Goal: Transaction & Acquisition: Purchase product/service

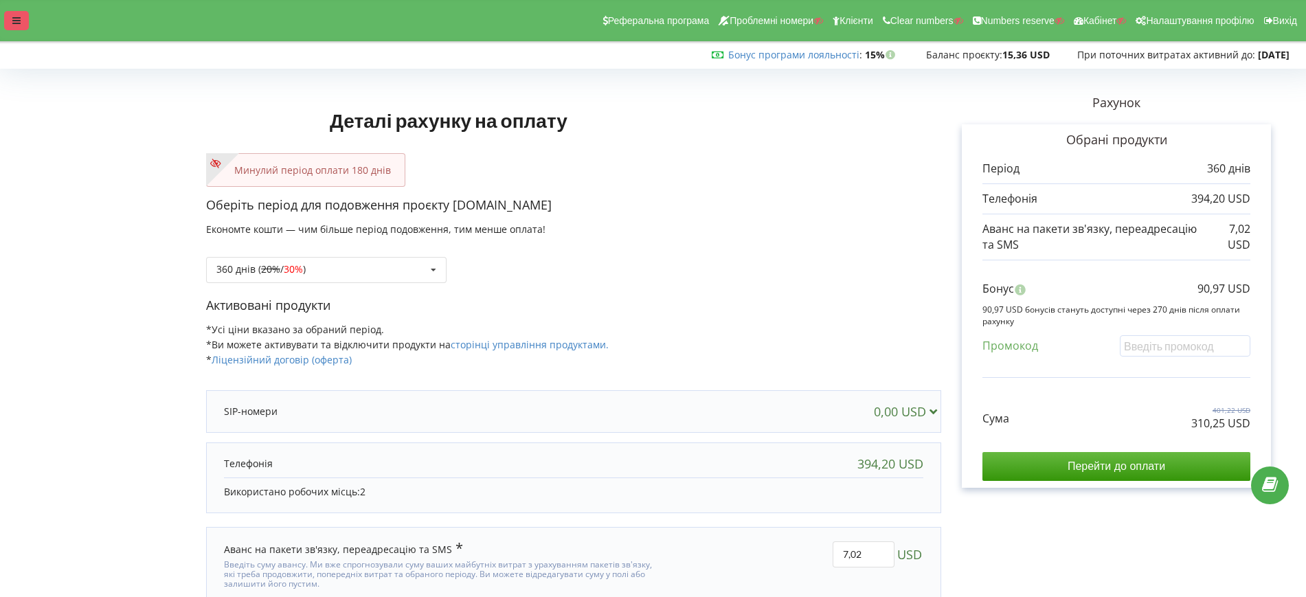
click at [21, 23] on div at bounding box center [16, 20] width 25 height 19
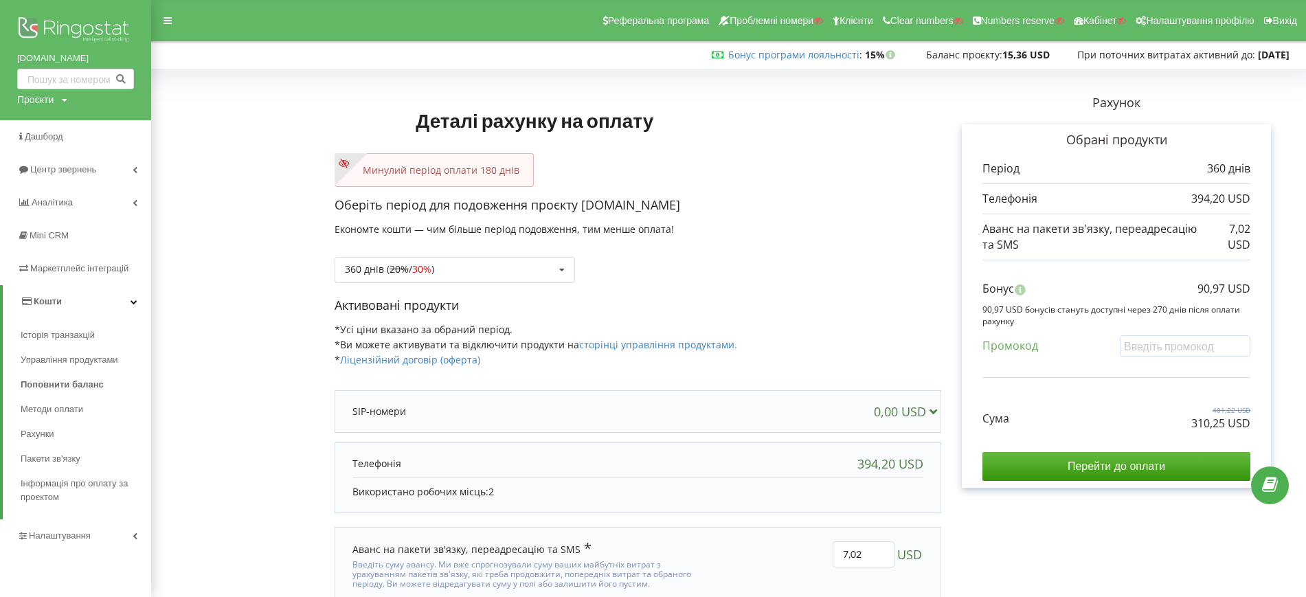
click at [64, 303] on link "Кошти" at bounding box center [77, 301] width 148 height 33
click at [64, 305] on link "Кошти" at bounding box center [75, 301] width 151 height 33
click at [60, 389] on span "Поповнити баланс" at bounding box center [62, 385] width 83 height 14
click at [69, 304] on link "Кошти" at bounding box center [77, 301] width 148 height 33
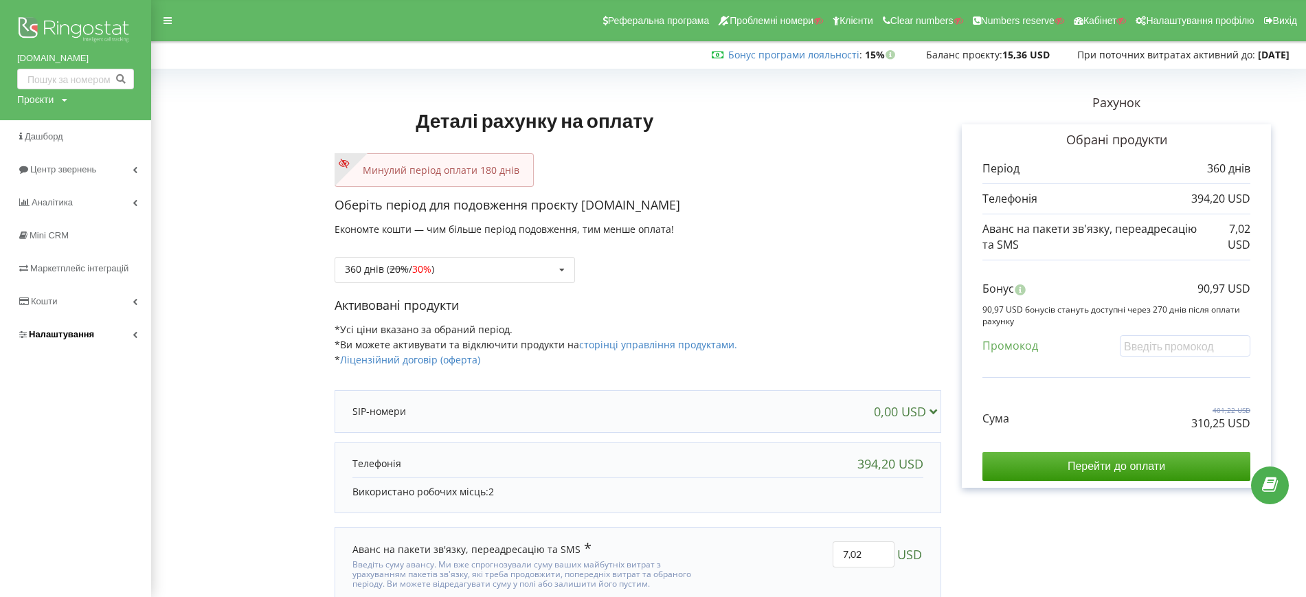
click at [77, 326] on link "Налаштування" at bounding box center [75, 334] width 151 height 33
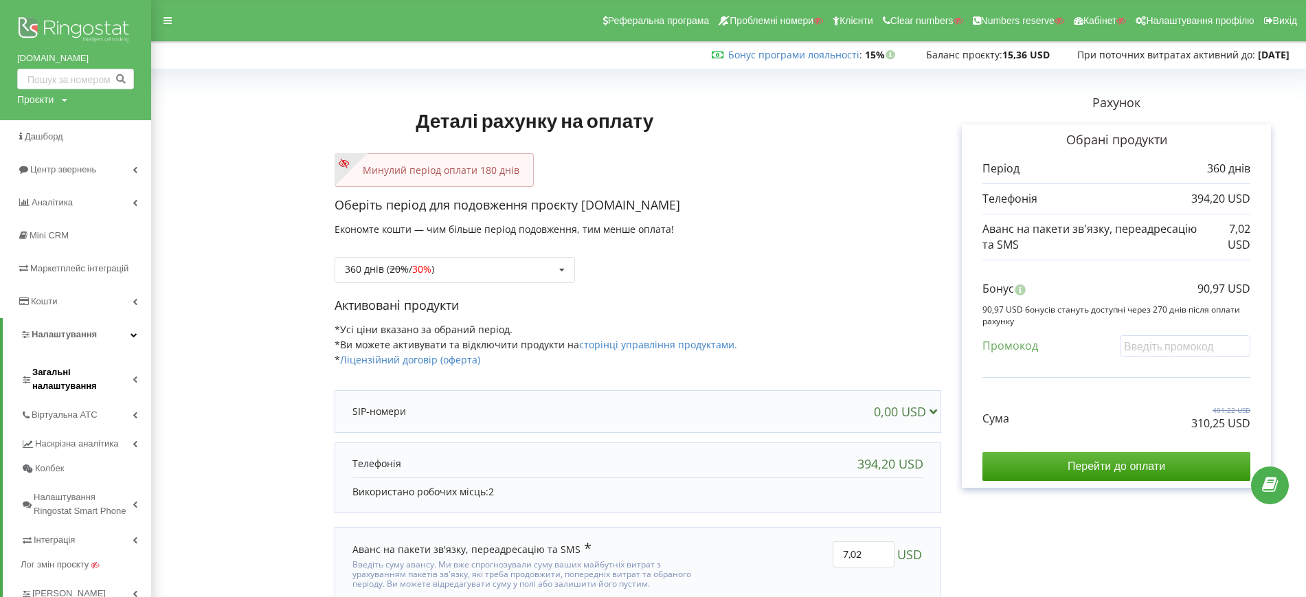
click at [54, 380] on span "Загальні налаштування" at bounding box center [82, 379] width 100 height 27
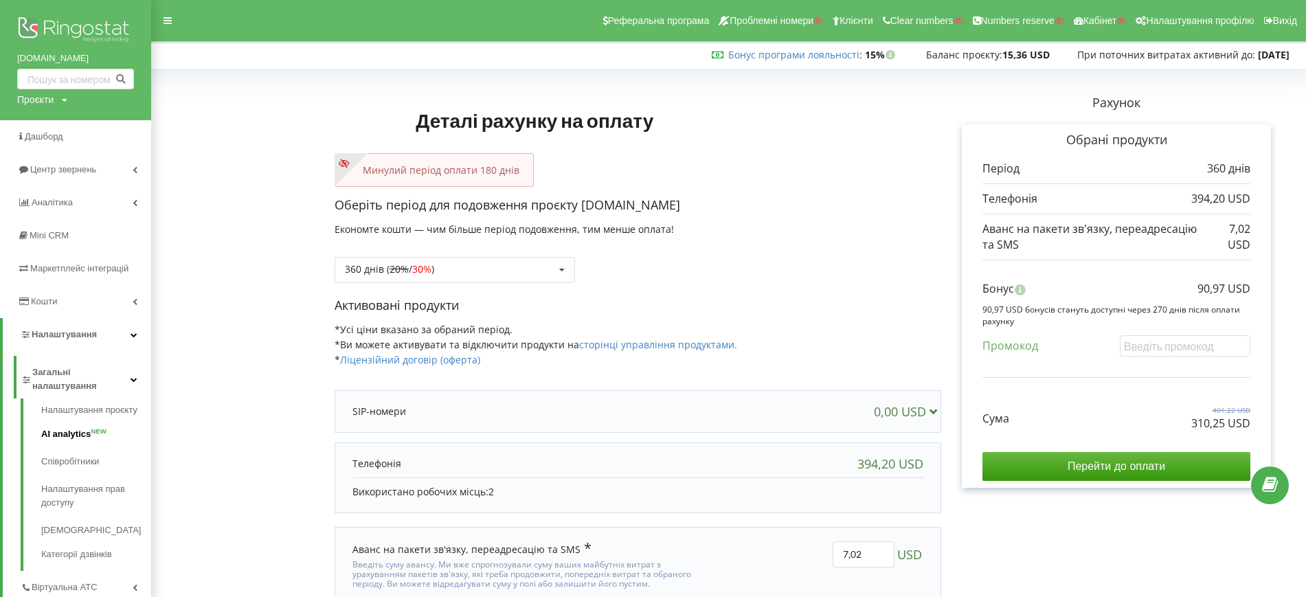
click at [58, 436] on link "AI analytics NEW" at bounding box center [96, 434] width 110 height 27
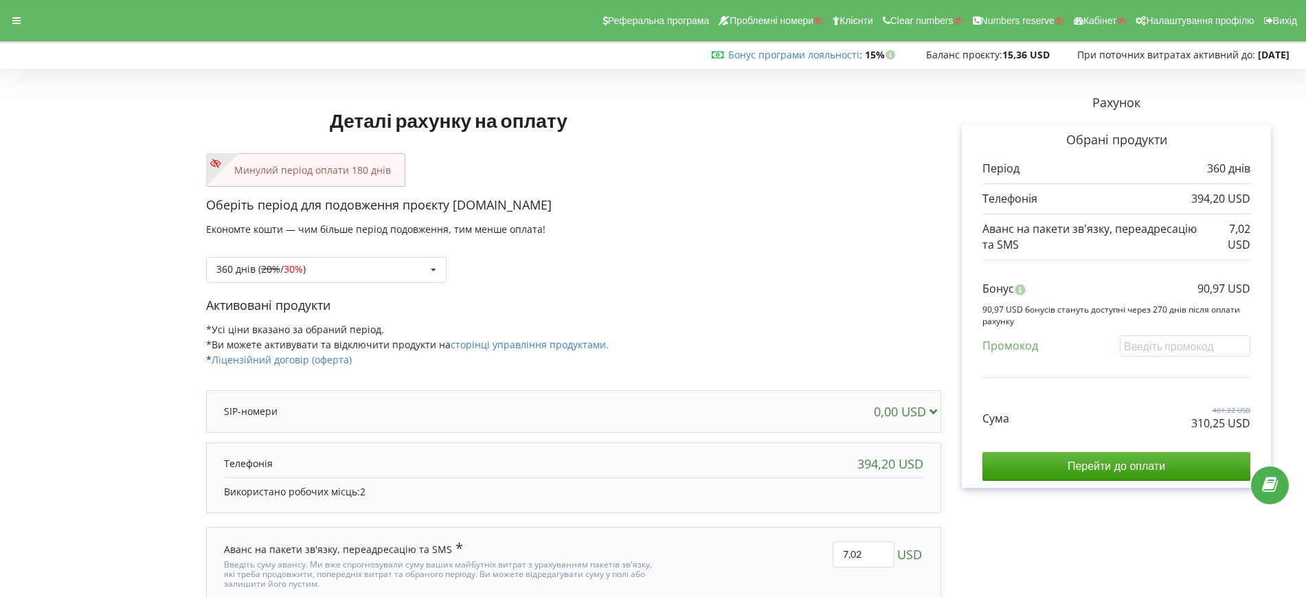
scroll to position [50, 0]
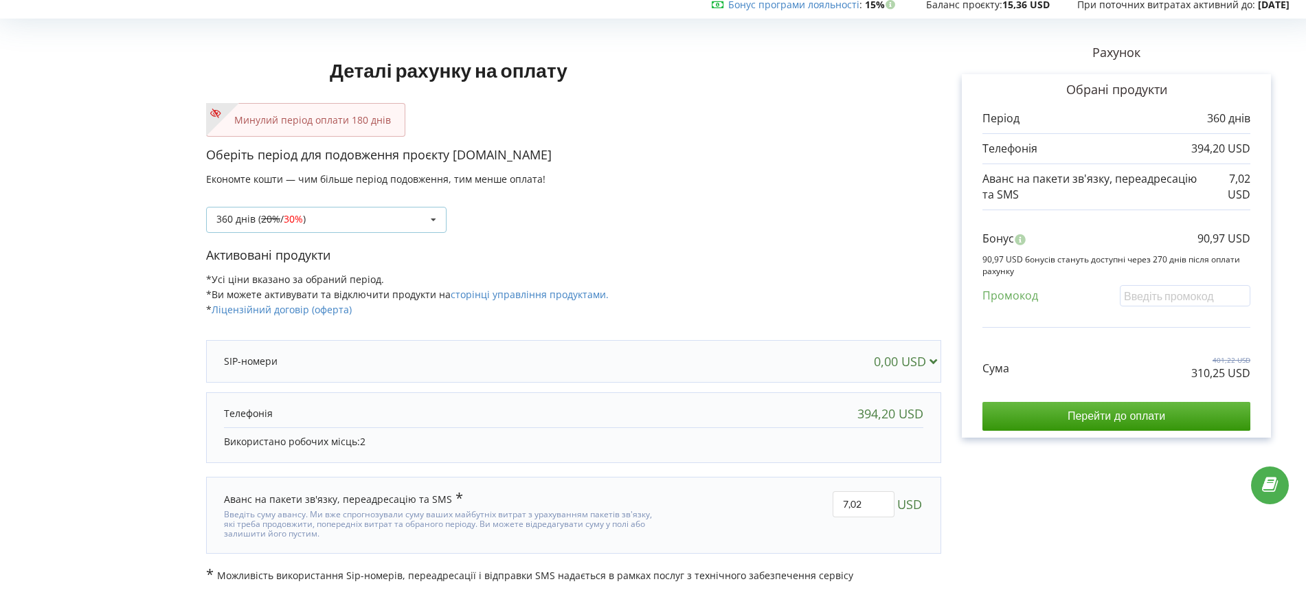
click at [312, 219] on div "360 днів ( 20% / 30% ) Поповнити баланс без подовження 20%" at bounding box center [326, 220] width 241 height 26
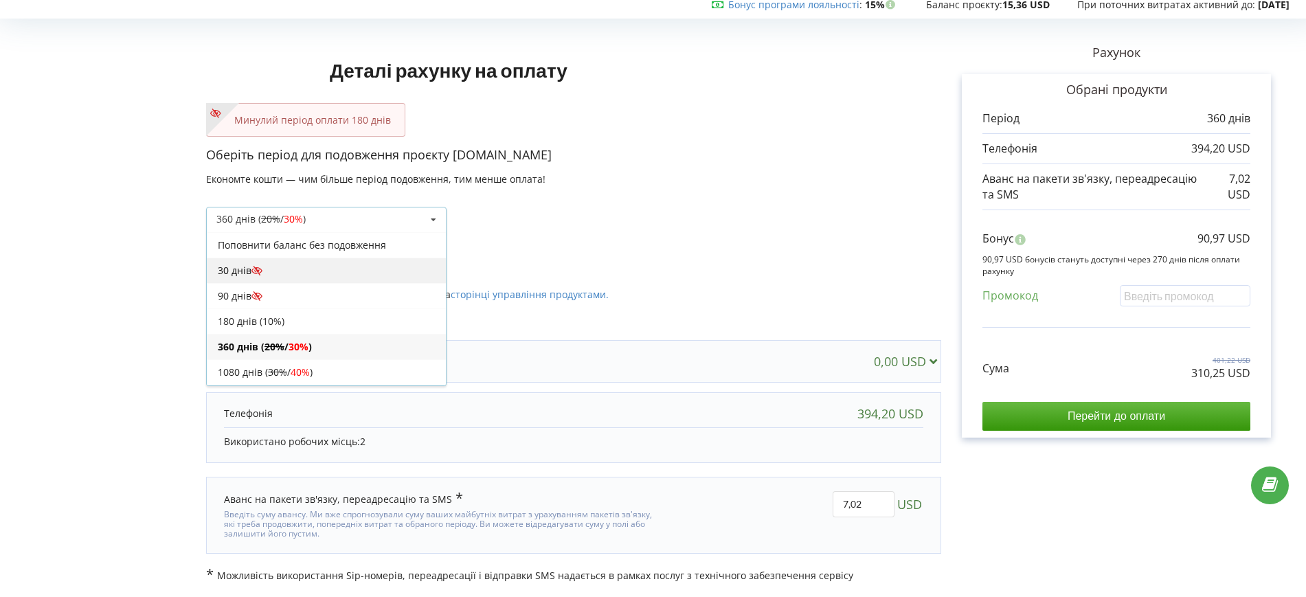
click at [225, 275] on div "30 днів" at bounding box center [326, 270] width 239 height 25
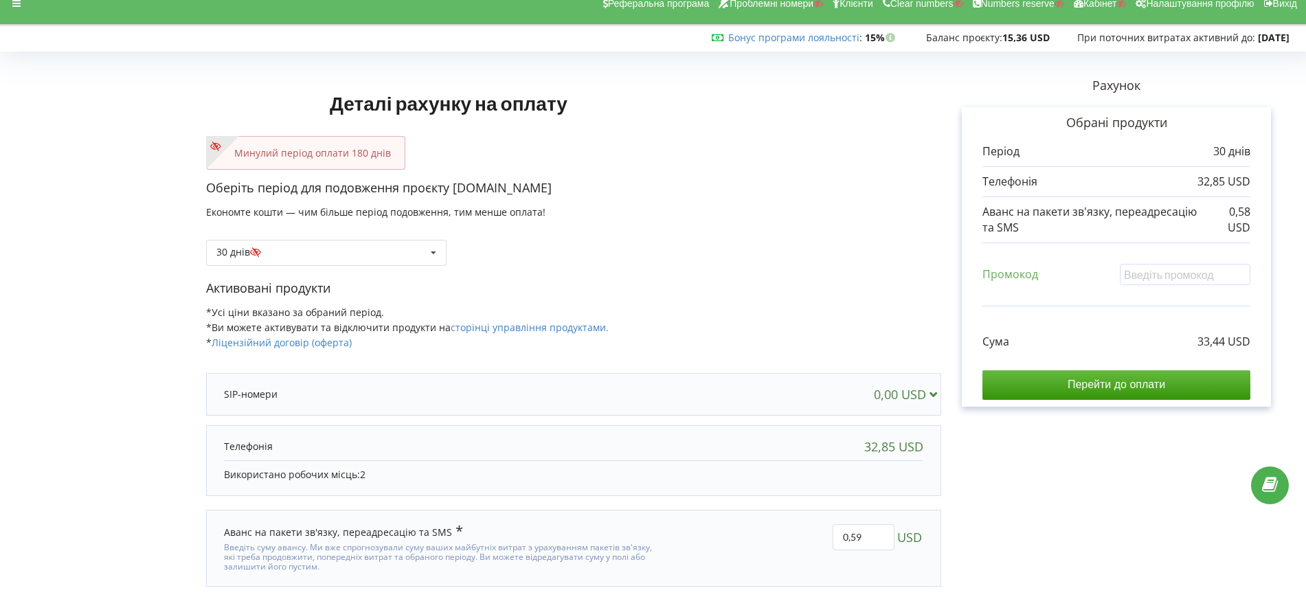
scroll to position [0, 0]
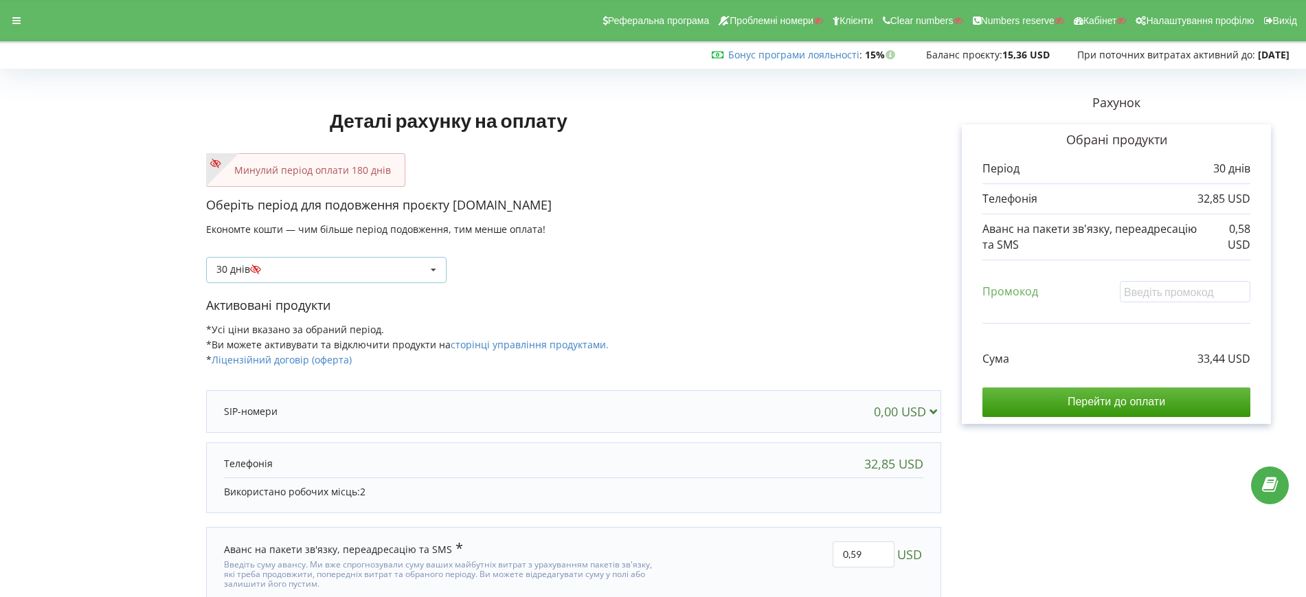
click at [309, 271] on div "30 днів Поповнити баланс без подовження 20% / 30%" at bounding box center [326, 270] width 241 height 26
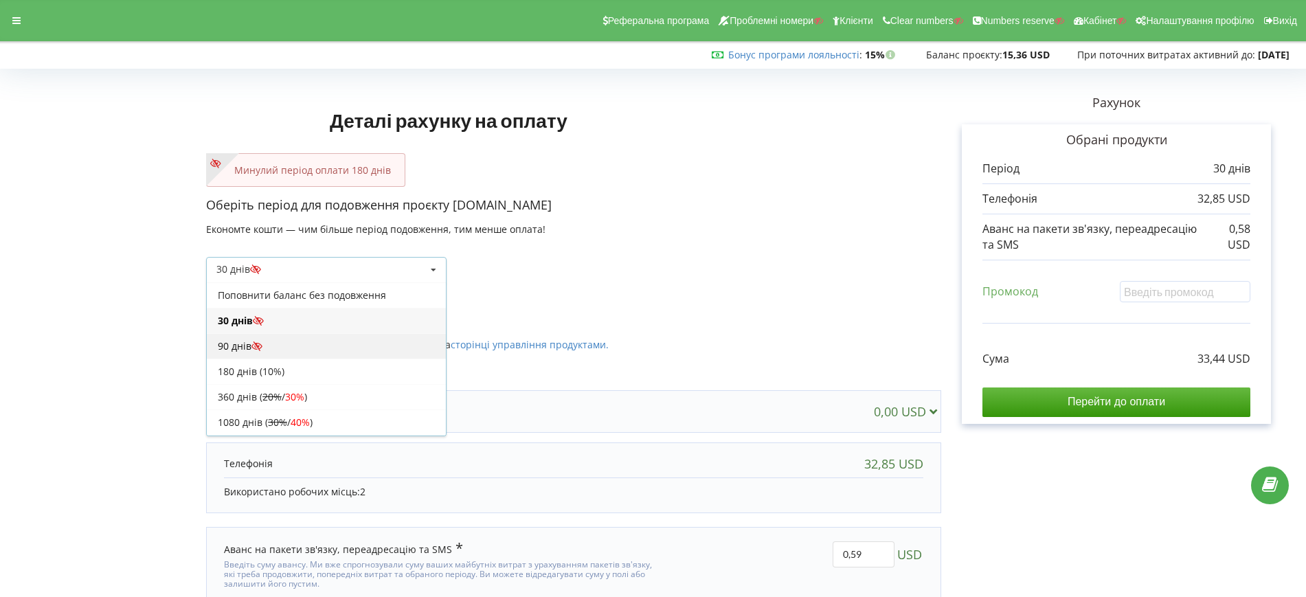
click at [232, 342] on div "90 днів" at bounding box center [326, 345] width 239 height 25
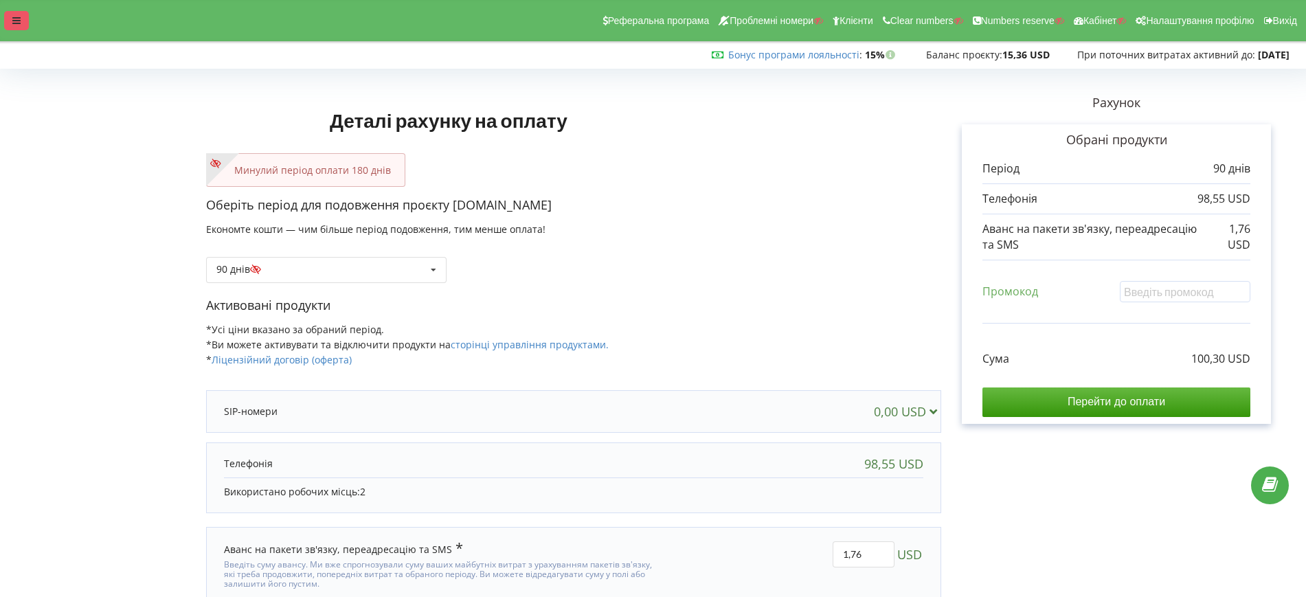
click at [12, 20] on icon at bounding box center [16, 21] width 8 height 10
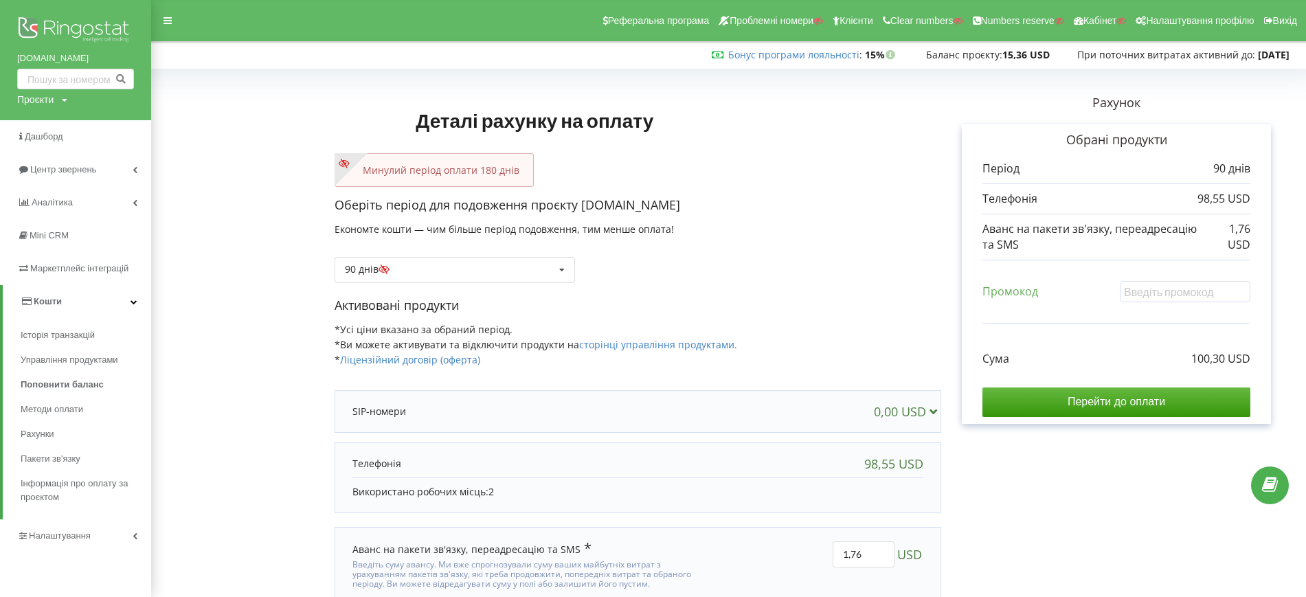
click at [42, 101] on div "Проєкти" at bounding box center [35, 100] width 36 height 14
click at [58, 121] on input "text" at bounding box center [59, 128] width 69 height 20
paste input "rostagro.in.ua"
type input "rostagro.in.ua"
drag, startPoint x: 100, startPoint y: 125, endPoint x: 133, endPoint y: 142, distance: 37.2
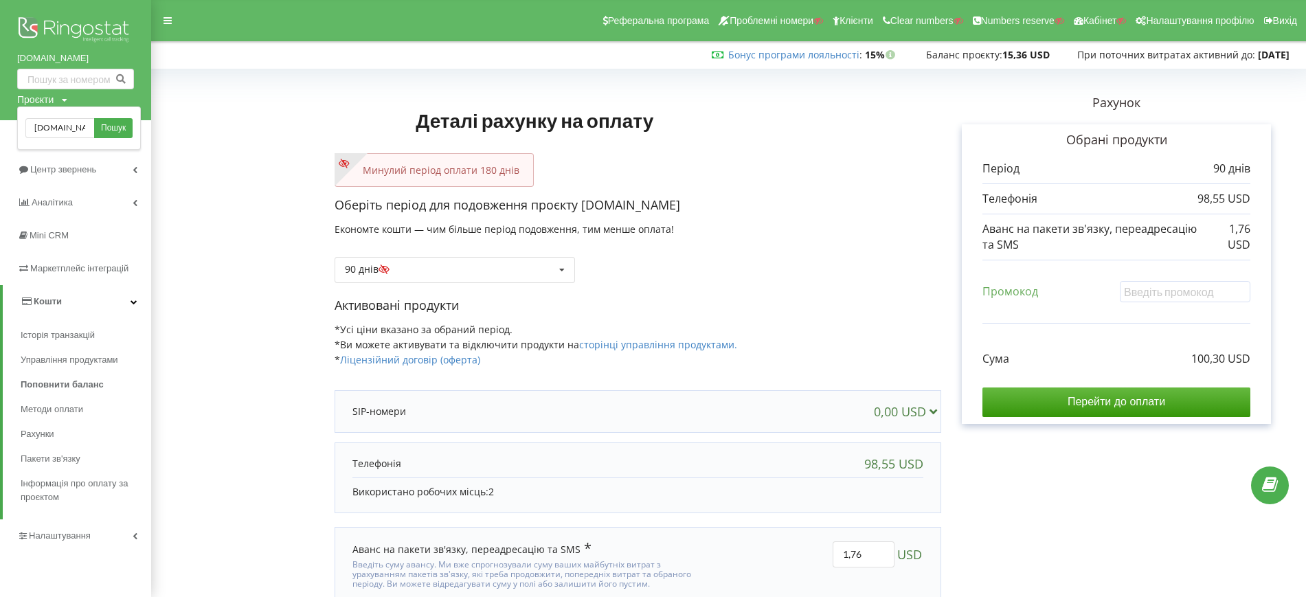
click at [100, 125] on link "Пошук" at bounding box center [113, 128] width 38 height 20
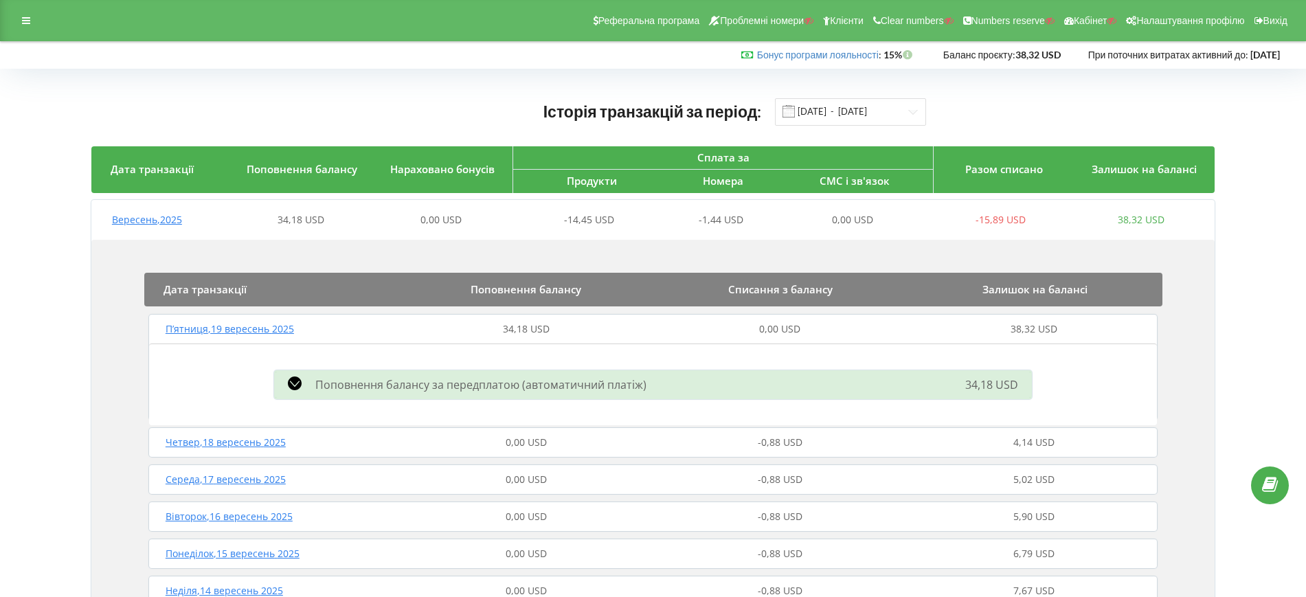
click at [32, 30] on div at bounding box center [26, 20] width 25 height 19
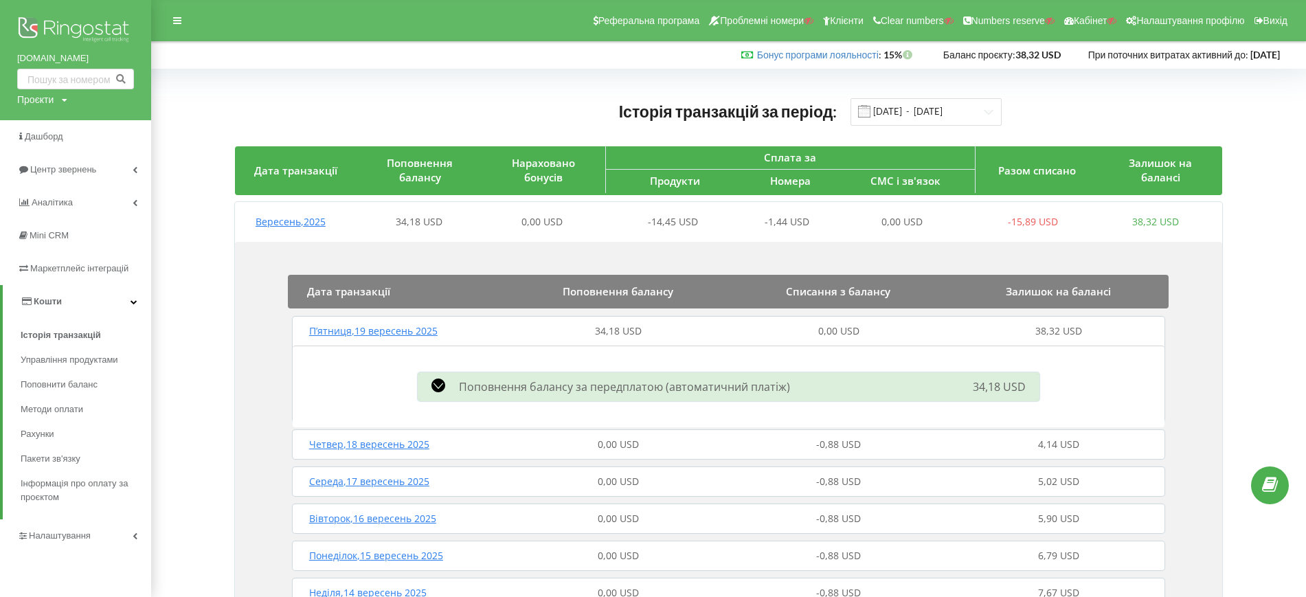
click at [41, 100] on div "Проєкти" at bounding box center [35, 100] width 36 height 14
click at [52, 120] on input "text" at bounding box center [59, 128] width 69 height 20
paste input "[DOMAIN_NAME]"
type input "[DOMAIN_NAME]"
click at [104, 124] on span "Пошук" at bounding box center [113, 128] width 25 height 12
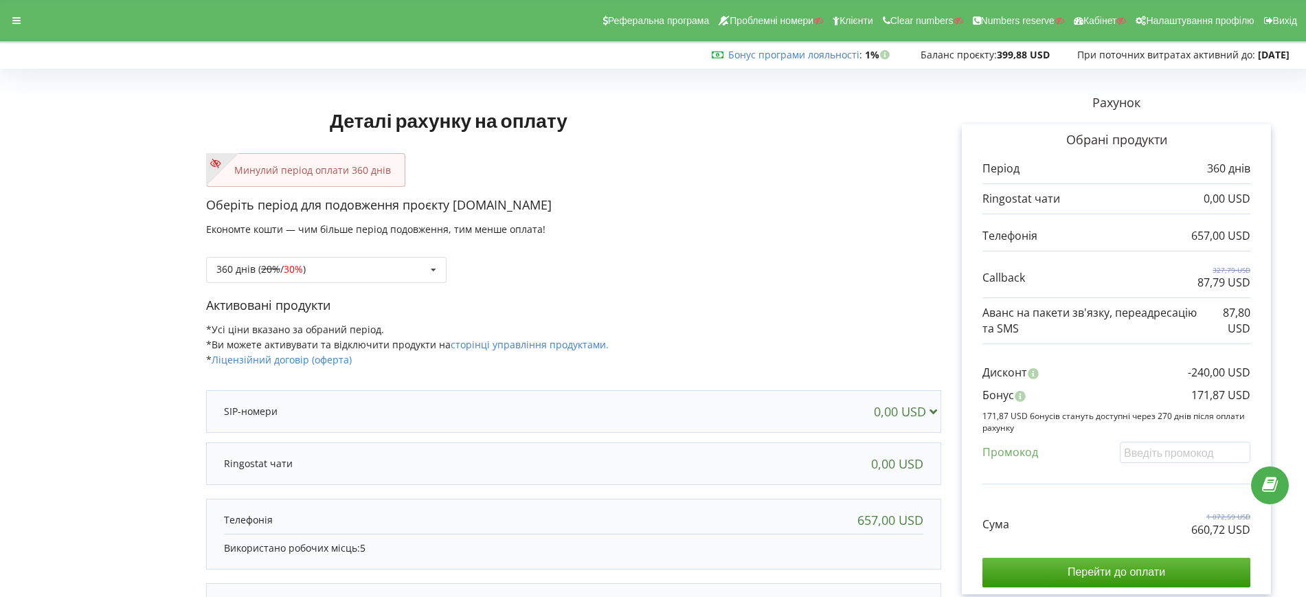
click at [5, 14] on div at bounding box center [16, 20] width 25 height 19
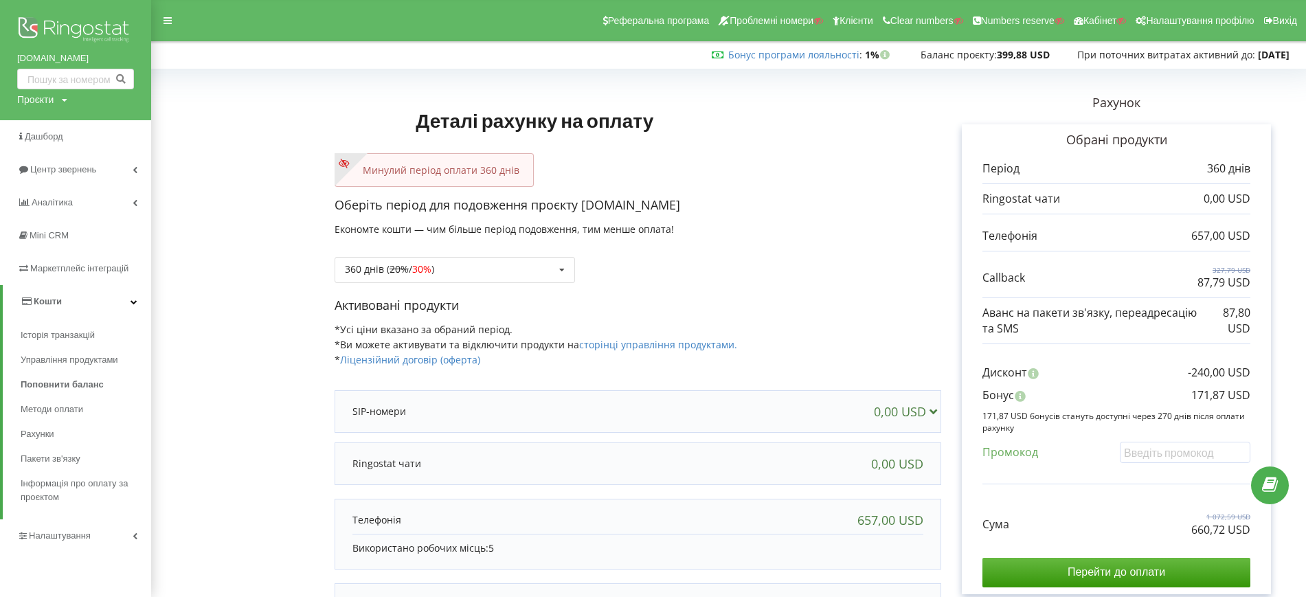
click at [41, 91] on div "[DOMAIN_NAME] Проєкти Пошук" at bounding box center [75, 60] width 151 height 120
click at [20, 100] on div "Проєкти" at bounding box center [35, 100] width 36 height 14
click at [41, 125] on input "text" at bounding box center [59, 128] width 69 height 20
paste input "[DOMAIN_NAME]"
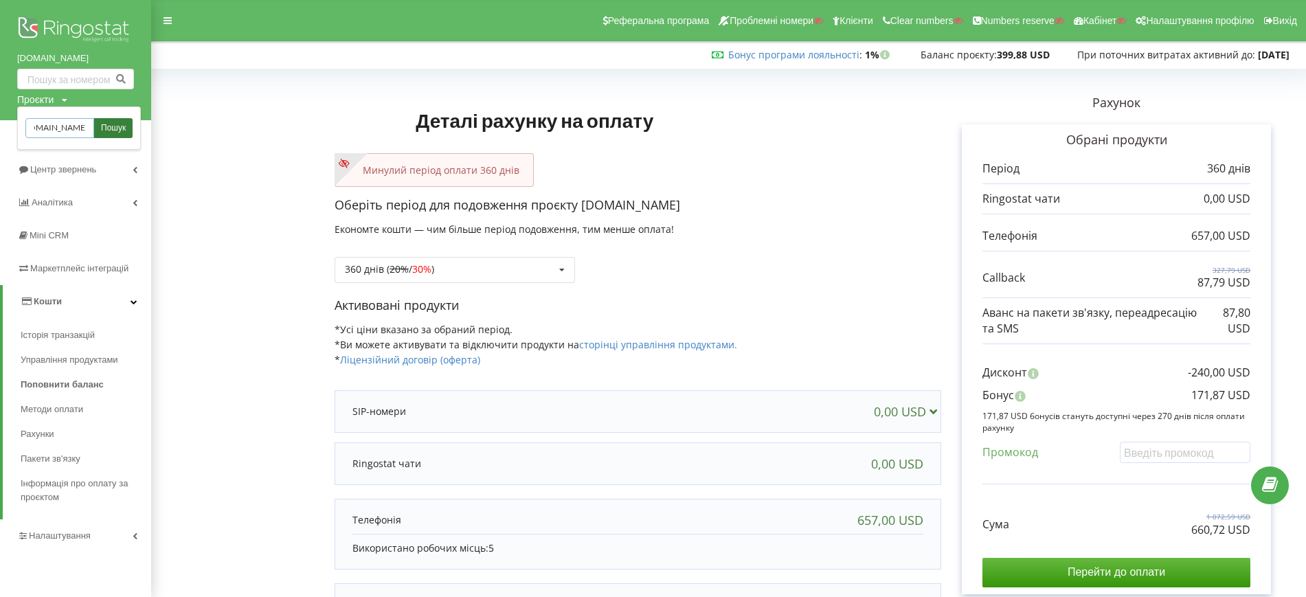
type input "qazaqmedclinic.kz"
click at [127, 126] on link "Пошук" at bounding box center [113, 128] width 38 height 20
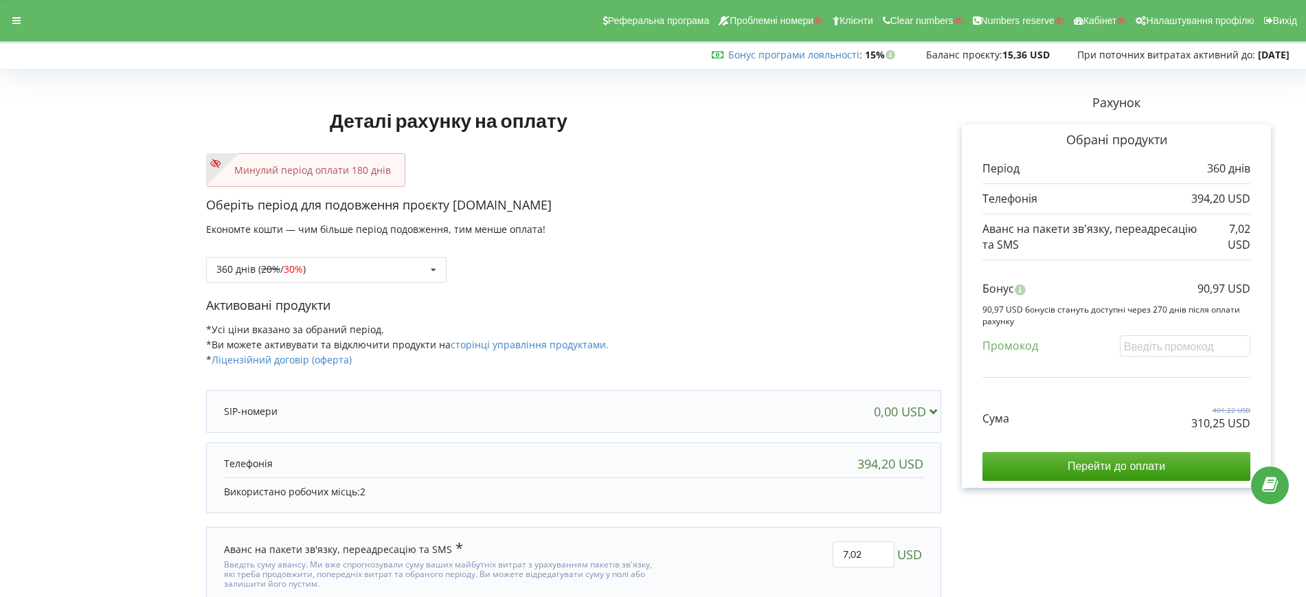
drag, startPoint x: 467, startPoint y: 315, endPoint x: 410, endPoint y: 123, distance: 200.2
click at [467, 315] on div "Активовані продукти *Усі ціни вказано за обраний період. *Ви можете активувати …" at bounding box center [573, 339] width 735 height 84
drag, startPoint x: 453, startPoint y: 203, endPoint x: 582, endPoint y: 209, distance: 129.3
click at [582, 209] on p "Оберіть період для подовження проєкту agroparnik.com.ua" at bounding box center [573, 206] width 735 height 18
copy p "agroparnik.com.ua"
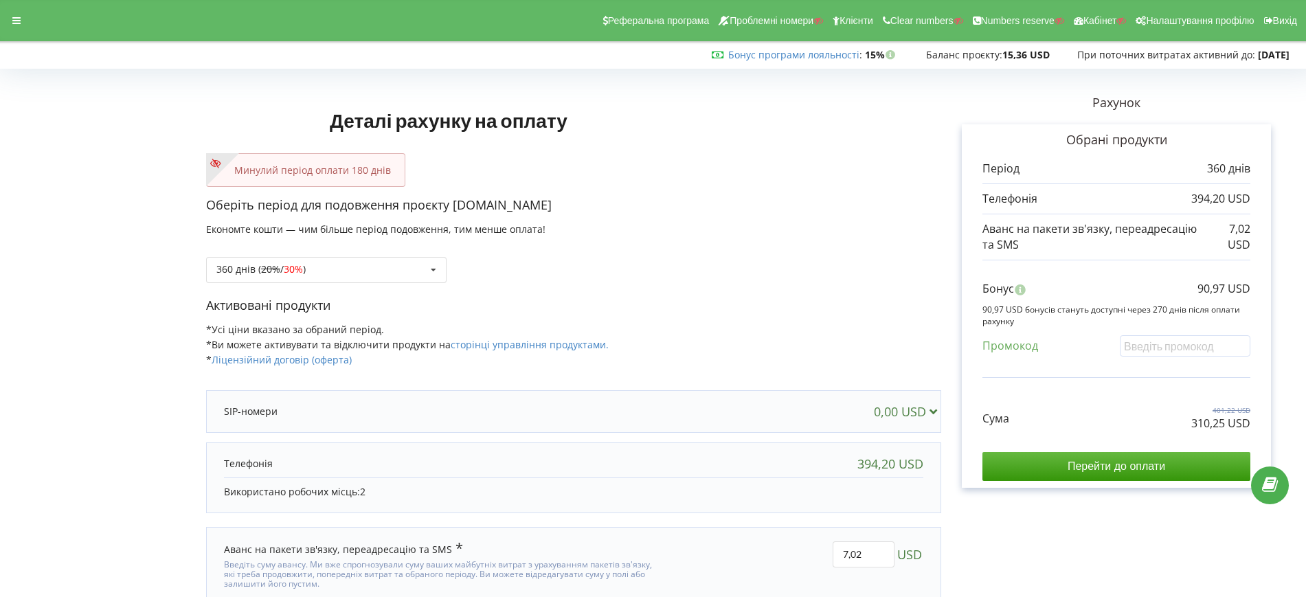
click at [706, 309] on p "Активовані продукти" at bounding box center [573, 306] width 735 height 18
click at [847, 304] on p "Активовані продукти" at bounding box center [573, 306] width 735 height 18
drag, startPoint x: 1190, startPoint y: 423, endPoint x: 1257, endPoint y: 427, distance: 67.5
click at [1257, 427] on div "Обрані продукти Період 360 днів 394,20 USD 7,02 USD Сума" at bounding box center [1116, 306] width 309 height 364
copy p "310,25 USD"
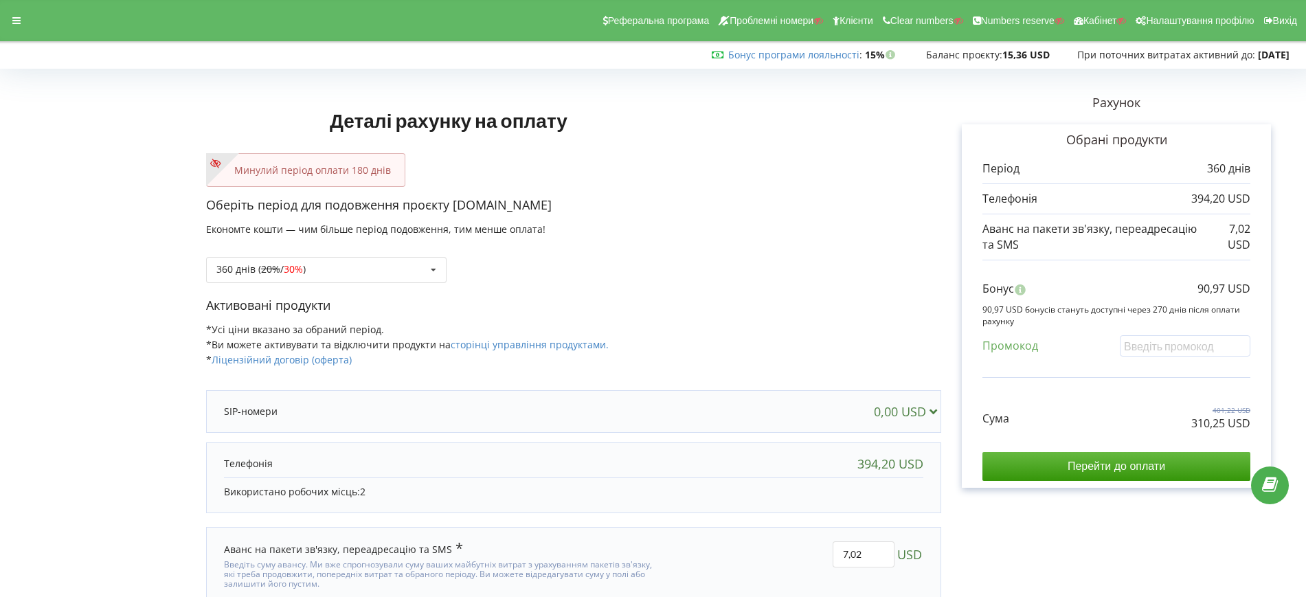
click at [1144, 410] on div "Сума 401,22 USD 310,25 USD" at bounding box center [1117, 408] width 268 height 46
drag, startPoint x: 1188, startPoint y: 424, endPoint x: 1225, endPoint y: 422, distance: 36.5
click at [1225, 422] on div "Сума 401,22 USD 310,25 USD" at bounding box center [1117, 408] width 268 height 46
copy p "310,25"
drag, startPoint x: 1191, startPoint y: 280, endPoint x: 1226, endPoint y: 288, distance: 35.9
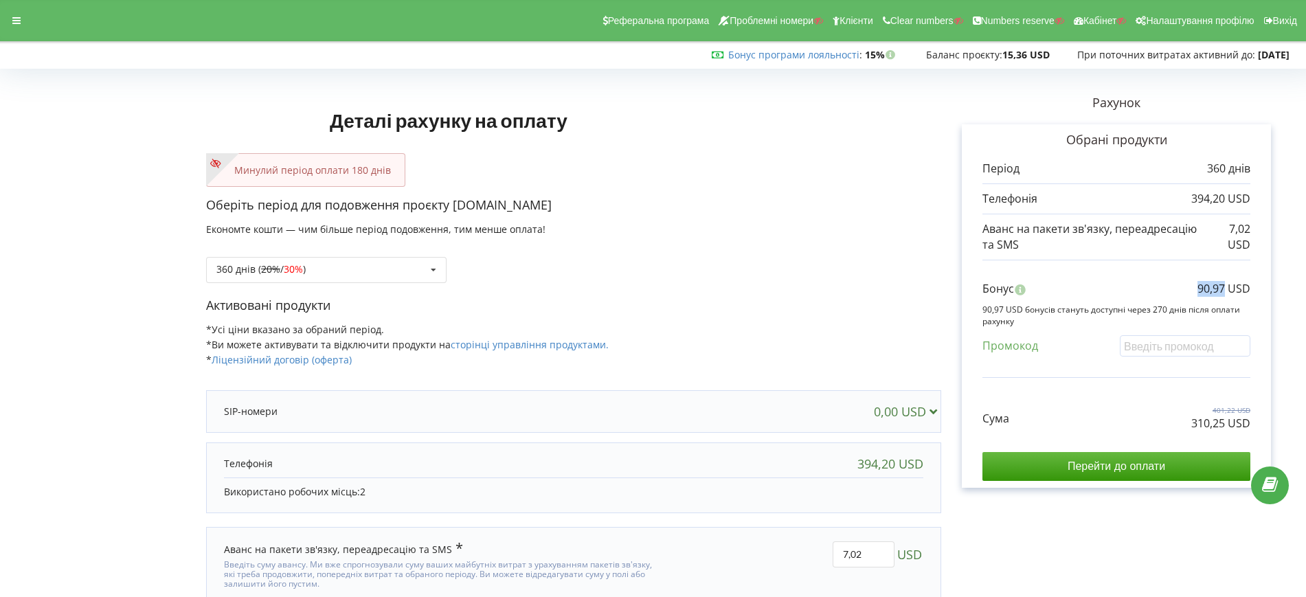
click at [1226, 288] on div "Бонус 90,97 USD" at bounding box center [1117, 292] width 268 height 23
copy p "90,97"
click at [537, 265] on div "360 днів ( 20% / 30% ) Поповнити баланс без подовження 20% / 30% 30% / 40%" at bounding box center [573, 259] width 735 height 47
click at [36, 16] on div "Реферальна програма Проблемні номери Клієнти Clear numbers Numbers reserve Кабі…" at bounding box center [653, 20] width 1326 height 41
click at [30, 17] on div "Реферальна програма Проблемні номери Клієнти Clear numbers Numbers reserve Кабі…" at bounding box center [653, 20] width 1326 height 41
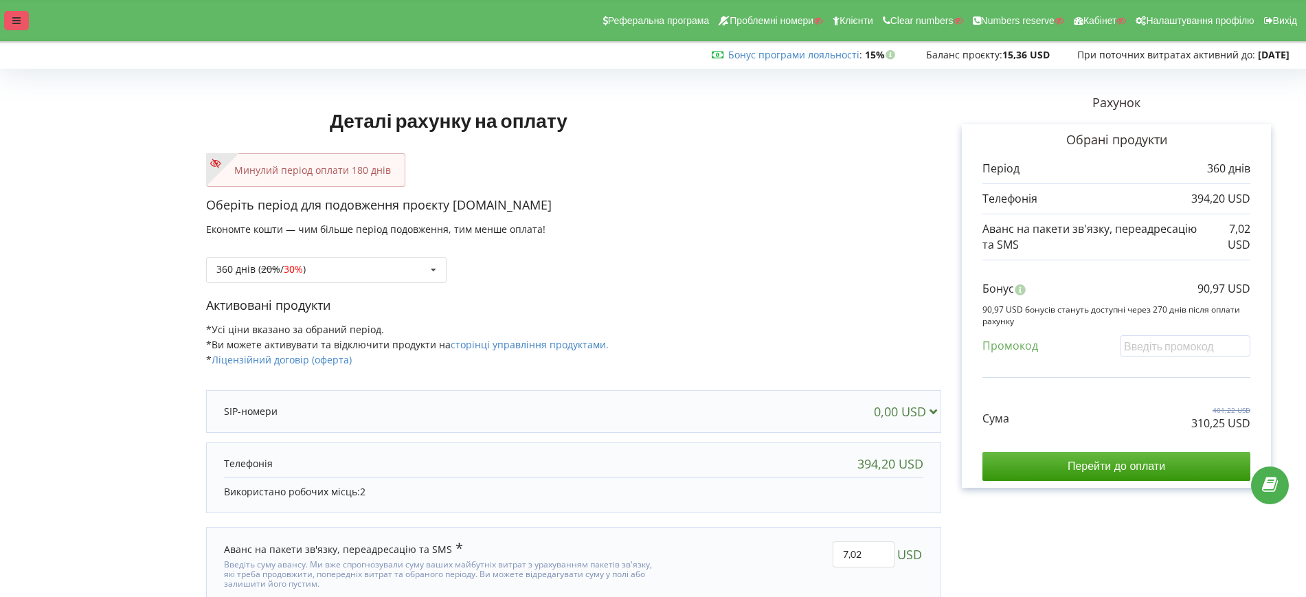
click at [18, 22] on icon at bounding box center [16, 21] width 8 height 10
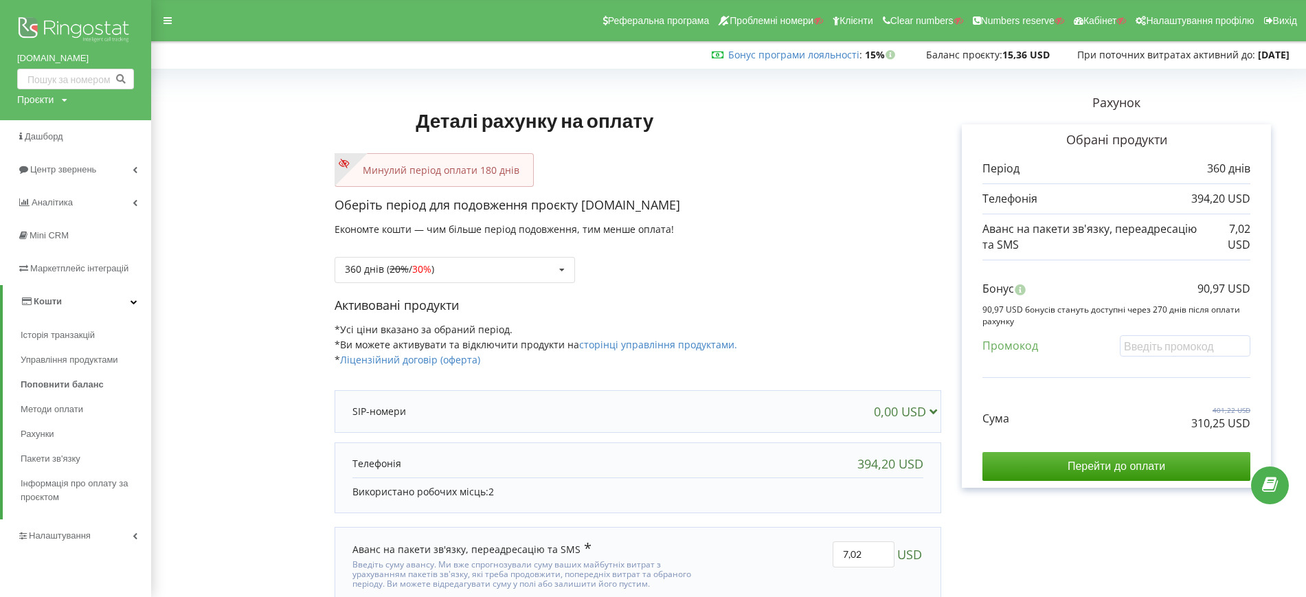
click at [32, 98] on div "Проєкти" at bounding box center [35, 100] width 36 height 14
click at [47, 121] on input "text" at bounding box center [59, 128] width 69 height 20
paste input "rostagro.in.ua"
type input "rostagro.in.ua"
click at [106, 126] on span "Пошук" at bounding box center [113, 128] width 25 height 12
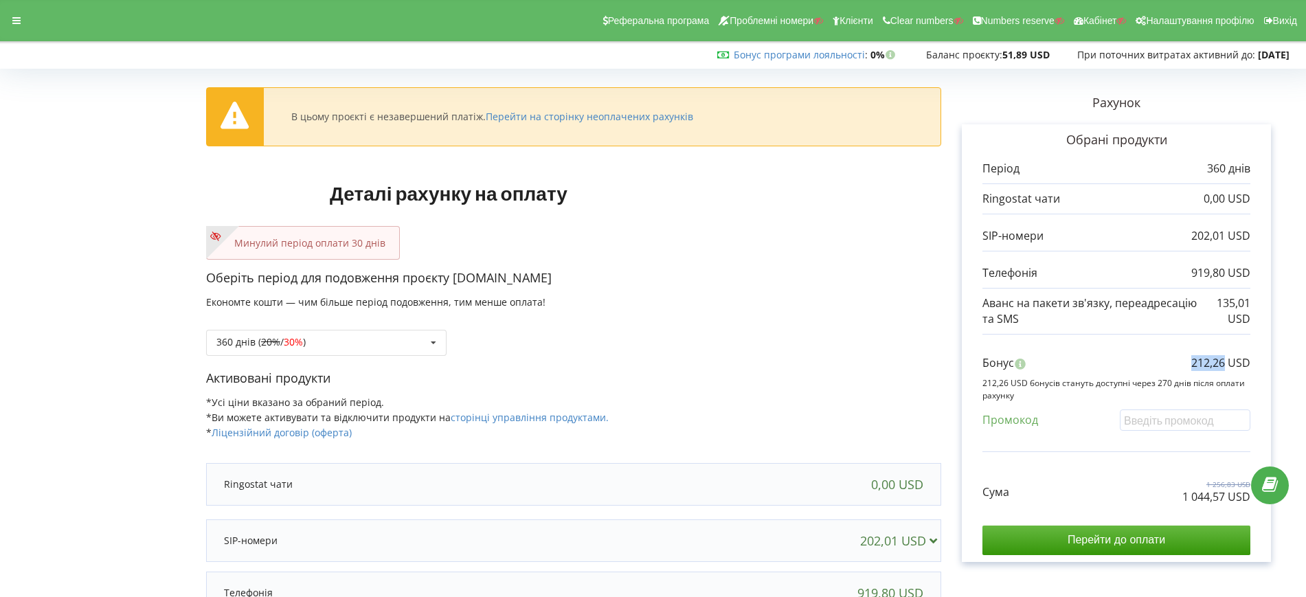
drag, startPoint x: 1194, startPoint y: 359, endPoint x: 1224, endPoint y: 360, distance: 29.6
click at [1224, 360] on p "212,26 USD" at bounding box center [1221, 363] width 59 height 16
copy p "212,26"
drag, startPoint x: 829, startPoint y: 358, endPoint x: 753, endPoint y: 339, distance: 78.7
click at [828, 358] on div "Оберіть період для подовження проєкту rostagro.in.ua Економте кошти — чим більш…" at bounding box center [573, 319] width 735 height 100
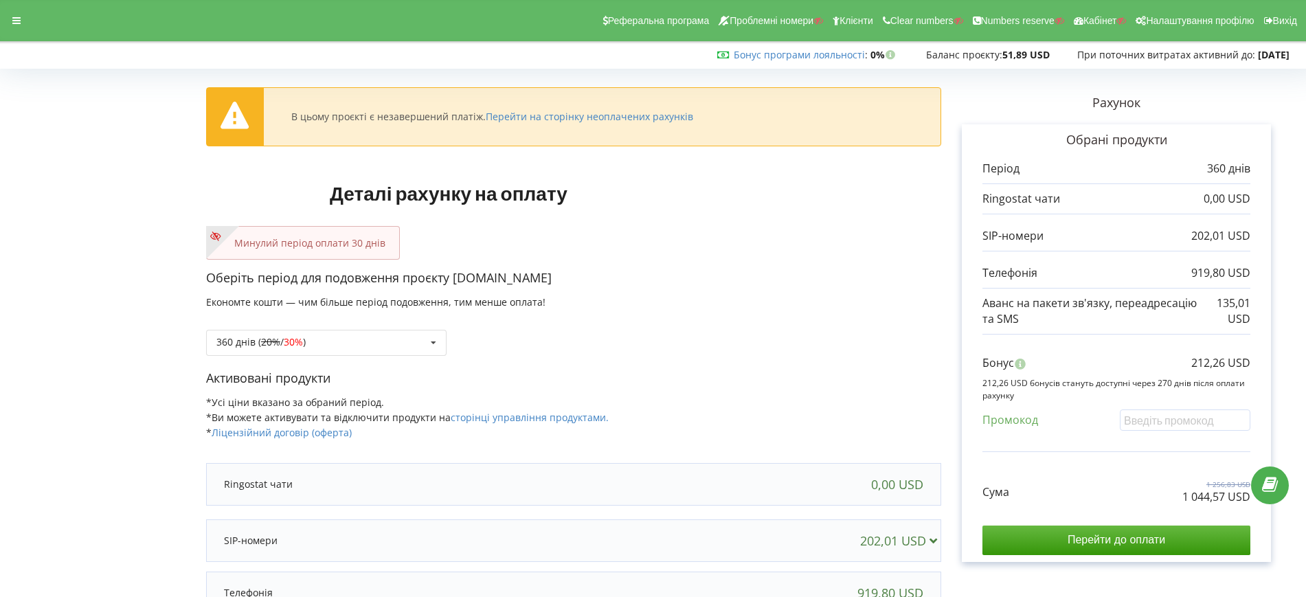
click at [377, 230] on div "Минулий період оплати 30 днів" at bounding box center [303, 243] width 194 height 34
click at [370, 320] on div "360 днів ( 20% / 30% ) Поповнити баланс без подовження 20% / 30% 30% / 40%" at bounding box center [573, 332] width 735 height 47
click at [368, 338] on div "360 днів ( 20% / 30% ) Поповнити баланс без подовження 20% / 30% 30% /" at bounding box center [326, 343] width 241 height 26
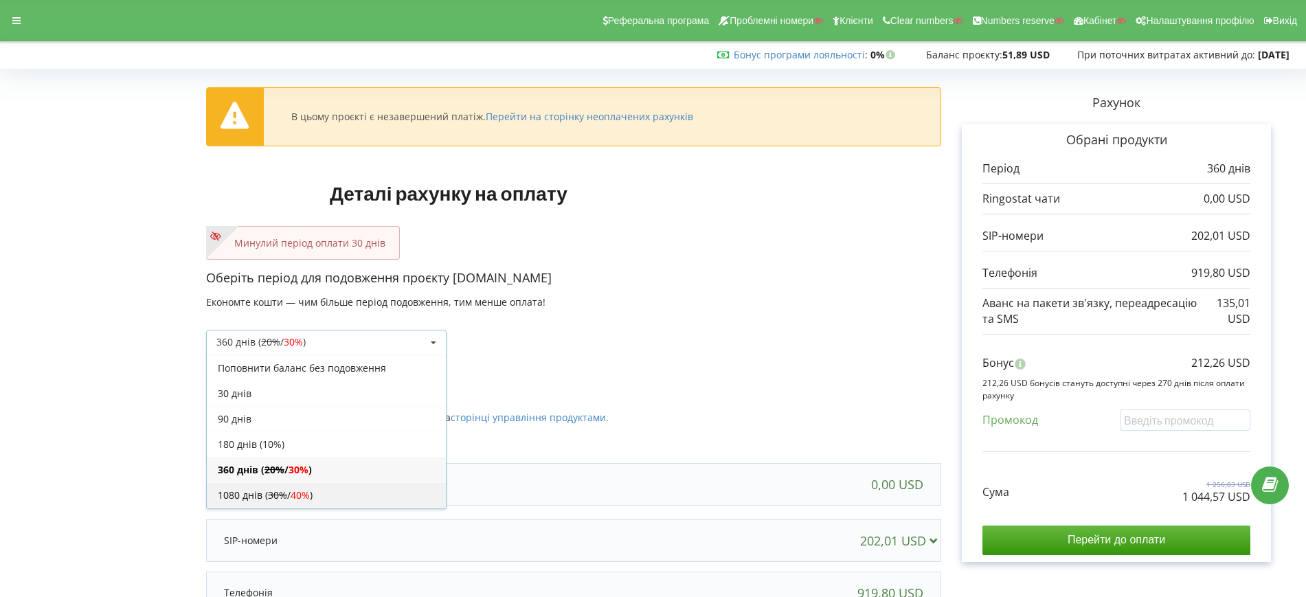
click at [273, 491] on s "30%" at bounding box center [277, 495] width 19 height 13
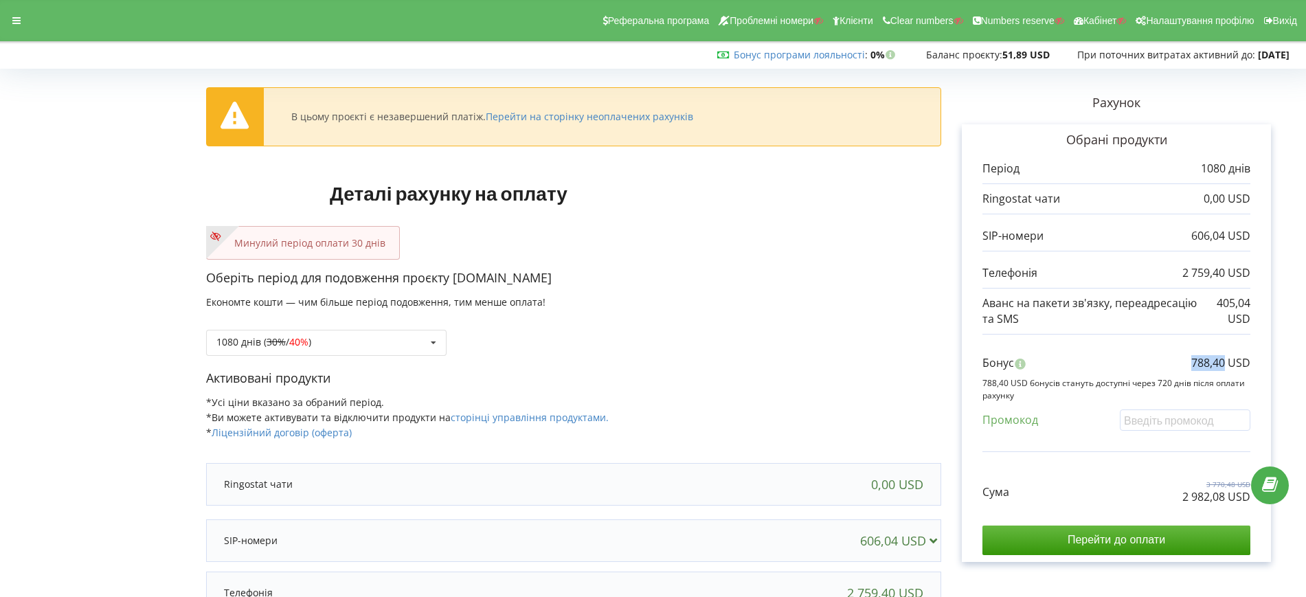
drag, startPoint x: 1187, startPoint y: 361, endPoint x: 1225, endPoint y: 364, distance: 38.6
click at [1225, 364] on div "Бонус 788,40 USD" at bounding box center [1117, 366] width 268 height 23
copy p "788,40"
click at [781, 236] on div "Минулий період оплати 30 днів" at bounding box center [573, 243] width 735 height 34
click at [1181, 495] on div "Сума 3 770,48 USD 2 982,08 USD" at bounding box center [1117, 482] width 268 height 46
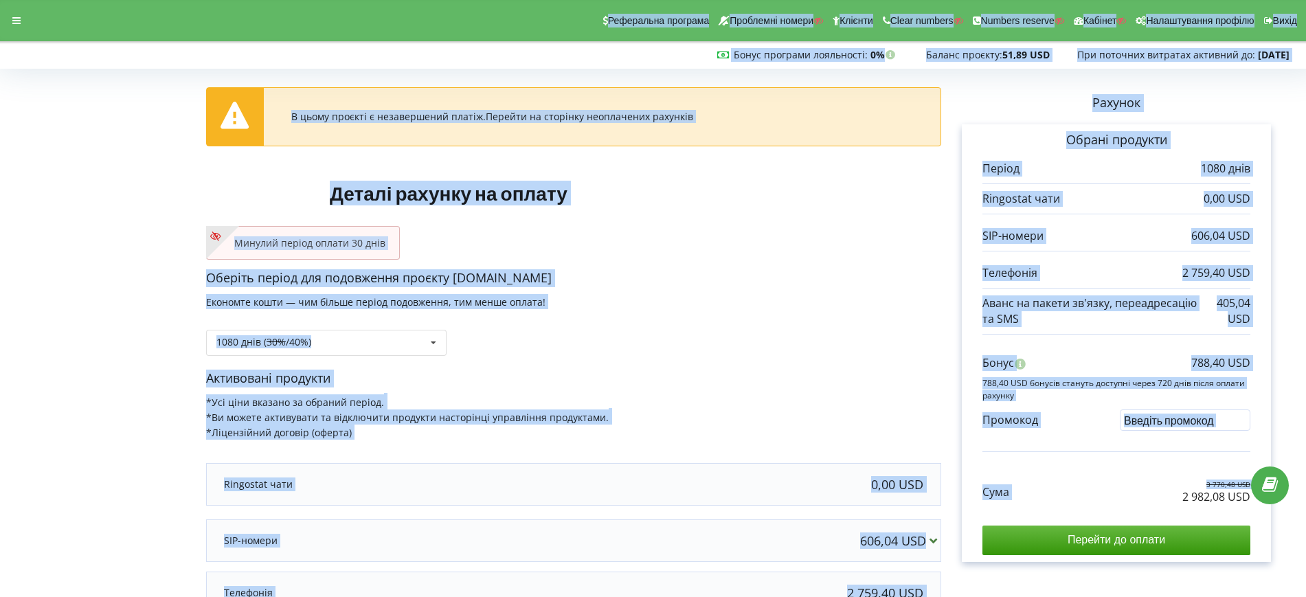
drag, startPoint x: 1181, startPoint y: 497, endPoint x: 1255, endPoint y: 497, distance: 73.5
click at [1255, 497] on body "Реферальна програма Проблемні номери Клієнти Clear numbers Numbers reserve Кабі…" at bounding box center [653, 298] width 1306 height 597
click at [1157, 503] on div "Сума 3 770,48 USD 2 982,08 USD" at bounding box center [1117, 482] width 268 height 46
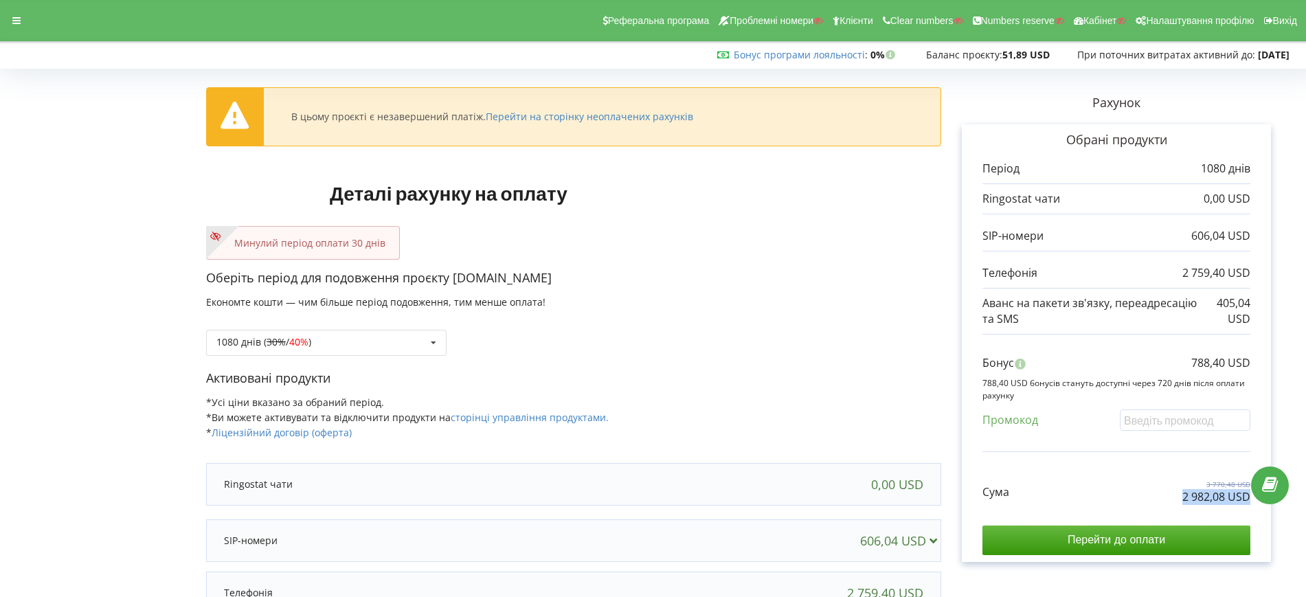
drag, startPoint x: 1179, startPoint y: 497, endPoint x: 1250, endPoint y: 498, distance: 71.5
click at [1250, 498] on div "Сума 3 770,48 USD 2 982,08 USD" at bounding box center [1117, 482] width 268 height 46
copy p "2 982,08 USD"
click at [889, 271] on p "Оберіть період для подовження проєкту rostagro.in.ua" at bounding box center [573, 278] width 735 height 18
drag, startPoint x: 1185, startPoint y: 364, endPoint x: 1223, endPoint y: 366, distance: 37.9
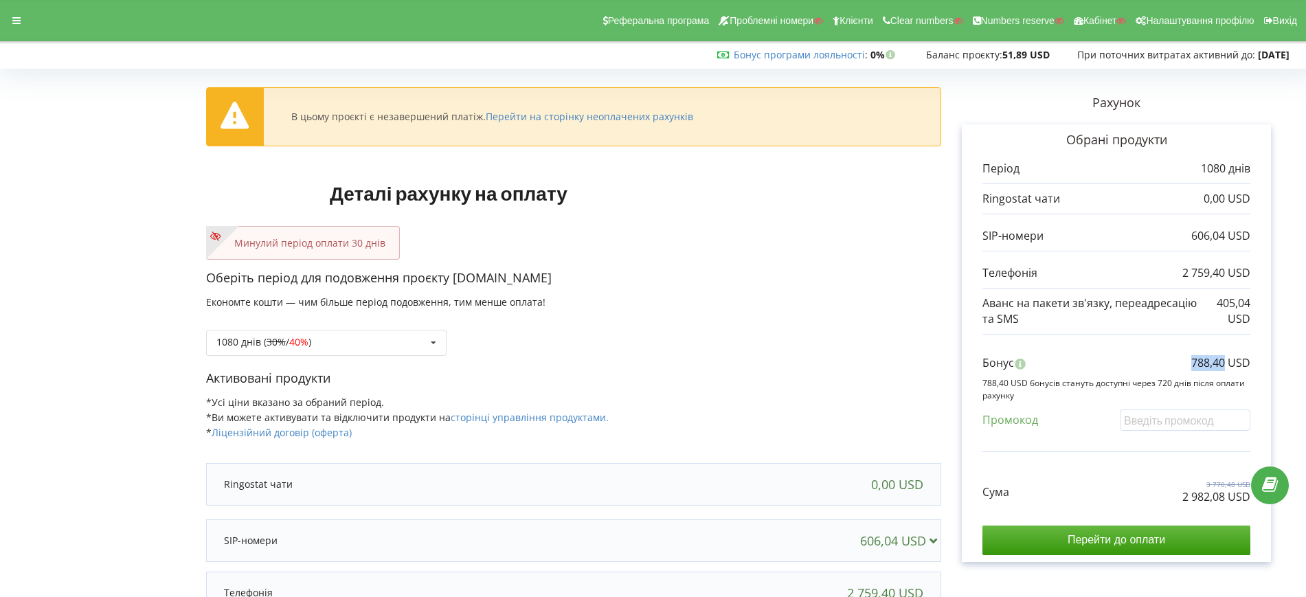
click at [1223, 366] on div "Бонус 788,40 USD" at bounding box center [1117, 366] width 268 height 23
copy p "788,40"
drag, startPoint x: 1179, startPoint y: 497, endPoint x: 1225, endPoint y: 498, distance: 45.4
click at [1225, 498] on div "Сума 3 770,48 USD 2 982,08 USD" at bounding box center [1117, 482] width 268 height 46
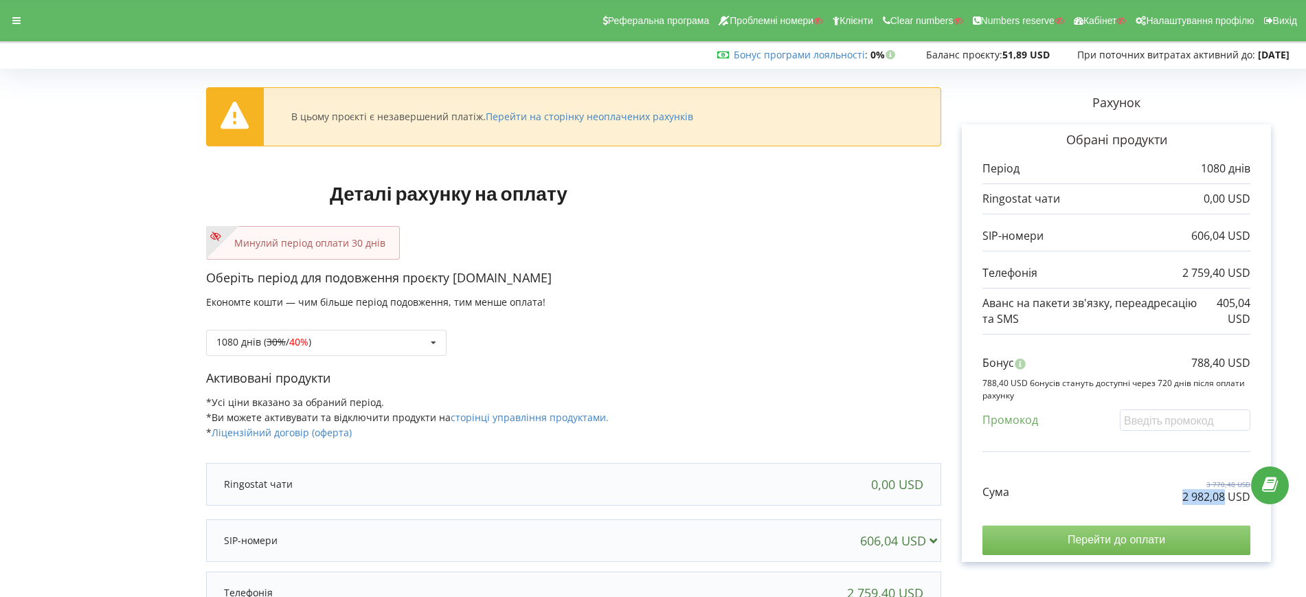
copy p "2 982,08"
click at [1225, 503] on p "2 982,08 USD" at bounding box center [1217, 497] width 68 height 16
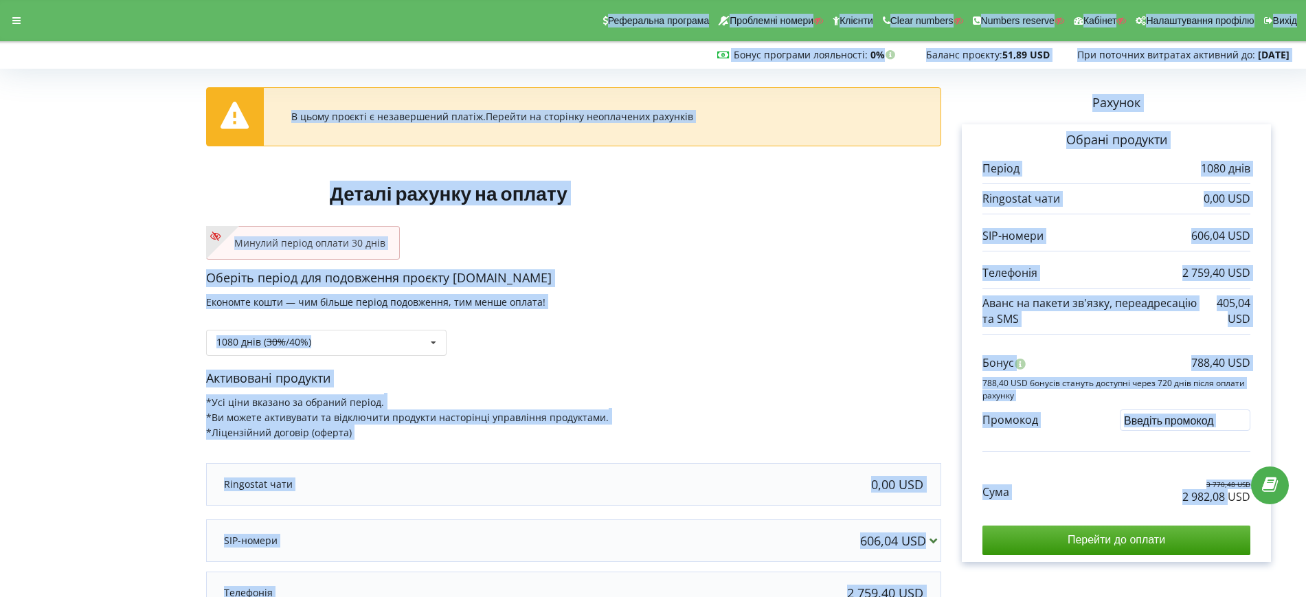
drag, startPoint x: 1229, startPoint y: 500, endPoint x: 1252, endPoint y: 500, distance: 23.4
click at [1252, 500] on body "Реферальна програма Проблемні номери Клієнти Clear numbers Numbers reserve Кабі…" at bounding box center [653, 298] width 1306 height 597
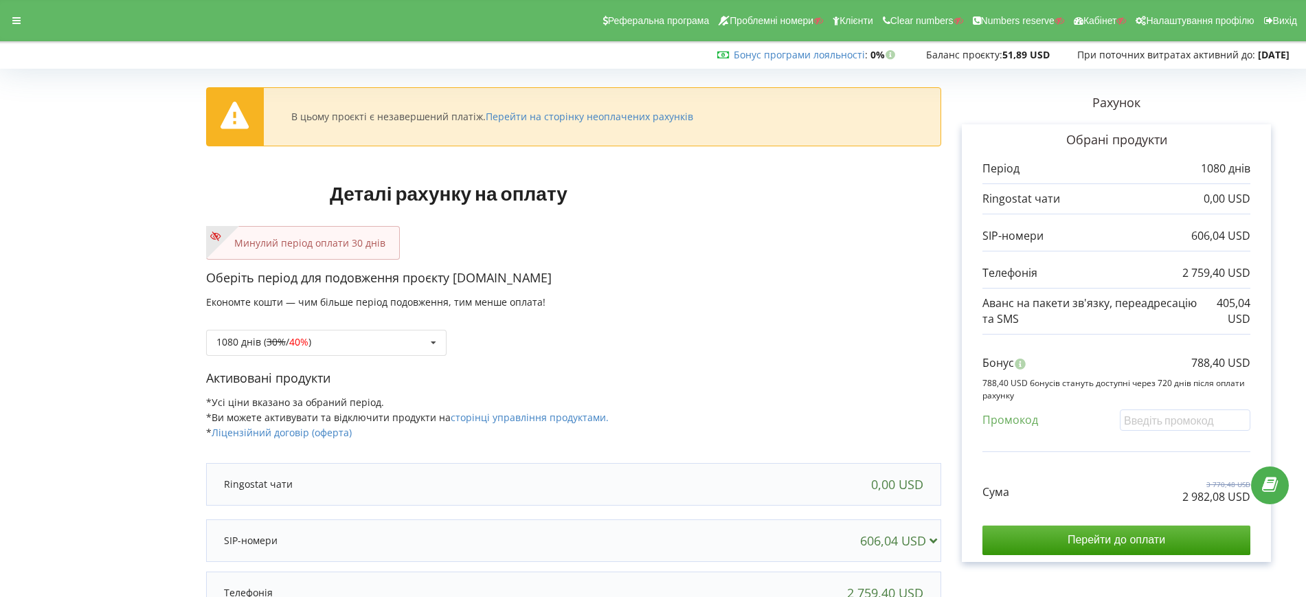
click at [1199, 506] on div "Сума 3 770,48 USD 2 982,08 USD Перейти до оплати" at bounding box center [1117, 507] width 268 height 96
drag, startPoint x: 1229, startPoint y: 494, endPoint x: 1250, endPoint y: 500, distance: 22.0
click at [1251, 500] on div "Обрані продукти Період 1080 днів 0,00 USD 606,04 USD 2 759,40 USD" at bounding box center [1116, 343] width 309 height 438
copy p "USD"
click at [744, 434] on div "Активовані продукти *Усі ціни вказано за обраний період. *Ви можете активувати …" at bounding box center [573, 412] width 735 height 84
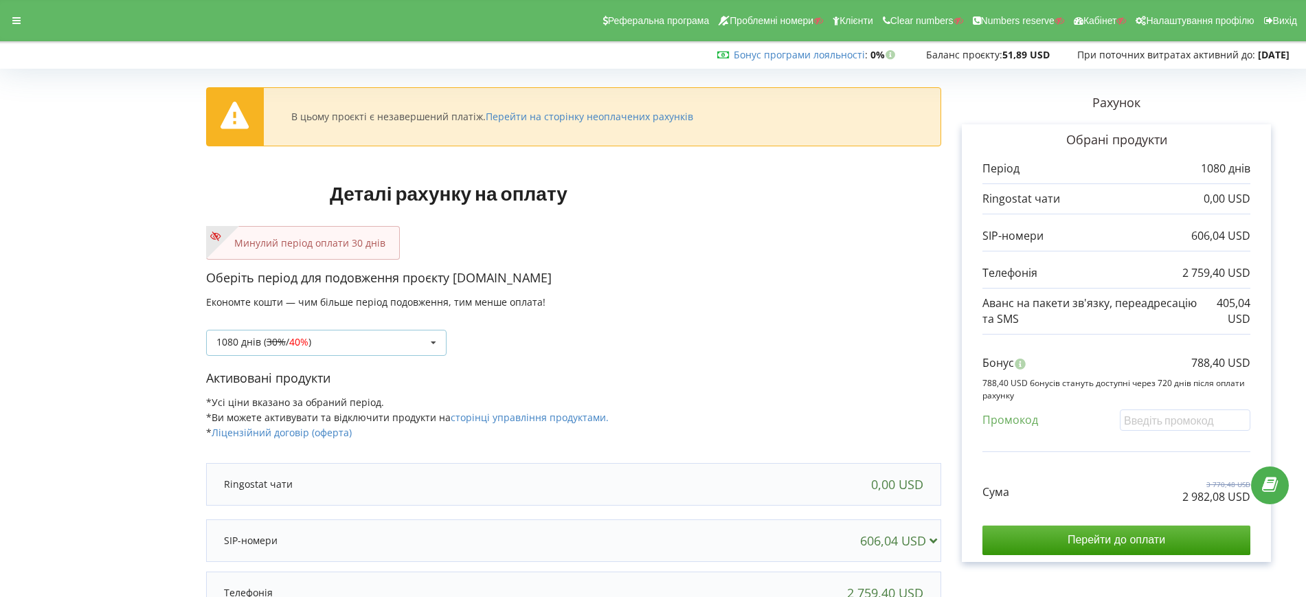
click at [383, 342] on div "1080 днів ( 30% / 40% ) Поповнити баланс без подовження 20% / 30% 30%" at bounding box center [326, 343] width 241 height 26
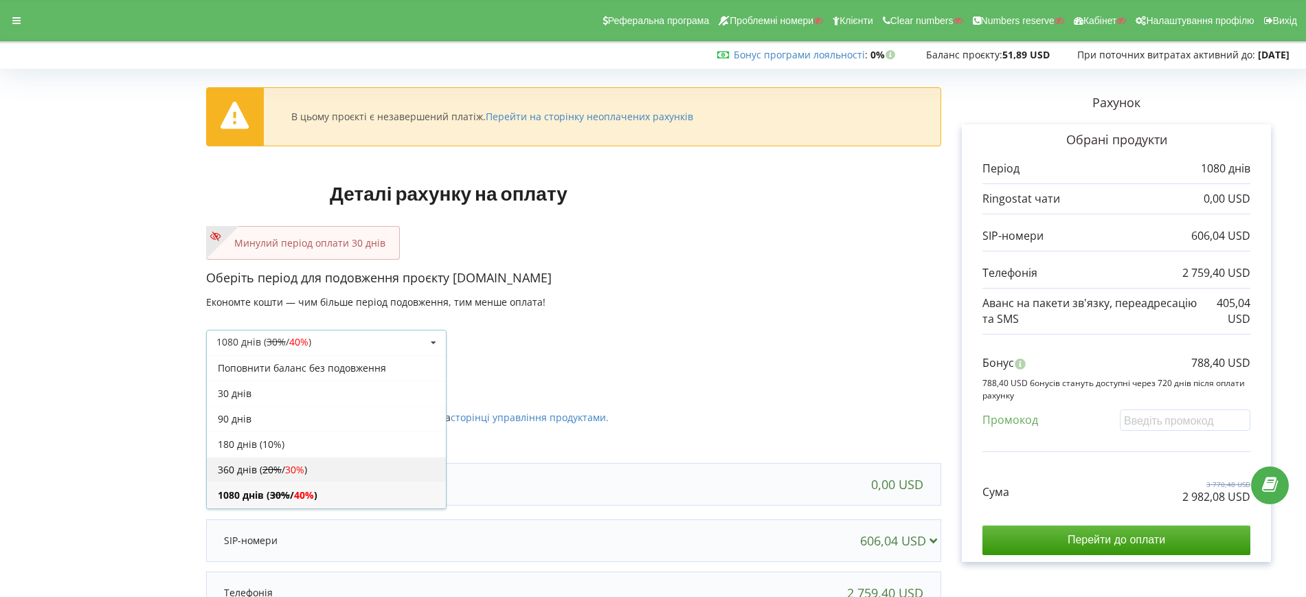
click at [269, 473] on s "20%" at bounding box center [272, 469] width 19 height 13
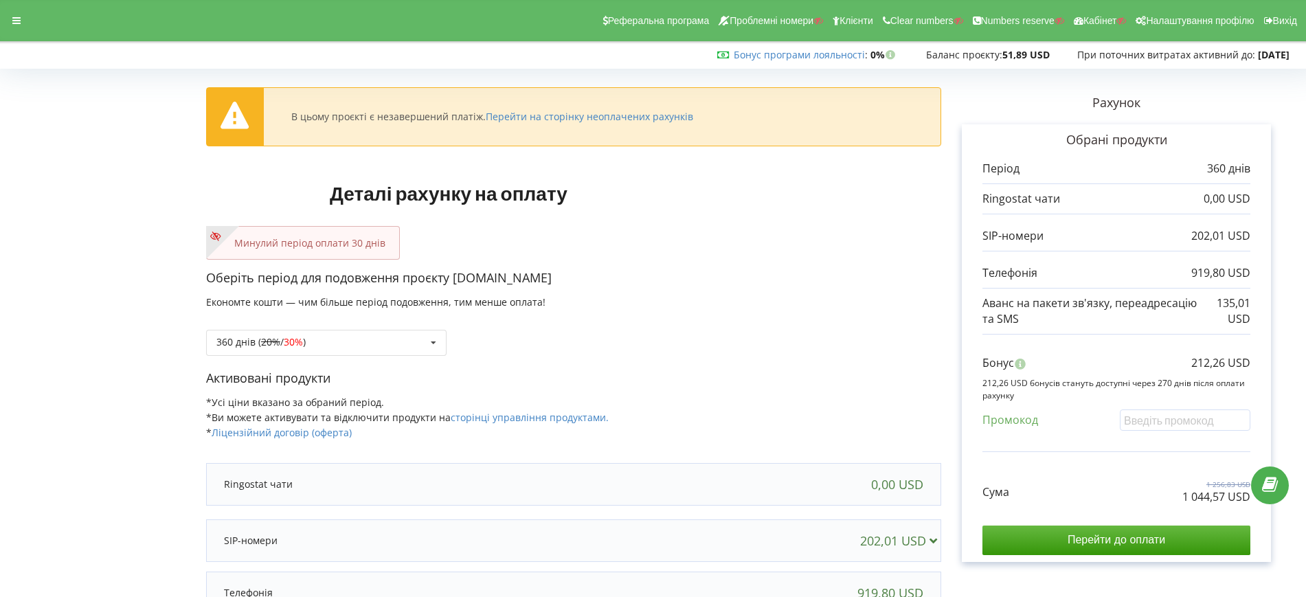
click at [833, 352] on div "360 днів ( 20% / 30% ) Поповнити баланс без подовження 20% / 30% 30% / 40%" at bounding box center [573, 332] width 735 height 47
drag, startPoint x: 1177, startPoint y: 495, endPoint x: 1247, endPoint y: 502, distance: 70.5
click at [1247, 502] on div "Сума 1 256,83 USD 1 044,57 USD" at bounding box center [1117, 482] width 268 height 46
copy p "1 044,57 USD"
click at [827, 423] on div "Активовані продукти *Усі ціни вказано за обраний період. *Ви можете активувати …" at bounding box center [573, 412] width 735 height 84
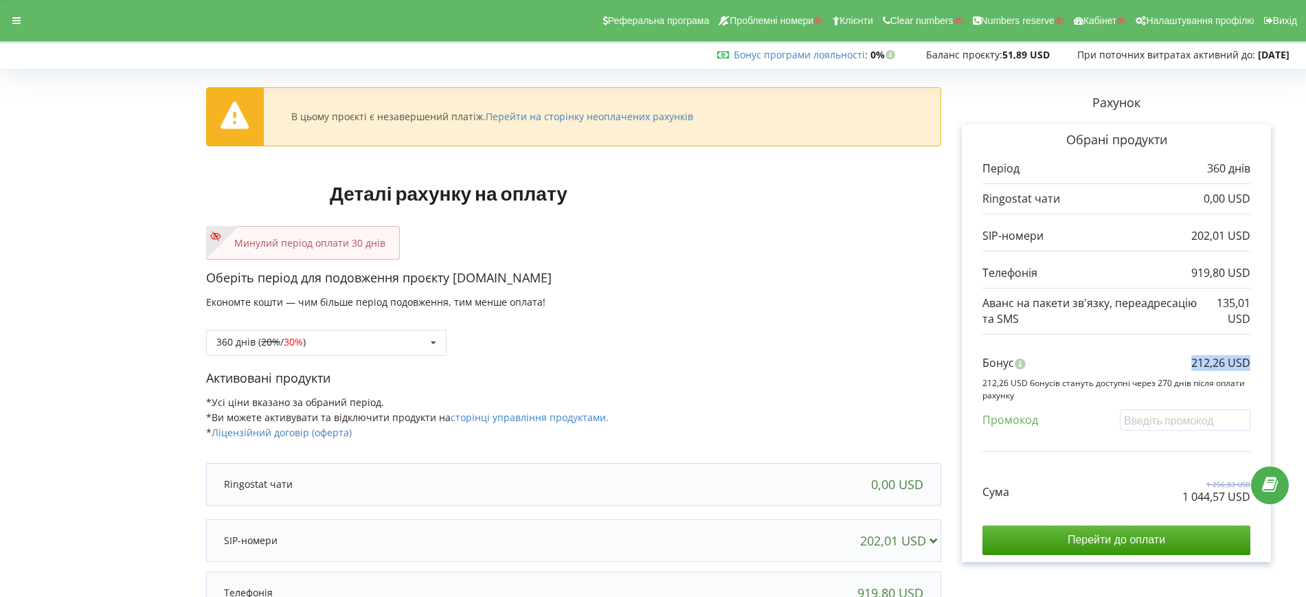
drag, startPoint x: 1192, startPoint y: 365, endPoint x: 1251, endPoint y: 364, distance: 58.4
click at [1251, 364] on div "Обрані продукти Період 360 днів 0,00 USD 202,01 USD 919,80 USD" at bounding box center [1116, 343] width 309 height 438
copy p "212,26 USD"
click at [1157, 352] on div "Бонус 212,26 USD 212,26 USD бонусів стануть доступні через 270 днів після оплат…" at bounding box center [1117, 397] width 268 height 111
drag, startPoint x: 1189, startPoint y: 364, endPoint x: 1184, endPoint y: 384, distance: 21.2
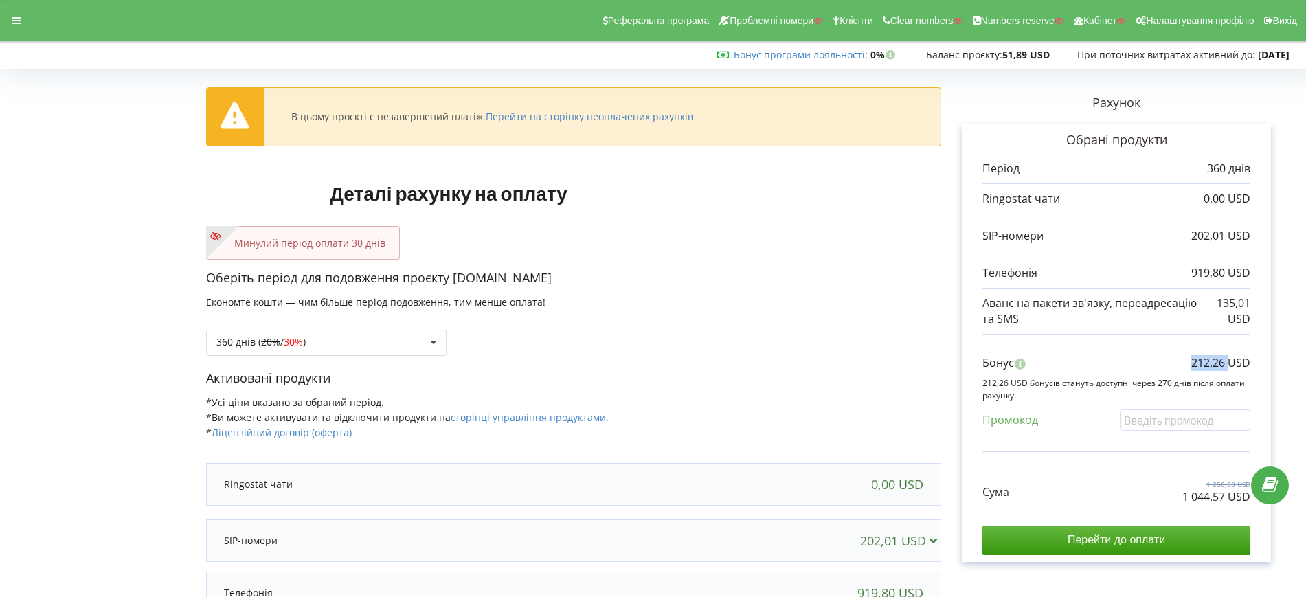
click at [1227, 361] on div "Бонус 212,26 USD" at bounding box center [1117, 366] width 268 height 23
copy p "212,26"
drag, startPoint x: 1180, startPoint y: 496, endPoint x: 1225, endPoint y: 497, distance: 44.7
click at [1225, 497] on div "Сума 1 256,83 USD 1 044,57 USD" at bounding box center [1117, 482] width 268 height 46
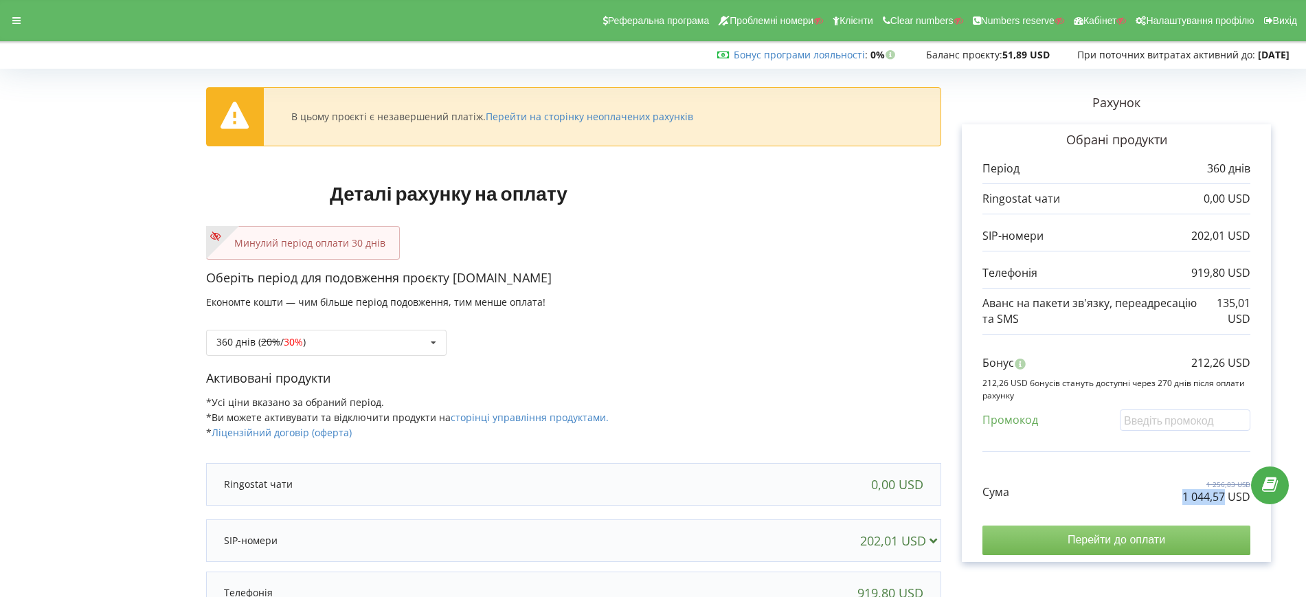
copy p "1 044,57"
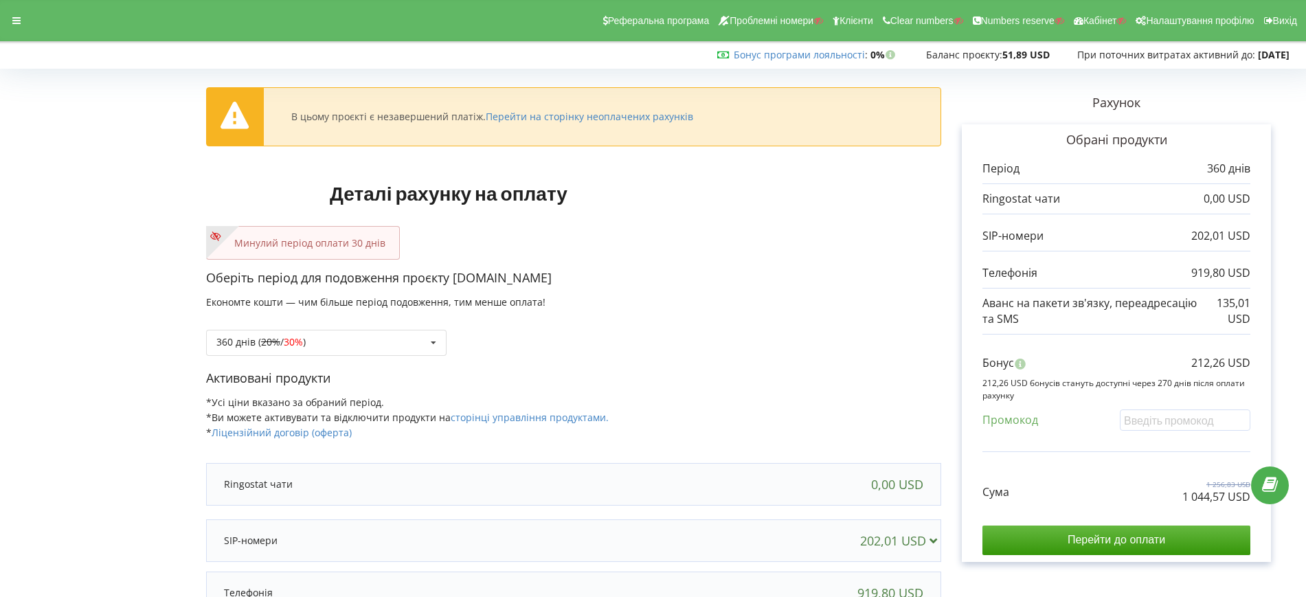
click at [793, 389] on div "Активовані продукти *Усі ціни вказано за обраний період. *Ви можете активувати …" at bounding box center [573, 412] width 735 height 84
drag, startPoint x: 1193, startPoint y: 358, endPoint x: 1278, endPoint y: 357, distance: 85.2
click at [1278, 357] on div "Рахунок Обрані продукти Період 360 днів 0,00 USD 202,01 USD 919,80 USD 135,01 U…" at bounding box center [1116, 418] width 350 height 689
click at [750, 257] on div "Минулий період оплати 30 днів" at bounding box center [573, 243] width 735 height 34
click at [322, 345] on div "360 днів ( 20% / 30% ) Поповнити баланс без подовження 20% / 30% 30% /" at bounding box center [326, 343] width 241 height 26
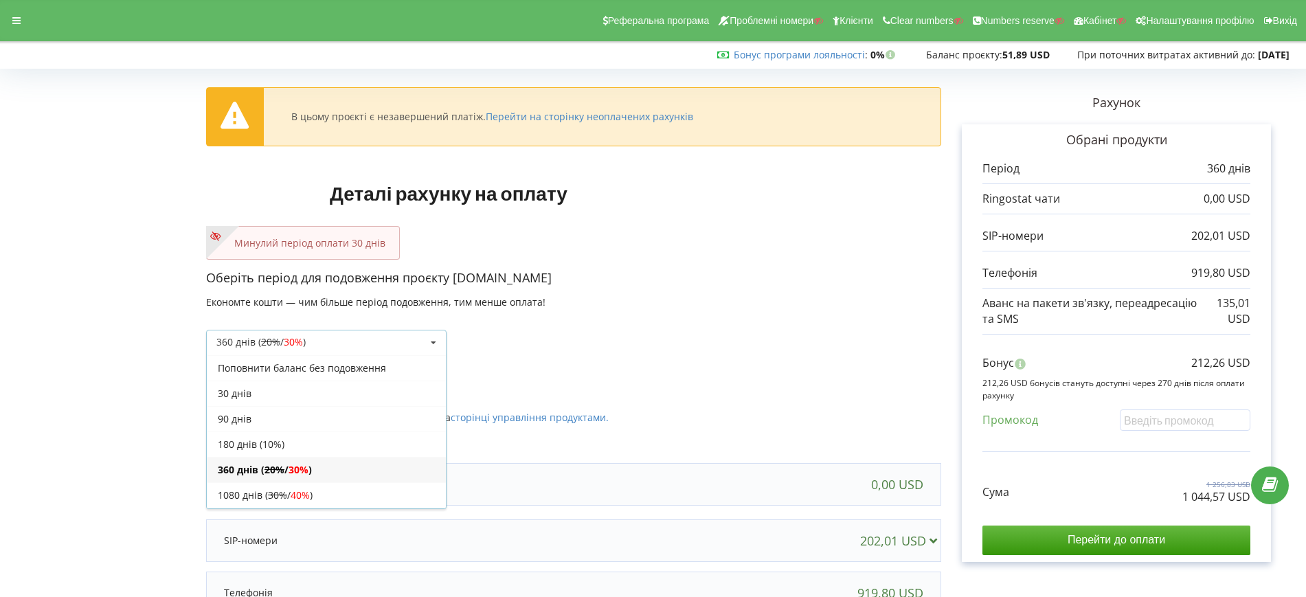
click at [262, 485] on div "1080 днів ( 30% / 40% )" at bounding box center [326, 494] width 239 height 25
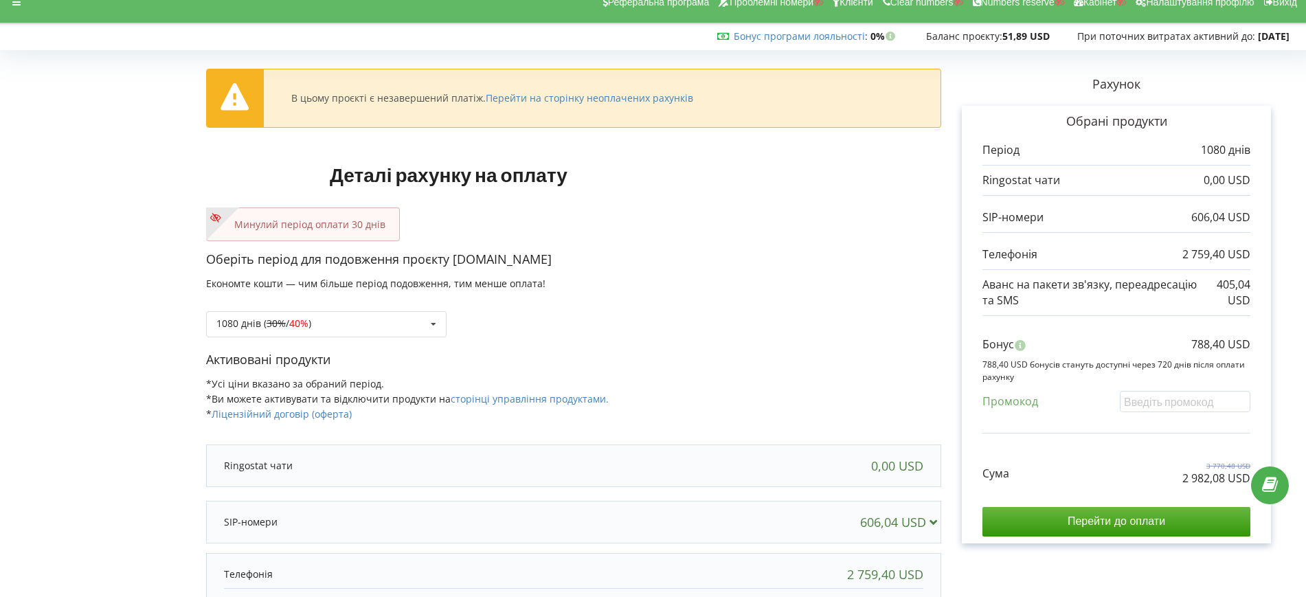
scroll to position [8, 0]
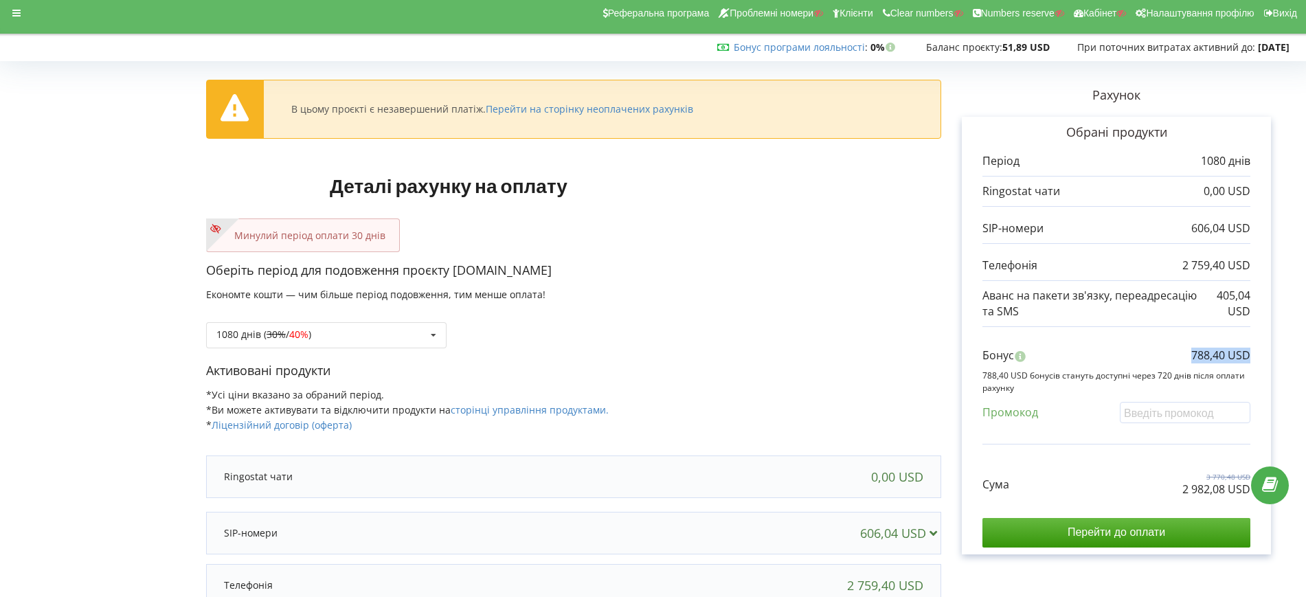
drag, startPoint x: 1191, startPoint y: 355, endPoint x: 1257, endPoint y: 355, distance: 66.0
click at [1257, 355] on div "Обрані продукти Період 1080 днів 0,00 USD 606,04 USD 2 759,40 USD" at bounding box center [1116, 336] width 309 height 438
drag, startPoint x: 870, startPoint y: 199, endPoint x: 760, endPoint y: 59, distance: 178.2
click at [869, 199] on div "В цьому проєкті є незавершений платіж. Перейти на сторінку неоплачених рахунків…" at bounding box center [573, 410] width 735 height 689
click at [20, 3] on div at bounding box center [16, 12] width 25 height 19
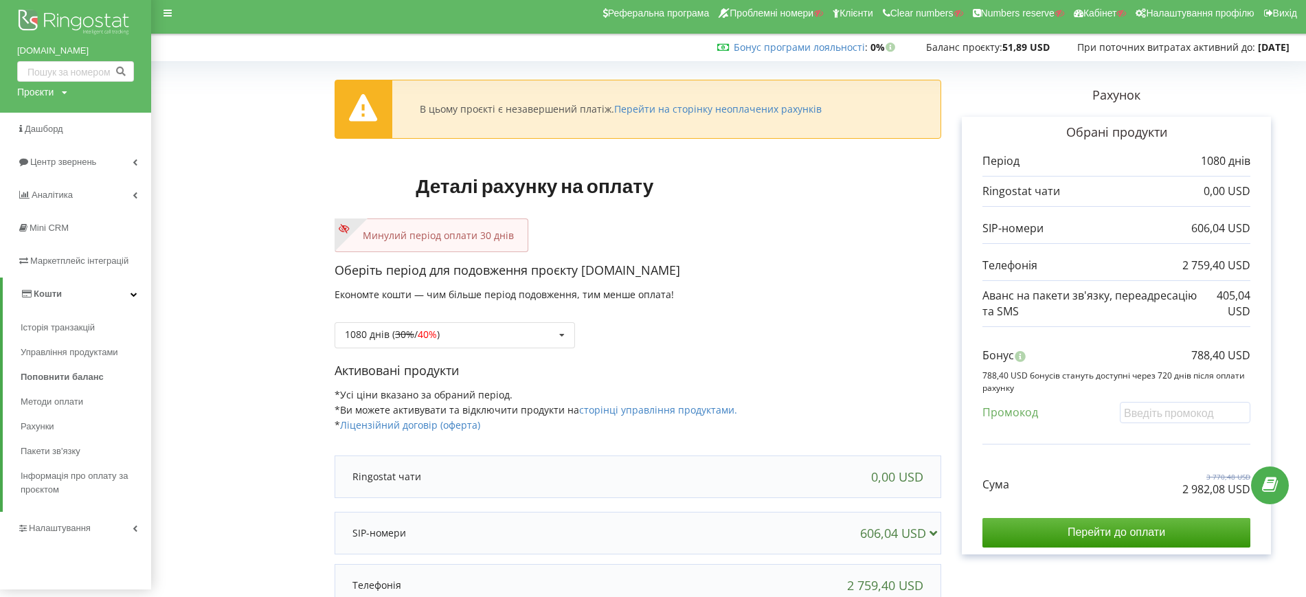
click at [25, 12] on img at bounding box center [75, 23] width 117 height 34
click at [60, 85] on div "Проєкти Пошук" at bounding box center [42, 92] width 50 height 14
click at [55, 116] on input "text" at bounding box center [59, 121] width 69 height 20
paste input "upack.kz"
type input "upack.kz"
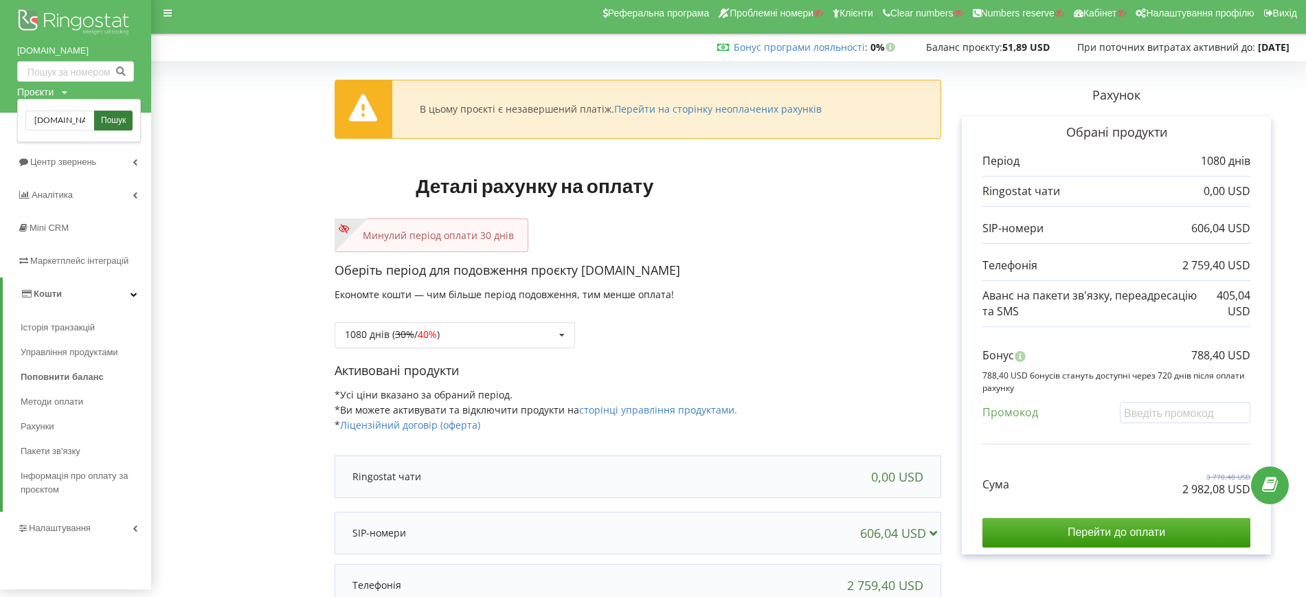
click at [109, 118] on span "Пошук" at bounding box center [113, 121] width 25 height 12
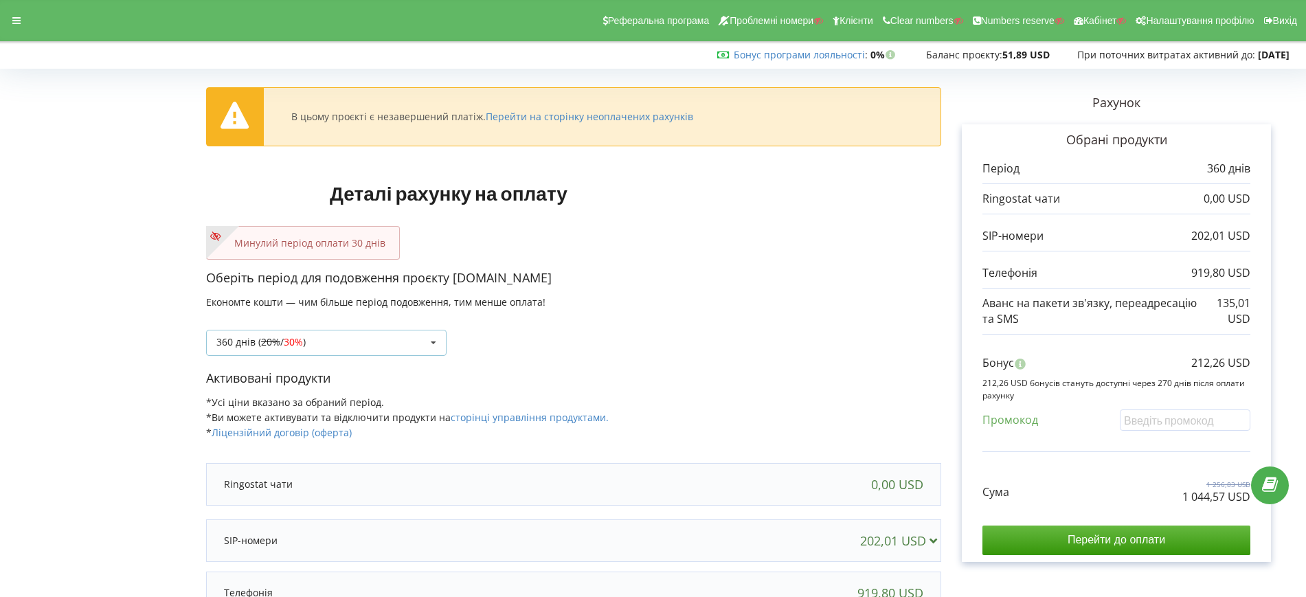
click at [256, 339] on div "360 днів ( 20% / 30% )" at bounding box center [260, 342] width 89 height 10
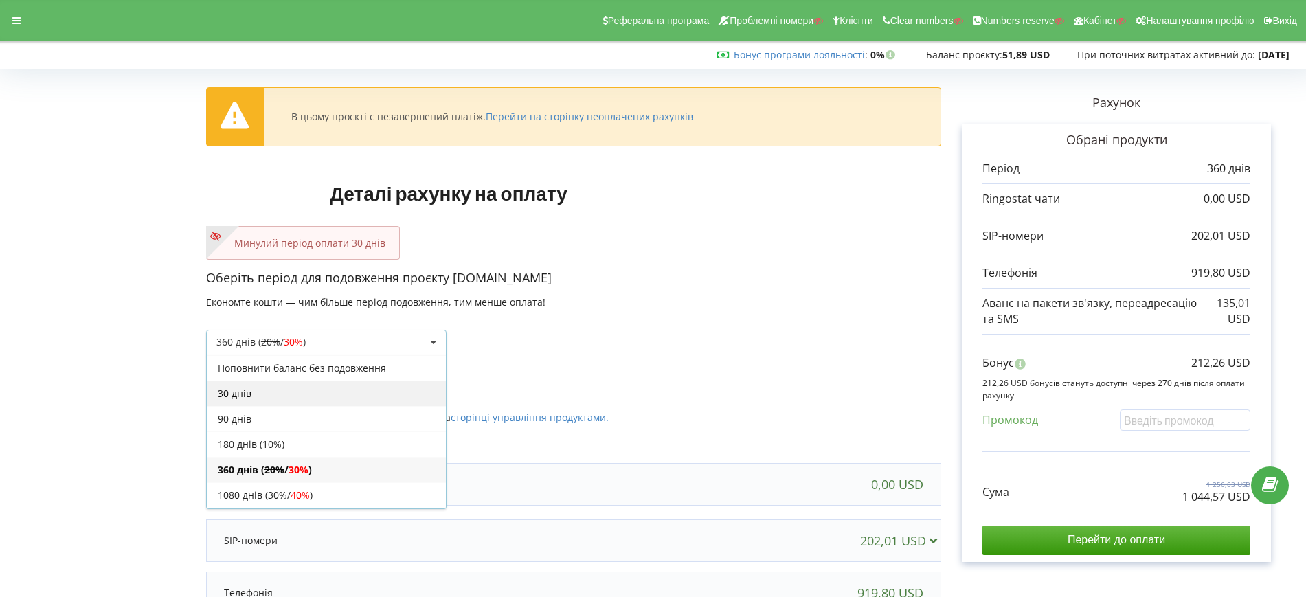
click at [254, 397] on div "30 днів" at bounding box center [326, 393] width 239 height 25
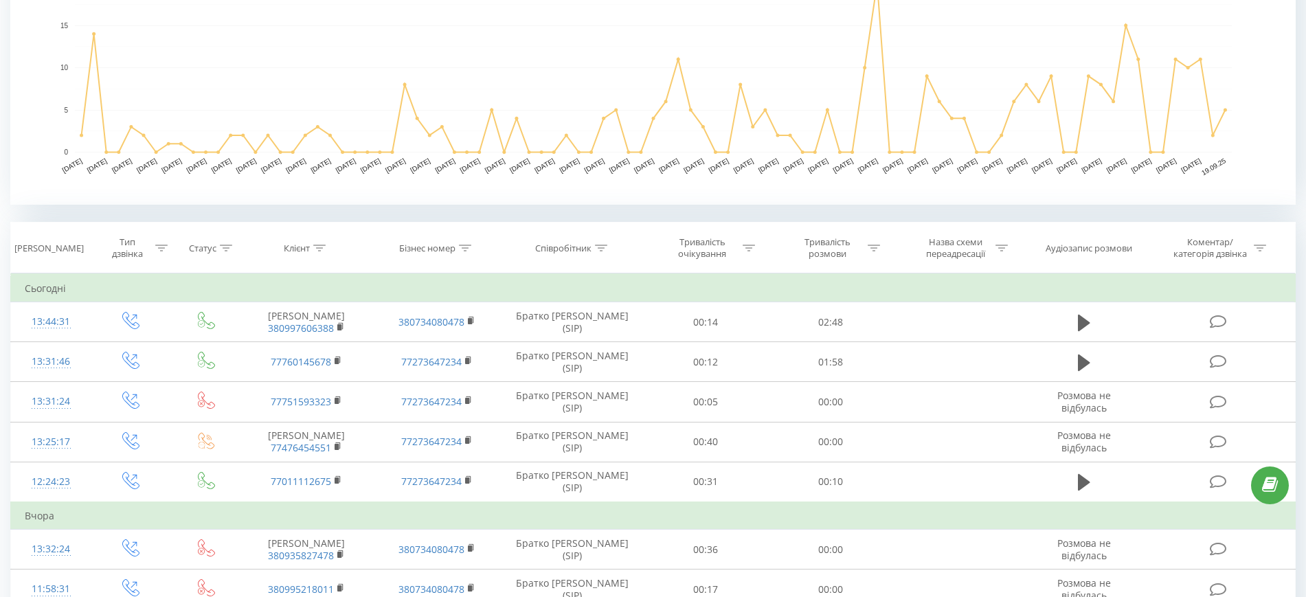
scroll to position [258, 0]
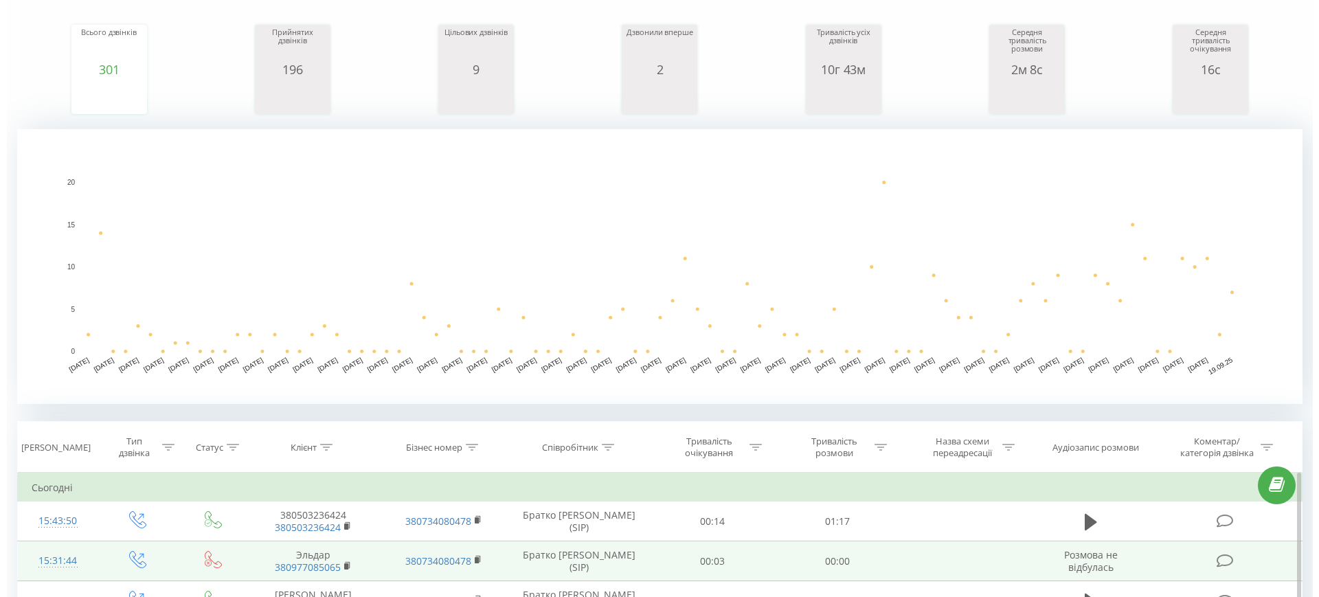
scroll to position [344, 0]
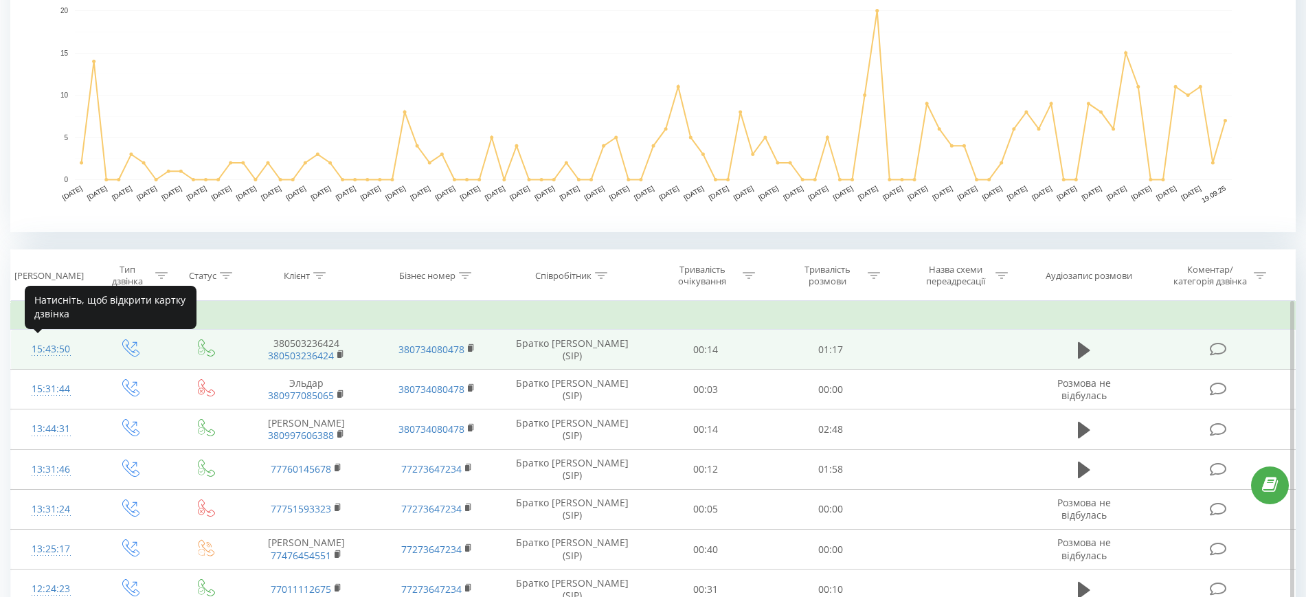
click at [52, 348] on div "15:43:50" at bounding box center [51, 349] width 52 height 27
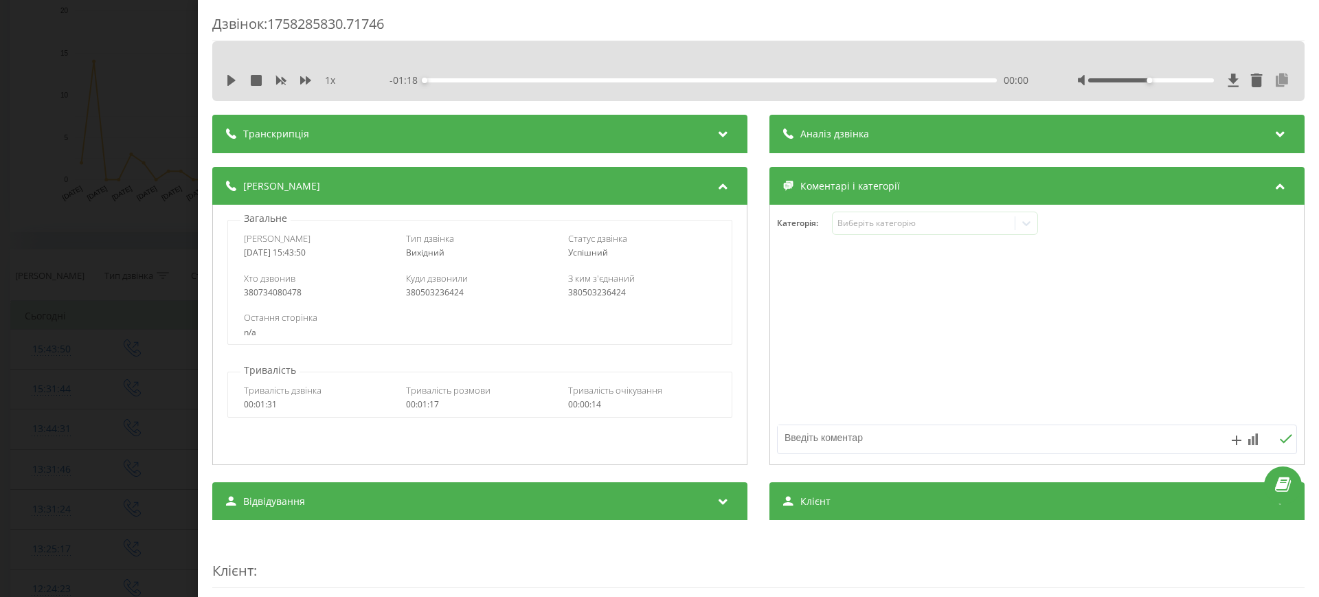
click at [1274, 76] on icon at bounding box center [1282, 81] width 16 height 14
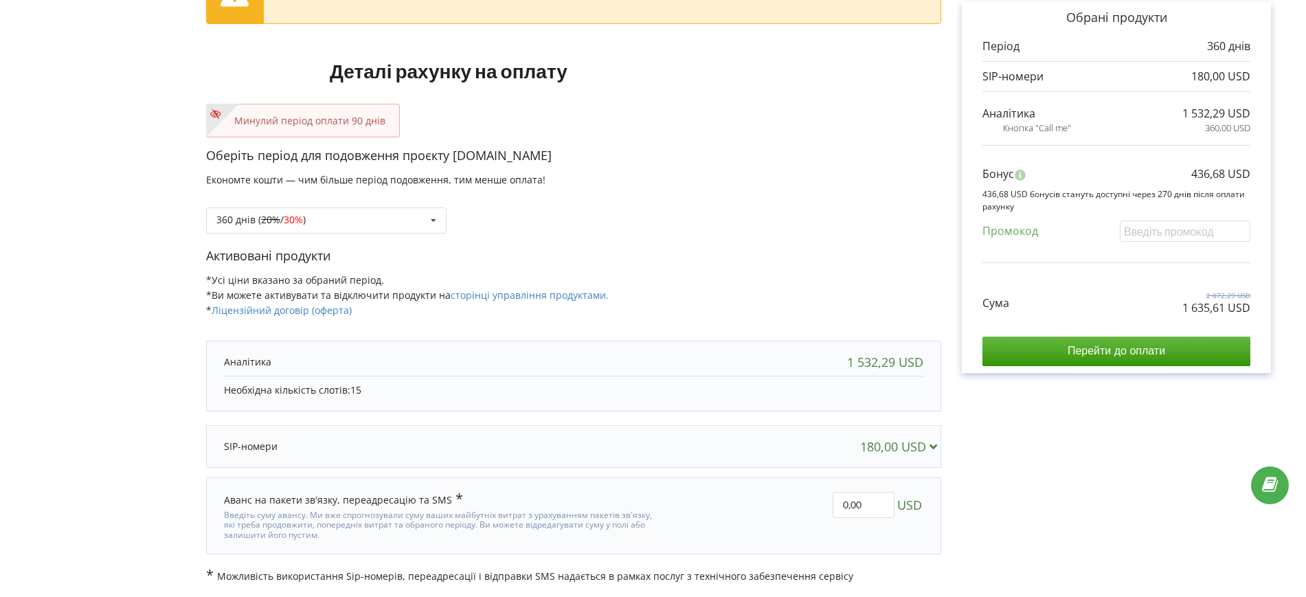
scroll to position [123, 0]
drag, startPoint x: 1181, startPoint y: 304, endPoint x: 1256, endPoint y: 306, distance: 74.2
click at [1256, 306] on div "Обрані продукти Період 360 днів 180,00 USD 1 532,29 USD" at bounding box center [1116, 186] width 309 height 371
copy p "1 635,61 USD"
drag, startPoint x: 1187, startPoint y: 168, endPoint x: 1228, endPoint y: 170, distance: 41.3
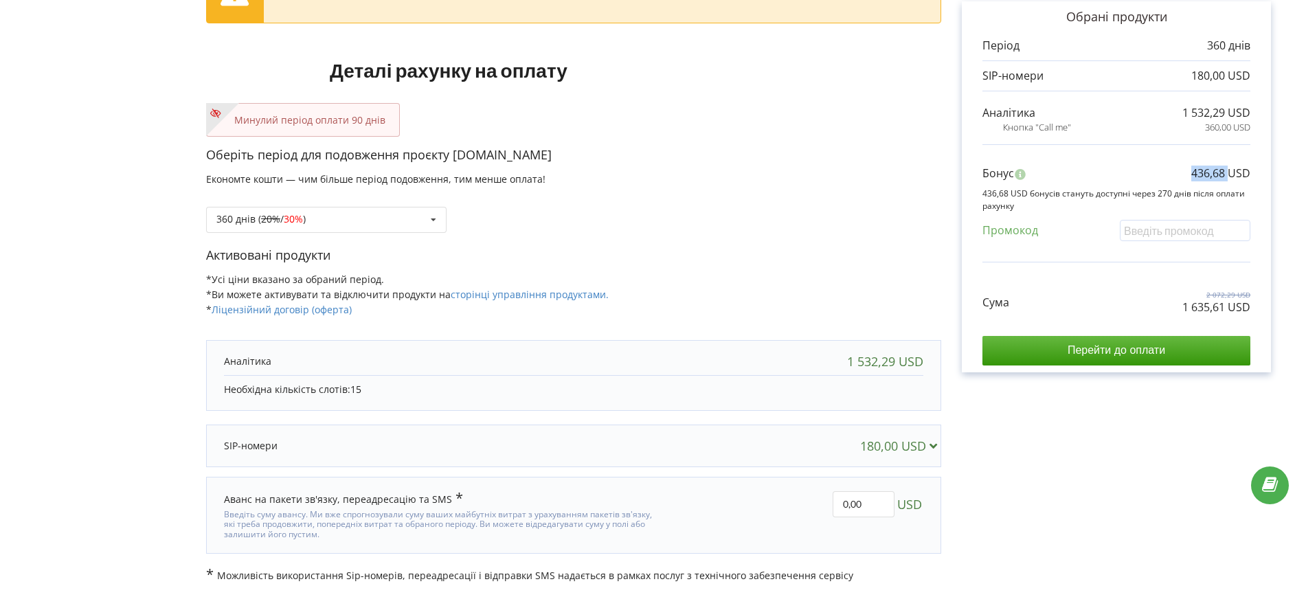
click at [1228, 170] on div "Бонус 436,68 USD" at bounding box center [1117, 177] width 268 height 23
copy p "436,68"
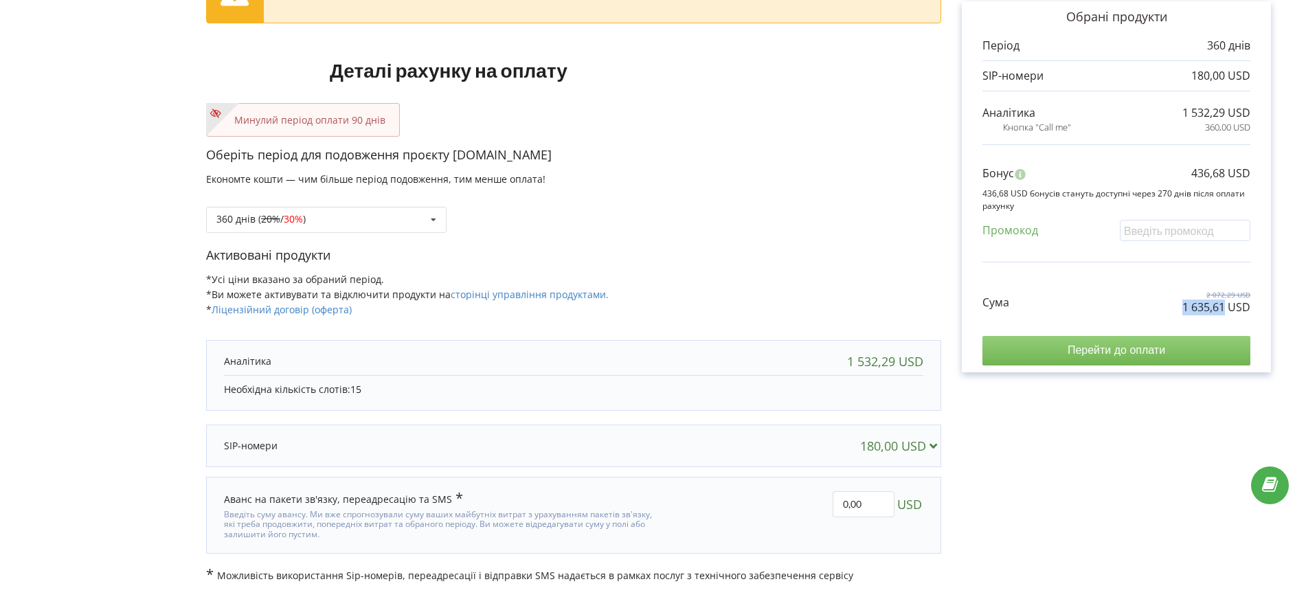
drag, startPoint x: 1184, startPoint y: 307, endPoint x: 1170, endPoint y: 344, distance: 39.8
click at [1225, 308] on p "1 635,61 USD" at bounding box center [1217, 308] width 68 height 16
copy p "1 635,61"
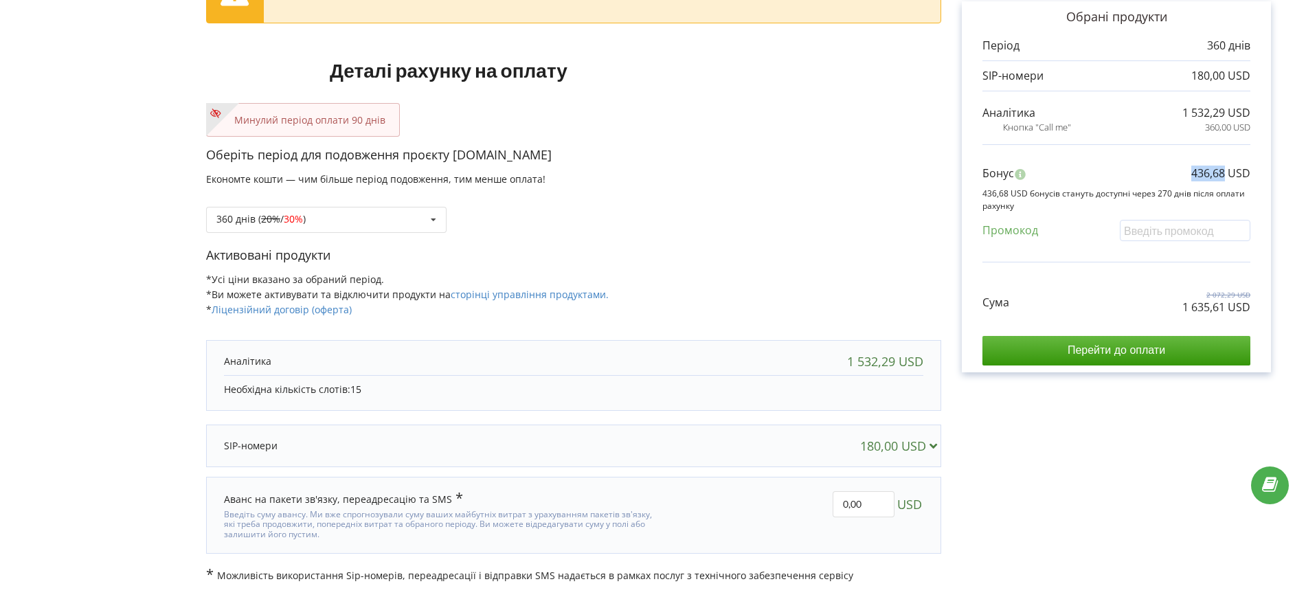
drag, startPoint x: 1191, startPoint y: 169, endPoint x: 1224, endPoint y: 172, distance: 33.2
click at [1224, 172] on p "436,68 USD" at bounding box center [1221, 174] width 59 height 16
copy p "436,68"
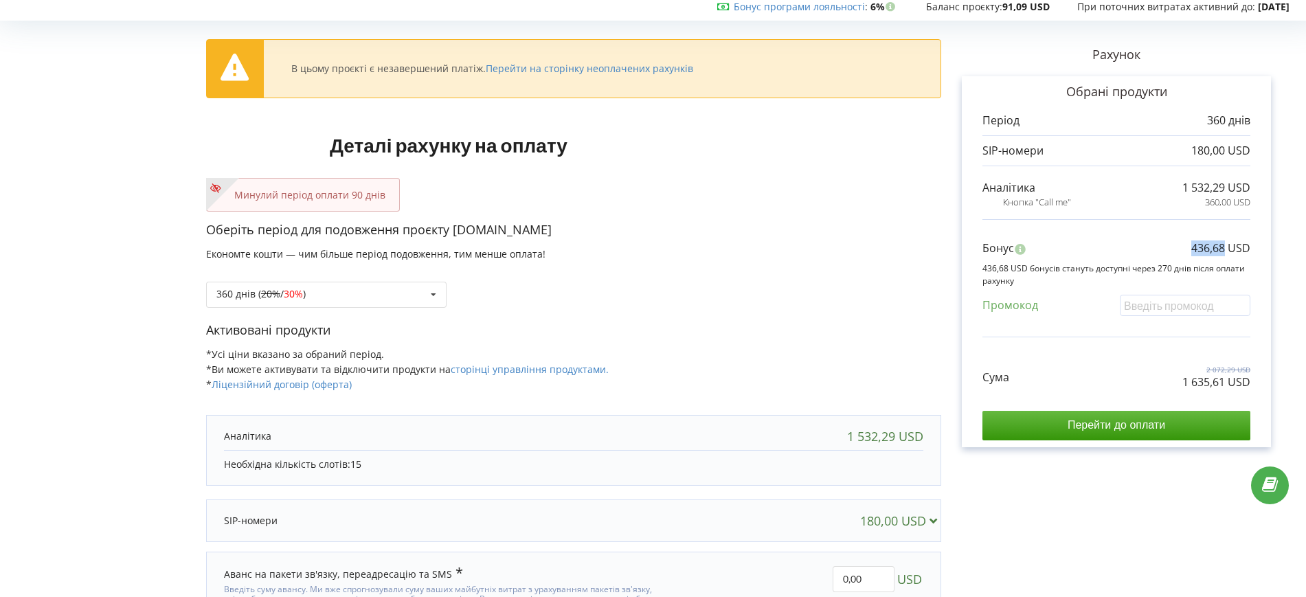
scroll to position [0, 0]
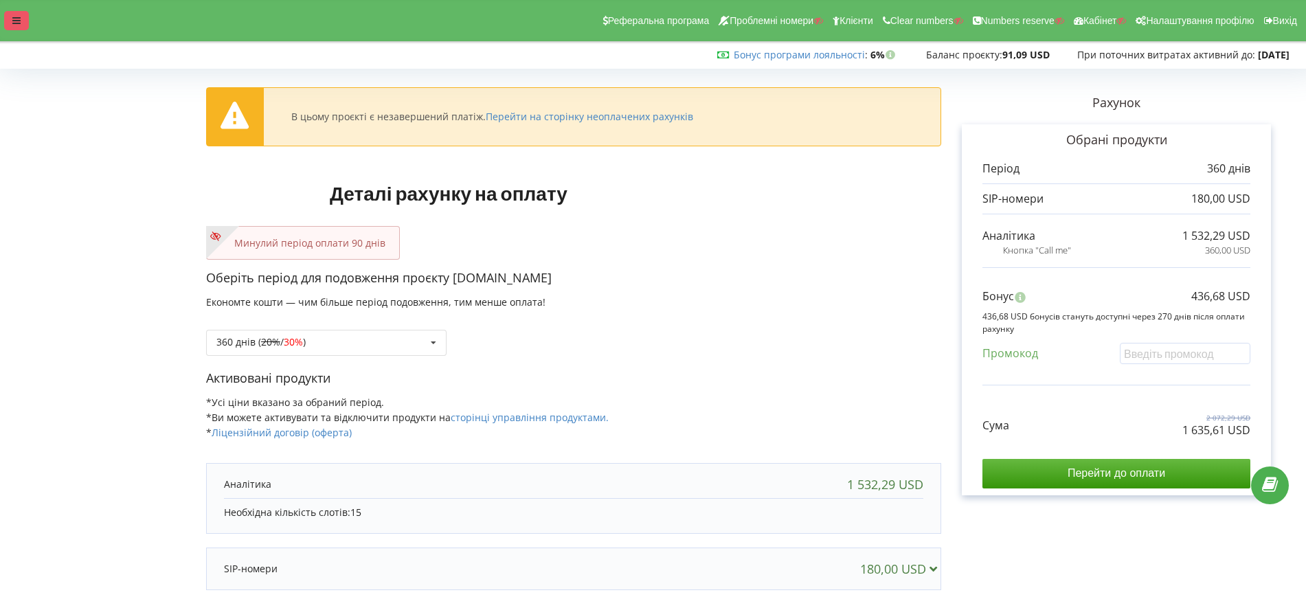
click at [11, 29] on div at bounding box center [16, 20] width 25 height 19
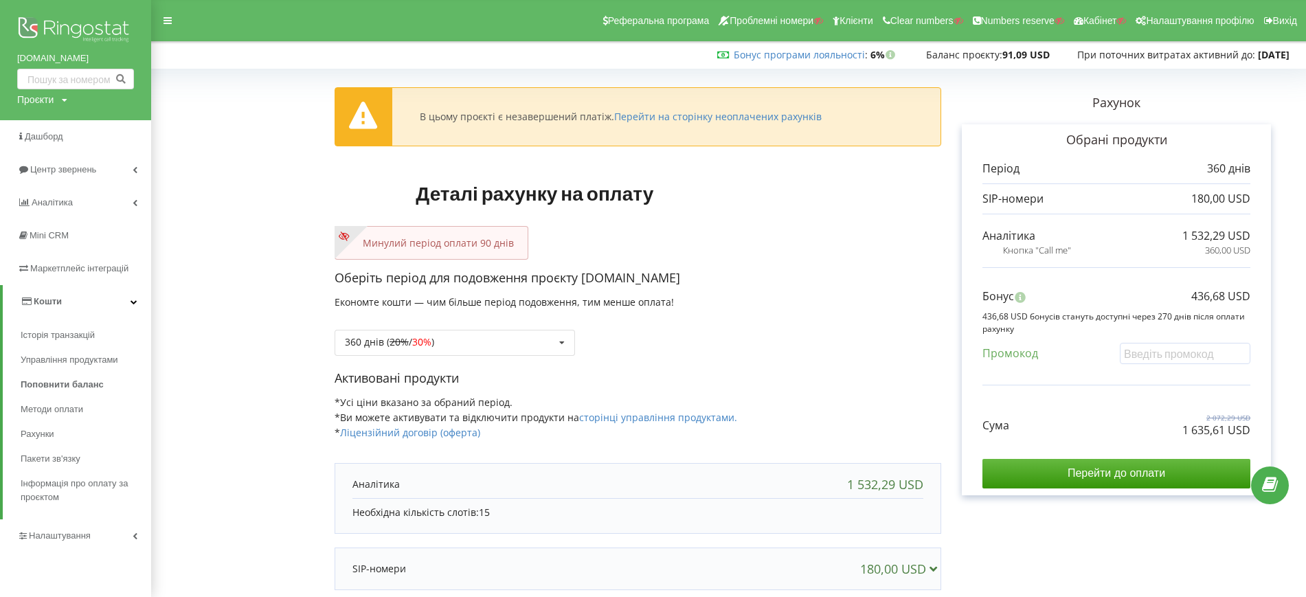
click at [48, 100] on div "Проєкти" at bounding box center [35, 100] width 36 height 14
click at [54, 116] on div "Пошук" at bounding box center [79, 128] width 124 height 43
click at [27, 127] on input "text" at bounding box center [59, 128] width 69 height 20
paste input "[DOMAIN_NAME]"
type input "[DOMAIN_NAME]"
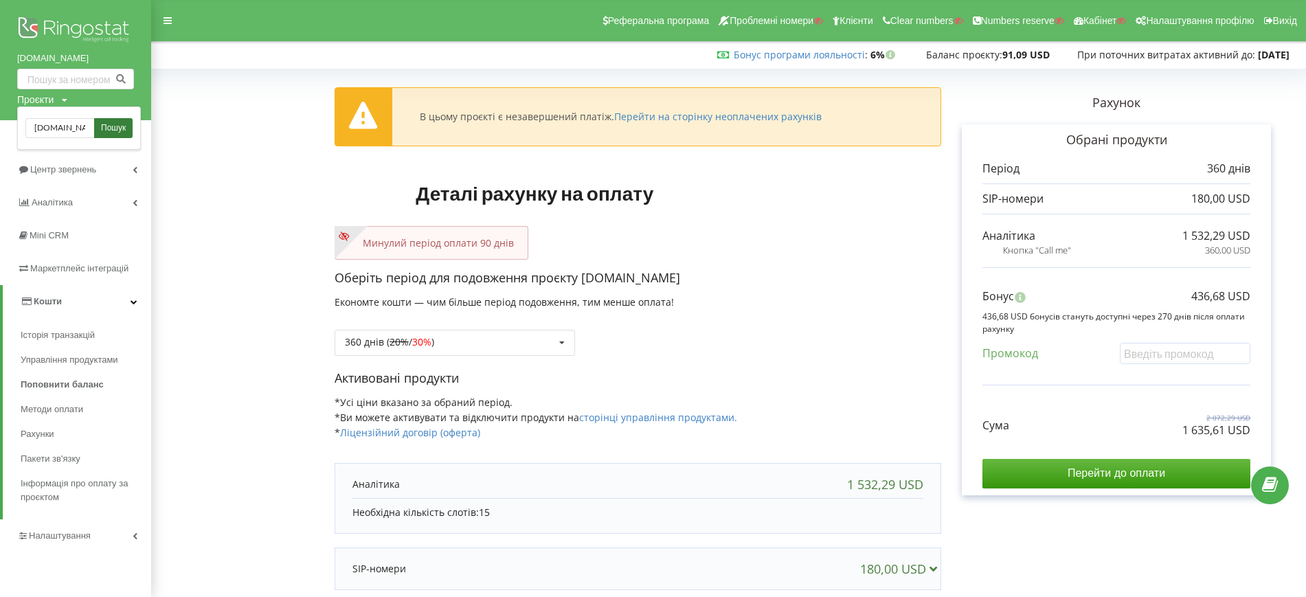
click at [129, 126] on link "Пошук" at bounding box center [113, 128] width 38 height 20
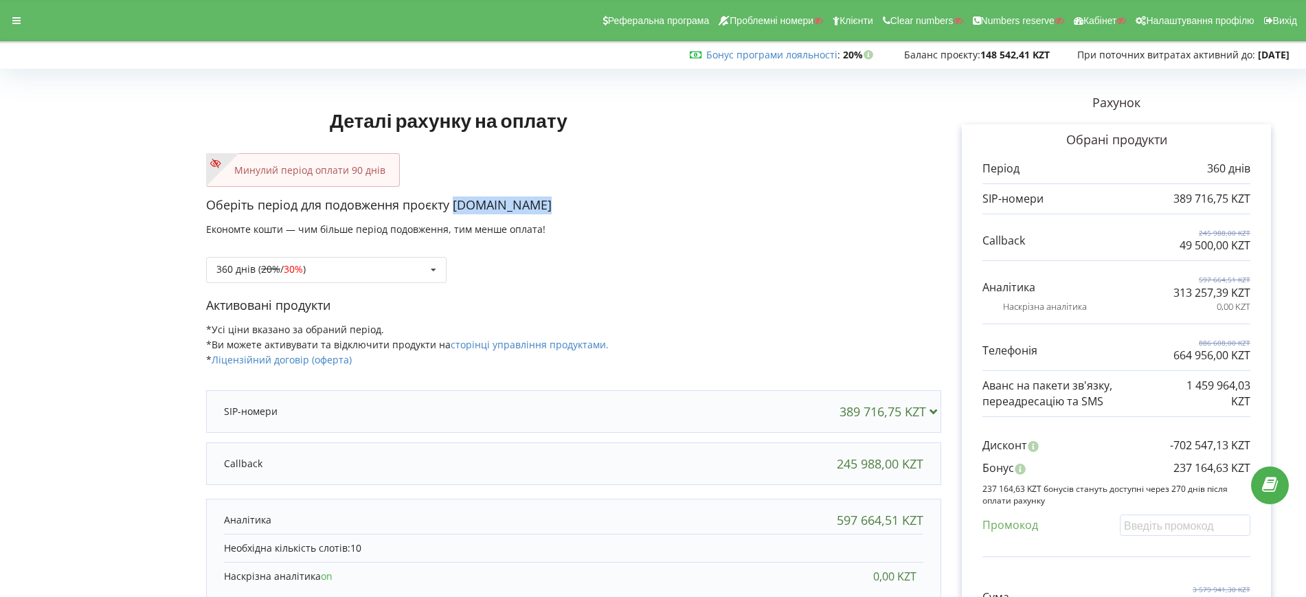
drag, startPoint x: 454, startPoint y: 202, endPoint x: 546, endPoint y: 208, distance: 92.3
click at [546, 208] on p "Оберіть період для подовження проєкту [DOMAIN_NAME]" at bounding box center [573, 206] width 735 height 18
copy p "[DOMAIN_NAME]"
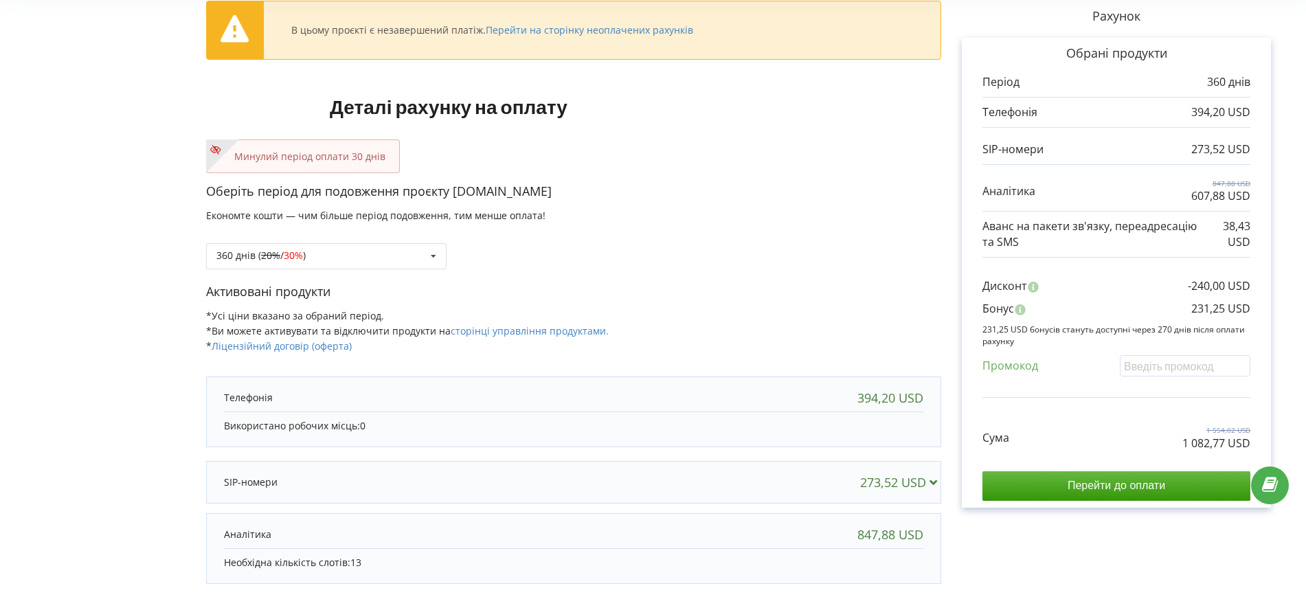
scroll to position [86, 0]
click at [278, 260] on s "20%" at bounding box center [270, 255] width 19 height 13
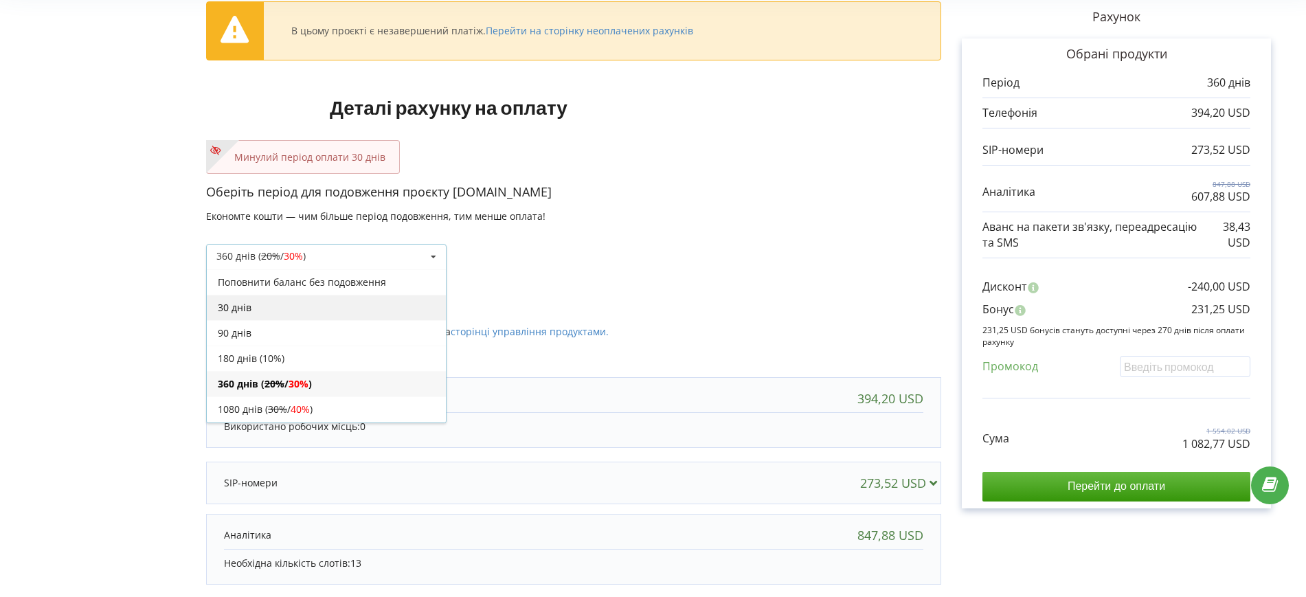
click at [269, 311] on div "30 днів" at bounding box center [326, 307] width 239 height 25
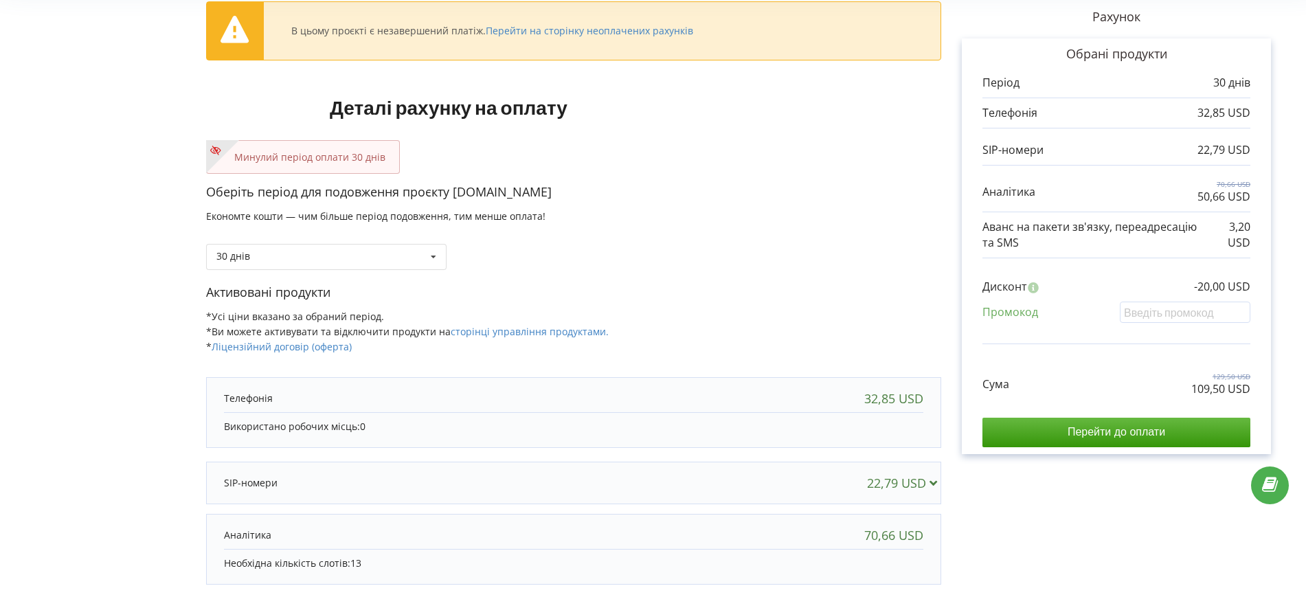
click at [763, 185] on p "Оберіть період для подовження проєкту ocean.biz.ua" at bounding box center [573, 192] width 735 height 18
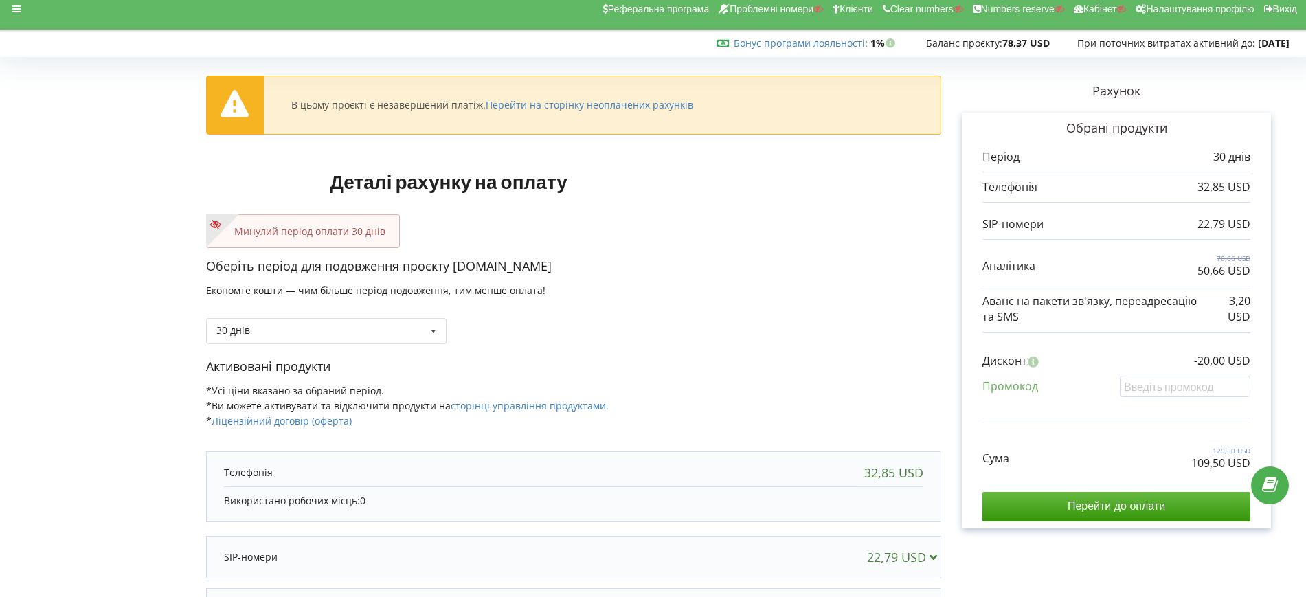
scroll to position [0, 0]
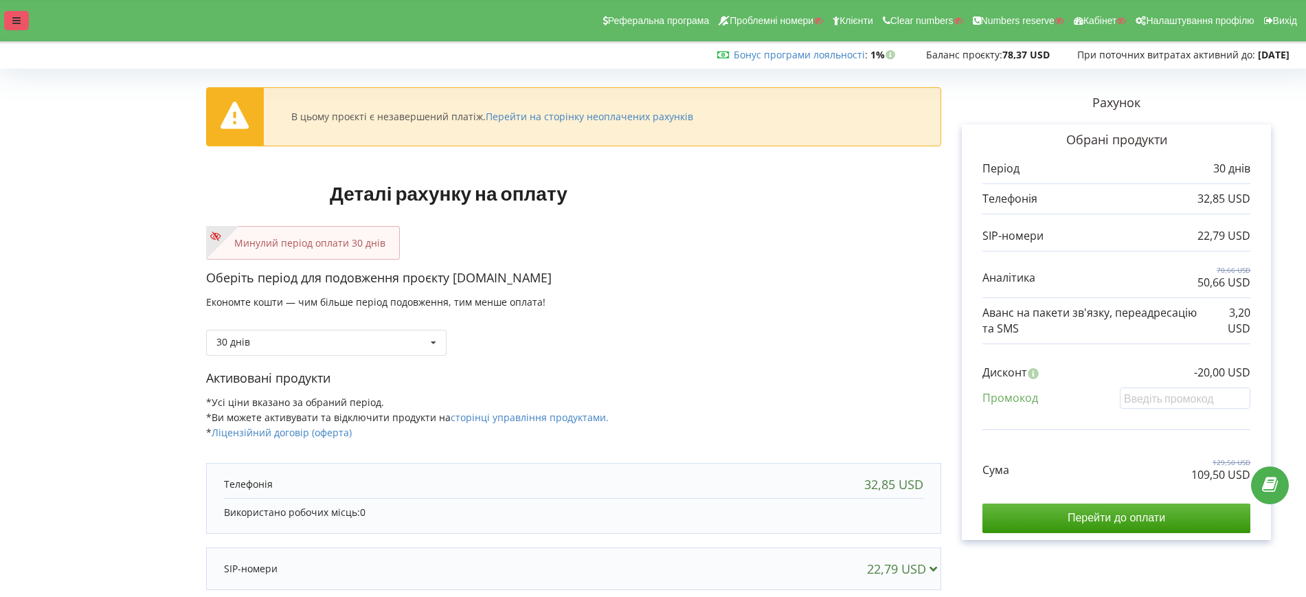
click at [19, 13] on div at bounding box center [16, 20] width 25 height 19
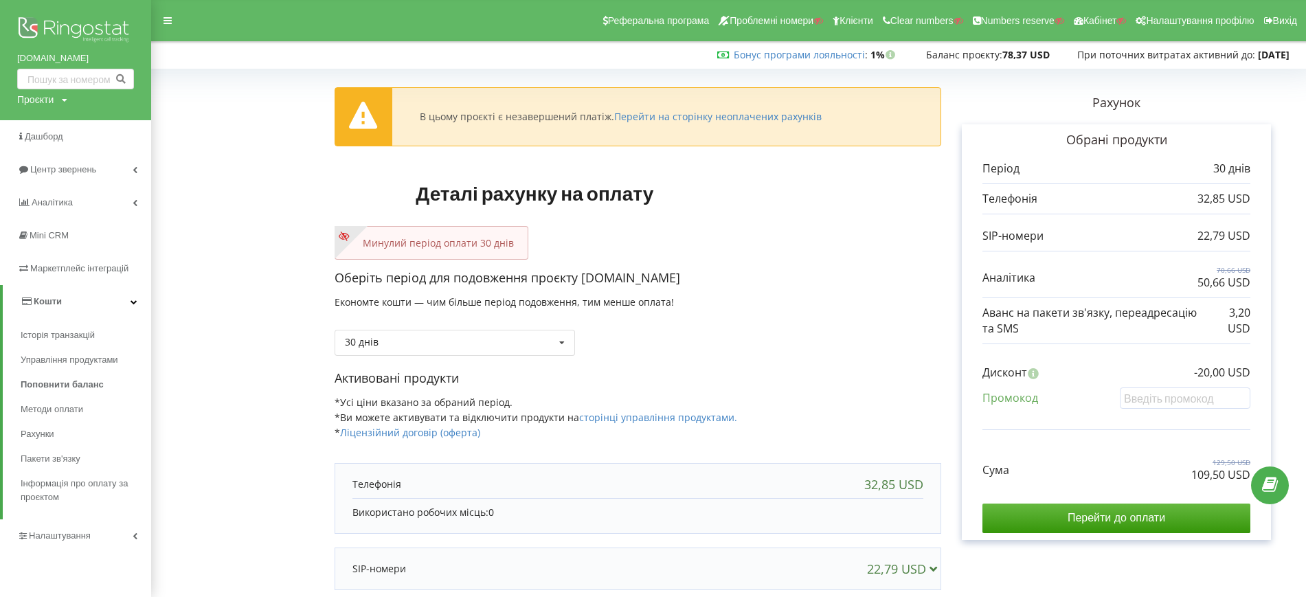
click at [228, 202] on form "В цьому проєкті є незавершений платіж. Перейти на сторінку неоплачених рахунків…" at bounding box center [729, 439] width 1126 height 731
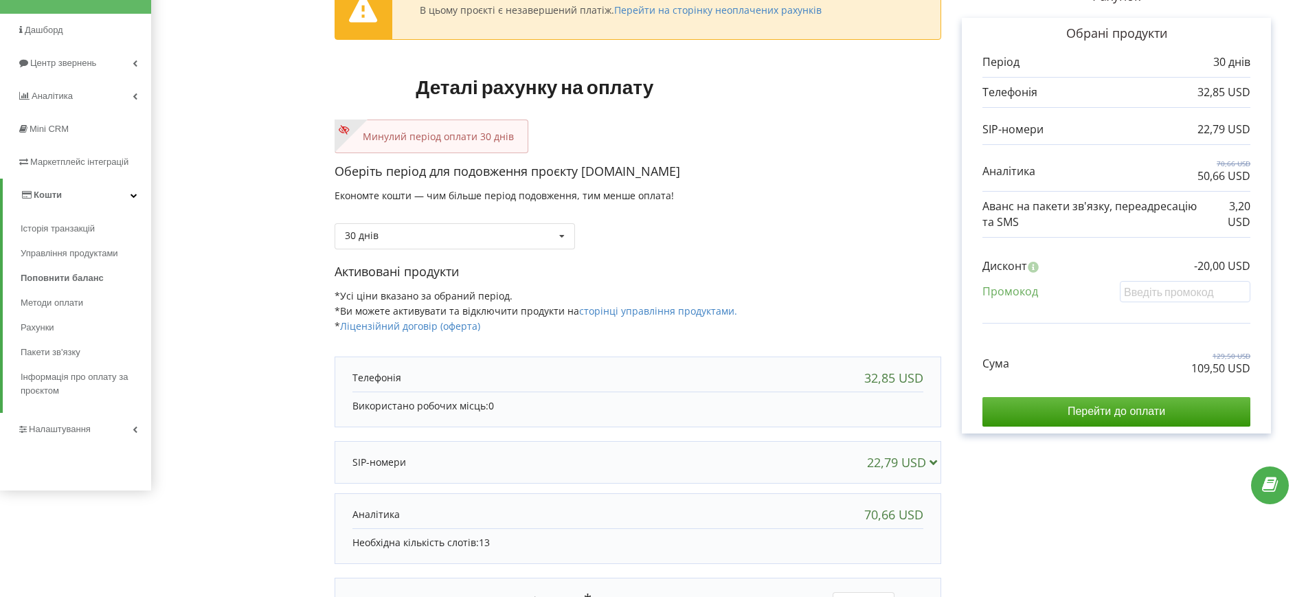
scroll to position [221, 0]
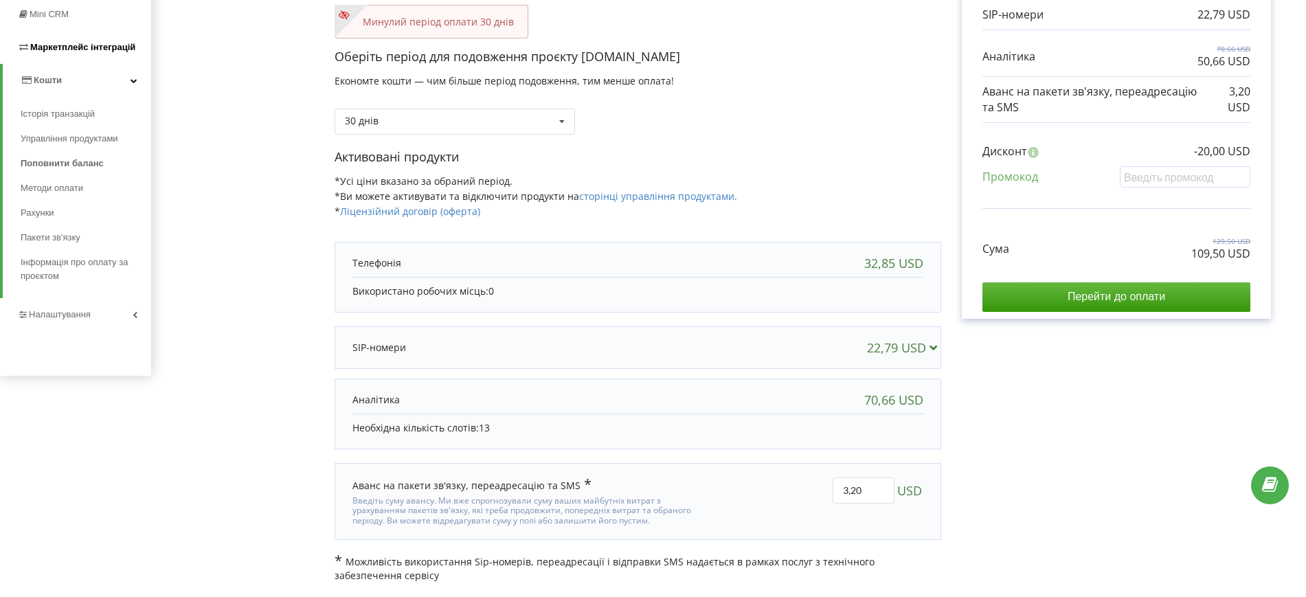
click at [82, 44] on span "Маркетплейс інтеграцій" at bounding box center [82, 47] width 105 height 10
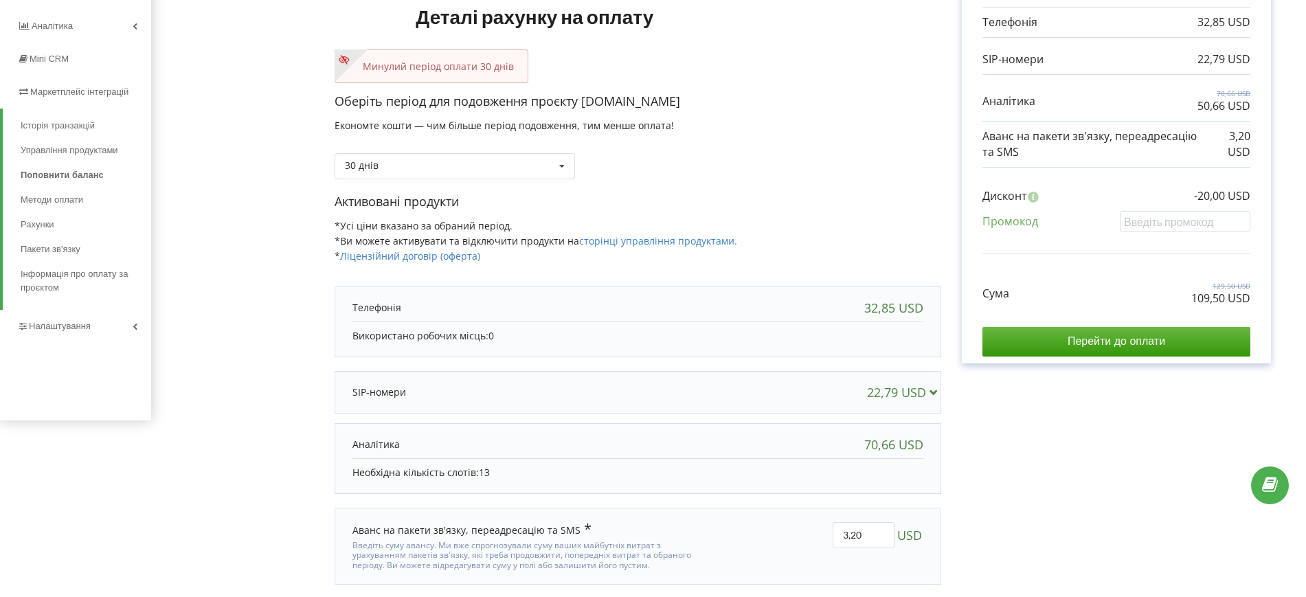
scroll to position [135, 0]
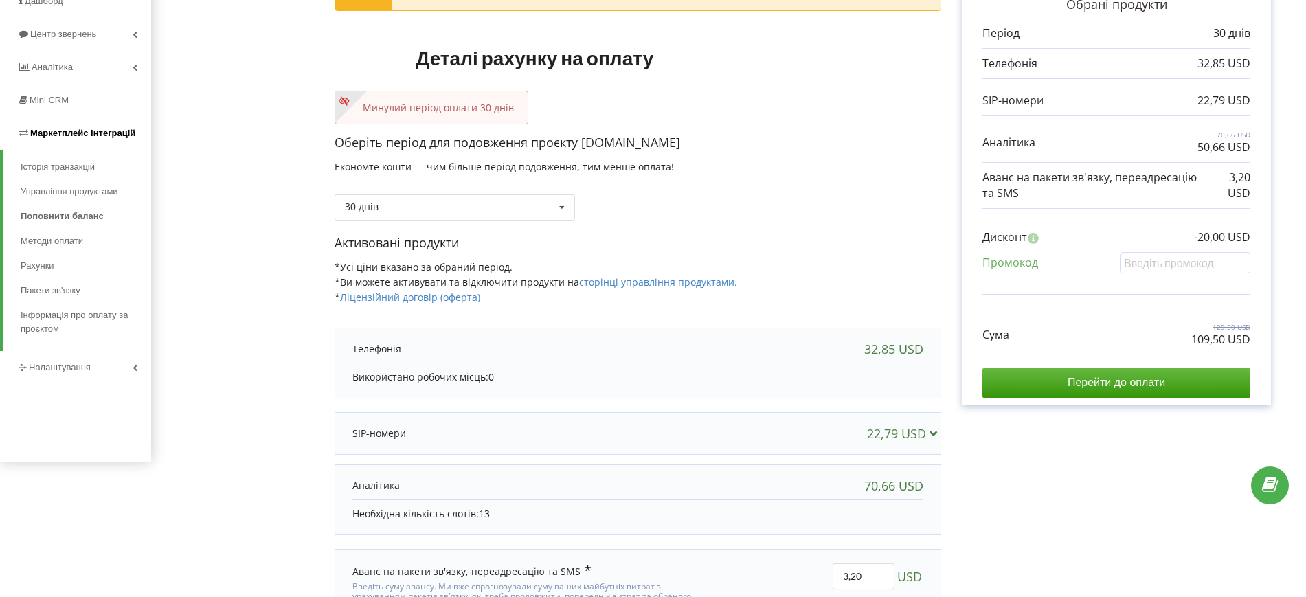
click at [91, 131] on span "Маркетплейс інтеграцій" at bounding box center [82, 133] width 105 height 10
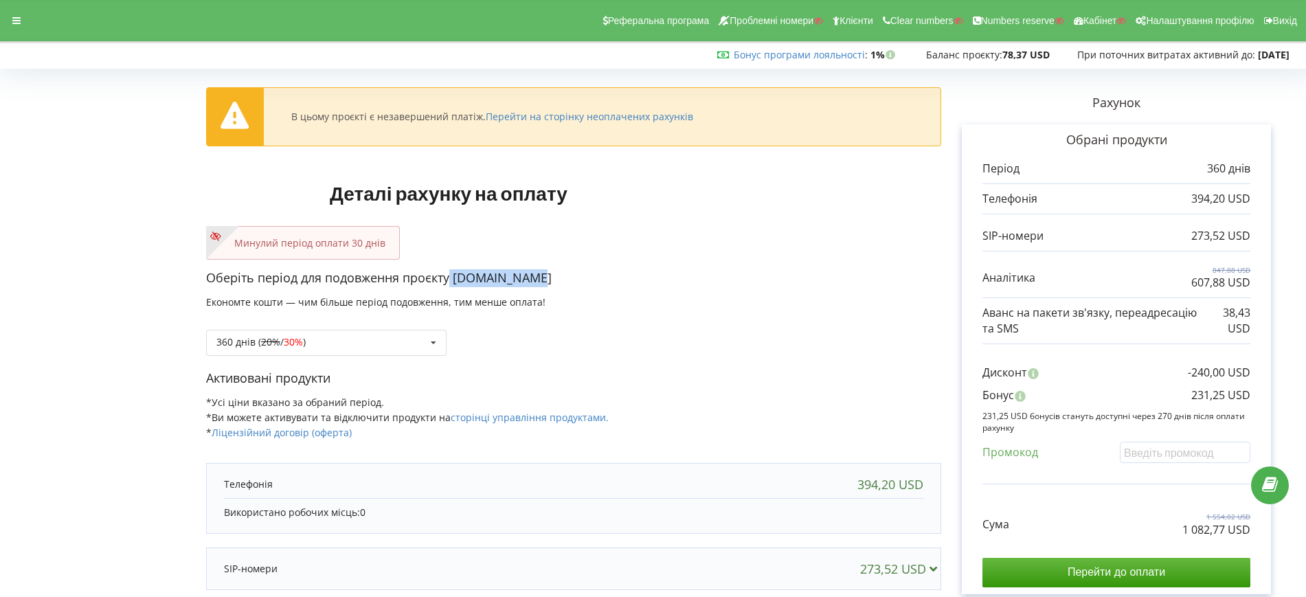
drag, startPoint x: 454, startPoint y: 280, endPoint x: 526, endPoint y: 249, distance: 78.2
click at [533, 278] on p "Оберіть період для подовження проєкту [DOMAIN_NAME]" at bounding box center [573, 278] width 735 height 18
click at [581, 250] on div "Минулий період оплати 30 днів" at bounding box center [573, 243] width 735 height 34
click at [96, 207] on form "В цьому проєкті є незавершений платіж. Перейти на сторінку неоплачених рахунків…" at bounding box center [653, 432] width 1278 height 717
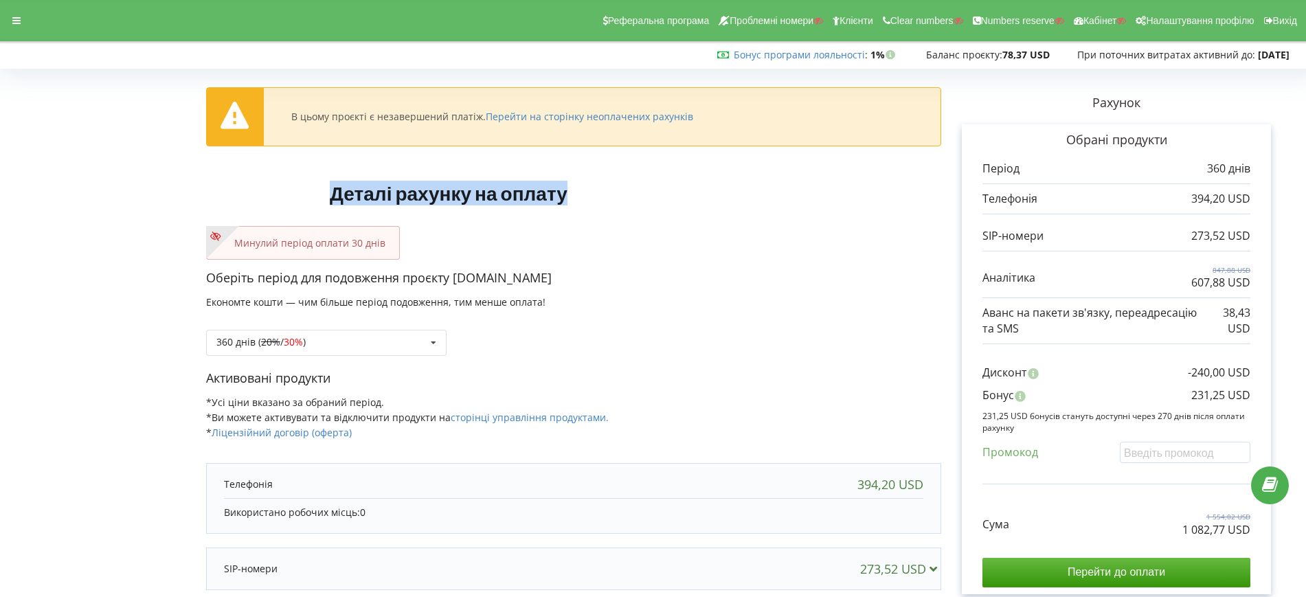
drag, startPoint x: 320, startPoint y: 192, endPoint x: 580, endPoint y: 197, distance: 260.5
click at [580, 197] on h1 "Деталі рахунку на оплату" at bounding box center [448, 193] width 485 height 66
click at [620, 225] on h1 "Деталі рахунку на оплату" at bounding box center [448, 193] width 485 height 66
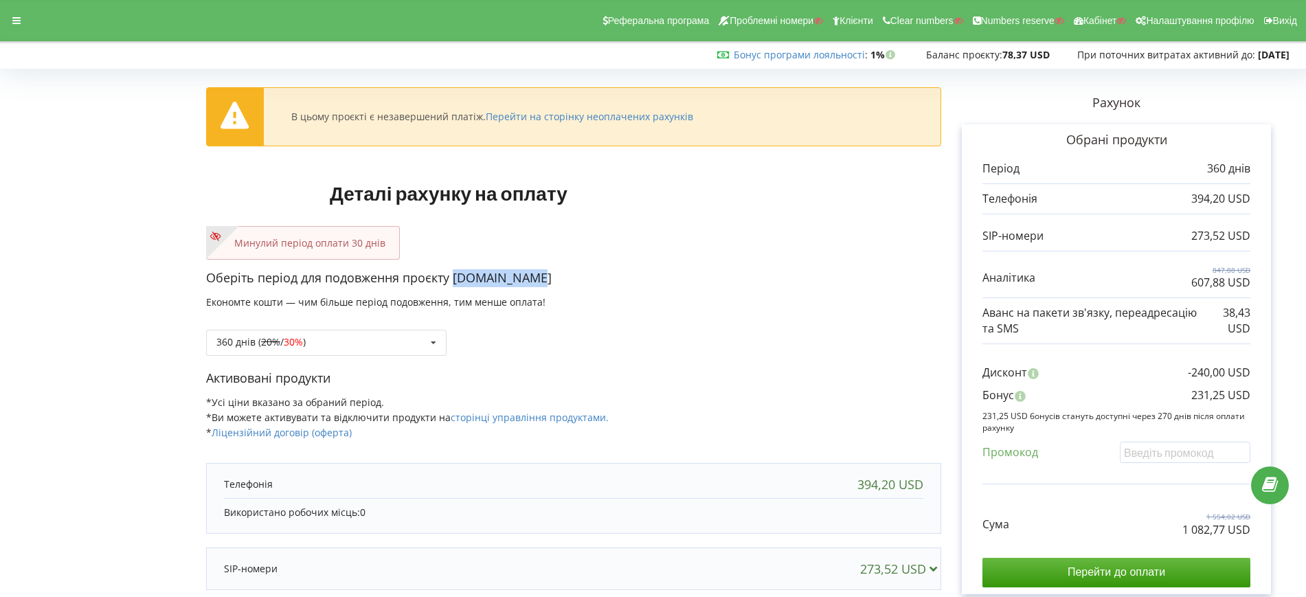
drag, startPoint x: 455, startPoint y: 276, endPoint x: 538, endPoint y: 275, distance: 83.2
click at [537, 276] on p "Оберіть період для подовження проєкту ocean.biz.ua" at bounding box center [573, 278] width 735 height 18
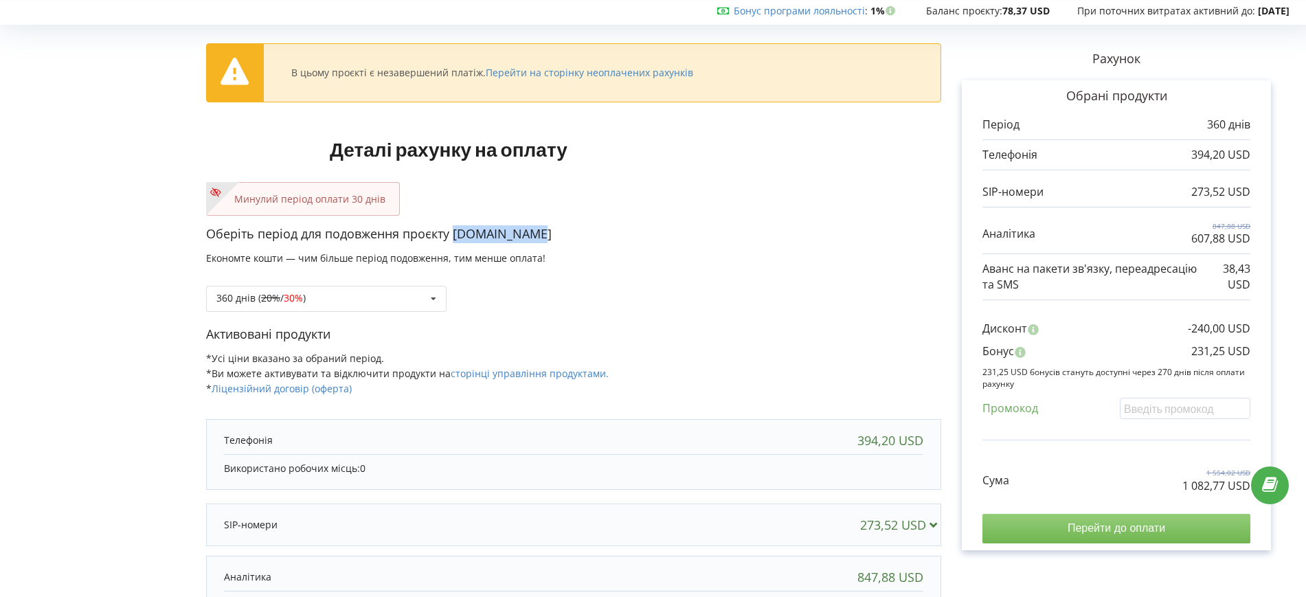
scroll to position [86, 0]
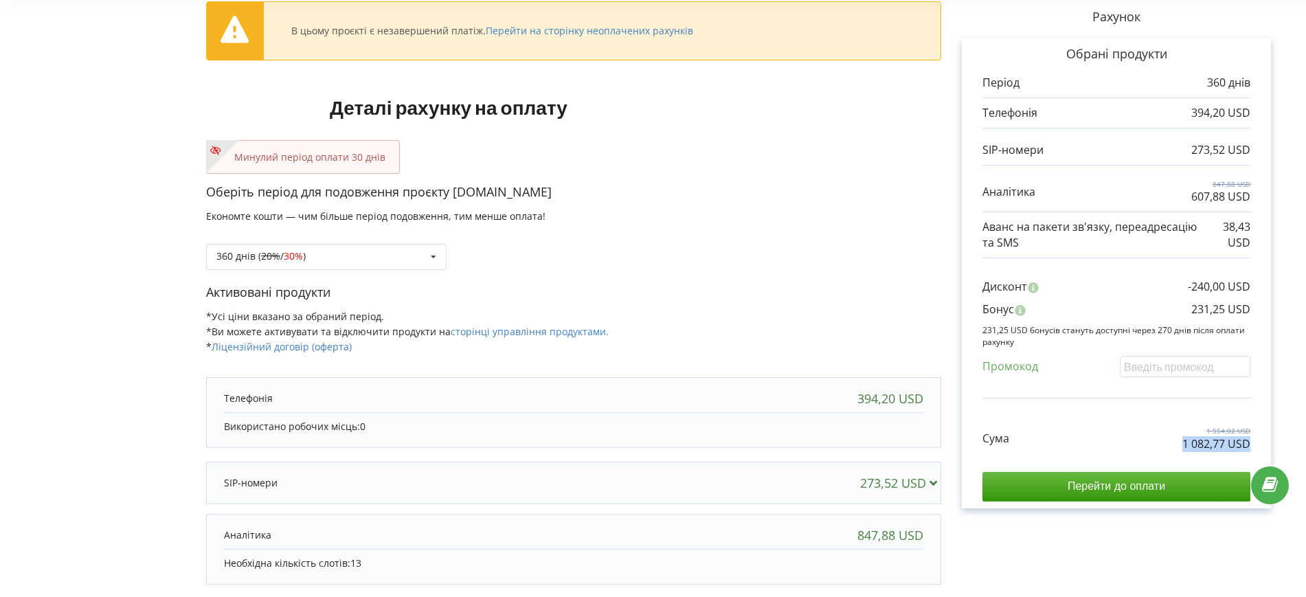
drag, startPoint x: 1179, startPoint y: 443, endPoint x: 1250, endPoint y: 445, distance: 71.5
click at [1250, 445] on div "Сума 1 554,02 USD 1 082,77 USD" at bounding box center [1117, 428] width 268 height 46
copy p "1 082,77 USD"
click at [843, 258] on div "360 днів ( 20% / 30% ) Поповнити баланс без подовження 20% / 30% 30% / 40%" at bounding box center [573, 246] width 735 height 47
drag, startPoint x: 1203, startPoint y: 309, endPoint x: 1225, endPoint y: 312, distance: 22.2
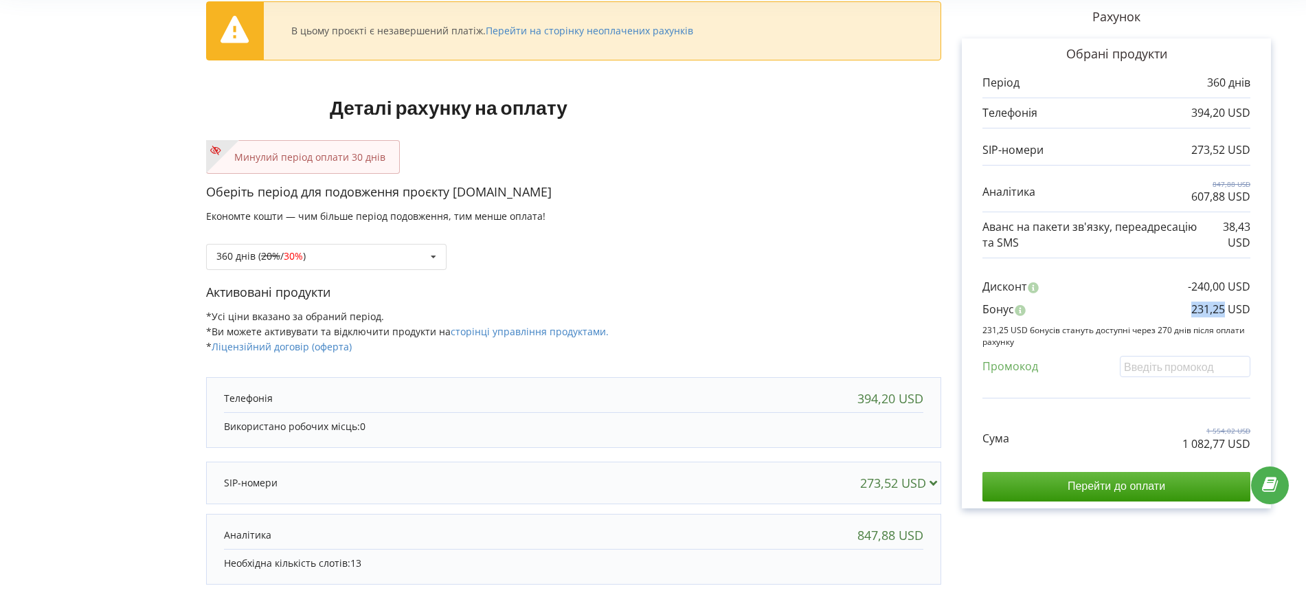
click at [1225, 312] on div "Бонус 231,25 USD" at bounding box center [1117, 313] width 268 height 23
copy p "231,25"
drag, startPoint x: 1178, startPoint y: 447, endPoint x: 1227, endPoint y: 452, distance: 49.7
click at [1227, 452] on div "Сума 1 554,02 USD 1 082,77 USD Перейти до оплати" at bounding box center [1117, 453] width 268 height 96
copy p "1 082,77"
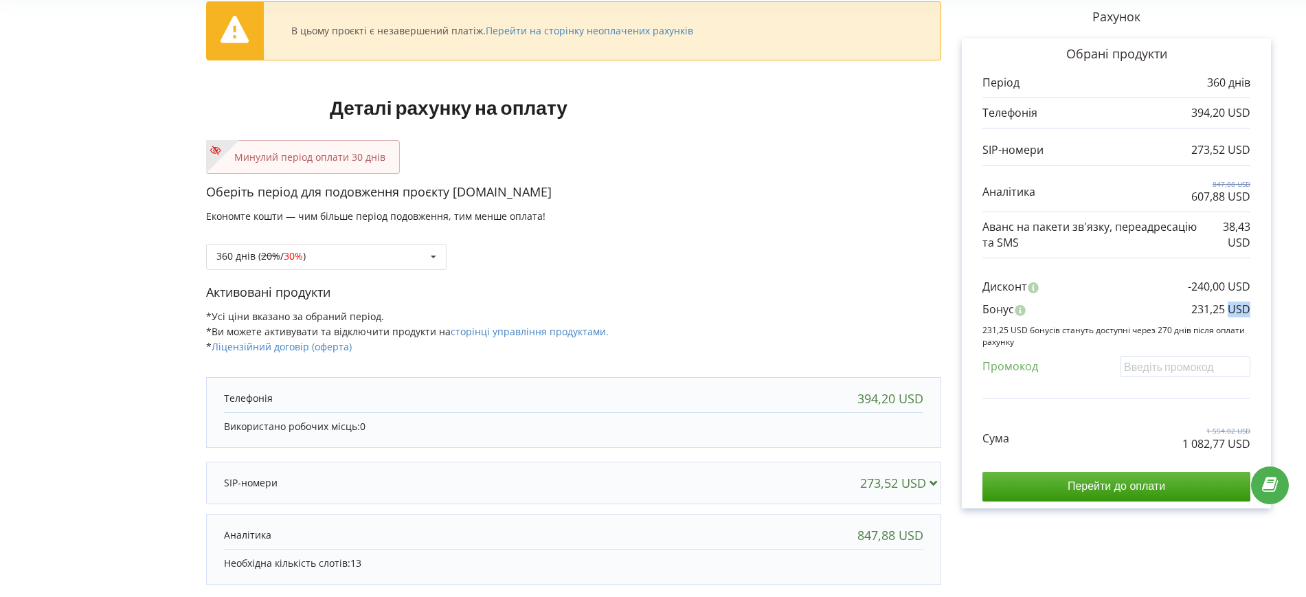
drag, startPoint x: 1229, startPoint y: 311, endPoint x: 1253, endPoint y: 311, distance: 23.4
click at [1253, 311] on div "Обрані продукти Період 360 днів 394,20 USD 273,52 USD 847,88 USD" at bounding box center [1116, 273] width 309 height 470
copy p "USD"
drag, startPoint x: 840, startPoint y: 177, endPoint x: 650, endPoint y: 127, distance: 196.7
click at [840, 178] on div "В цьому проєкті є незавершений платіж. Перейти на сторінку неоплачених рахунків…" at bounding box center [573, 346] width 735 height 717
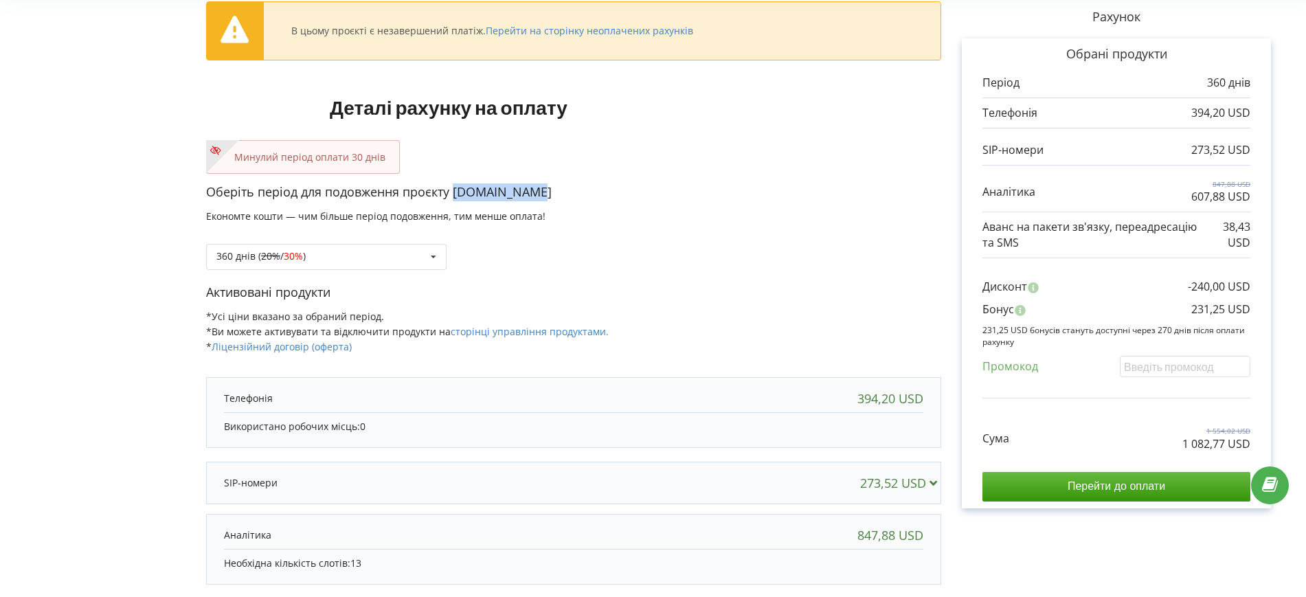
drag, startPoint x: 452, startPoint y: 192, endPoint x: 538, endPoint y: 194, distance: 85.9
click at [538, 194] on p "Оберіть період для подовження проєкту ocean.biz.ua" at bounding box center [573, 192] width 735 height 18
copy p "ocean.biz.ua"
click at [836, 229] on div "360 днів ( 20% / 30% ) Поповнити баланс без подовження 20% / 30% 30% / 40%" at bounding box center [573, 246] width 735 height 47
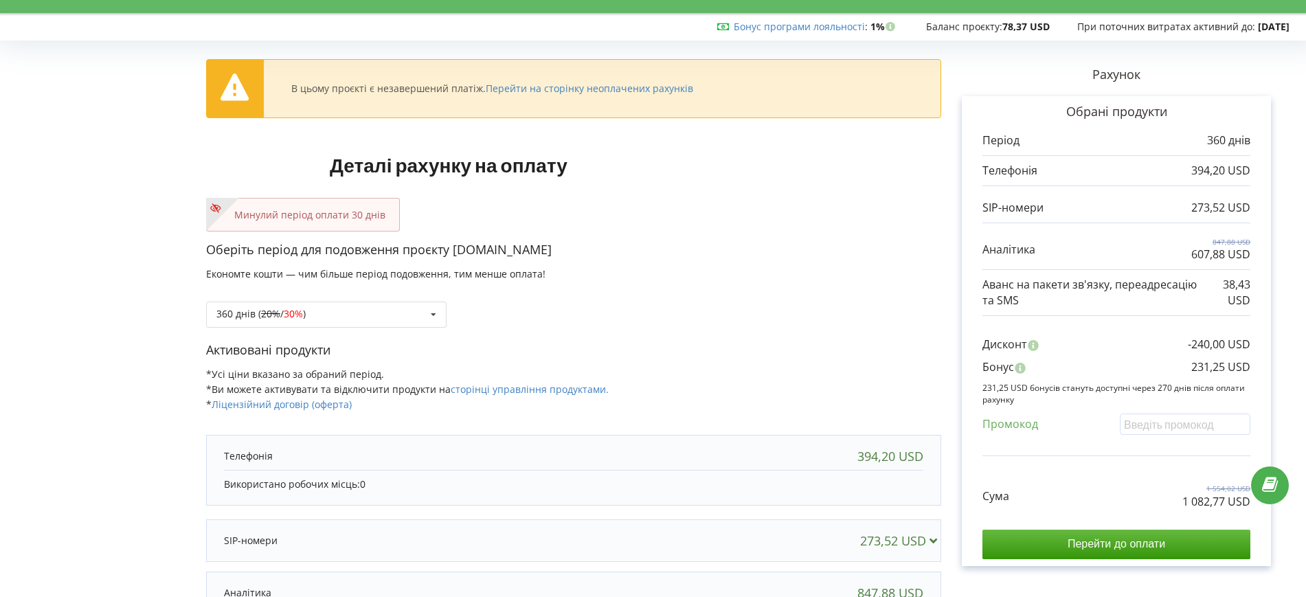
scroll to position [0, 0]
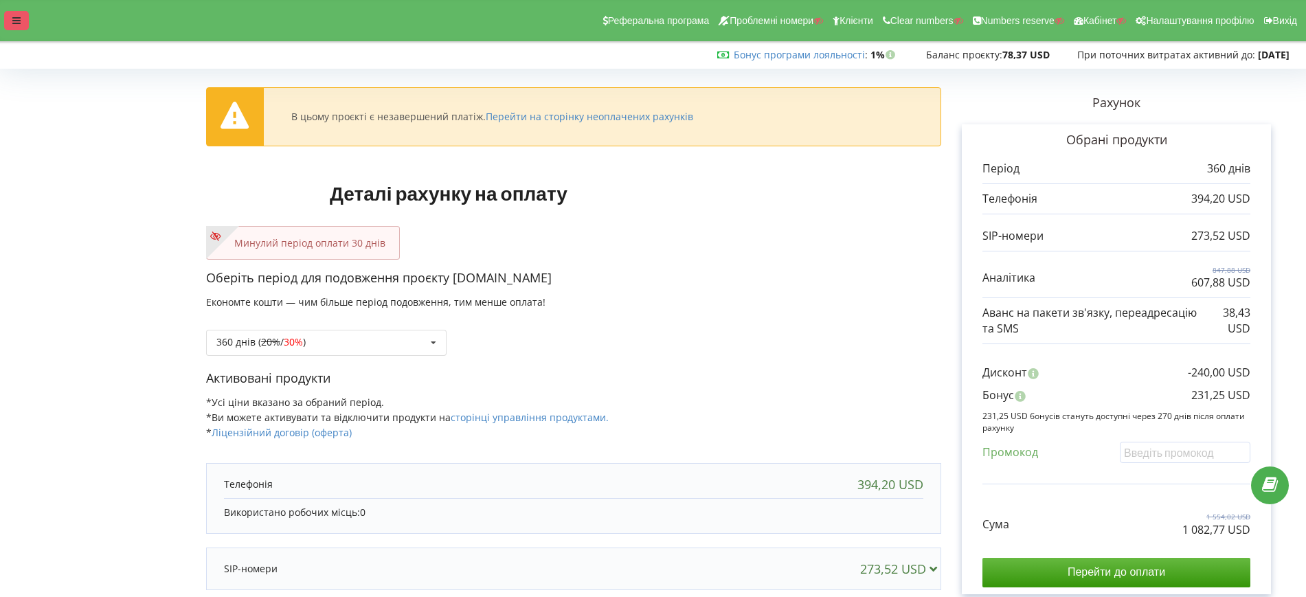
click at [7, 16] on div at bounding box center [16, 20] width 25 height 19
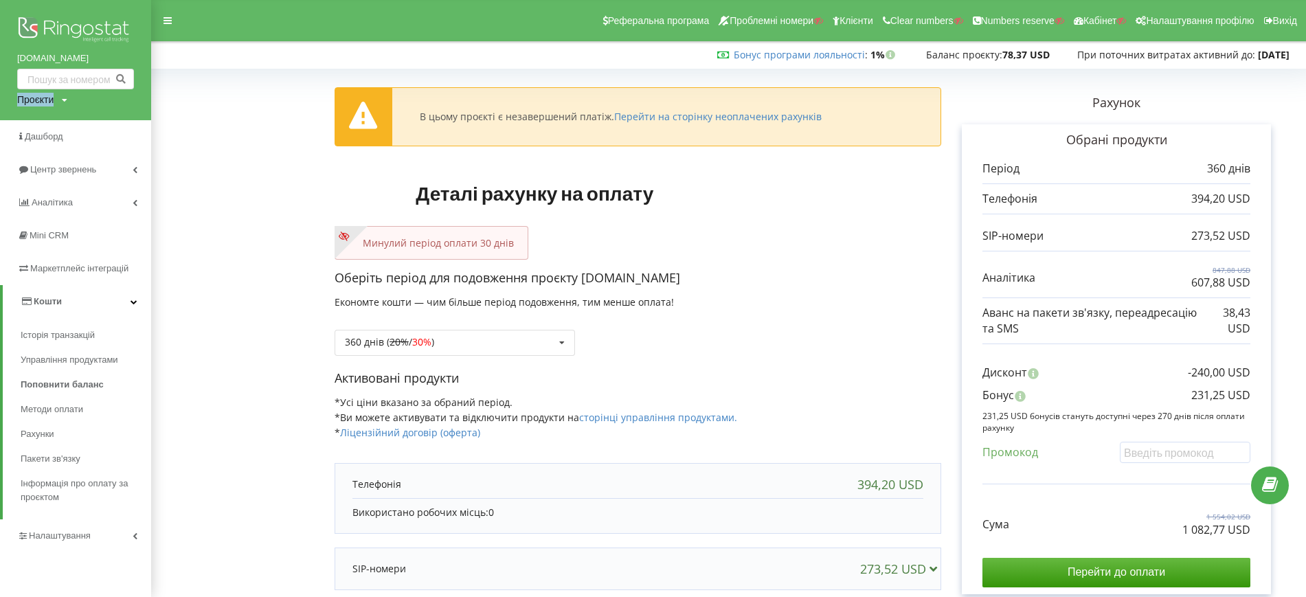
drag, startPoint x: 23, startPoint y: 98, endPoint x: 30, endPoint y: 108, distance: 11.8
click at [30, 108] on div "ocean.biz.ua Проєкти Пошук" at bounding box center [75, 60] width 151 height 120
click at [47, 97] on div "Проєкти" at bounding box center [35, 100] width 36 height 14
click at [43, 115] on div "Пошук" at bounding box center [79, 128] width 124 height 43
click at [58, 118] on input "text" at bounding box center [59, 128] width 69 height 20
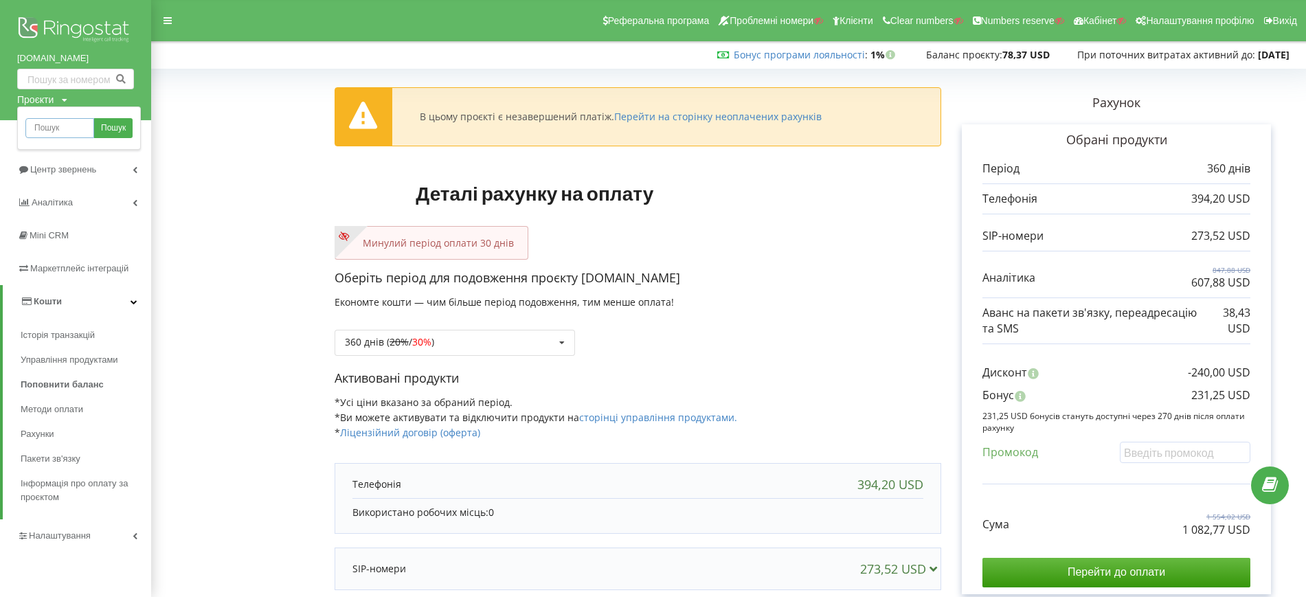
paste input "sunset.kiev.ua"
type input "sunset.kiev.ua"
click at [131, 118] on link "Пошук" at bounding box center [113, 128] width 38 height 20
click at [120, 126] on span "Пошук" at bounding box center [113, 128] width 25 height 12
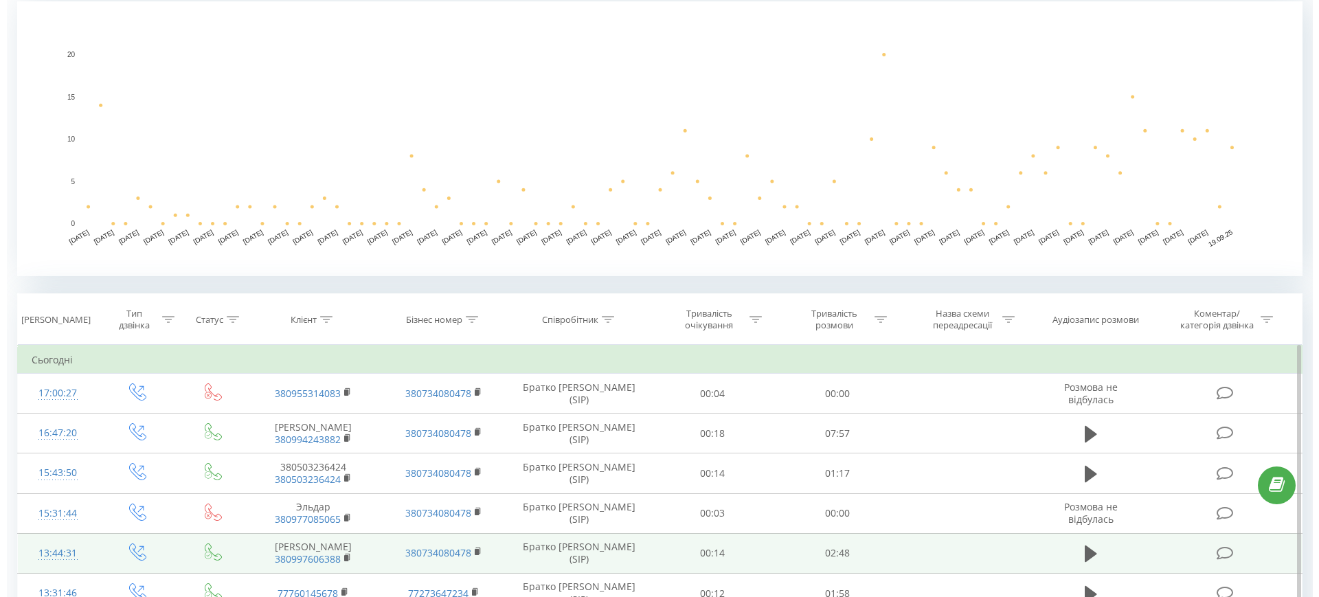
scroll to position [430, 0]
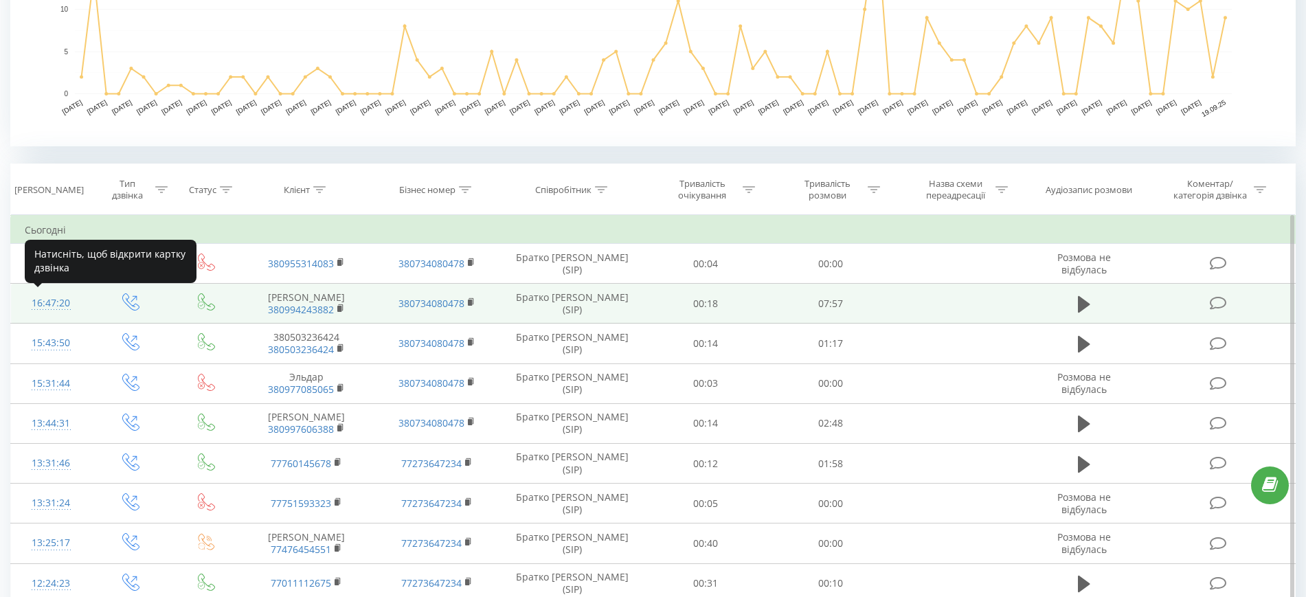
click at [52, 302] on div "16:47:20" at bounding box center [51, 303] width 52 height 27
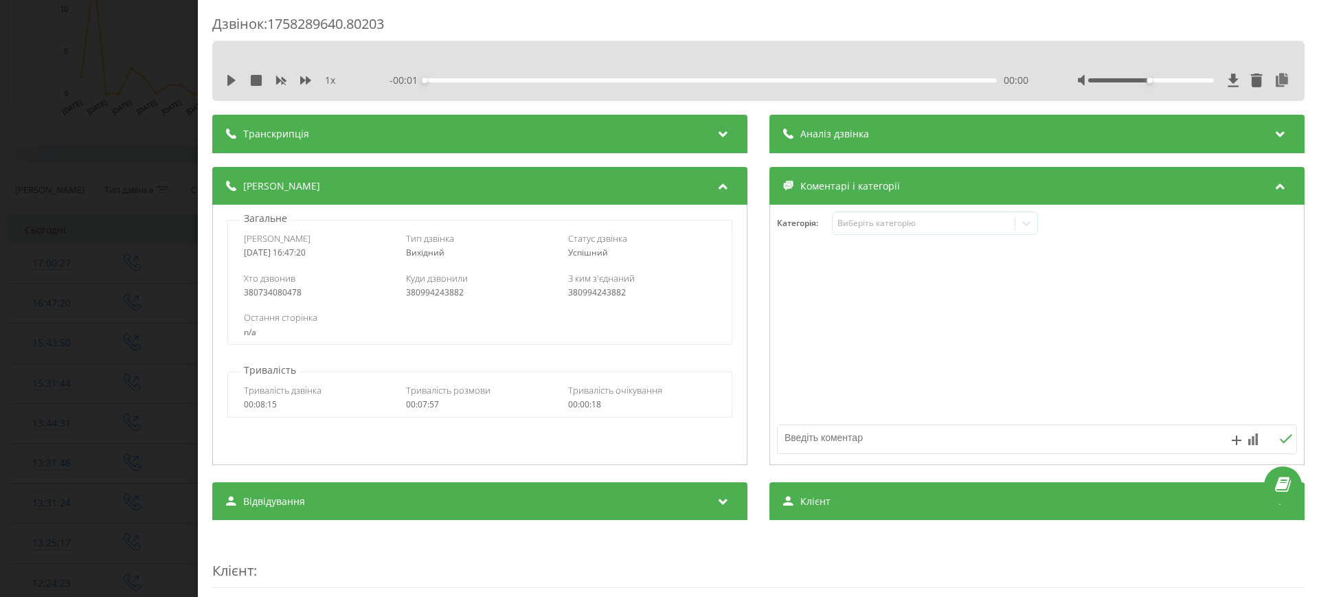
click at [1274, 85] on icon at bounding box center [1282, 81] width 16 height 14
click at [87, 186] on div "Дзвінок : 1758289640.80203 1 x - 07:56 00:00 00:00 Транскрипція Для AI-аналізу …" at bounding box center [659, 298] width 1319 height 597
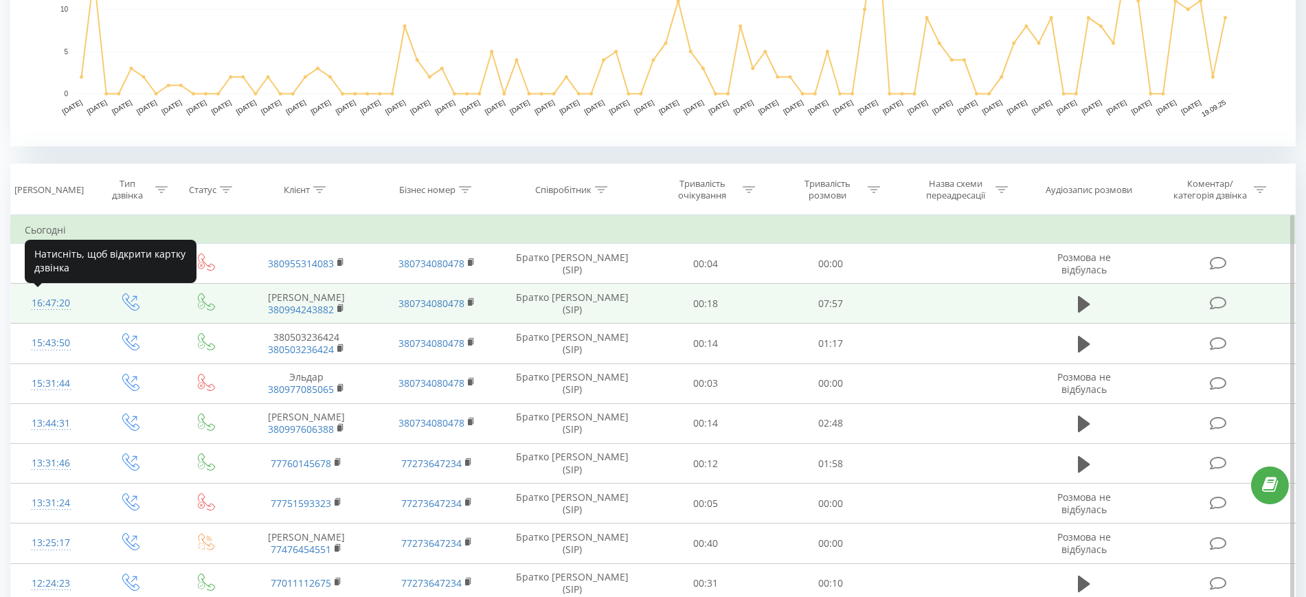
click at [60, 306] on div "16:47:20" at bounding box center [51, 303] width 52 height 27
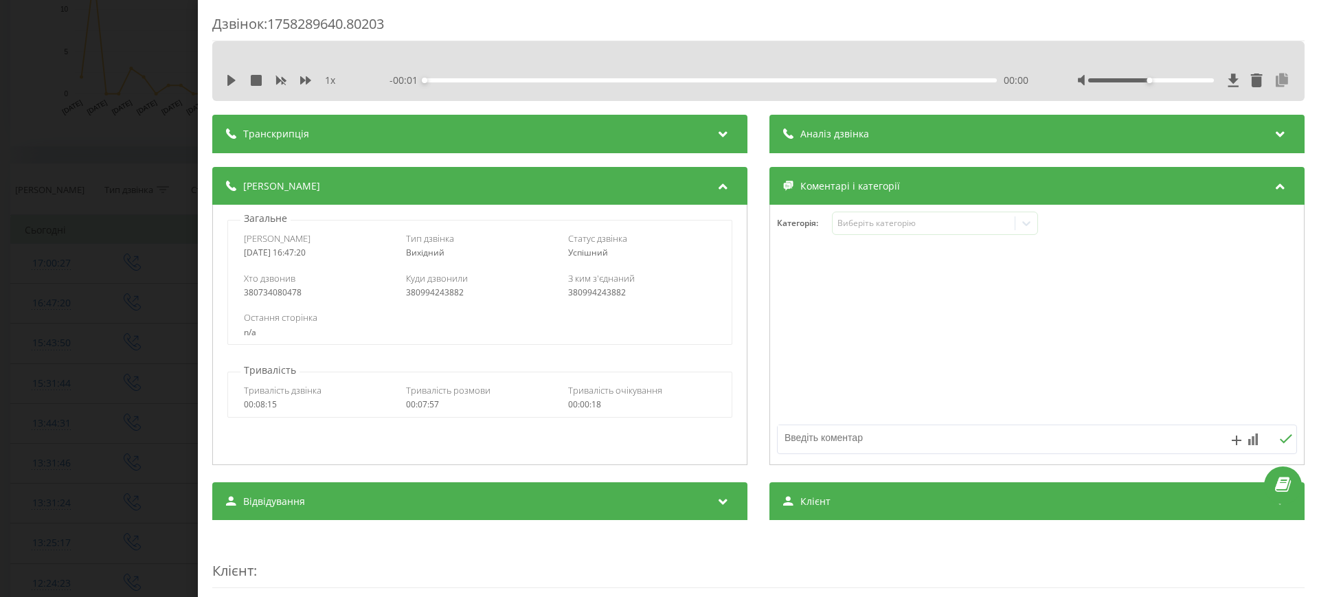
click at [1274, 76] on icon at bounding box center [1282, 81] width 16 height 14
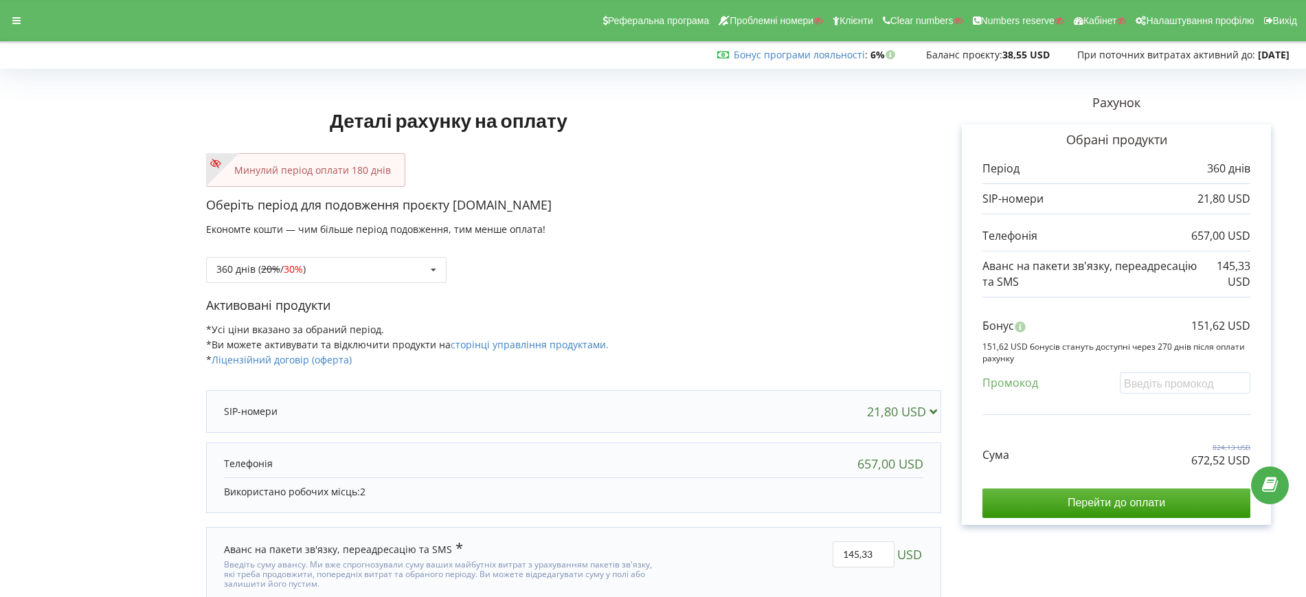
click at [864, 256] on div "360 днів ( 20% / 30% ) Поповнити баланс без подовження 20% / 30% 30% / 40%" at bounding box center [573, 259] width 735 height 47
drag, startPoint x: 1192, startPoint y: 464, endPoint x: 1258, endPoint y: 465, distance: 66.0
click at [1258, 465] on div "Обрані продукти Період 360 днів 21,80 USD 657,00 USD 145,33 USD" at bounding box center [1116, 324] width 309 height 401
copy p "672,52 USD"
click at [827, 186] on div "Минулий період оплати 180 днів" at bounding box center [573, 170] width 735 height 34
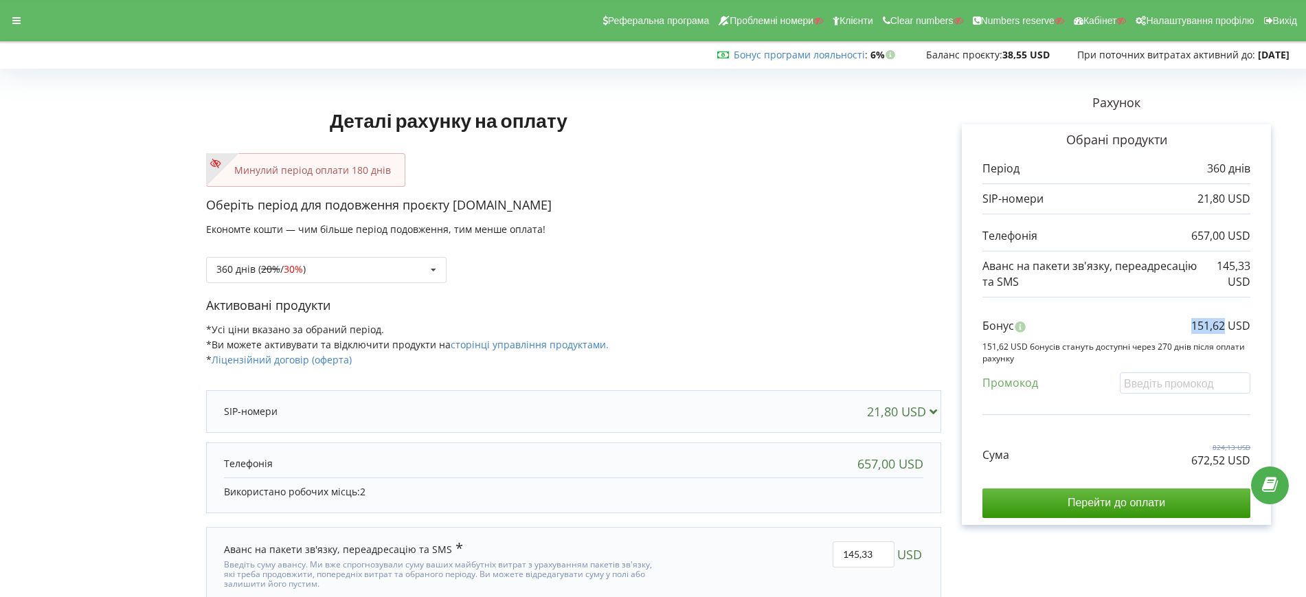
drag, startPoint x: 1196, startPoint y: 326, endPoint x: 1224, endPoint y: 329, distance: 28.3
click at [1224, 329] on div "Бонус 151,62 USD" at bounding box center [1117, 329] width 268 height 23
copy p "151,62"
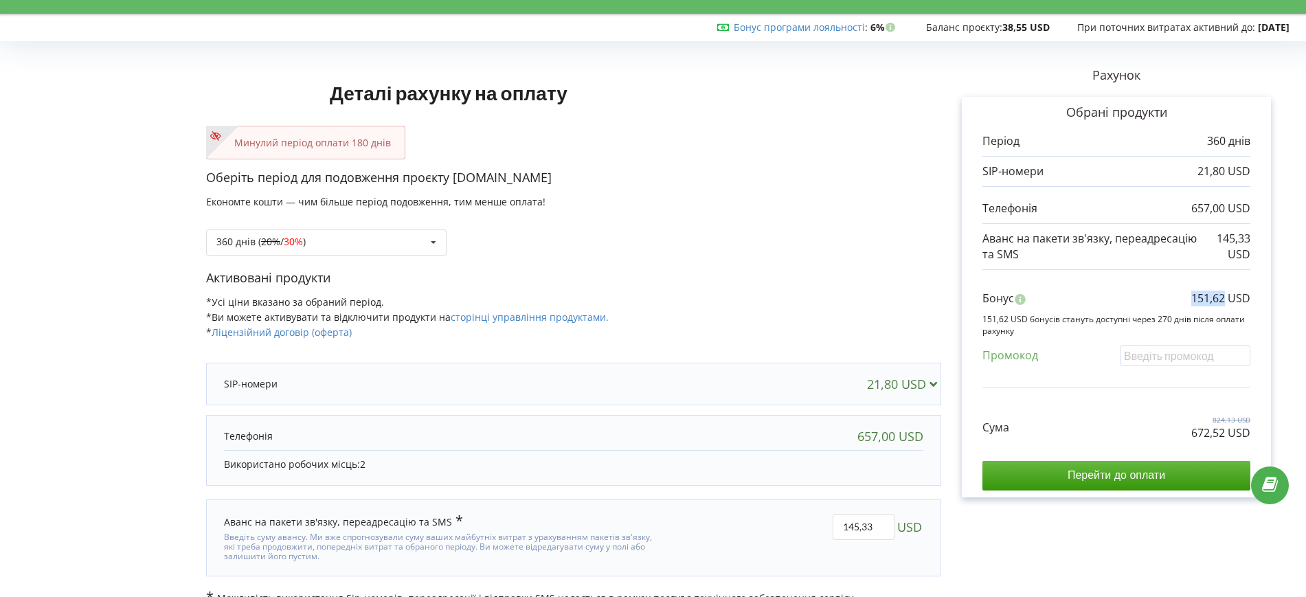
scroll to position [50, 0]
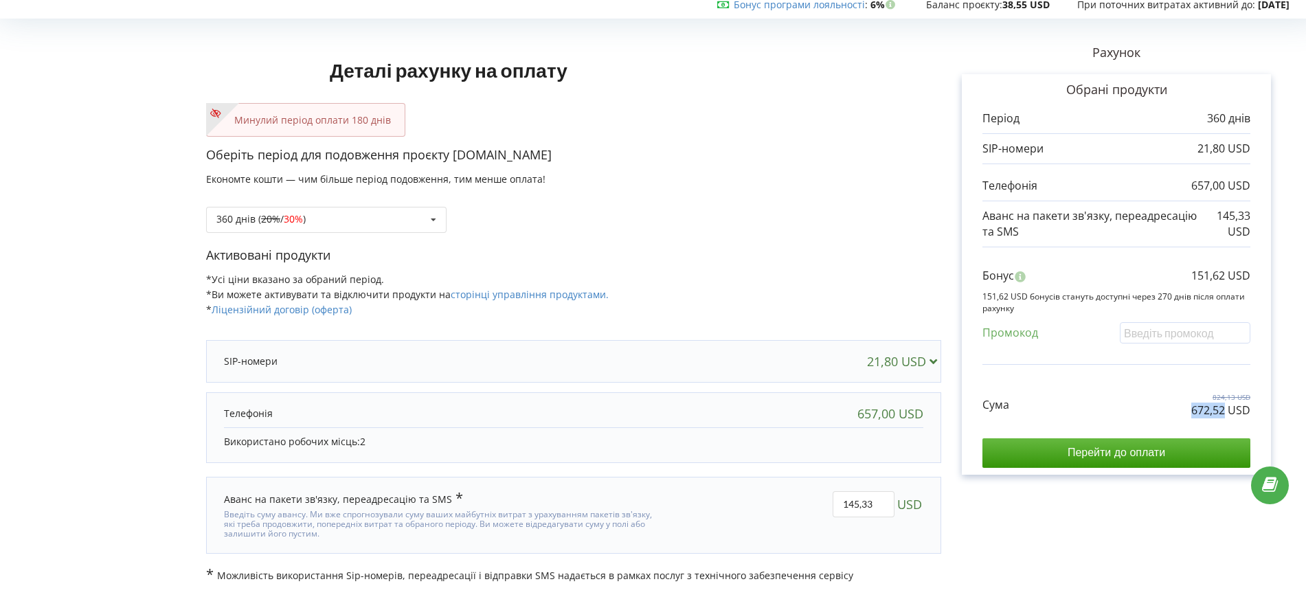
drag, startPoint x: 1194, startPoint y: 410, endPoint x: 1225, endPoint y: 412, distance: 30.4
click at [1225, 412] on p "672,52 USD" at bounding box center [1221, 411] width 59 height 16
copy p "672,52"
drag, startPoint x: 810, startPoint y: 258, endPoint x: 1010, endPoint y: 307, distance: 206.0
click at [810, 258] on p "Активовані продукти" at bounding box center [573, 256] width 735 height 18
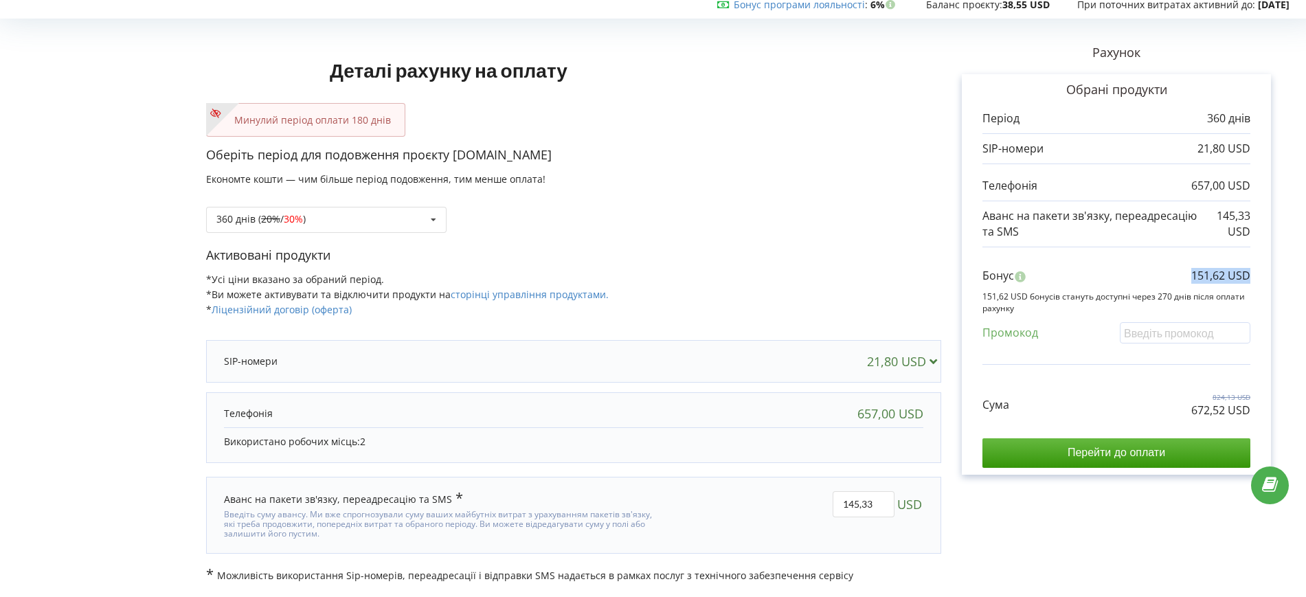
drag, startPoint x: 1190, startPoint y: 274, endPoint x: 1258, endPoint y: 280, distance: 68.4
click at [1258, 280] on div "Обрані продукти Період 360 днів 21,80 USD 657,00 USD 145,33 USD" at bounding box center [1116, 274] width 309 height 401
copy p "151,62 USD"
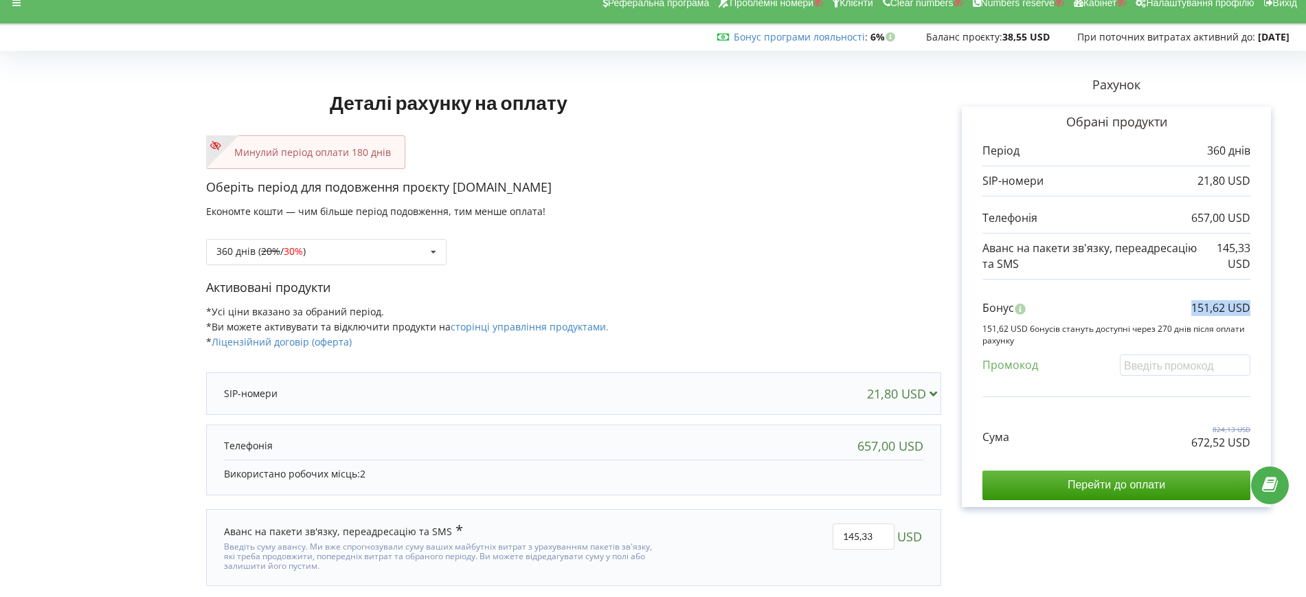
scroll to position [0, 0]
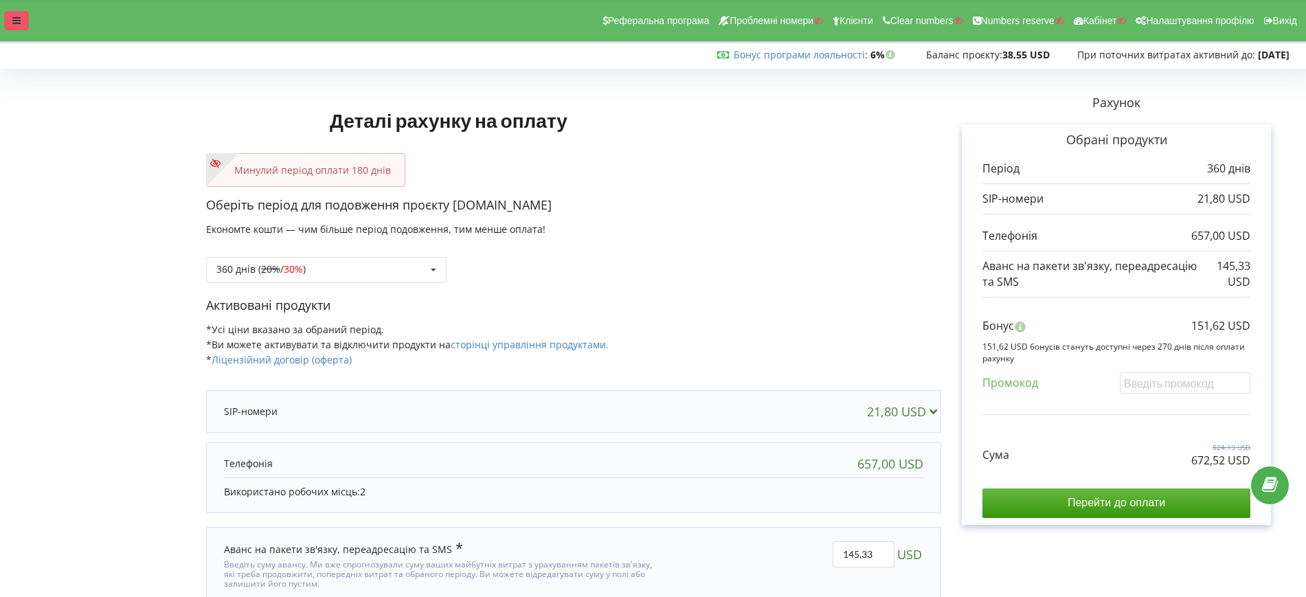
click at [17, 23] on icon at bounding box center [16, 21] width 8 height 10
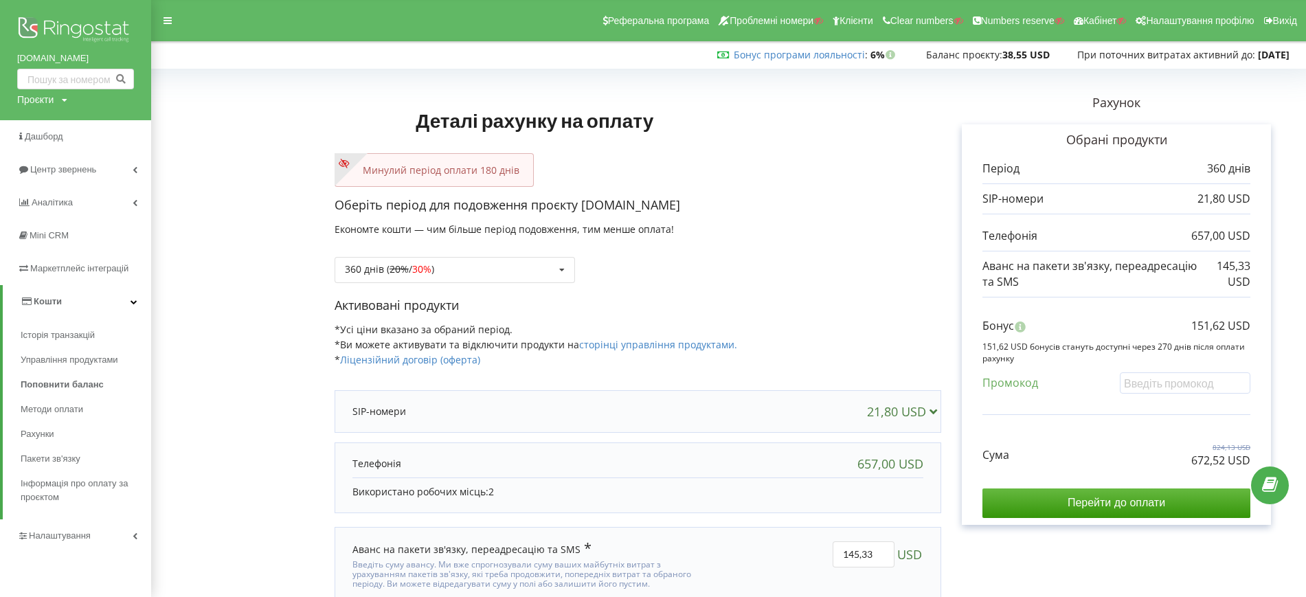
click at [43, 100] on div "Проєкти" at bounding box center [35, 100] width 36 height 14
click at [59, 118] on div "Пошук" at bounding box center [79, 128] width 124 height 43
click at [60, 126] on input "text" at bounding box center [59, 128] width 69 height 20
paste input "edison.vip"
type input "edison.vip"
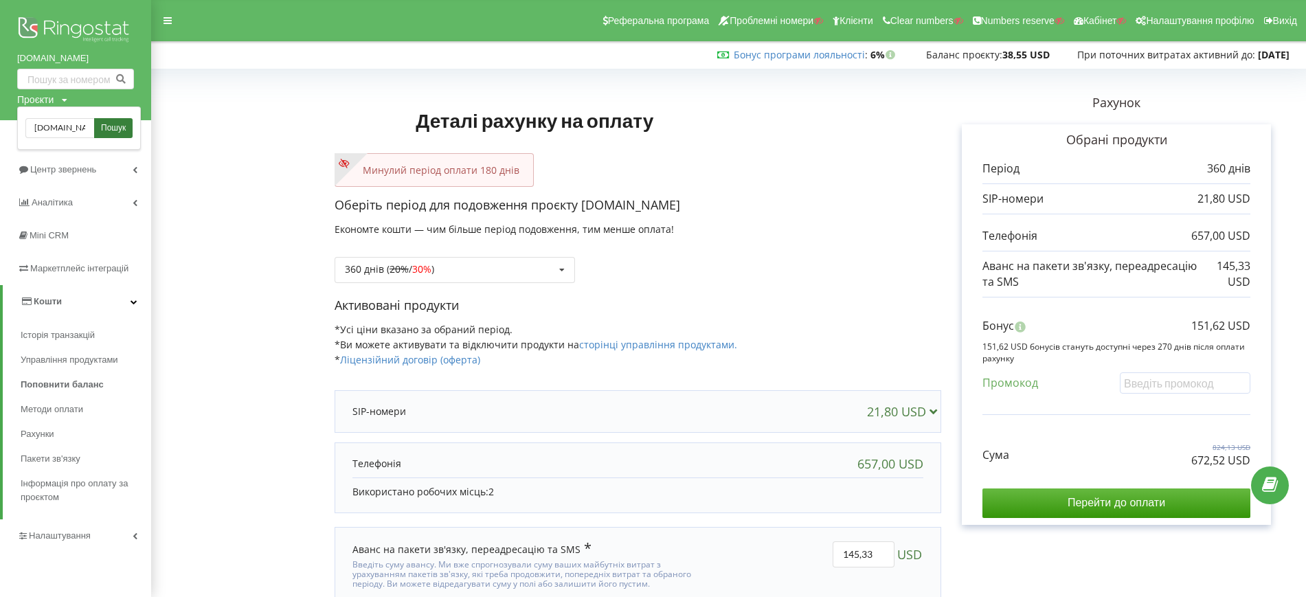
click at [117, 128] on span "Пошук" at bounding box center [113, 128] width 25 height 12
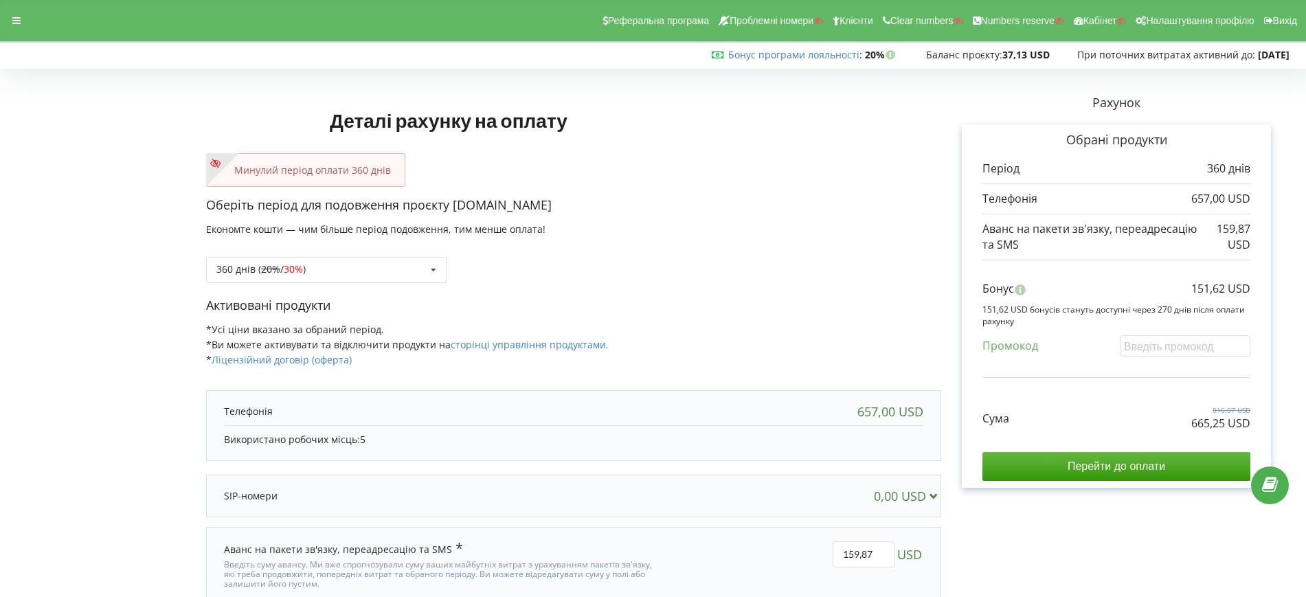
drag, startPoint x: 876, startPoint y: 156, endPoint x: 806, endPoint y: 148, distance: 69.8
click at [876, 156] on div "Минулий період оплати 360 днів" at bounding box center [573, 170] width 735 height 34
click at [26, 11] on div at bounding box center [16, 20] width 25 height 19
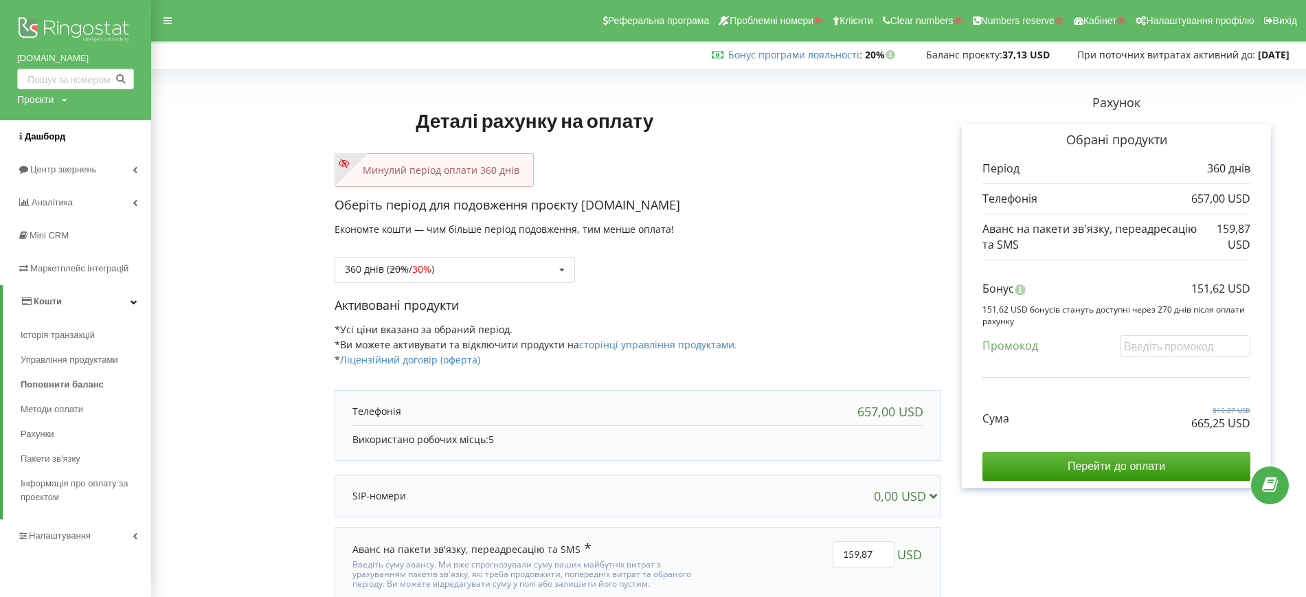
click at [49, 136] on span "Дашборд" at bounding box center [45, 136] width 41 height 10
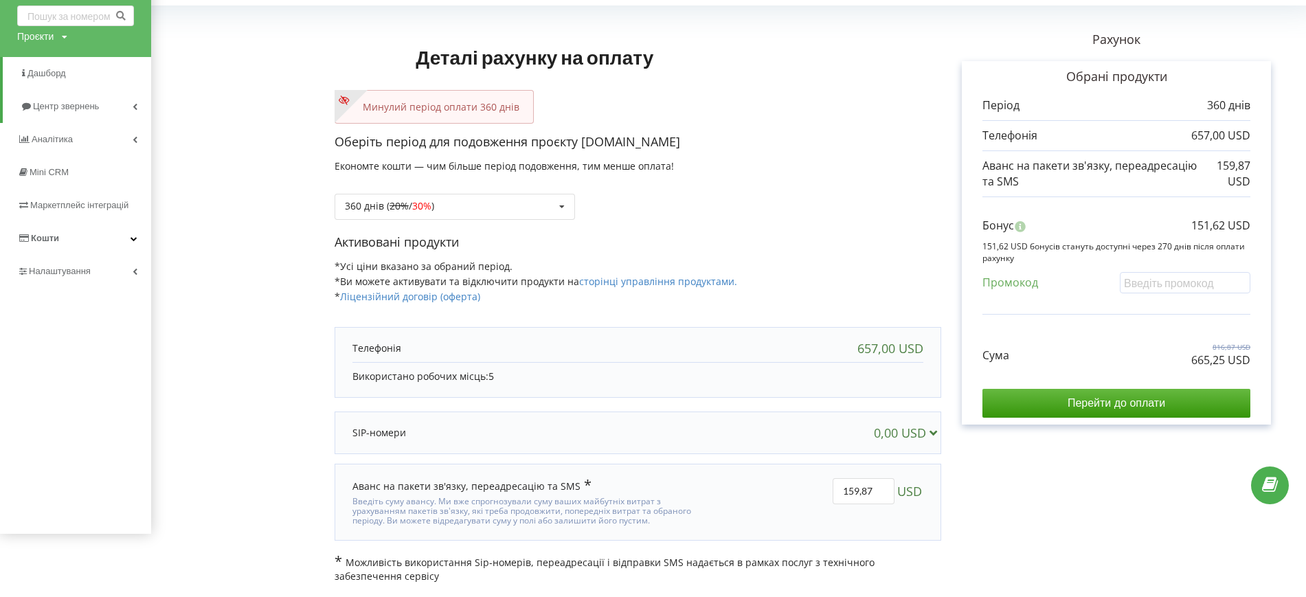
scroll to position [64, 0]
drag, startPoint x: 1187, startPoint y: 353, endPoint x: 1257, endPoint y: 365, distance: 71.2
click at [1257, 365] on div "Обрані продукти Період 360 днів 657,00 USD 159,87 USD Бонус" at bounding box center [1116, 242] width 309 height 364
copy p "665,25 USD"
click at [1193, 353] on p "665,25 USD" at bounding box center [1221, 360] width 59 height 16
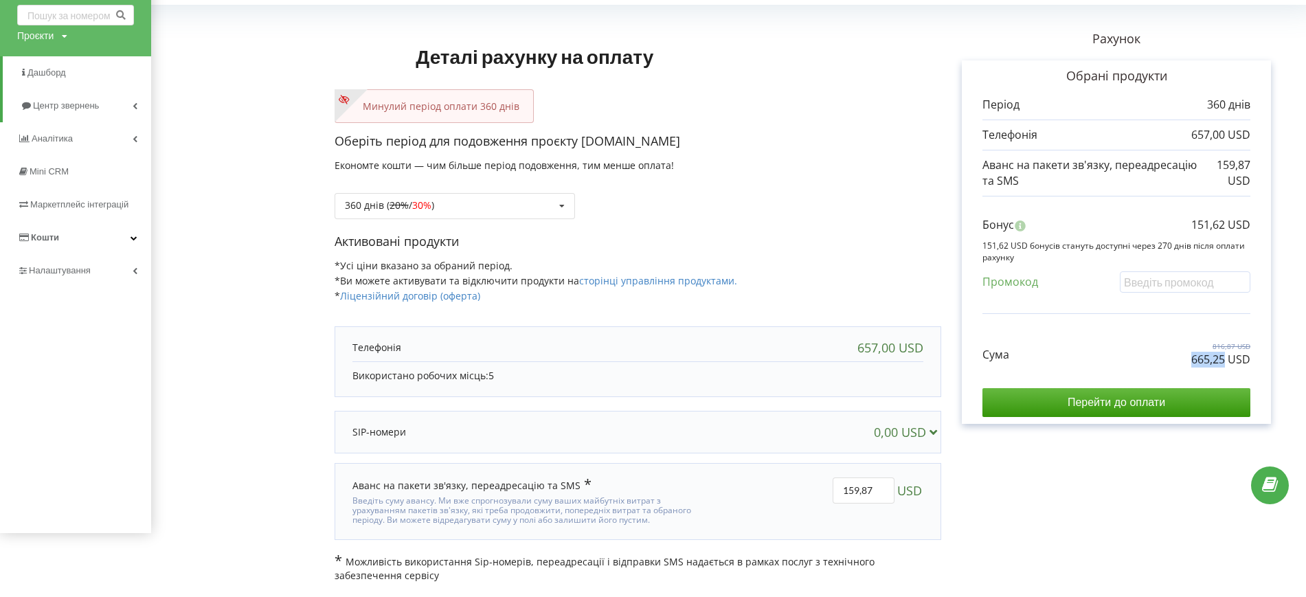
drag, startPoint x: 1194, startPoint y: 361, endPoint x: 1226, endPoint y: 359, distance: 31.7
click at [1226, 359] on p "665,25 USD" at bounding box center [1221, 360] width 59 height 16
copy p "665,25"
drag, startPoint x: 1187, startPoint y: 225, endPoint x: 1225, endPoint y: 226, distance: 38.5
click at [1225, 226] on div "Бонус 151,62 USD" at bounding box center [1117, 228] width 268 height 23
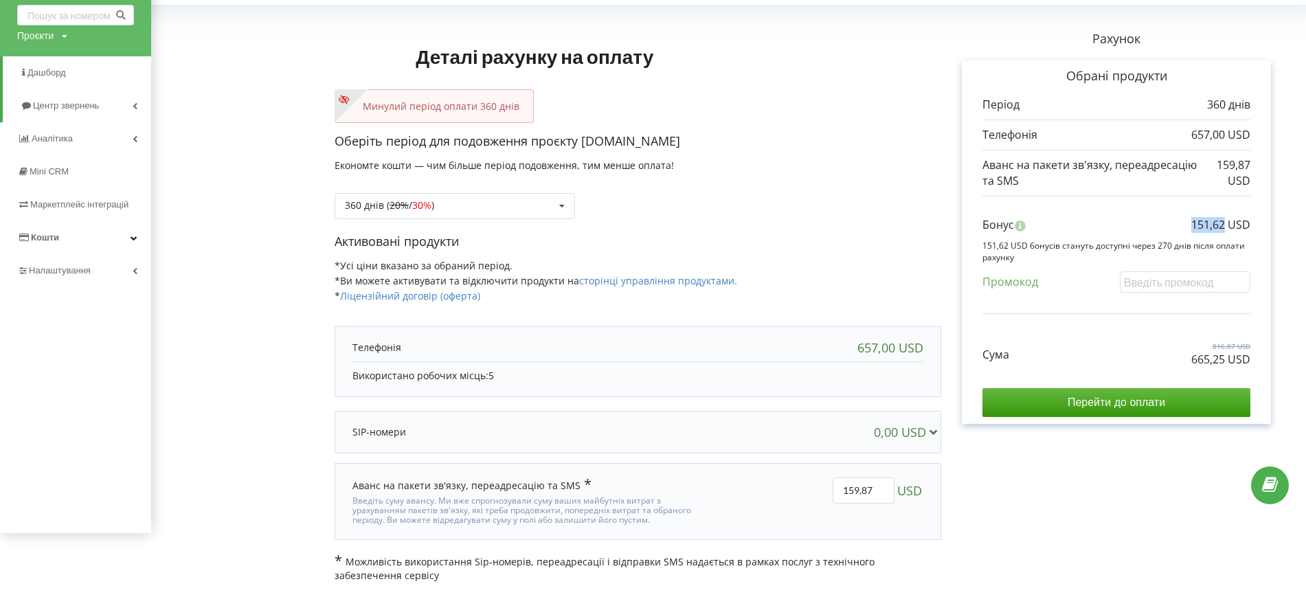
copy p "151,62"
click at [857, 165] on div "Оберіть період для подовження проєкту [DOMAIN_NAME] Економте кошти — чим більше…" at bounding box center [638, 183] width 607 height 100
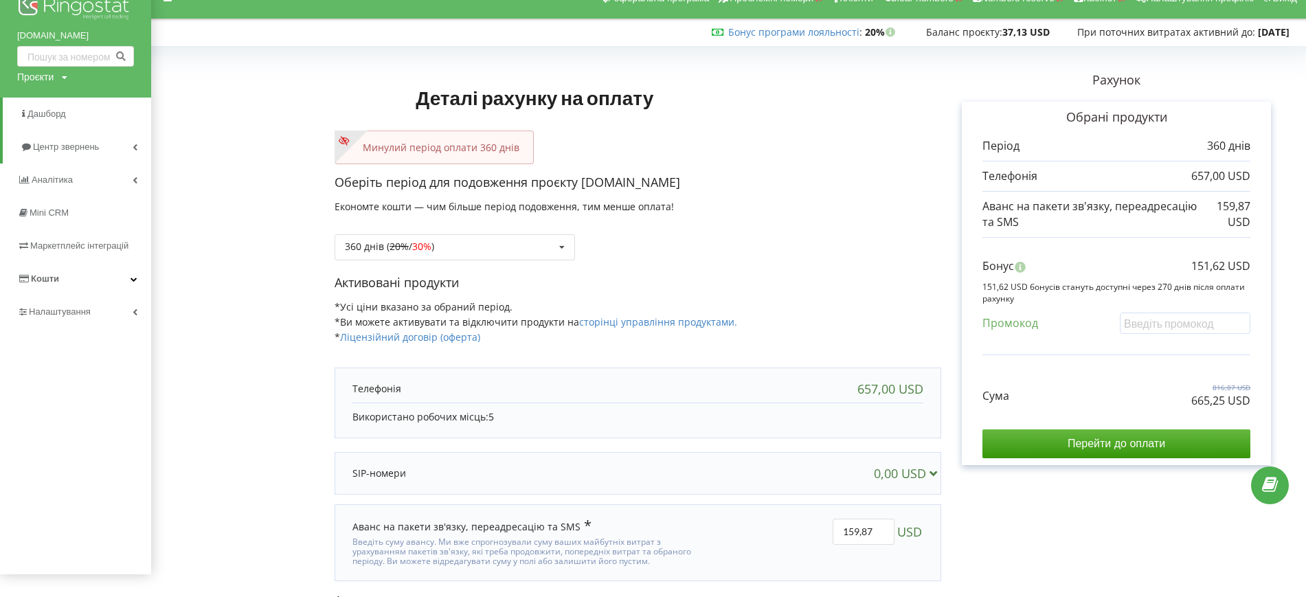
scroll to position [0, 0]
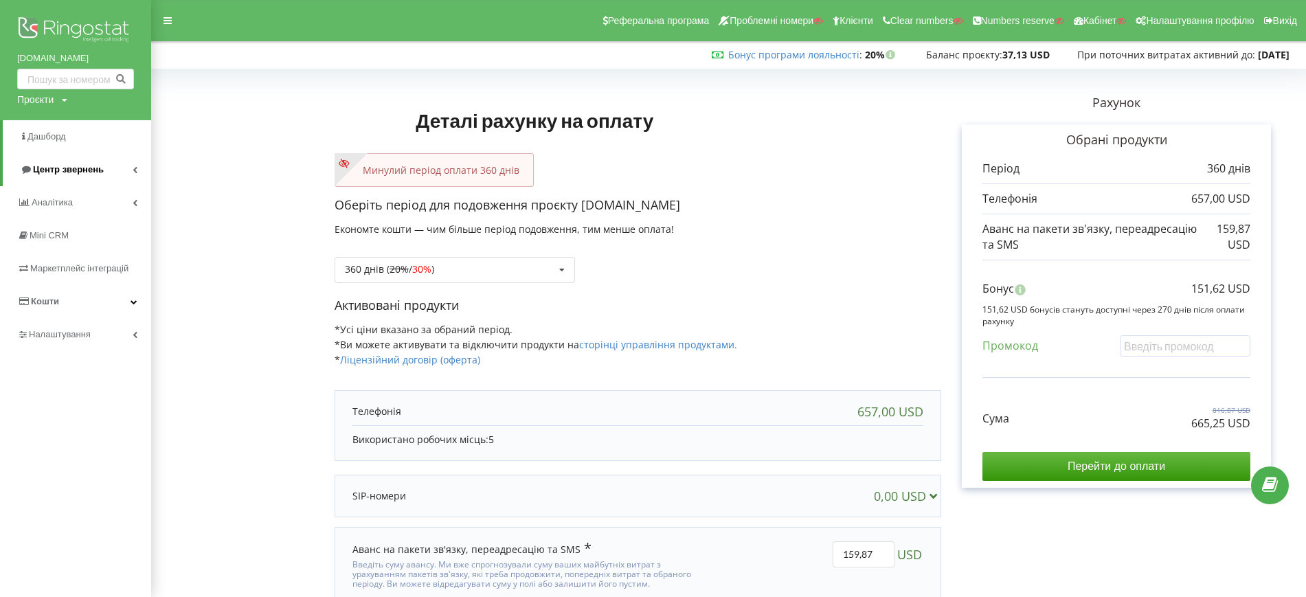
click at [72, 172] on span "Центр звернень" at bounding box center [68, 169] width 71 height 10
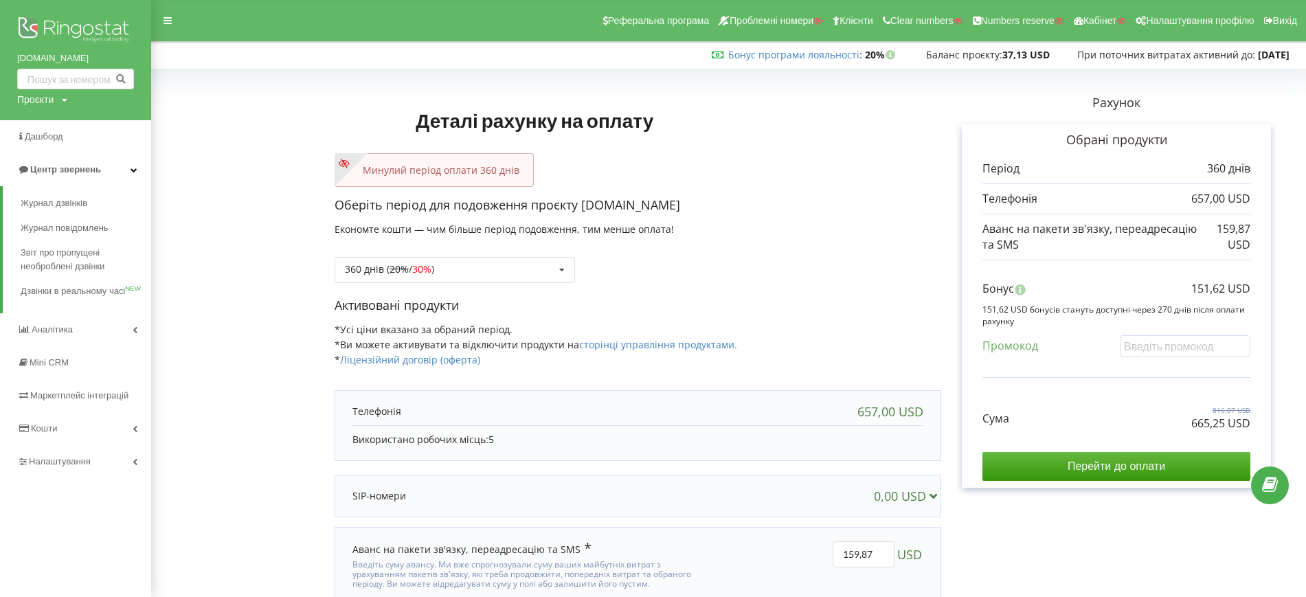
click at [36, 161] on link "Центр звернень" at bounding box center [75, 169] width 151 height 33
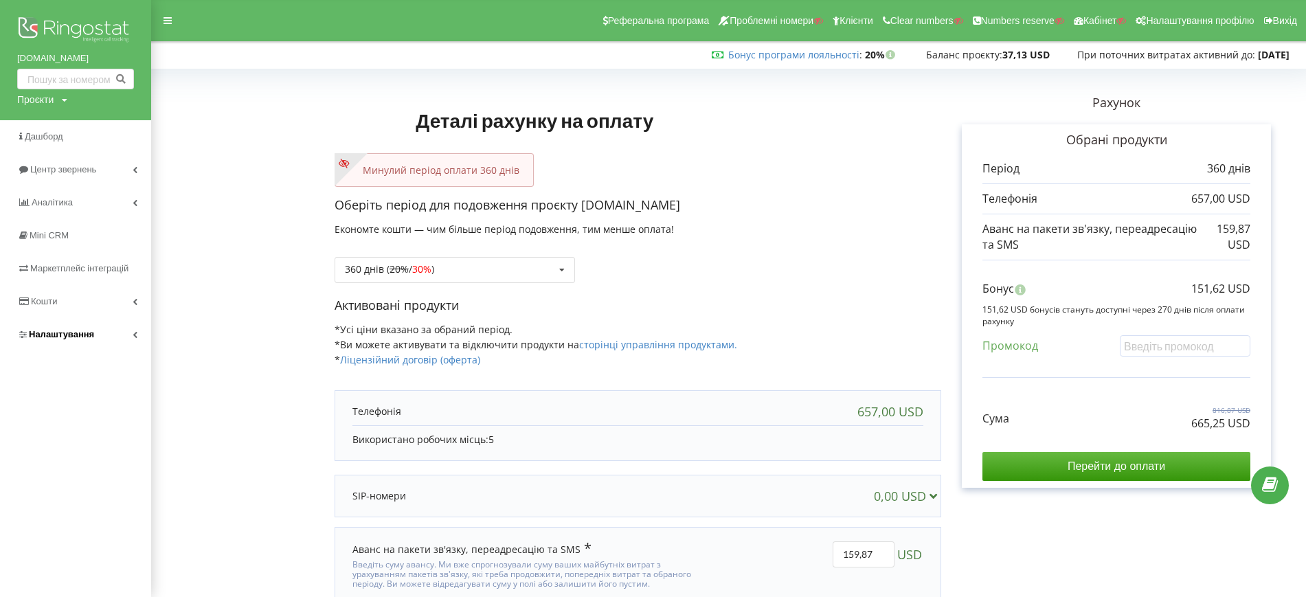
click at [84, 331] on span "Налаштування" at bounding box center [61, 334] width 65 height 10
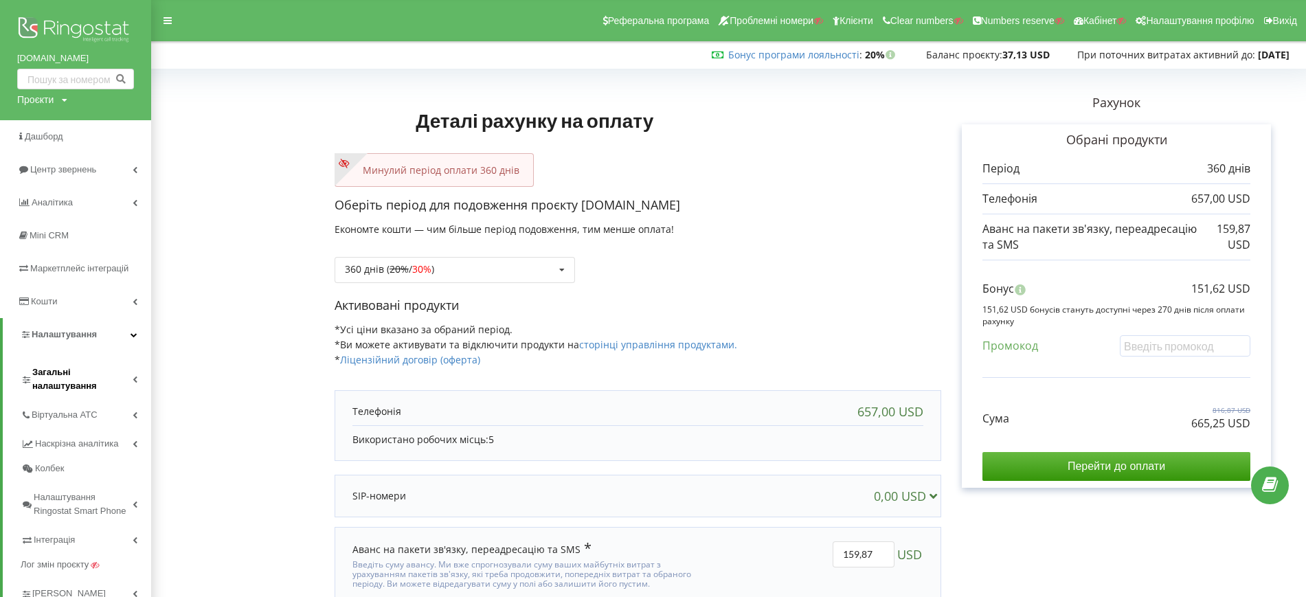
click at [79, 369] on span "Загальні налаштування" at bounding box center [82, 379] width 100 height 27
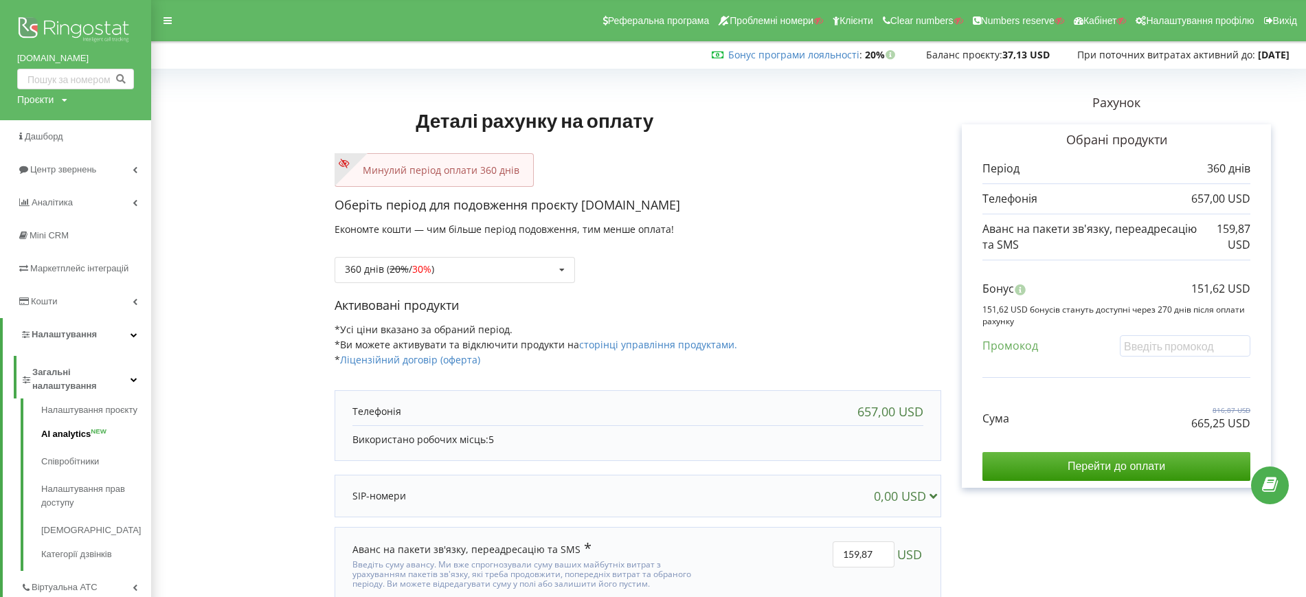
click at [63, 437] on link "AI analytics NEW" at bounding box center [96, 434] width 110 height 27
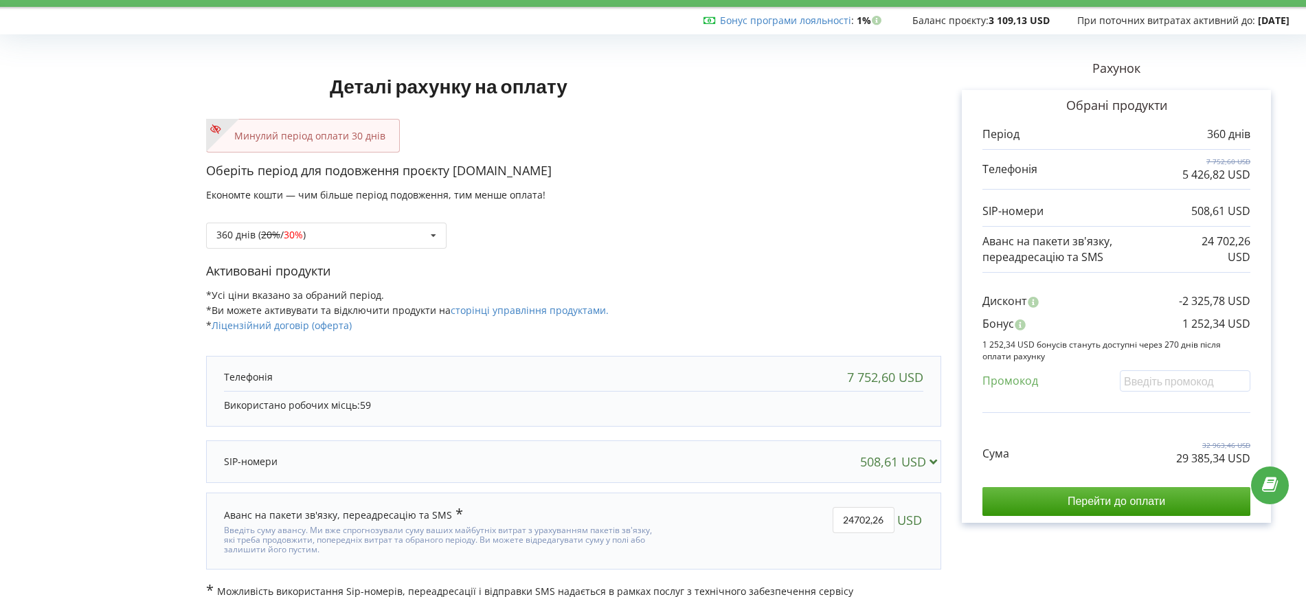
scroll to position [50, 0]
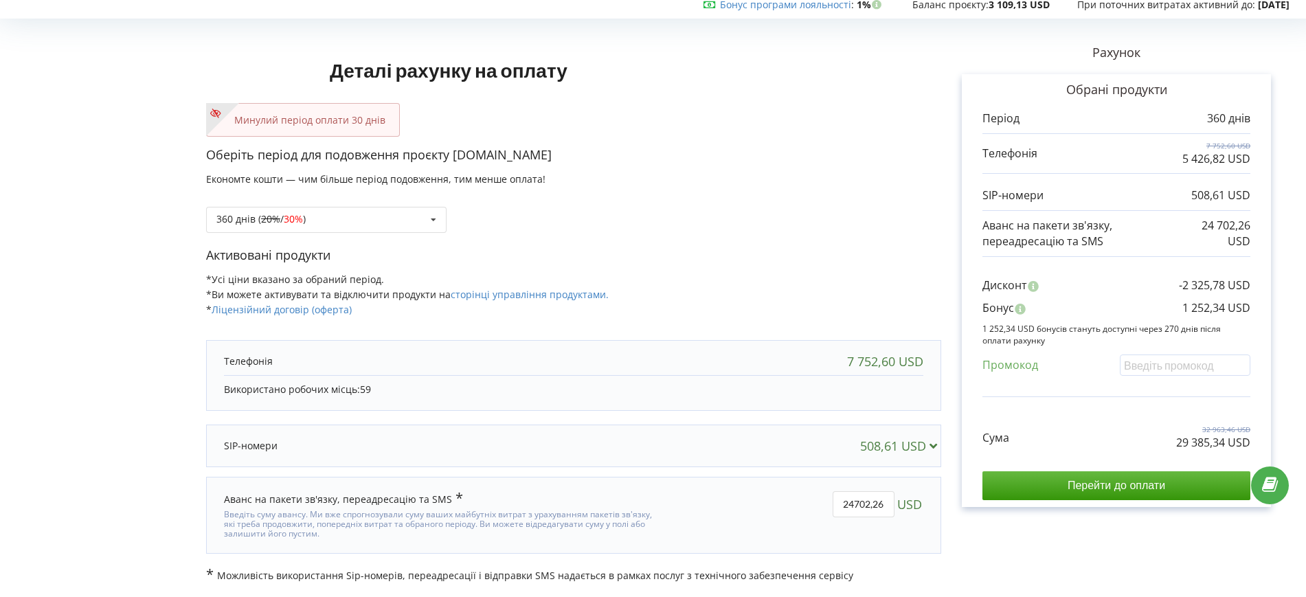
click at [799, 109] on div "Минулий період оплати 30 днів" at bounding box center [573, 120] width 735 height 34
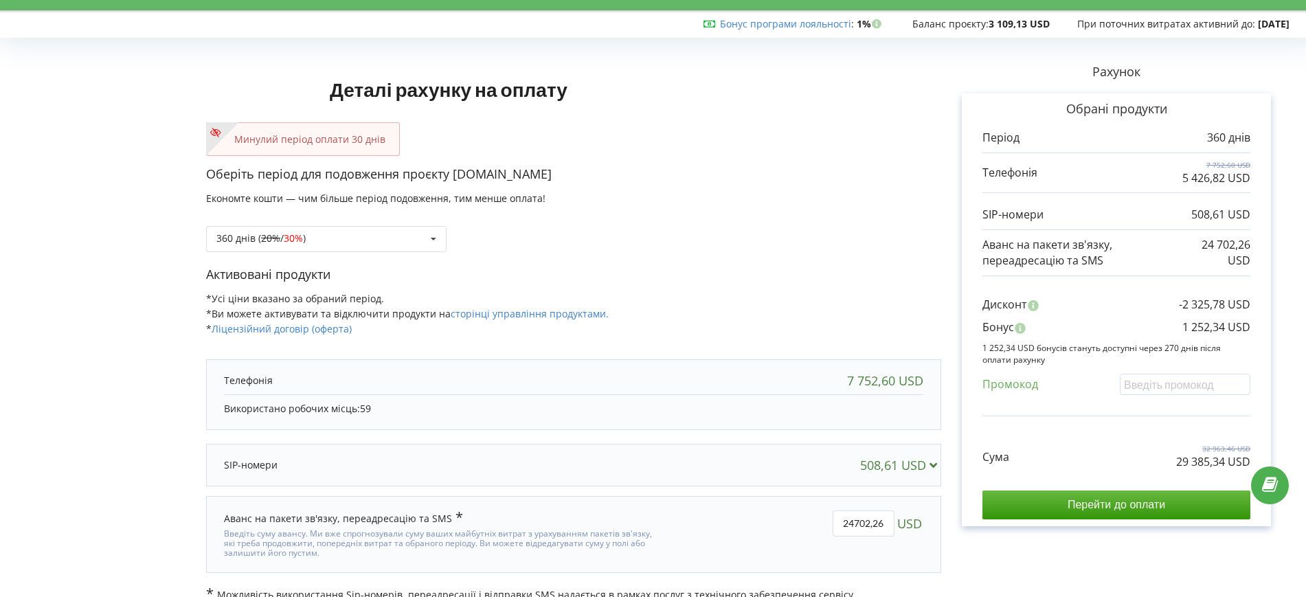
scroll to position [0, 0]
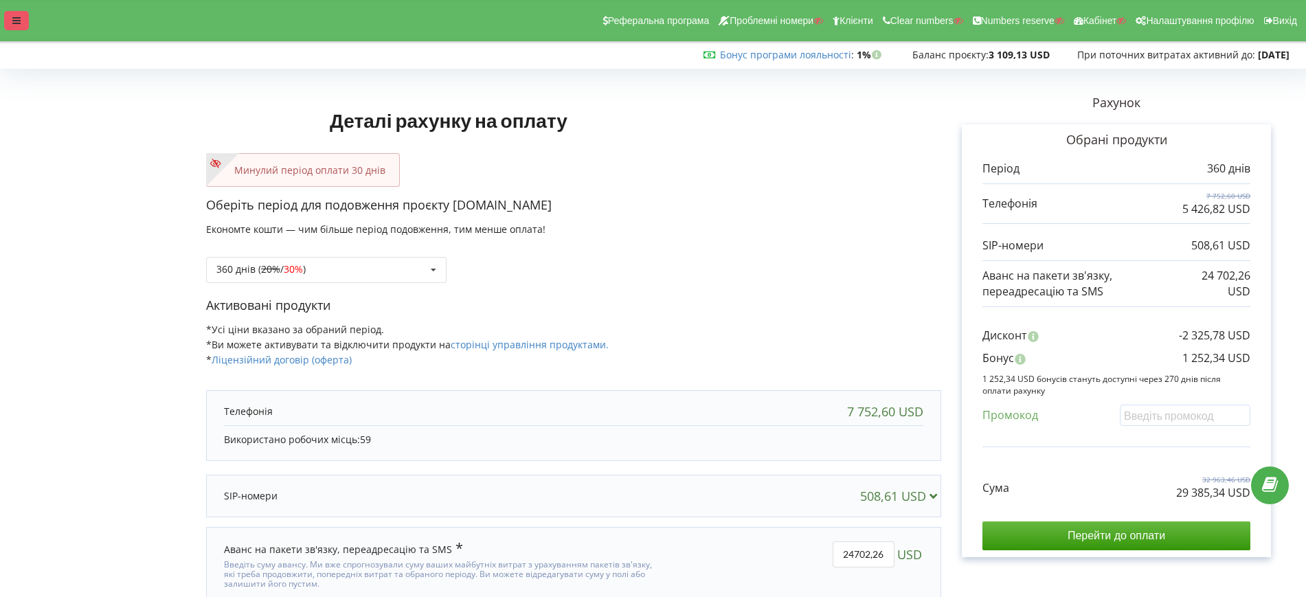
click at [9, 12] on div at bounding box center [16, 20] width 25 height 19
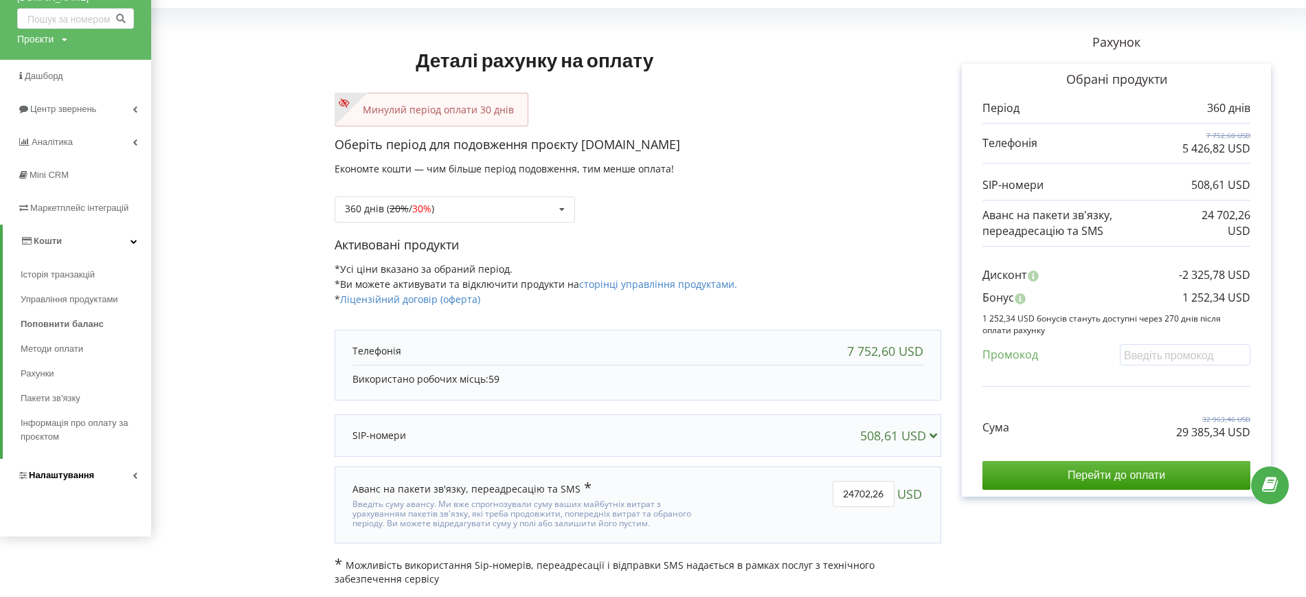
scroll to position [64, 0]
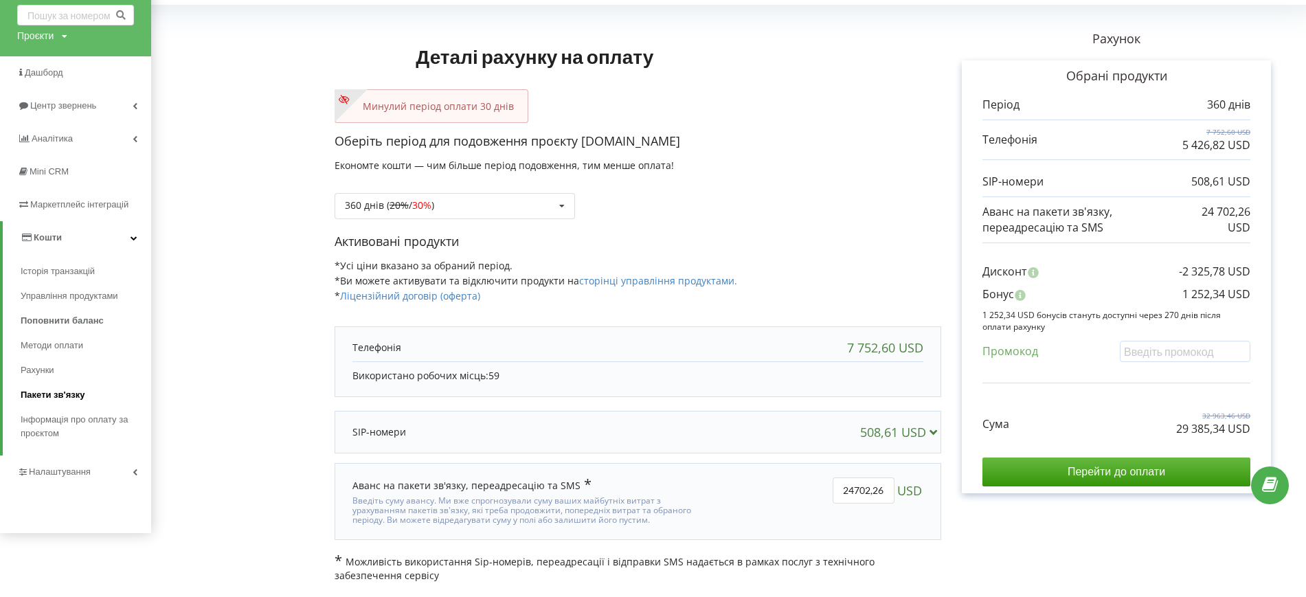
click at [53, 388] on span "Пакети зв'язку" at bounding box center [53, 395] width 64 height 14
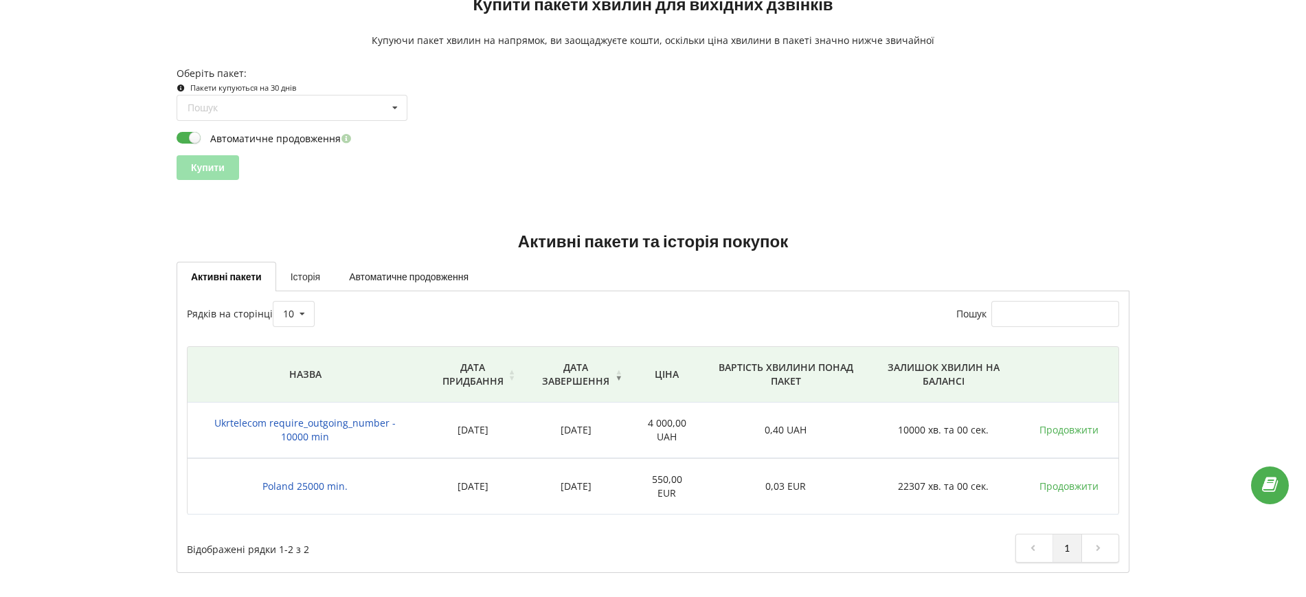
scroll to position [131, 0]
click at [309, 272] on link "Історія" at bounding box center [305, 276] width 58 height 29
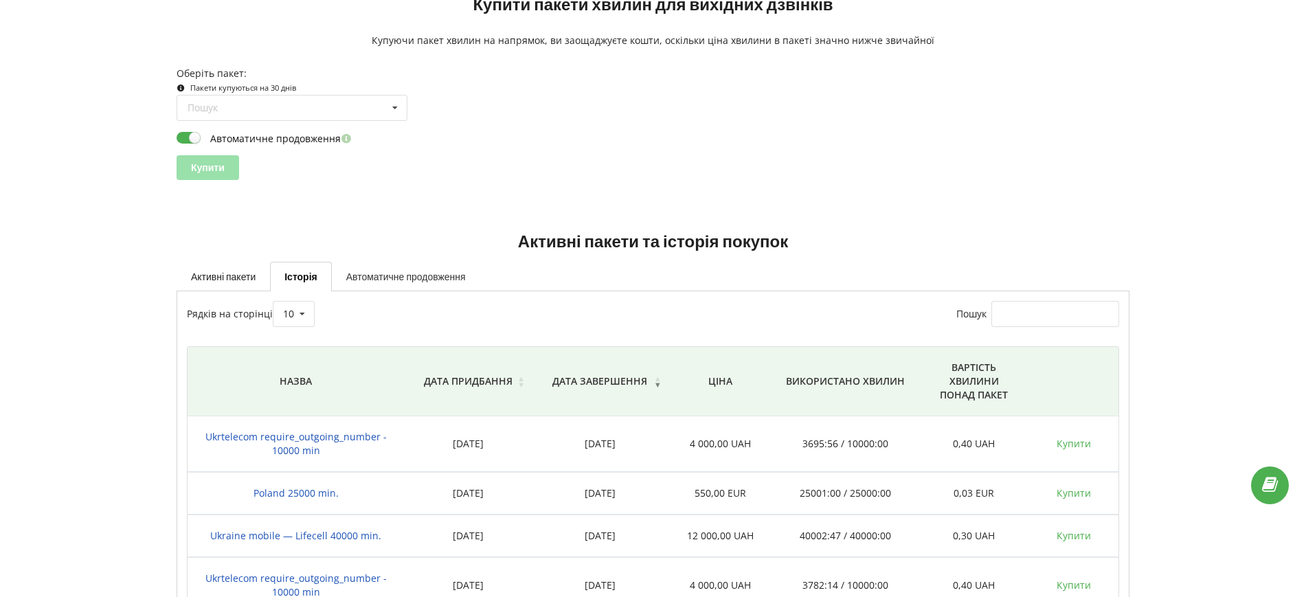
click at [385, 269] on link "Автоматичне продовження" at bounding box center [406, 276] width 148 height 29
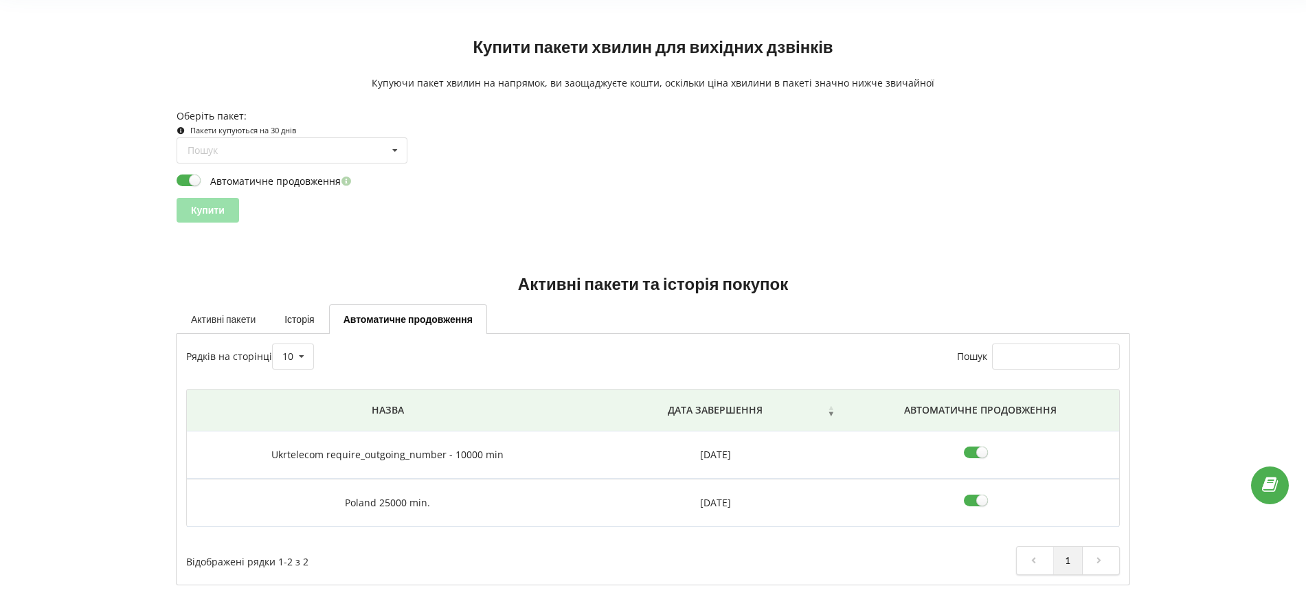
click at [214, 311] on link "Активні пакети" at bounding box center [223, 318] width 93 height 29
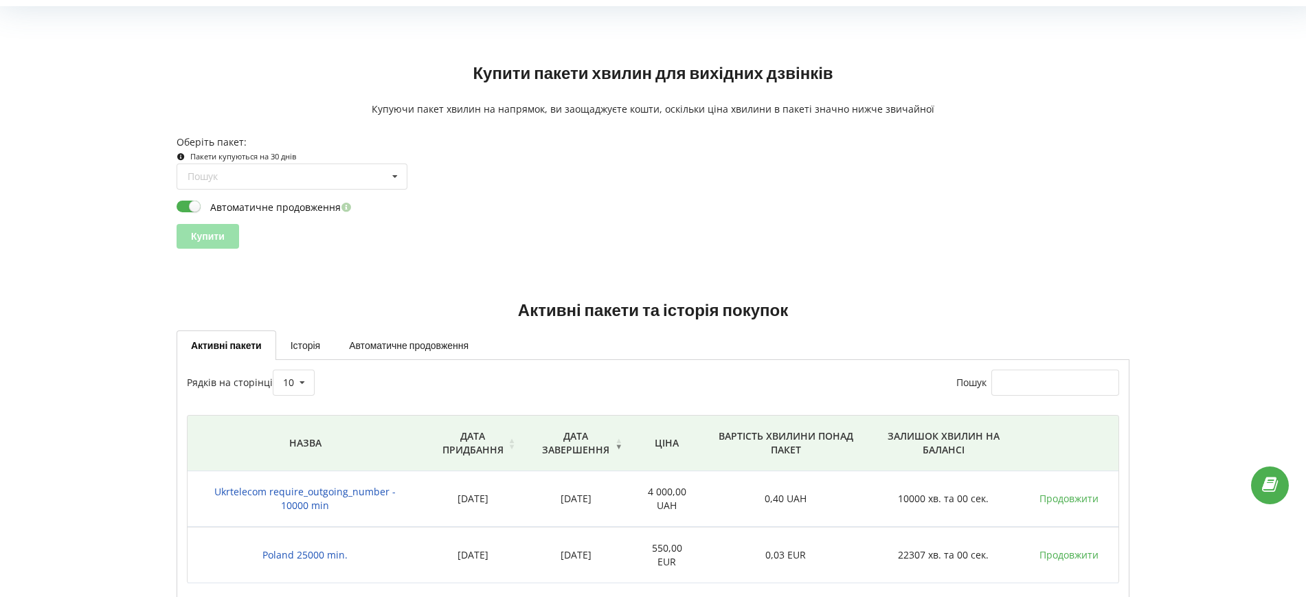
scroll to position [0, 0]
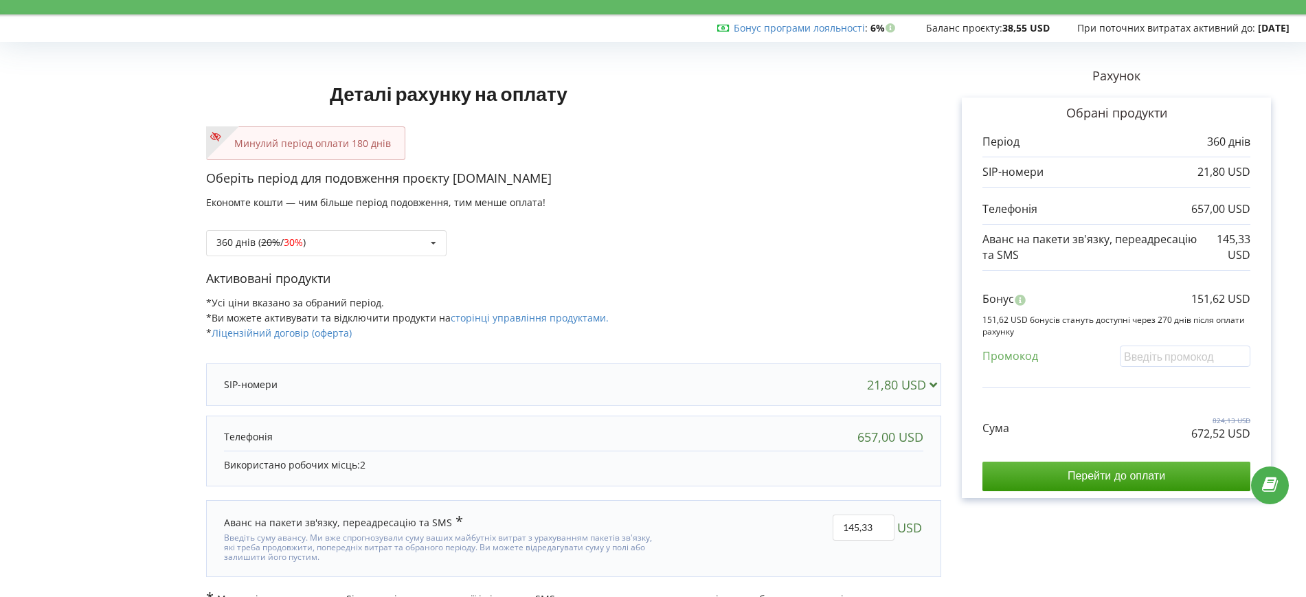
scroll to position [50, 0]
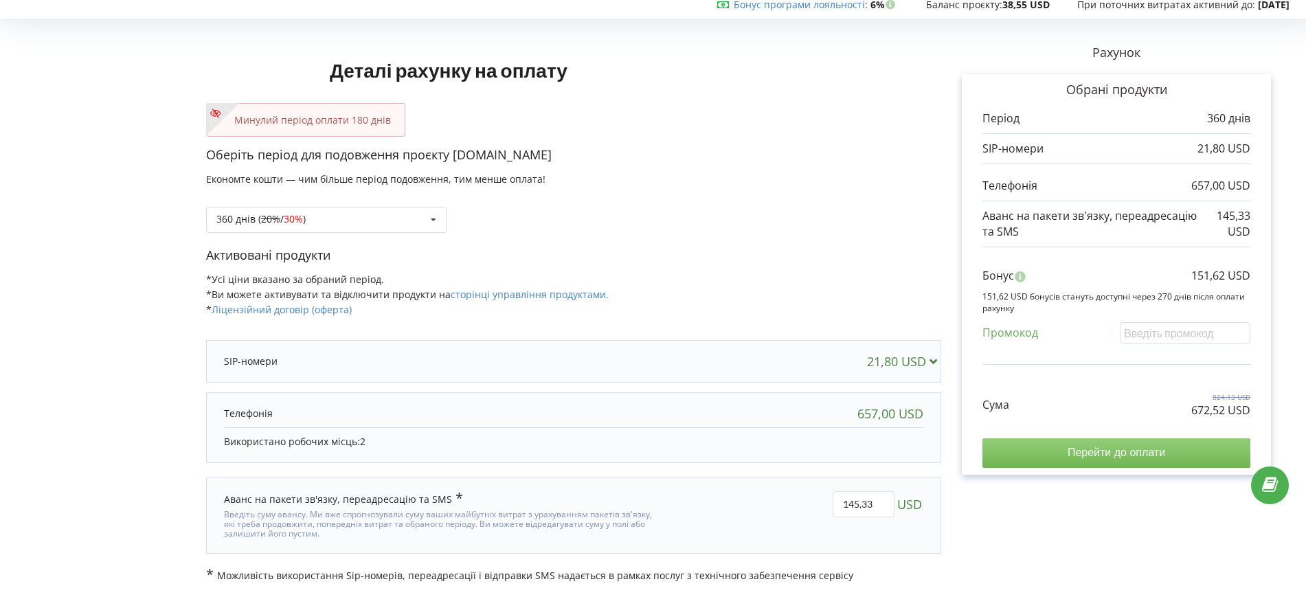
click at [1057, 450] on input "Перейти до оплати" at bounding box center [1117, 452] width 268 height 29
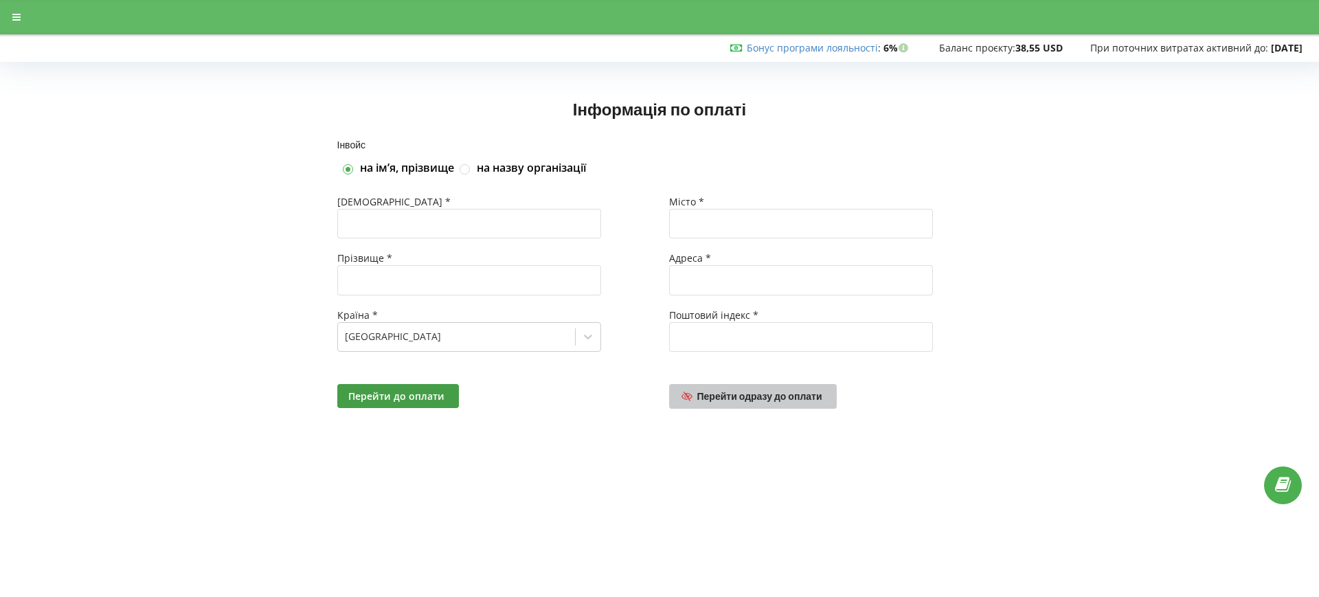
click at [718, 392] on span "Перейти одразу до оплати" at bounding box center [760, 396] width 125 height 12
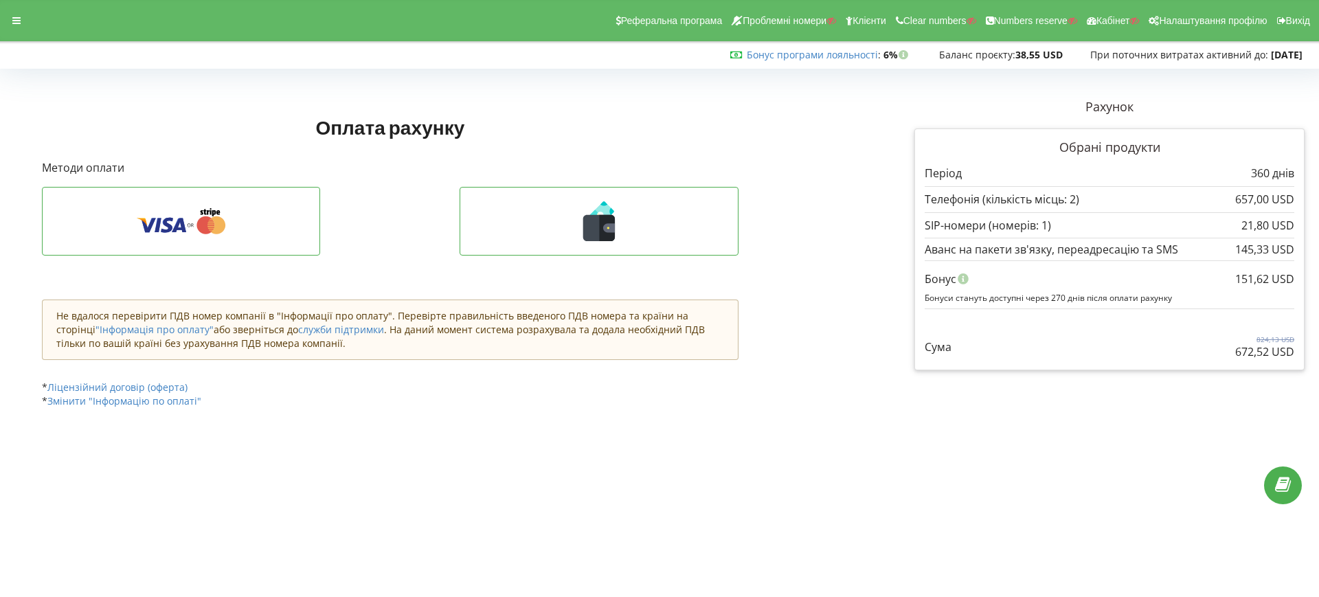
drag, startPoint x: 795, startPoint y: 137, endPoint x: 550, endPoint y: 1, distance: 280.5
click at [795, 137] on div "Оплата рахунку Рахунок Обрані продукти" at bounding box center [441, 260] width 818 height 343
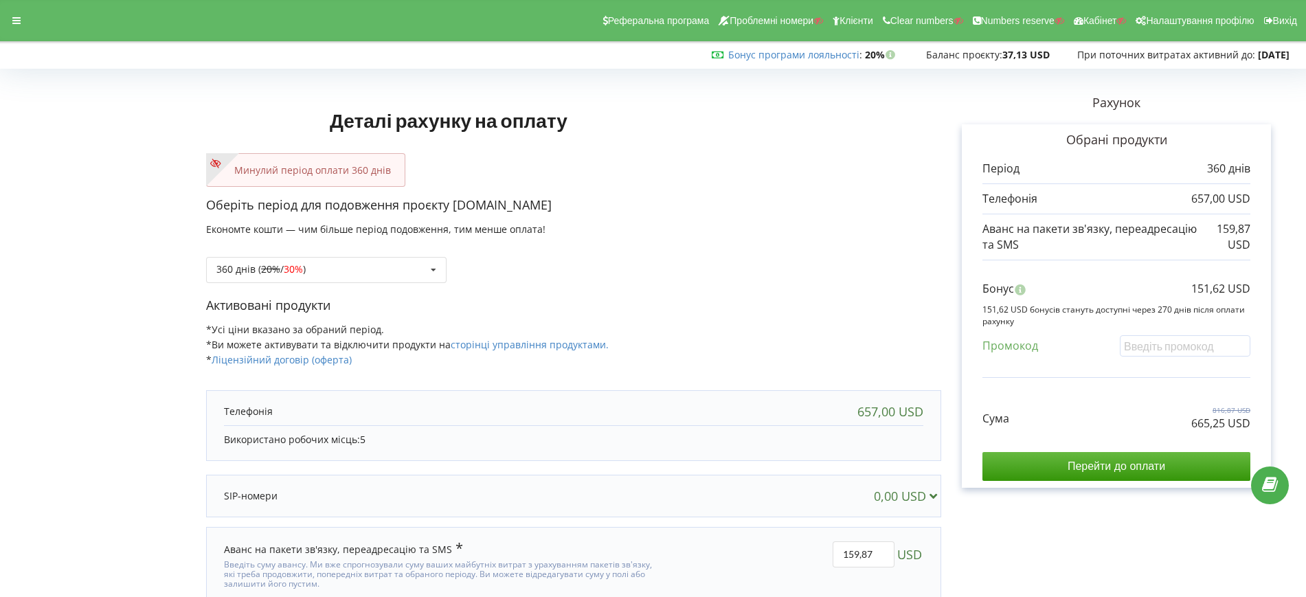
drag, startPoint x: 830, startPoint y: 300, endPoint x: 977, endPoint y: 346, distance: 154.3
click at [830, 300] on p "Активовані продукти" at bounding box center [573, 306] width 735 height 18
drag, startPoint x: 1192, startPoint y: 285, endPoint x: 1253, endPoint y: 286, distance: 60.5
click at [1253, 286] on div "Обрані продукти Період 360 днів 657,00 USD 159,87 USD Бонус" at bounding box center [1116, 306] width 309 height 364
copy p "151,62 USD"
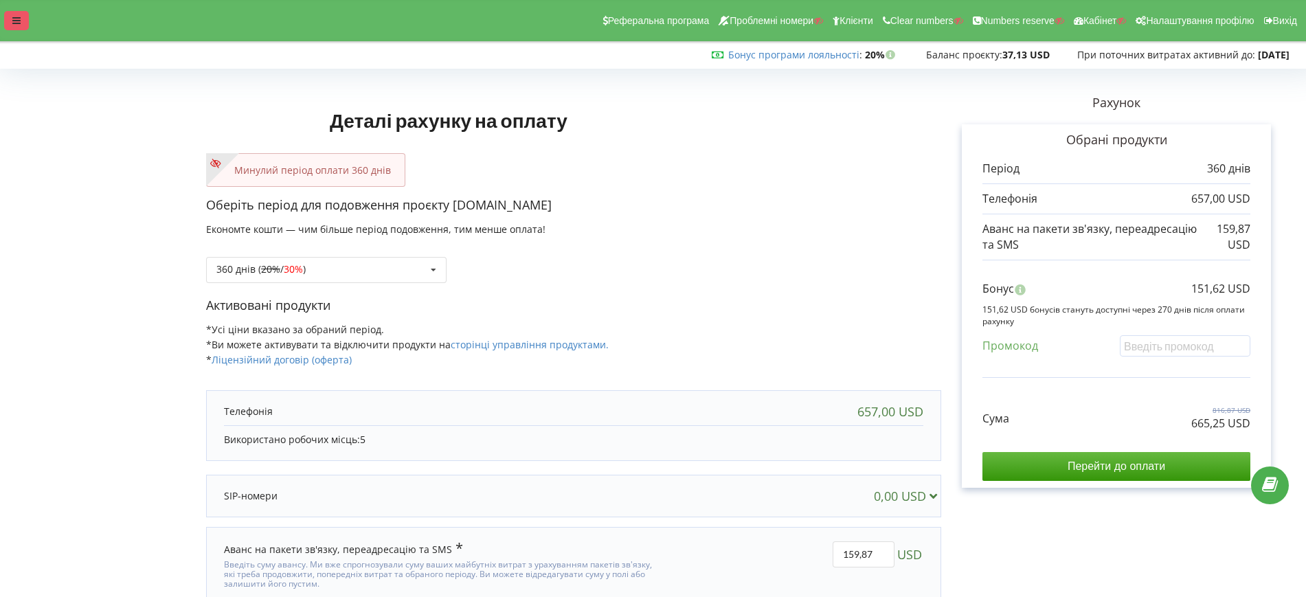
click at [11, 21] on div at bounding box center [16, 20] width 25 height 19
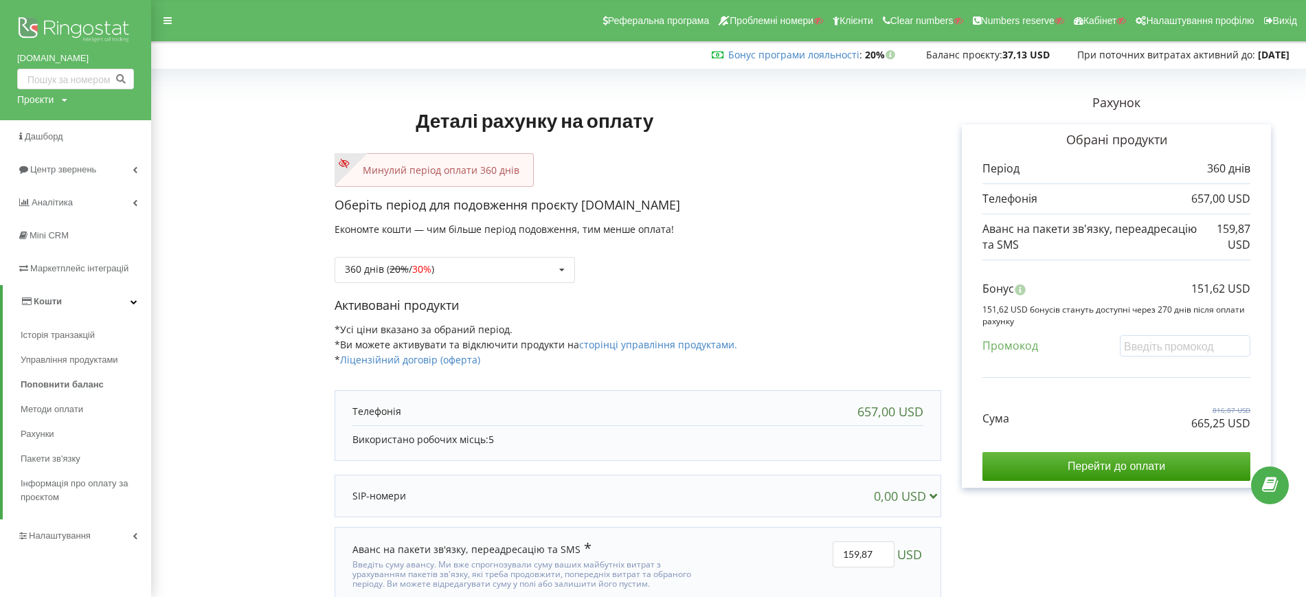
drag, startPoint x: 45, startPoint y: 326, endPoint x: 55, endPoint y: 322, distance: 10.5
click at [45, 326] on link "Історія транзакцій" at bounding box center [86, 335] width 131 height 25
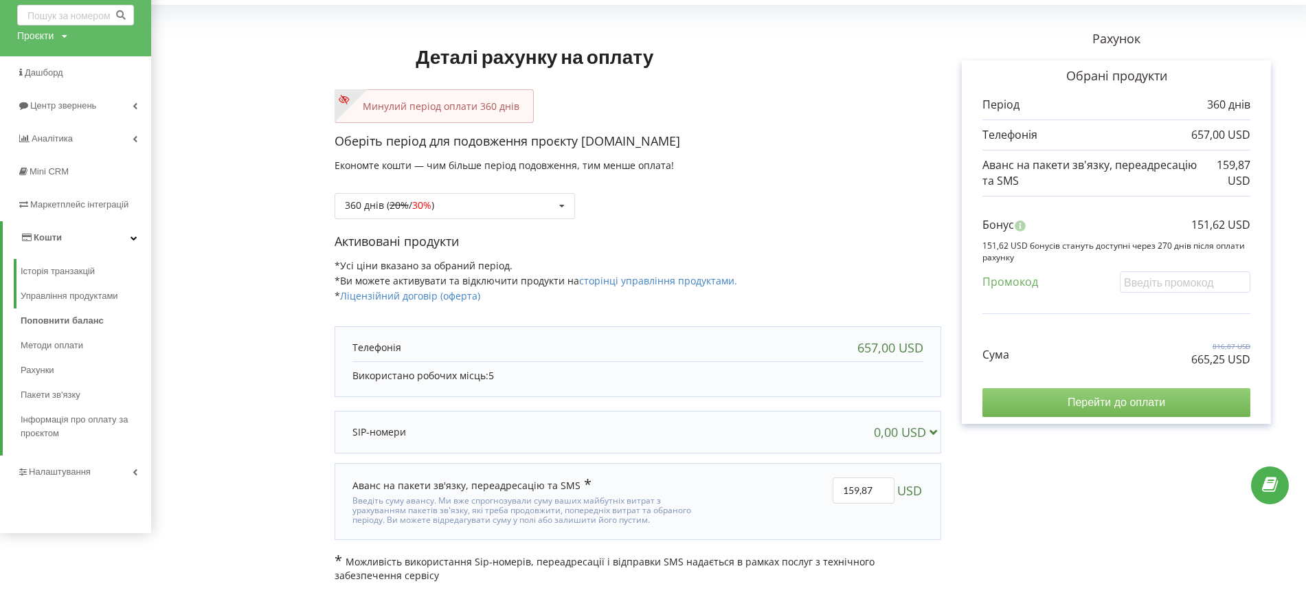
click at [1050, 399] on input "Перейти до оплати" at bounding box center [1117, 402] width 268 height 29
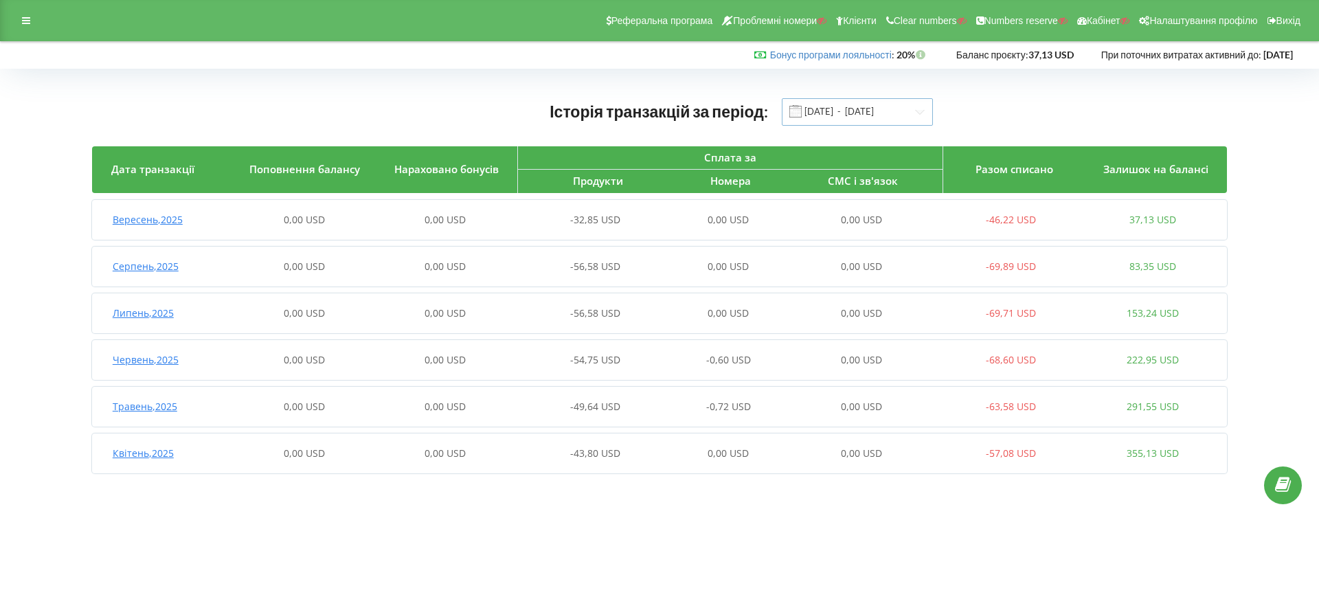
click at [810, 114] on input "[DATE] - [DATE]" at bounding box center [857, 111] width 151 height 27
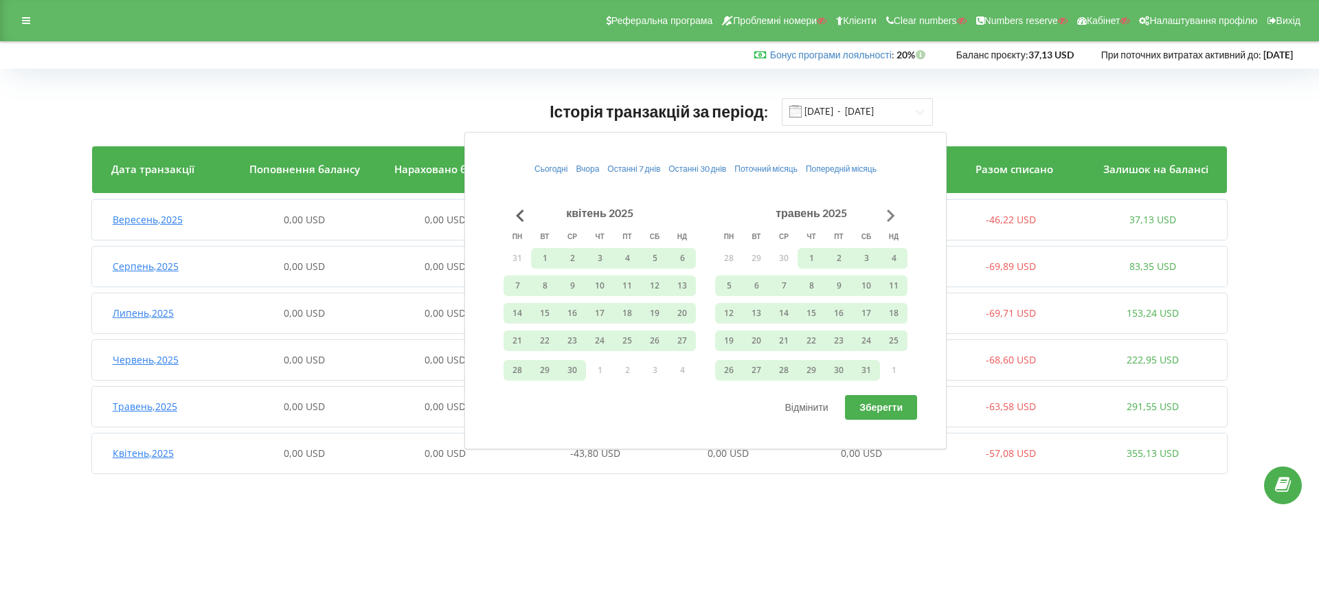
click at [890, 219] on button "Go to next month" at bounding box center [891, 215] width 27 height 27
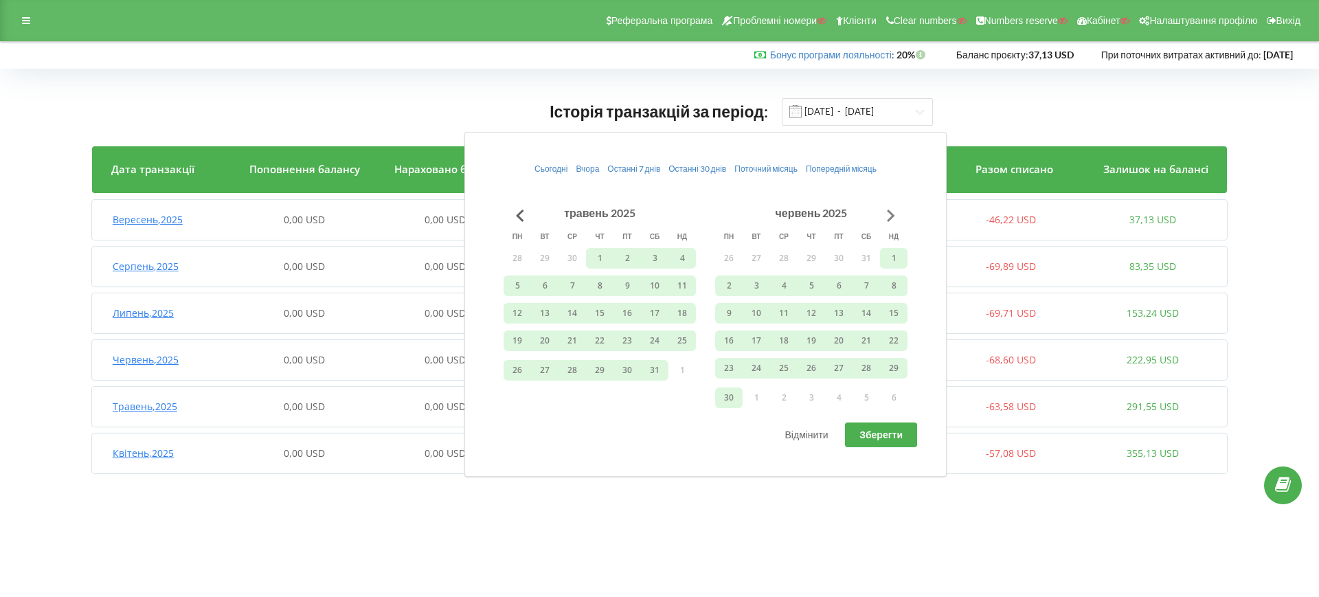
click at [890, 219] on button "Go to next month" at bounding box center [891, 215] width 27 height 27
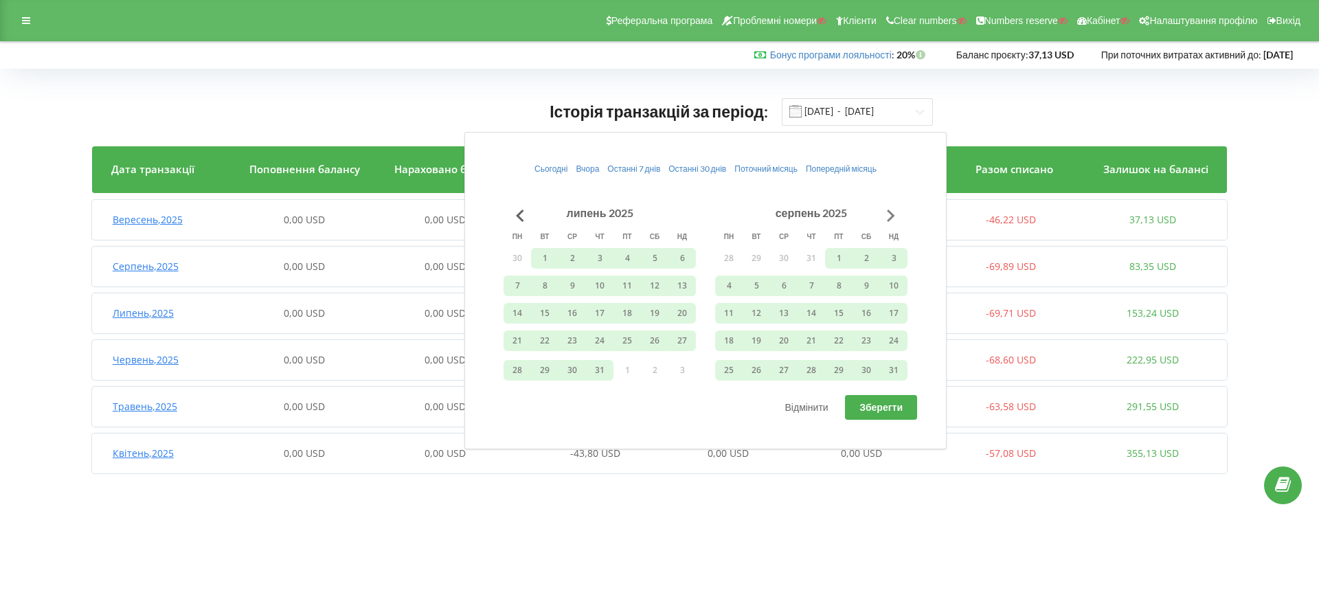
click at [890, 219] on button "Go to next month" at bounding box center [891, 215] width 27 height 27
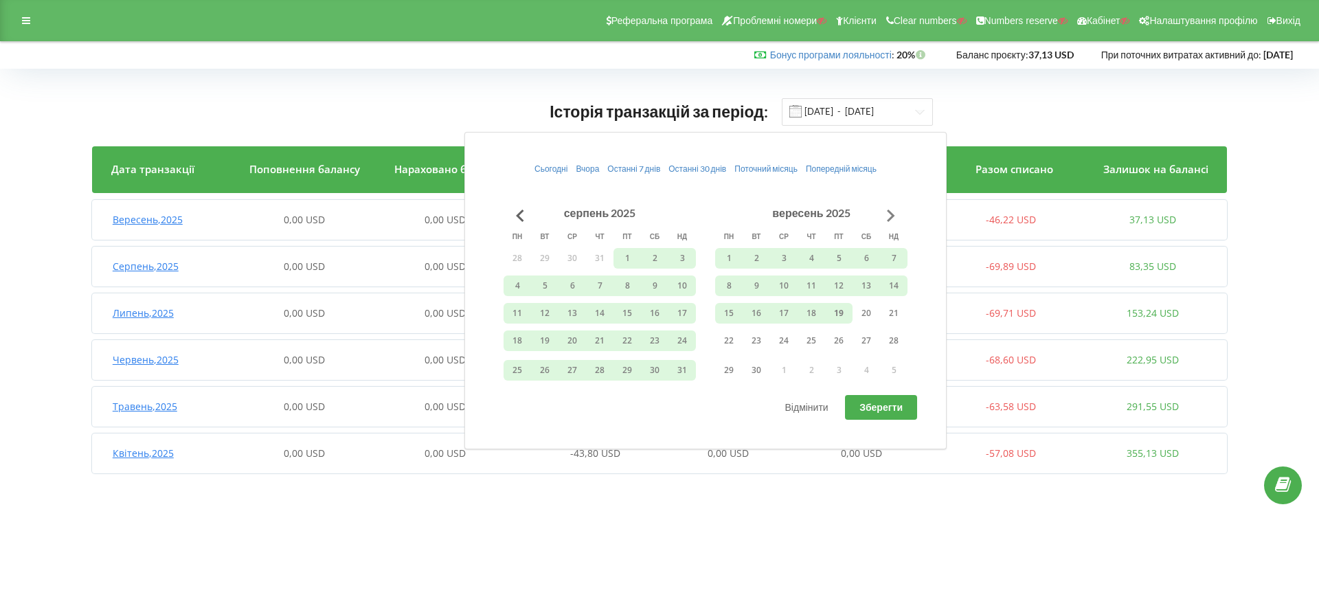
click at [891, 219] on button "Go to next month" at bounding box center [891, 215] width 27 height 27
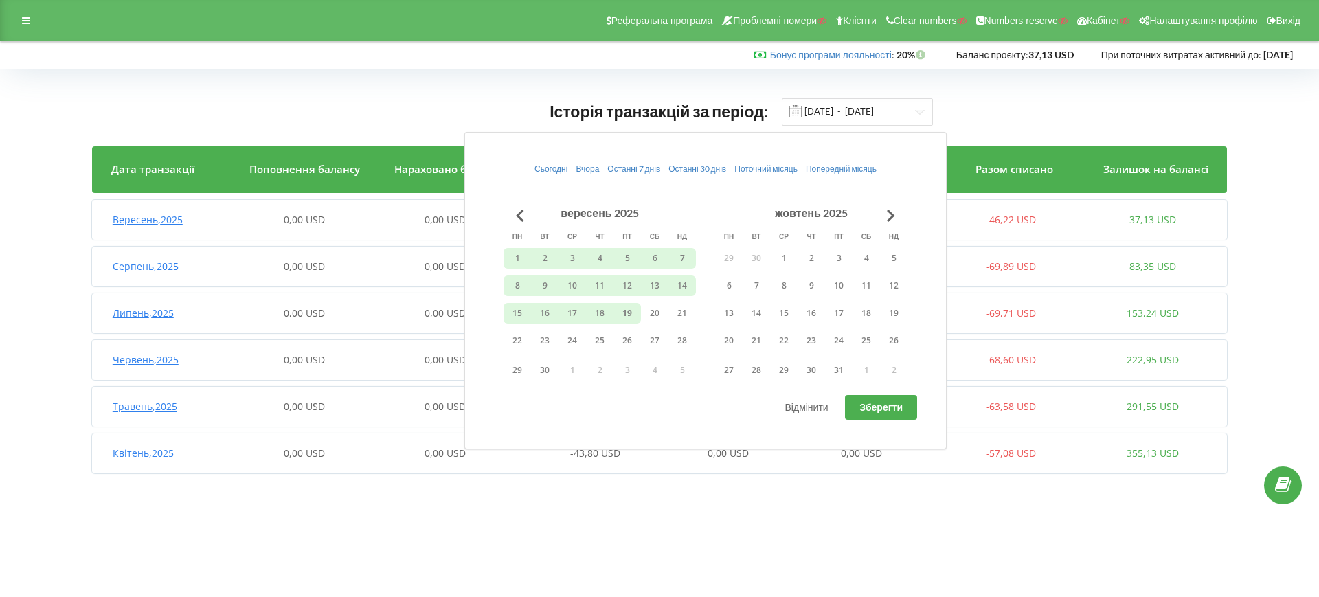
drag, startPoint x: 635, startPoint y: 306, endPoint x: 590, endPoint y: 272, distance: 56.9
click at [634, 306] on button "19" at bounding box center [627, 313] width 27 height 21
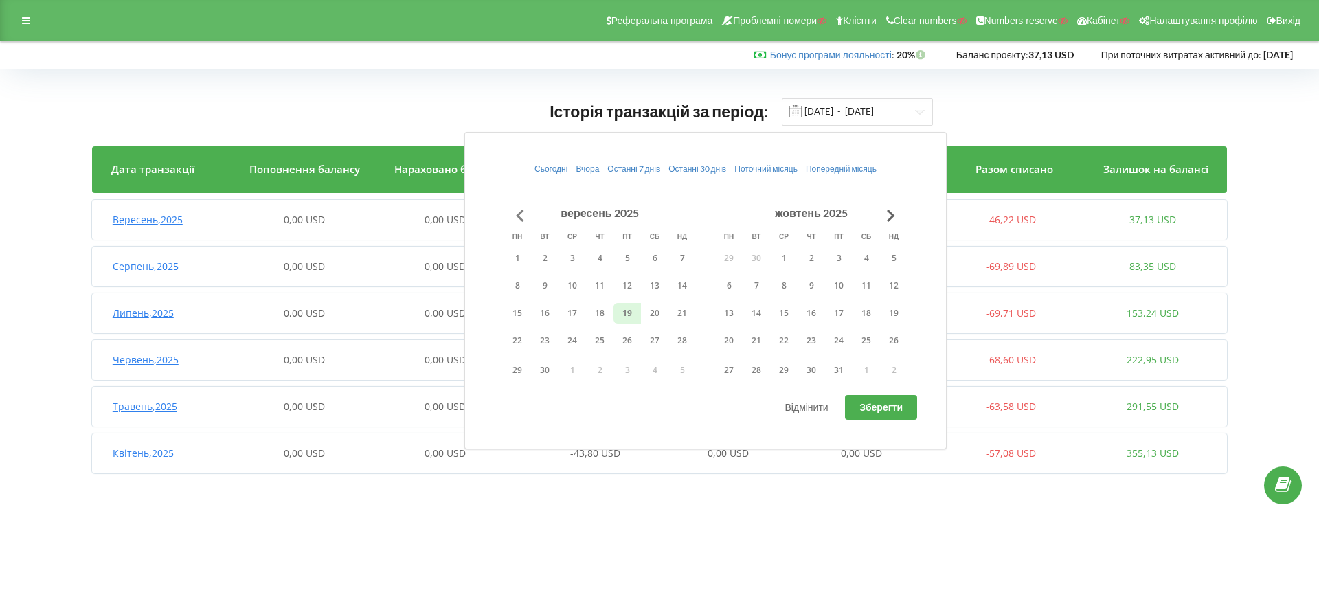
click at [518, 213] on button "Go to previous month" at bounding box center [519, 215] width 27 height 27
click at [518, 212] on button "Go to previous month" at bounding box center [519, 215] width 27 height 27
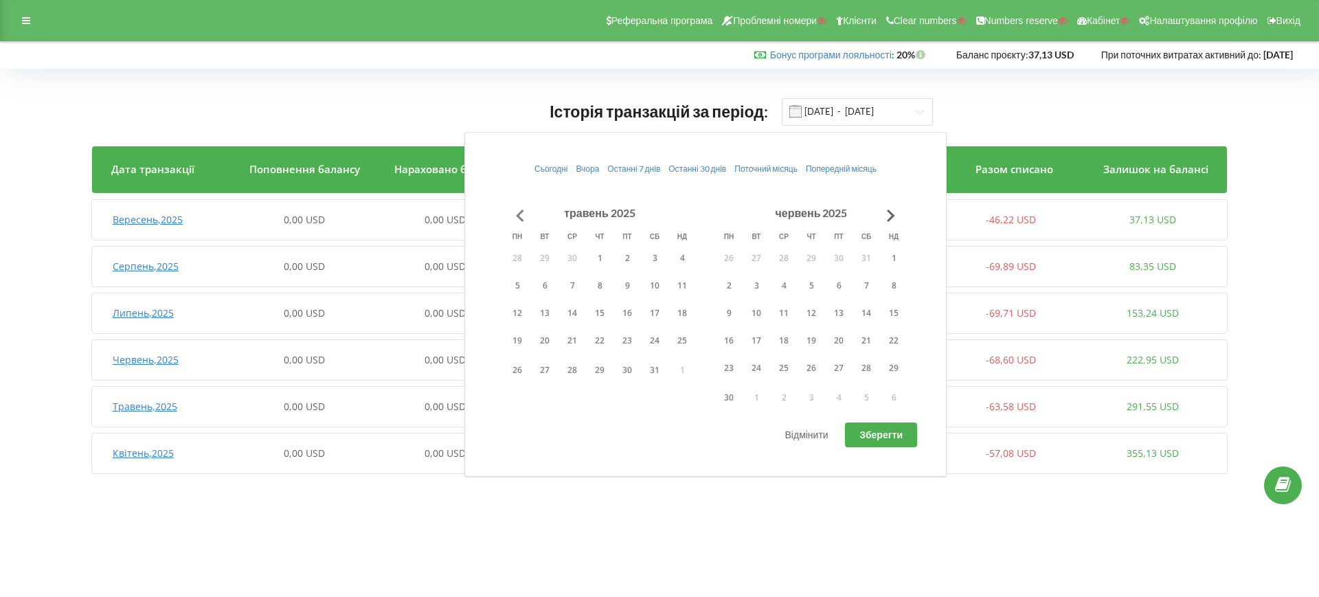
click at [518, 212] on button "Go to previous month" at bounding box center [519, 215] width 27 height 27
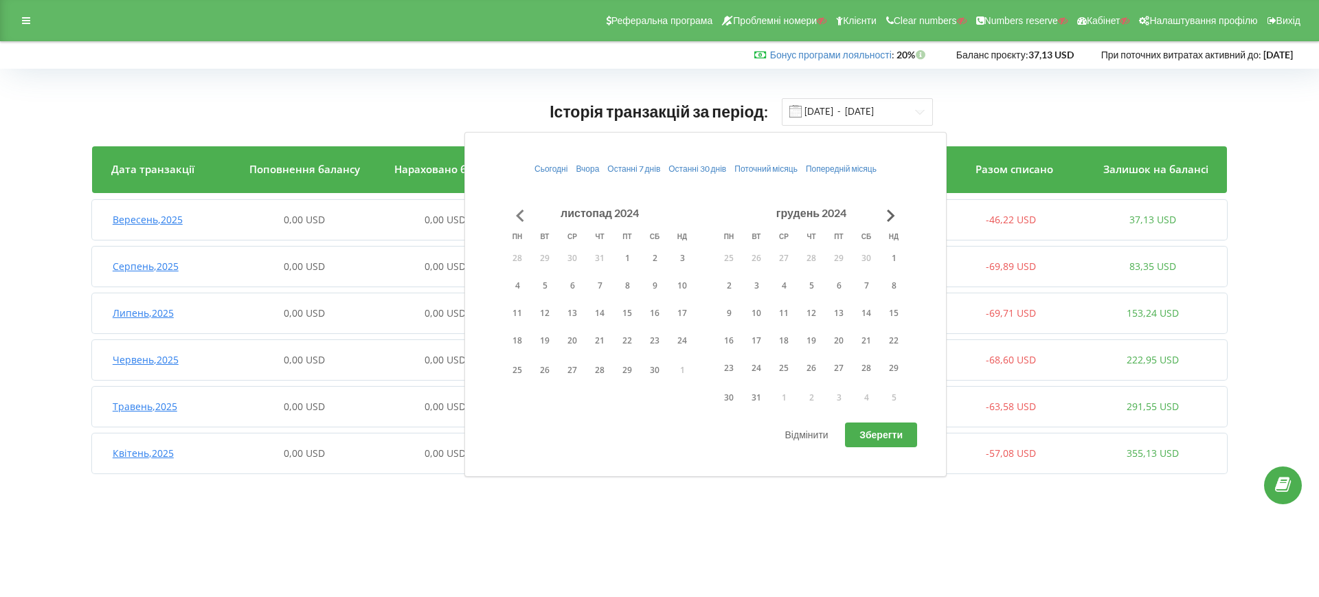
click at [518, 212] on button "Go to previous month" at bounding box center [519, 215] width 27 height 27
click at [594, 256] on button "1" at bounding box center [599, 258] width 27 height 21
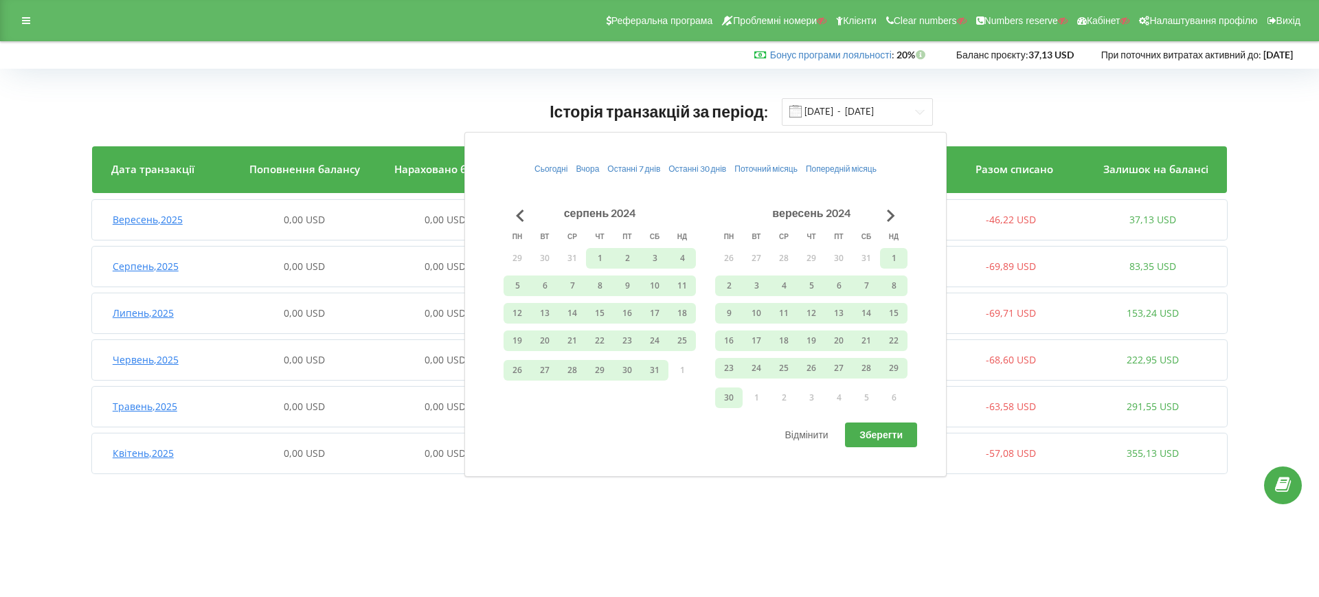
click at [893, 437] on span "Зберегти" at bounding box center [881, 435] width 43 height 12
type input "01.08.2024 - 19.09.2025"
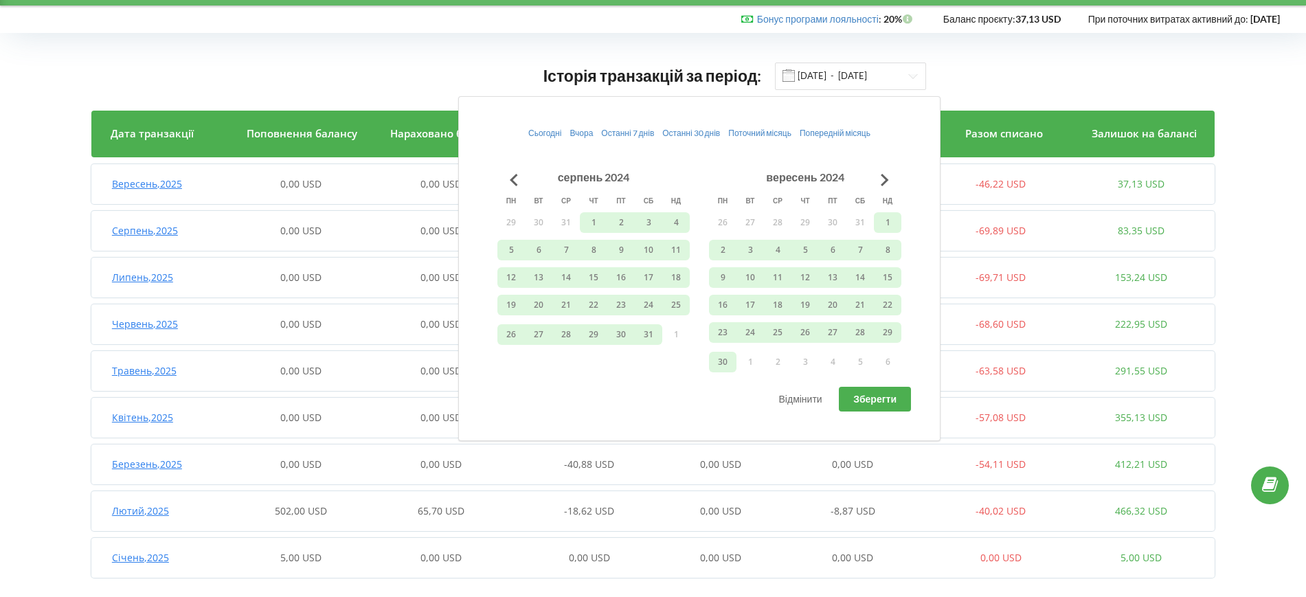
scroll to position [52, 0]
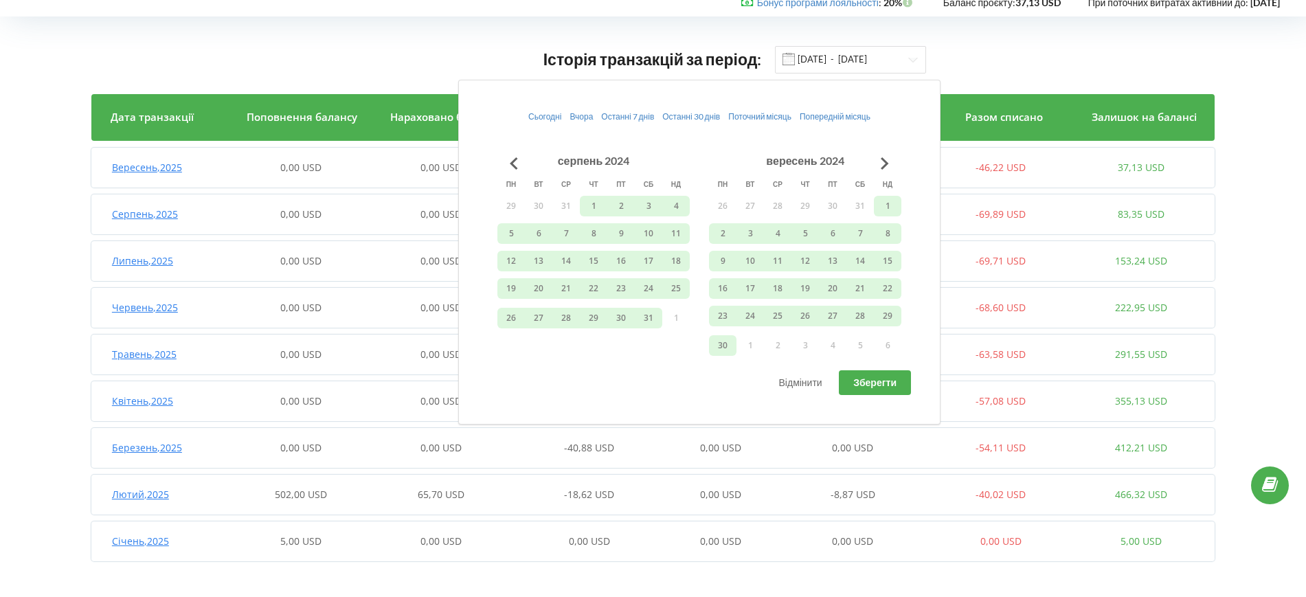
click at [333, 498] on div "502,00 USD" at bounding box center [302, 495] width 140 height 14
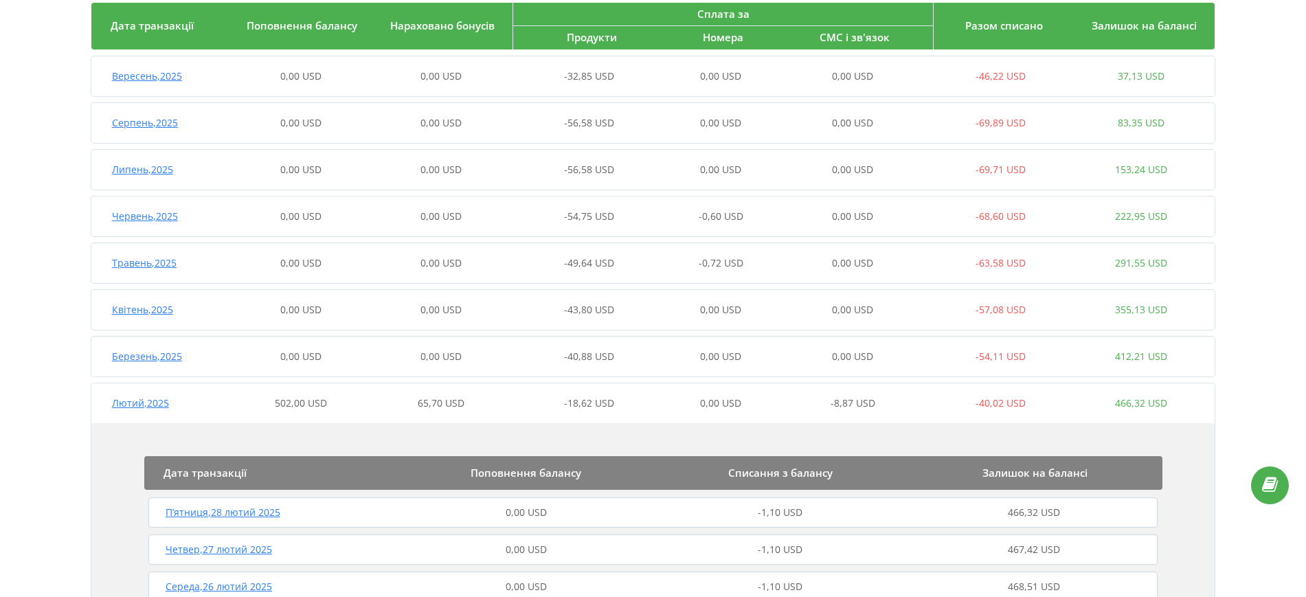
scroll to position [138, 0]
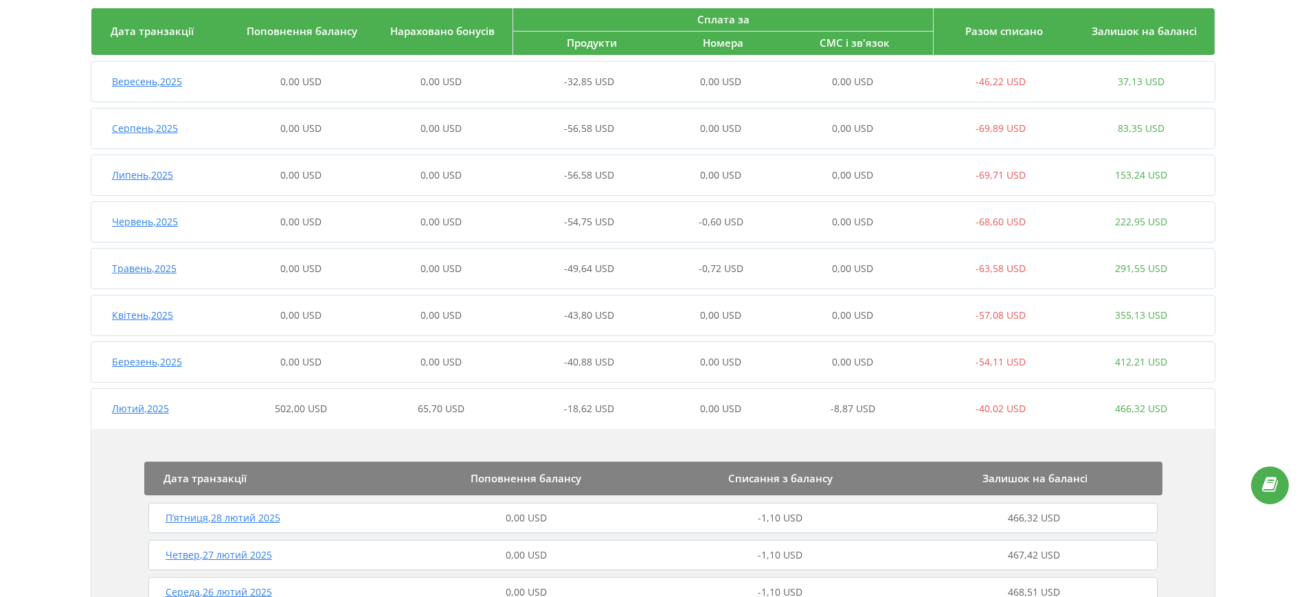
click at [332, 361] on div "0,00 USD" at bounding box center [302, 362] width 140 height 14
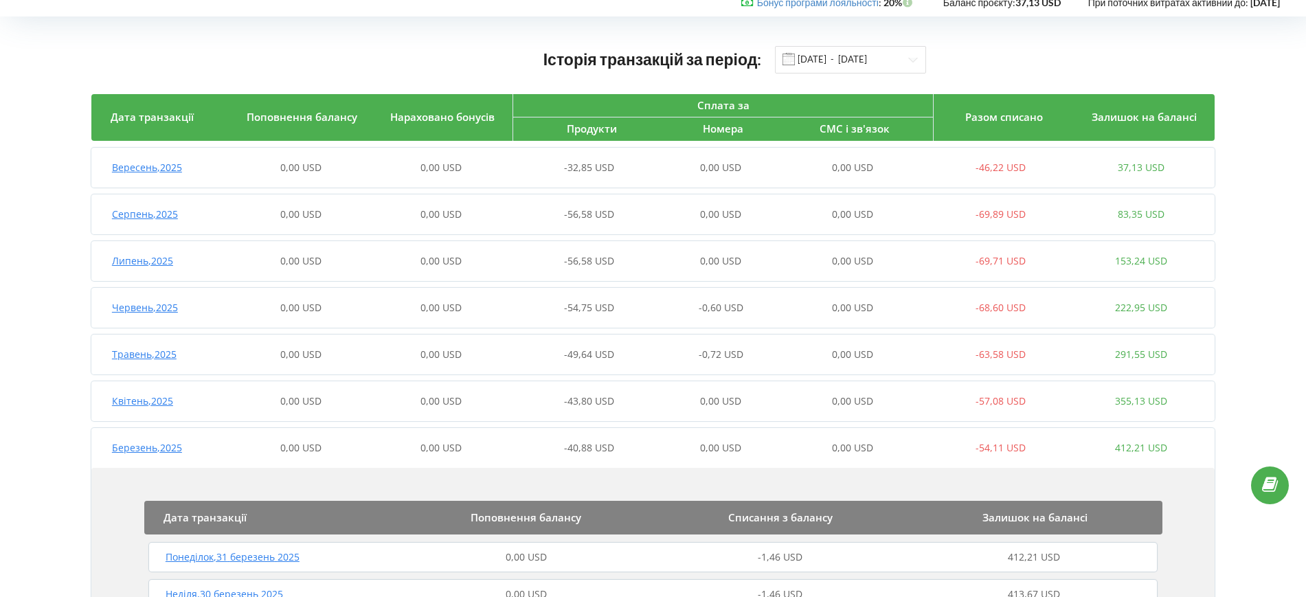
click at [349, 443] on div "0,00 USD" at bounding box center [302, 448] width 140 height 14
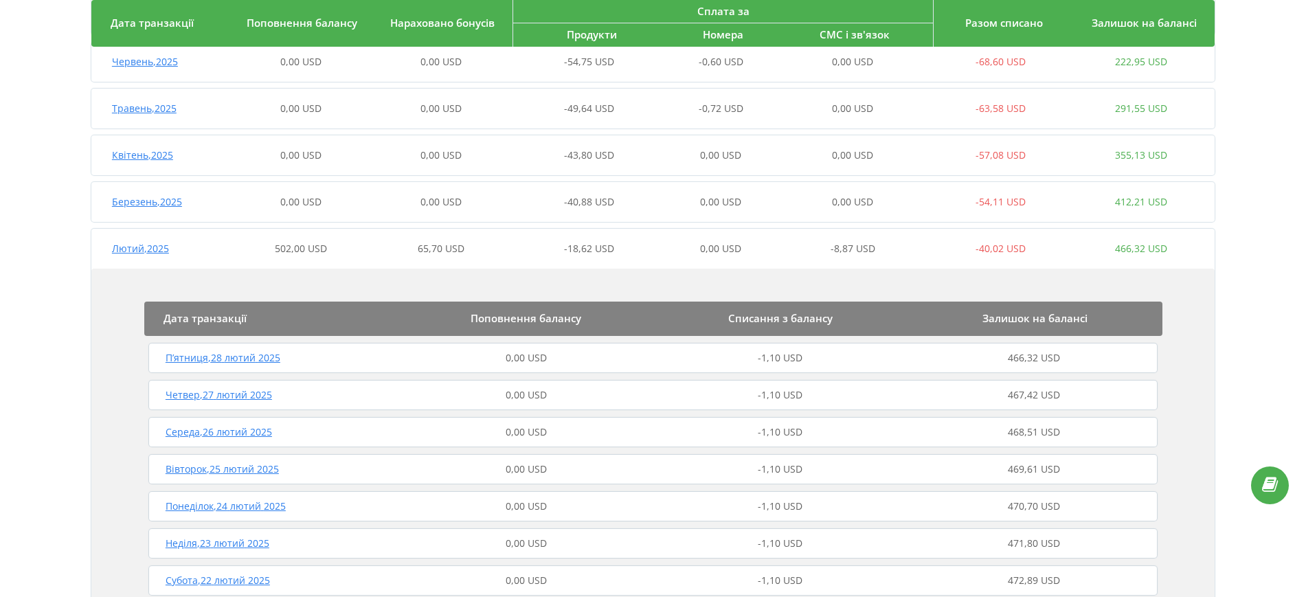
scroll to position [310, 0]
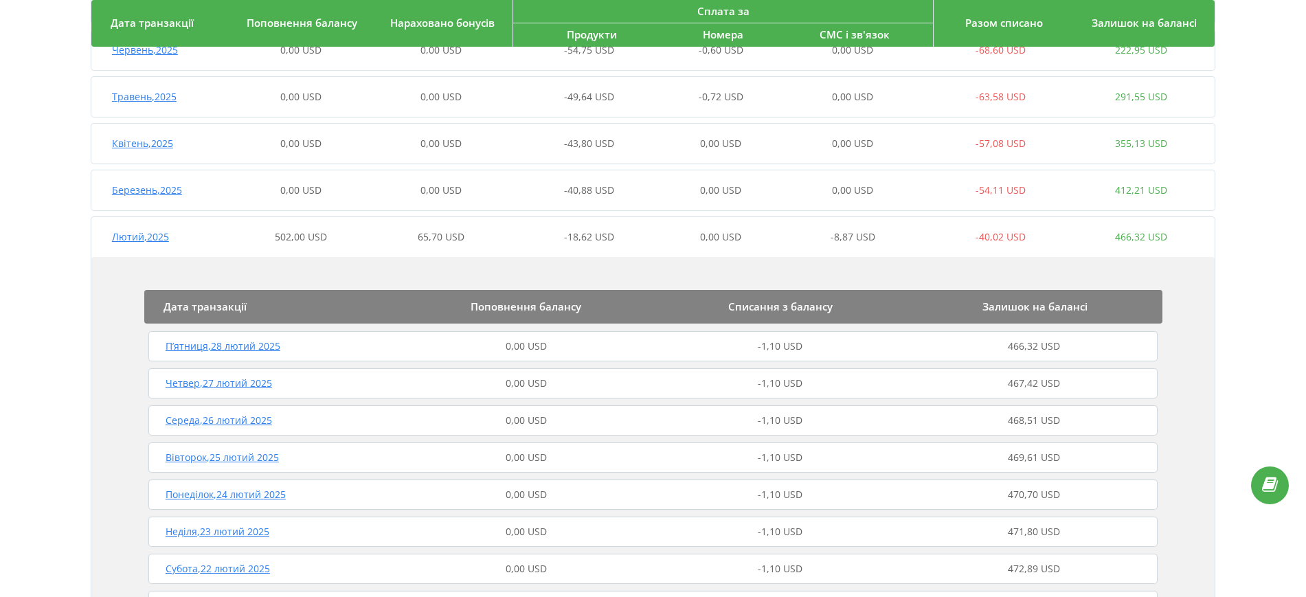
click at [1220, 301] on div "Історія транзакцій за період: 01.08.2024 - 19.09.2025 Дата транзакції Поповненн…" at bounding box center [653, 578] width 1278 height 1611
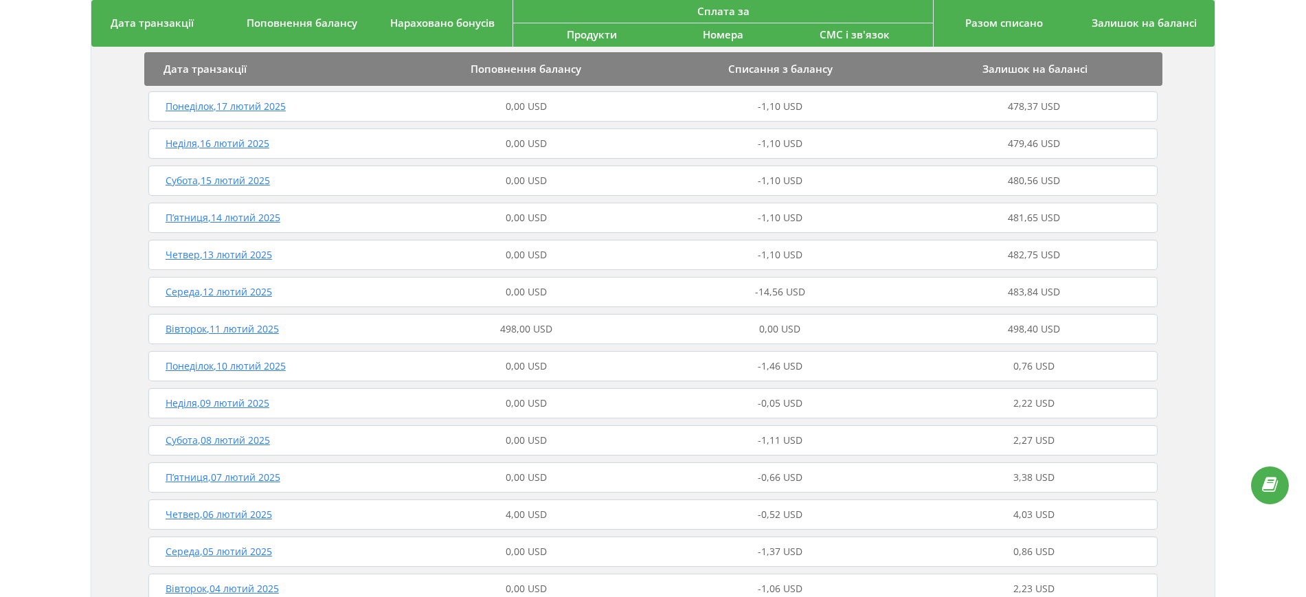
scroll to position [997, 0]
click at [377, 291] on div "Вівторок , 11 лютий 2025" at bounding box center [272, 290] width 254 height 14
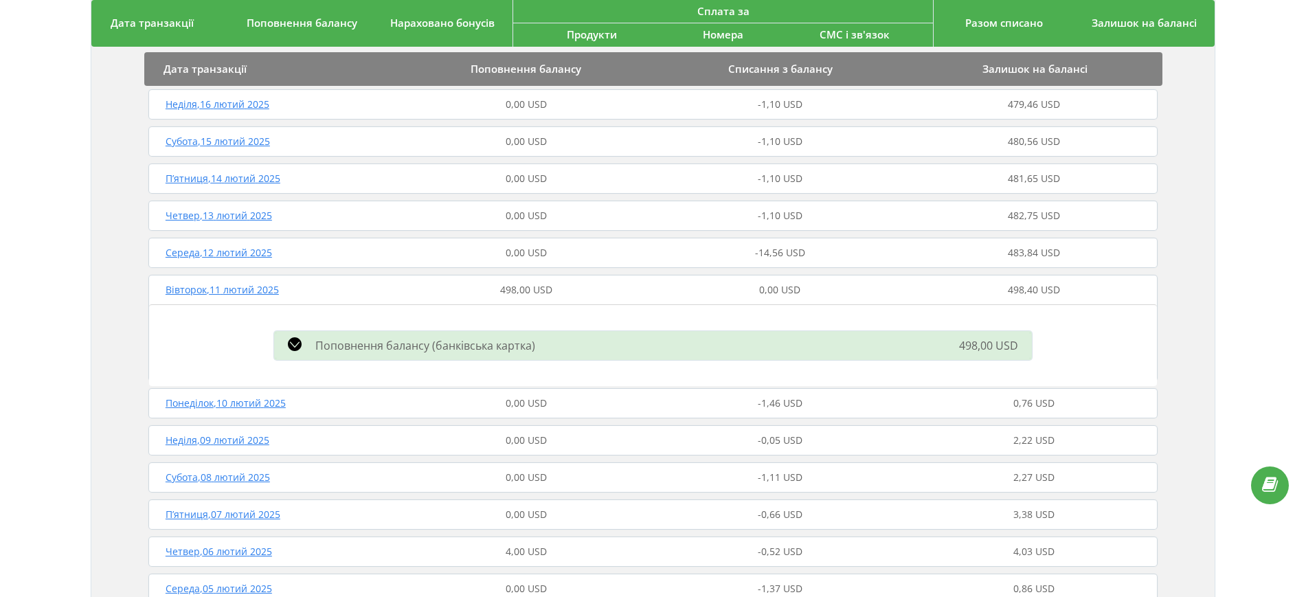
click at [1214, 258] on div "Дата транзакції Поповнення балансу Списання з балансу Залишок на балансі П’ятни…" at bounding box center [653, 137] width 1124 height 1135
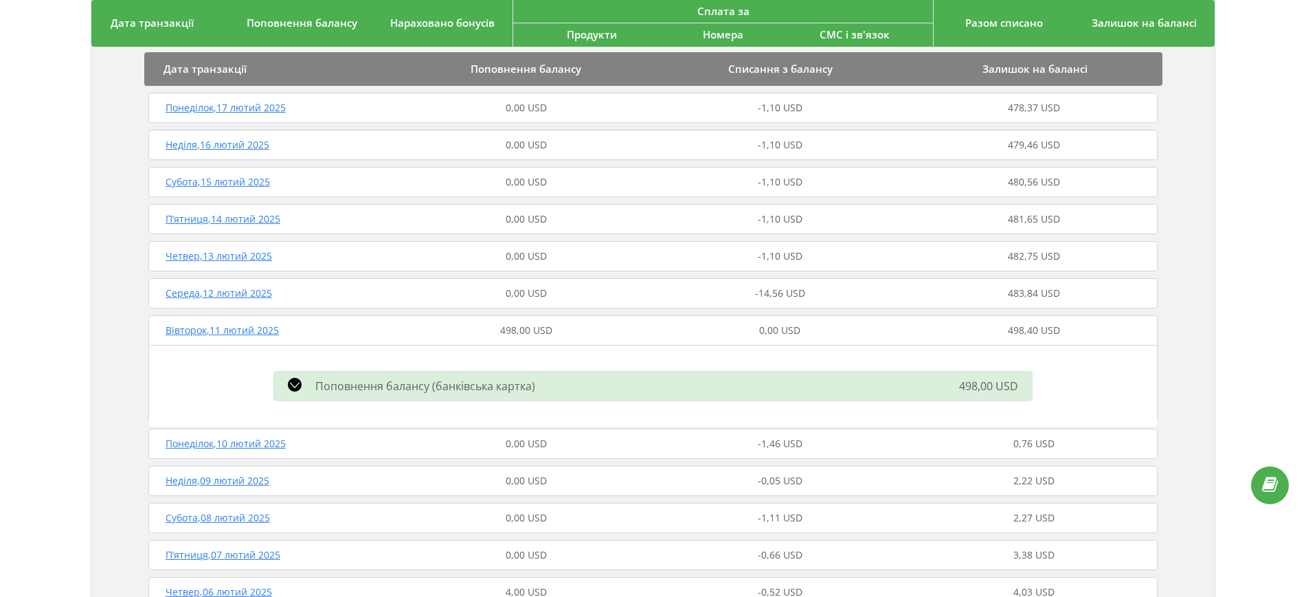
scroll to position [1083, 0]
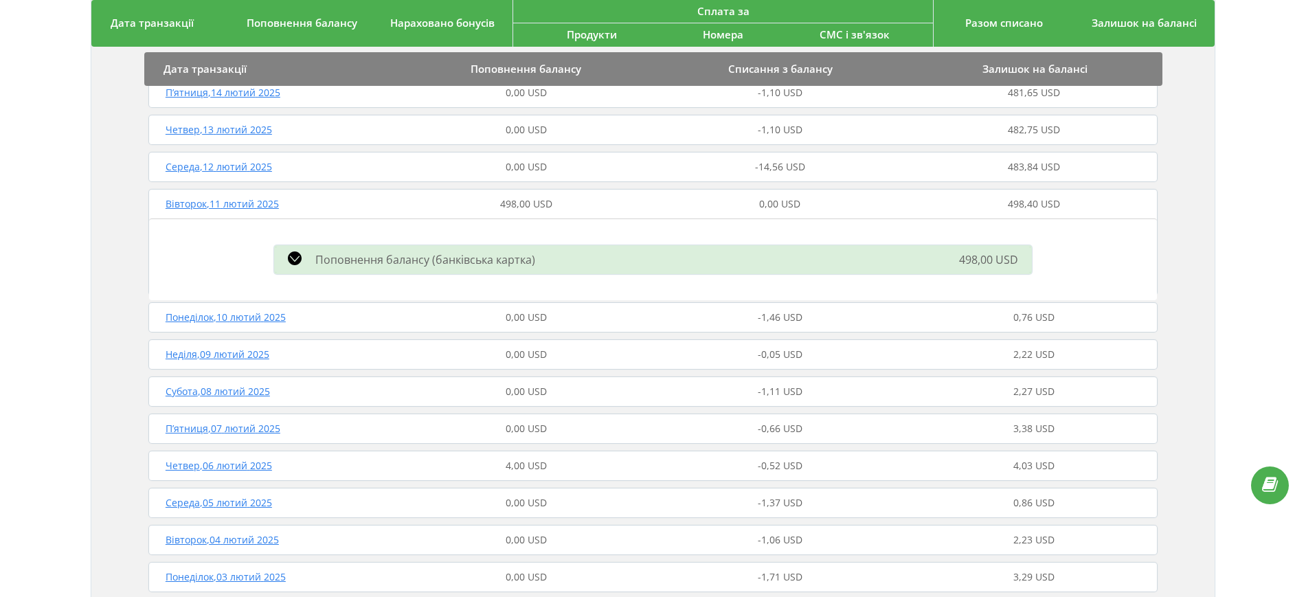
click at [593, 266] on div "Поповнення балансу (банківська картка)" at bounding box center [532, 260] width 533 height 16
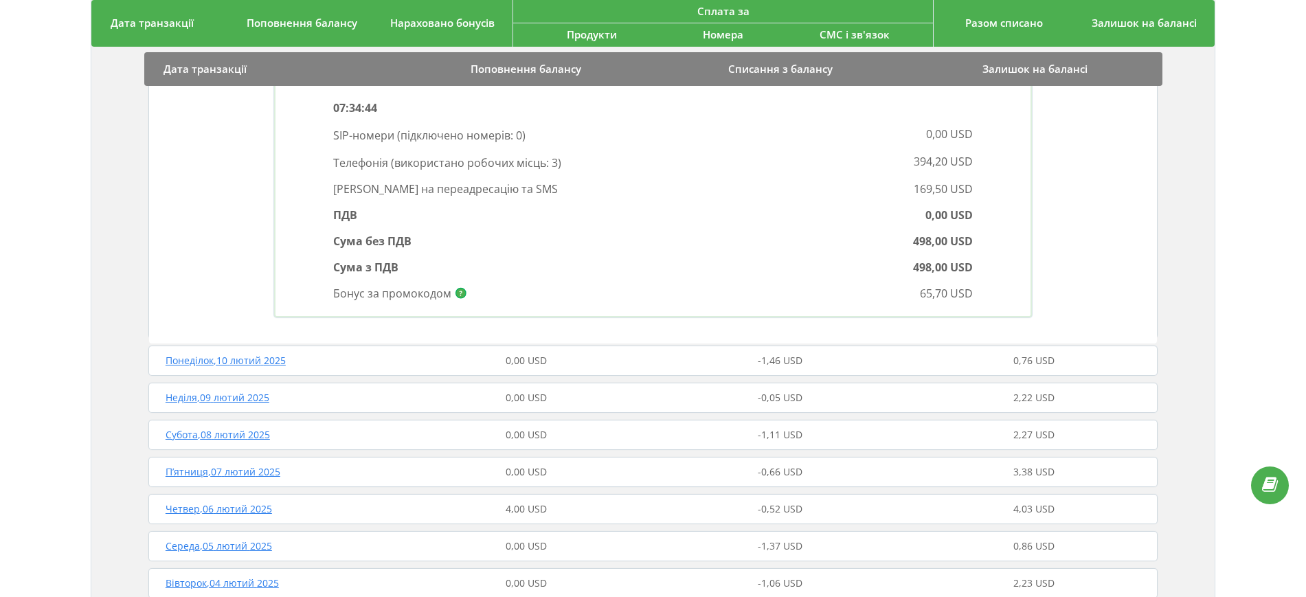
scroll to position [1169, 0]
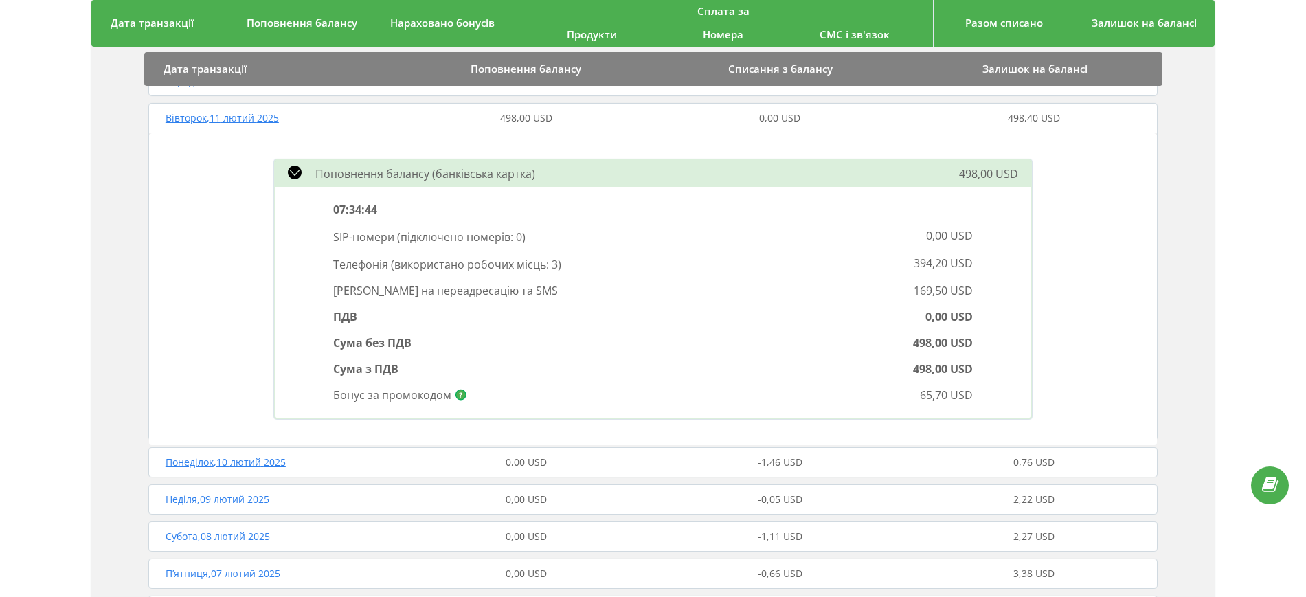
click at [1161, 236] on div "Дата транзакції Поповнення балансу Списання з балансу Залишок на балансі П’ятни…" at bounding box center [653, 81] width 1124 height 1366
click at [1115, 339] on div "Поповнення балансу (банківська картка) 498,00 USD 07:34:44 SIP-номери ( підключ…" at bounding box center [653, 289] width 1008 height 313
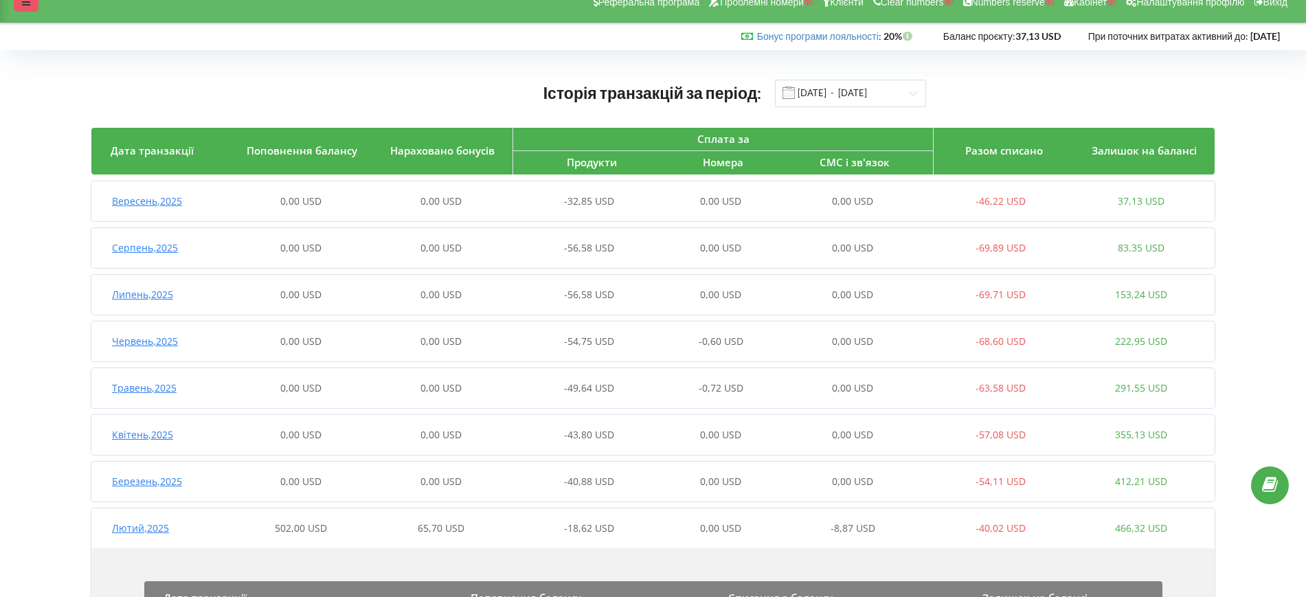
scroll to position [0, 0]
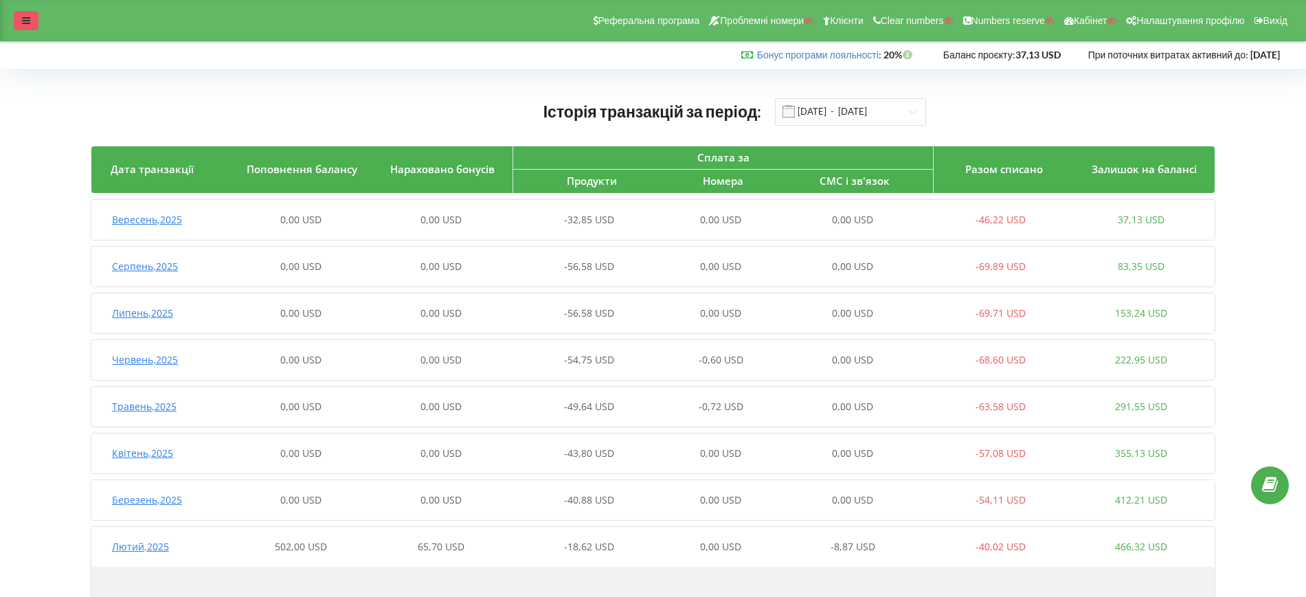
click at [36, 21] on div at bounding box center [26, 20] width 25 height 19
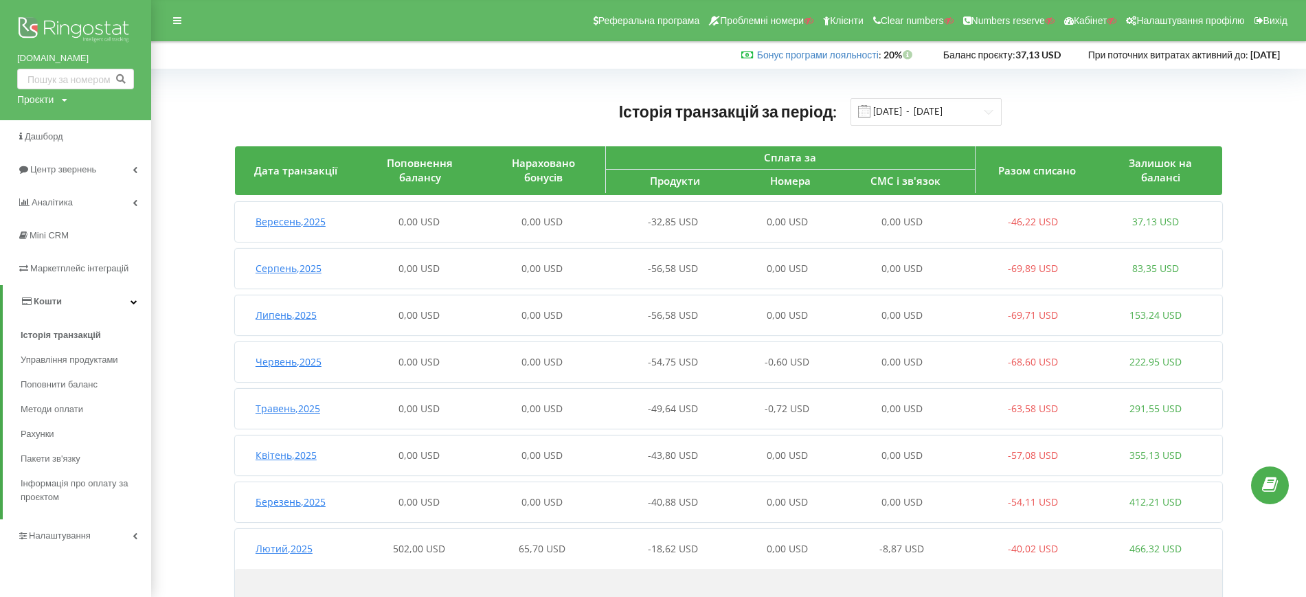
click at [40, 103] on div "Проєкти" at bounding box center [35, 100] width 36 height 14
click at [41, 124] on input "text" at bounding box center [59, 128] width 69 height 20
paste input "[DOMAIN_NAME]"
type input "[DOMAIN_NAME]"
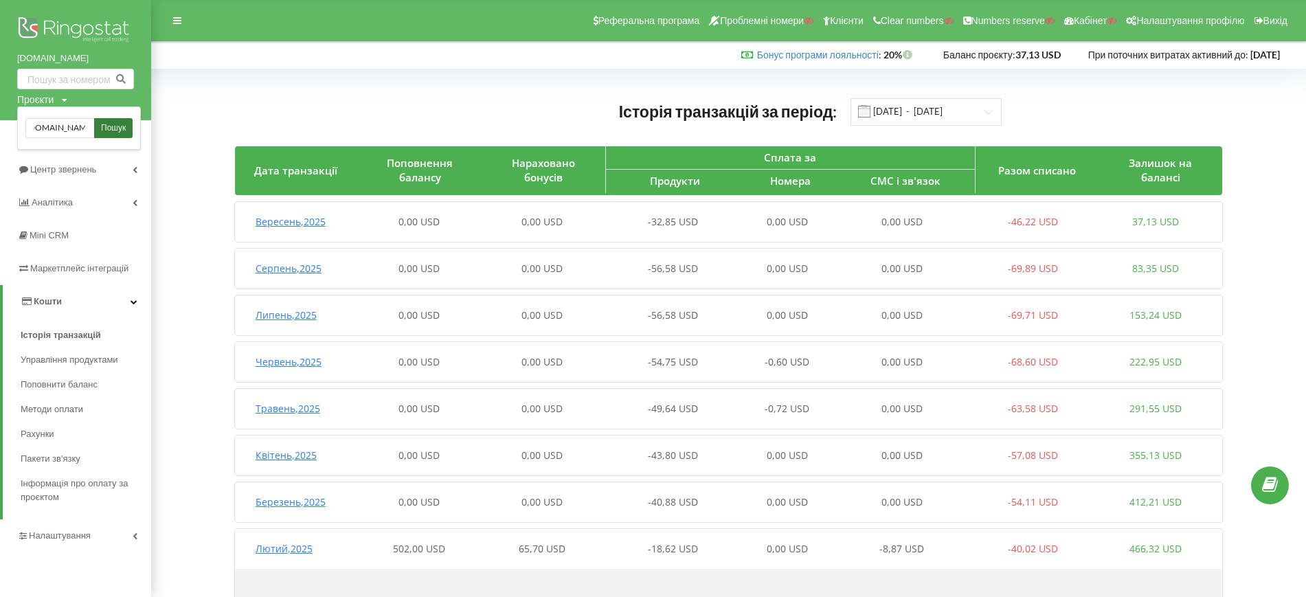
click at [115, 122] on span "Пошук" at bounding box center [113, 128] width 25 height 12
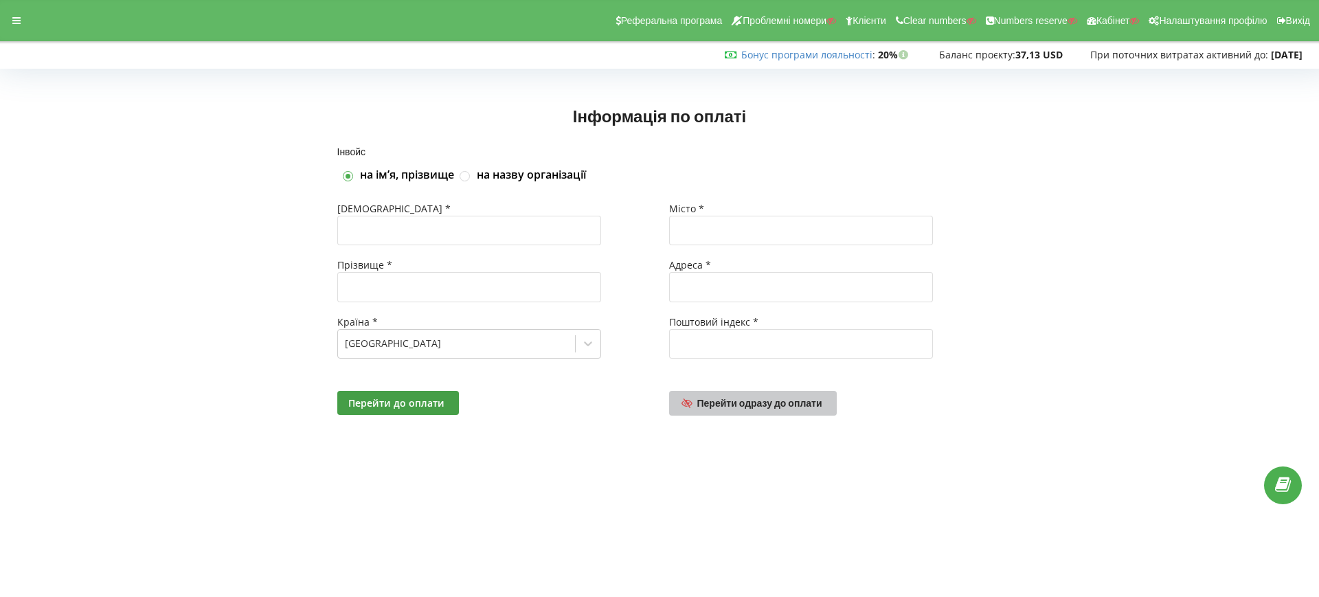
click at [727, 399] on span "Перейти одразу до оплати" at bounding box center [760, 403] width 125 height 12
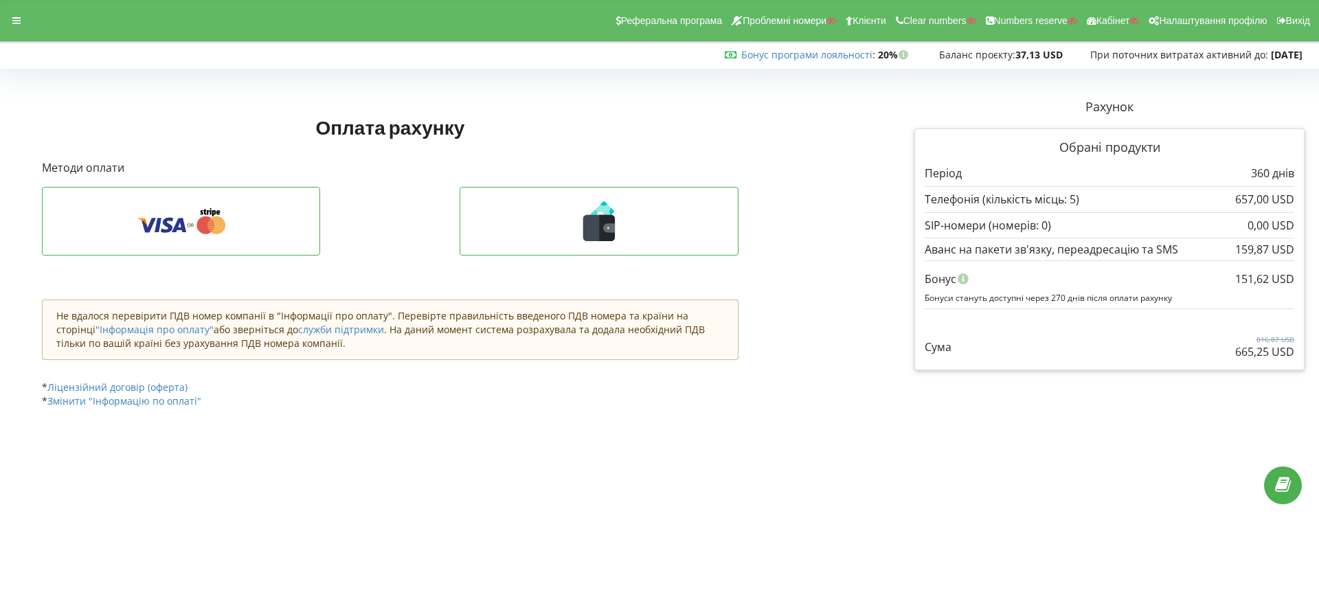
click at [863, 310] on div "Оплата рахунку Рахунок Обрані продукти" at bounding box center [660, 260] width 1310 height 343
click at [768, 341] on div "Оплата рахунку Рахунок Обрані продукти" at bounding box center [441, 260] width 818 height 343
click at [0, 14] on div "Реферальна програма Проблемні номери Клієнти Clear numbers Numbers reserve Кабі…" at bounding box center [659, 20] width 1339 height 41
click at [6, 19] on div at bounding box center [16, 20] width 25 height 19
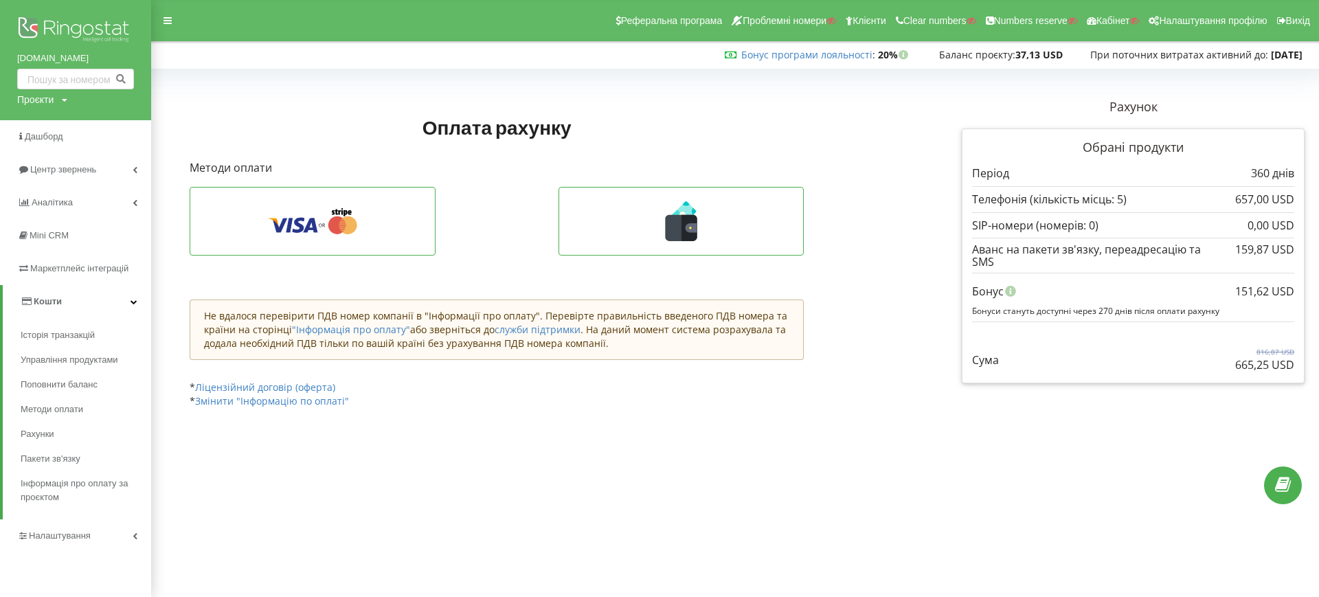
click at [43, 102] on div "Проєкти" at bounding box center [35, 100] width 36 height 14
click at [43, 124] on input "text" at bounding box center [59, 128] width 69 height 20
paste input "getvisa.org.ua"
type input "getvisa.org.ua"
click at [115, 122] on span "Пошук" at bounding box center [113, 128] width 25 height 12
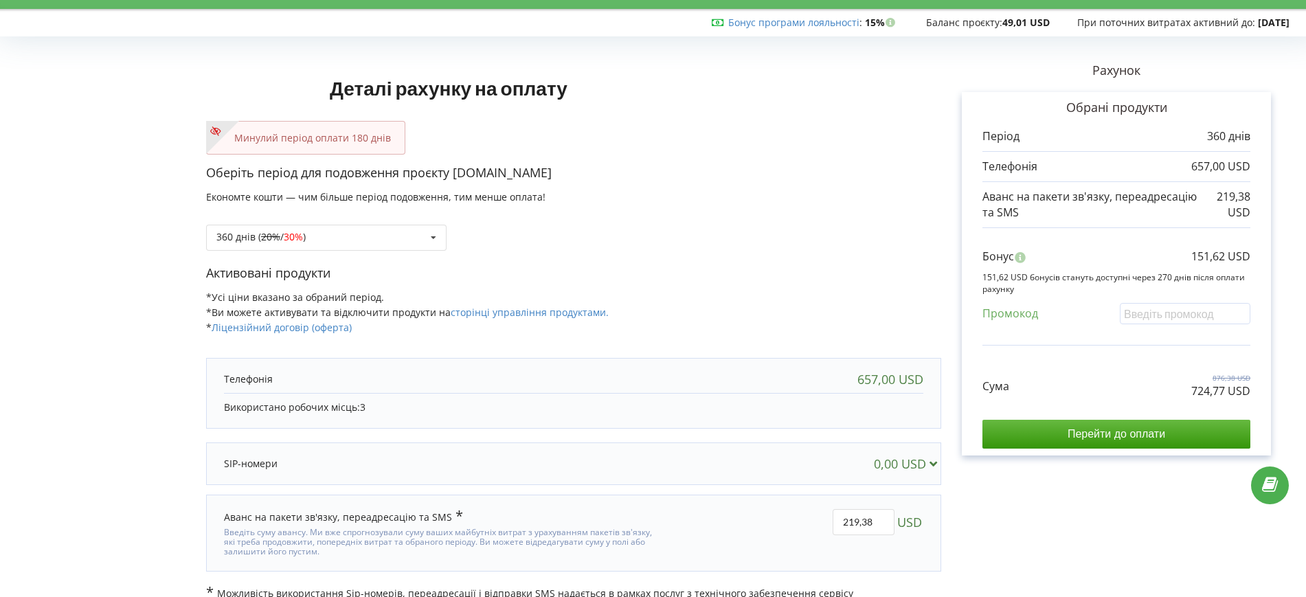
scroll to position [50, 0]
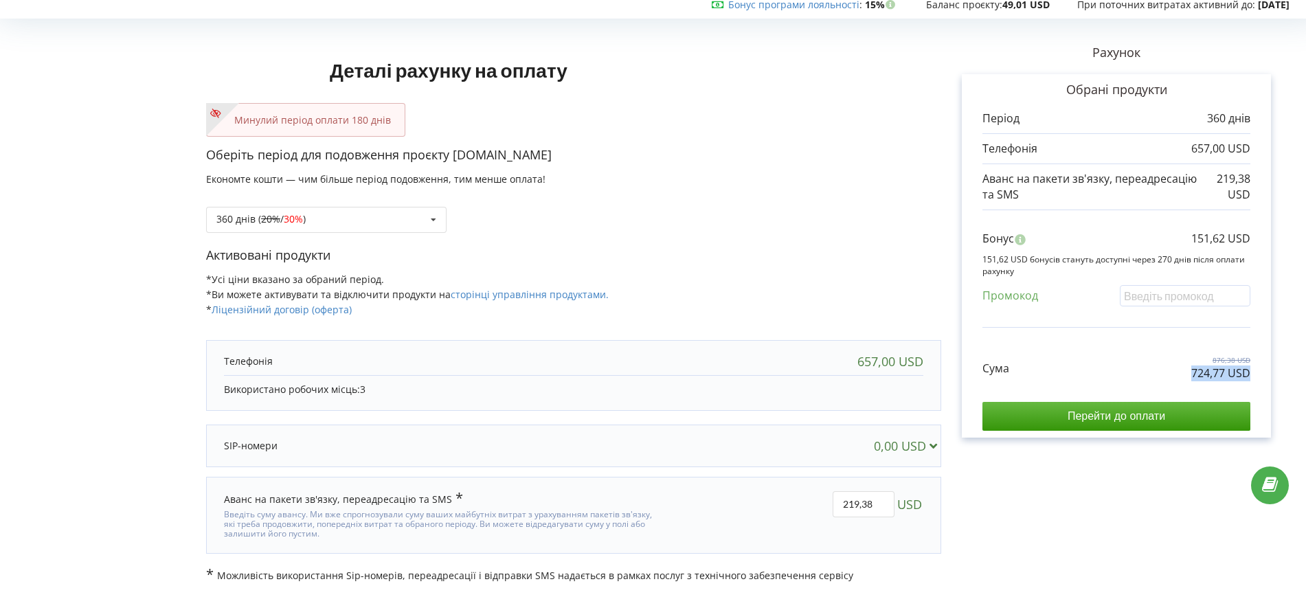
drag, startPoint x: 1185, startPoint y: 377, endPoint x: 1251, endPoint y: 382, distance: 65.5
click at [1251, 382] on div "Обрані продукти Період 360 днів 657,00 USD 219,38 USD Бонус" at bounding box center [1116, 256] width 309 height 364
copy div "724,77 USD"
click at [1095, 500] on div "Рахунок Обрані продукти Період 360 днів 657,00 USD" at bounding box center [1116, 302] width 350 height 559
drag, startPoint x: 1205, startPoint y: 375, endPoint x: 1226, endPoint y: 377, distance: 21.4
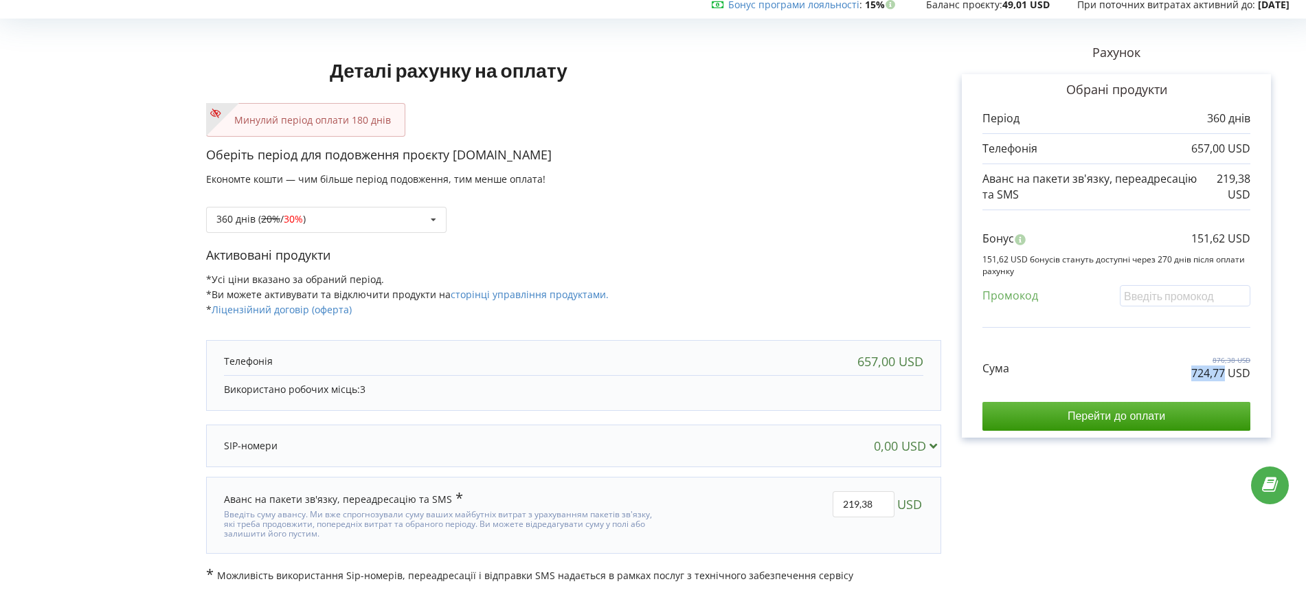
click at [1226, 377] on div "Сума 876,38 USD 724,77 USD" at bounding box center [1117, 358] width 268 height 46
copy p "724,77"
drag, startPoint x: 1185, startPoint y: 238, endPoint x: 1226, endPoint y: 238, distance: 40.6
click at [1226, 238] on div "Бонус 151,62 USD" at bounding box center [1117, 242] width 268 height 23
copy p "151,62"
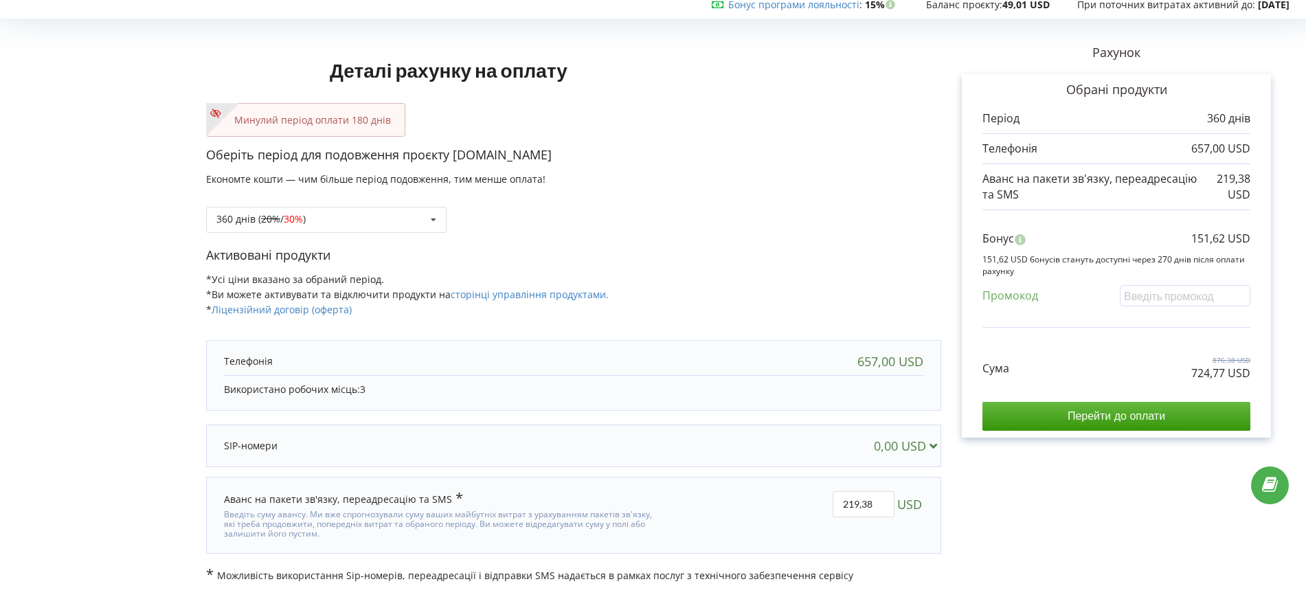
click at [790, 265] on div "Активовані продукти *Усі ціни вказано за обраний період. *Ви можете активувати …" at bounding box center [573, 289] width 735 height 84
drag, startPoint x: 1190, startPoint y: 237, endPoint x: 1225, endPoint y: 238, distance: 35.1
click at [1225, 238] on div "Бонус 151,62 USD" at bounding box center [1117, 242] width 268 height 23
copy p "151,62"
click at [821, 219] on div "360 днів ( 20% / 30% ) Поповнити баланс без подовження 20% / 30% 30% / 40%" at bounding box center [573, 209] width 735 height 47
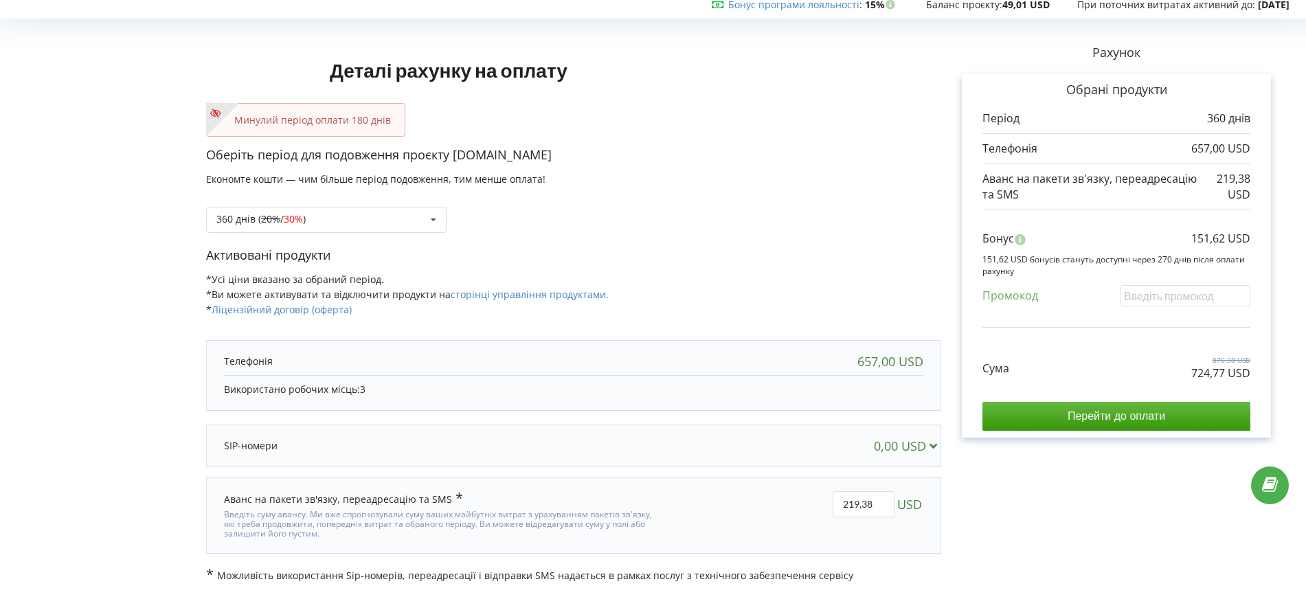
scroll to position [0, 0]
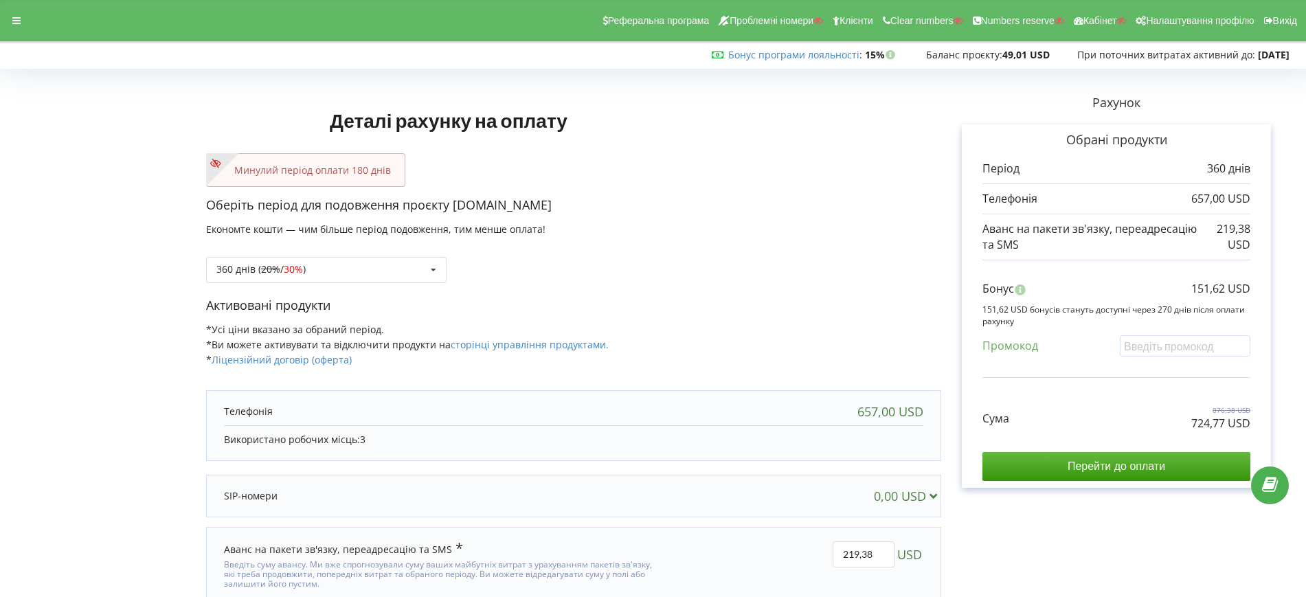
click at [858, 213] on p "Оберіть період для подовження проєкту getvisa.org.ua" at bounding box center [573, 206] width 735 height 18
click at [23, 32] on div "Реферальна програма Проблемні номери Клієнти Clear numbers Numbers reserve Кабі…" at bounding box center [653, 20] width 1326 height 41
click at [19, 21] on icon at bounding box center [16, 21] width 8 height 10
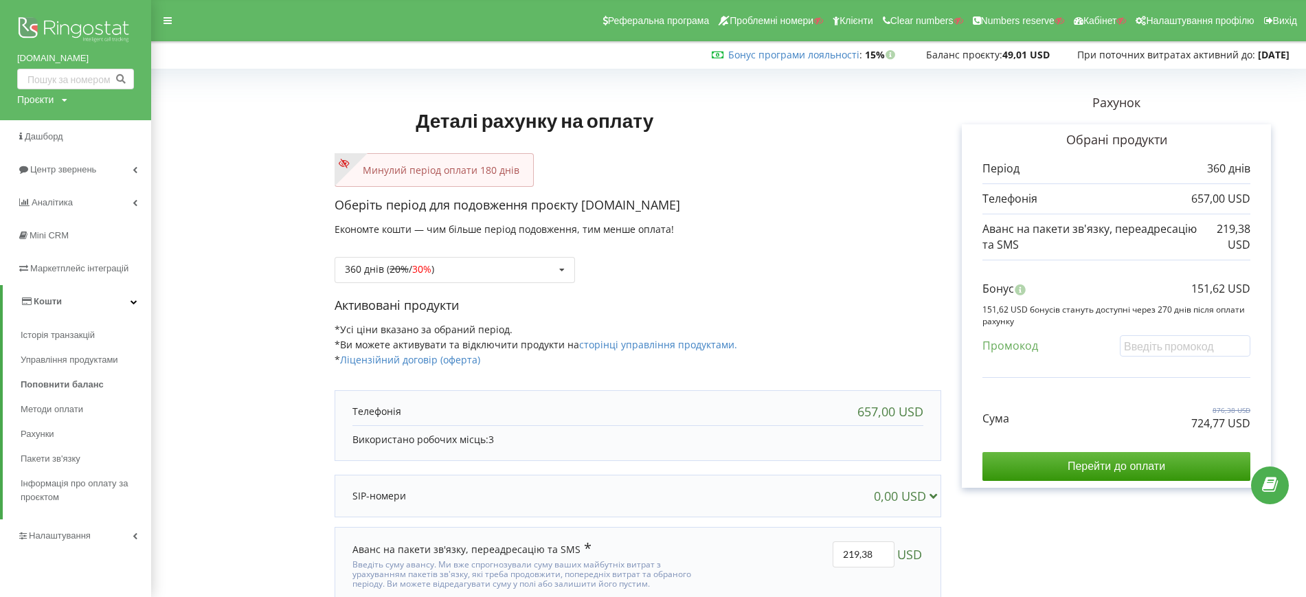
click at [30, 102] on div "Проєкти" at bounding box center [35, 100] width 36 height 14
click at [36, 123] on input "text" at bounding box center [59, 128] width 69 height 20
paste input "[DOMAIN_NAME]"
type input "[DOMAIN_NAME]"
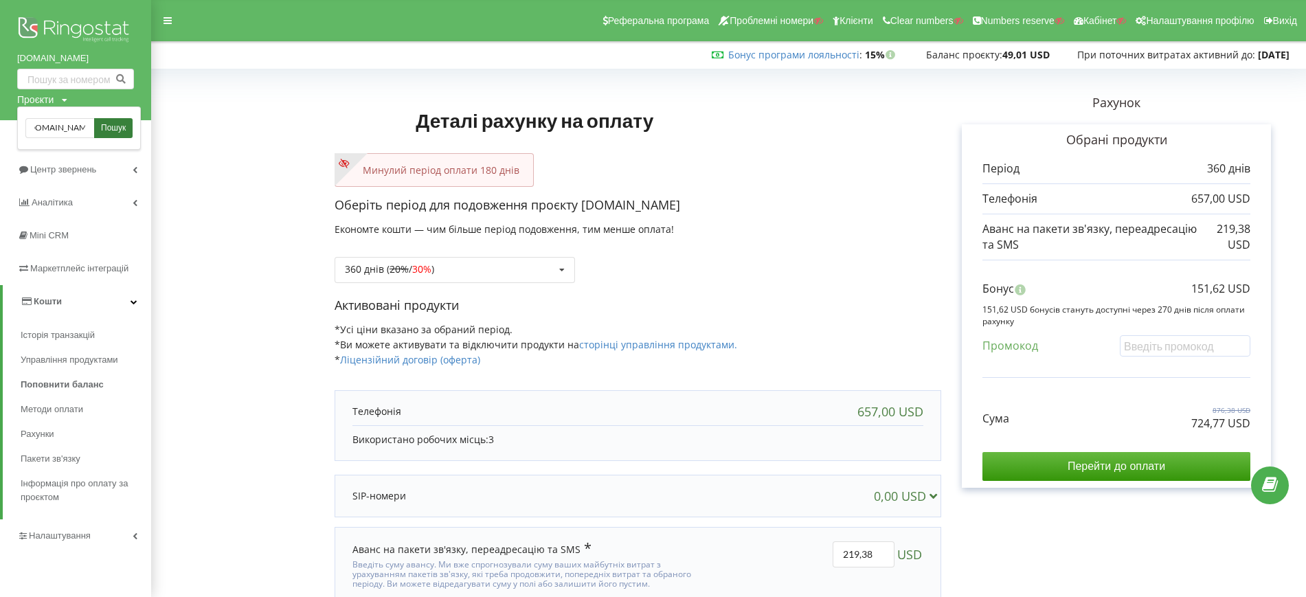
click at [107, 124] on span "Пошук" at bounding box center [113, 128] width 25 height 12
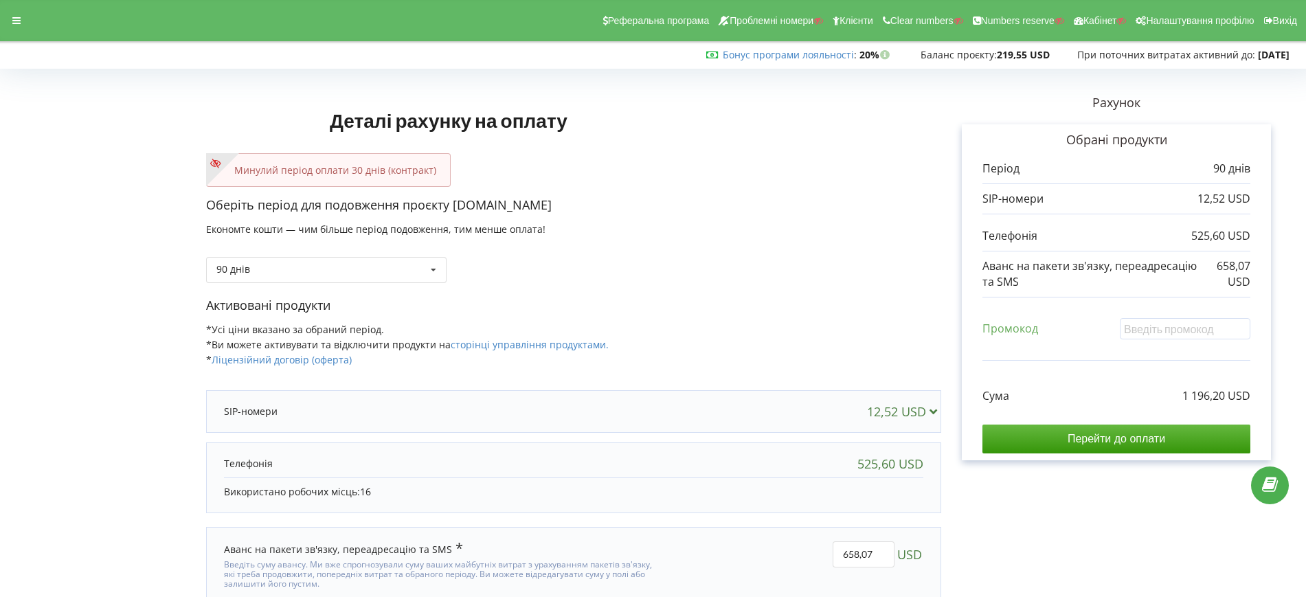
click at [838, 254] on div "90 днів Поповнити баланс без подовження 360 днів ( 20% / 30% 30% / 40%" at bounding box center [573, 259] width 735 height 47
drag, startPoint x: 1182, startPoint y: 392, endPoint x: 1262, endPoint y: 401, distance: 80.3
click at [1262, 401] on div "Обрані продукти Період 90 днів 12,52 USD 525,60 USD 658,07 USD" at bounding box center [1116, 292] width 309 height 337
copy p "1 196,20 USD"
click at [859, 293] on div "Оберіть період для подовження проєкту ecademy.com.ua Економте кошти — чим більш…" at bounding box center [573, 247] width 735 height 100
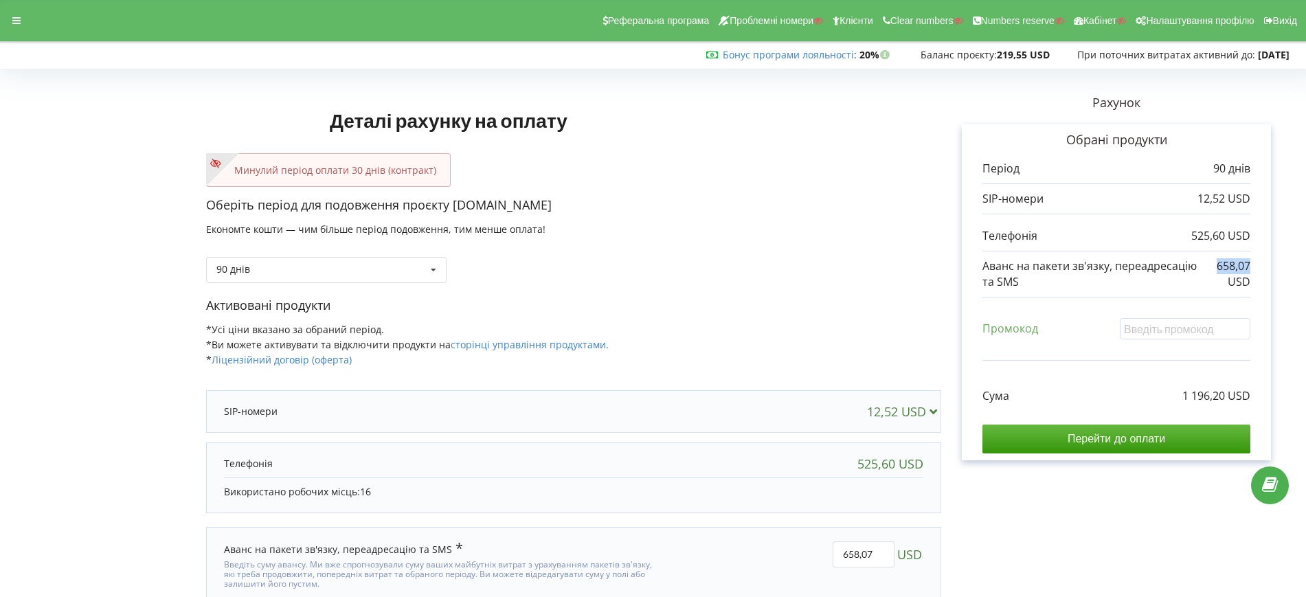
drag, startPoint x: 1218, startPoint y: 265, endPoint x: 1253, endPoint y: 270, distance: 36.2
click at [1253, 270] on div "Обрані продукти Період 90 днів 12,52 USD 525,60 USD 658,07 USD" at bounding box center [1116, 292] width 309 height 337
copy p "658,07"
drag, startPoint x: 1179, startPoint y: 392, endPoint x: 1224, endPoint y: 396, distance: 45.5
click at [1224, 396] on div "Сума 1 196,20 USD" at bounding box center [1117, 386] width 268 height 36
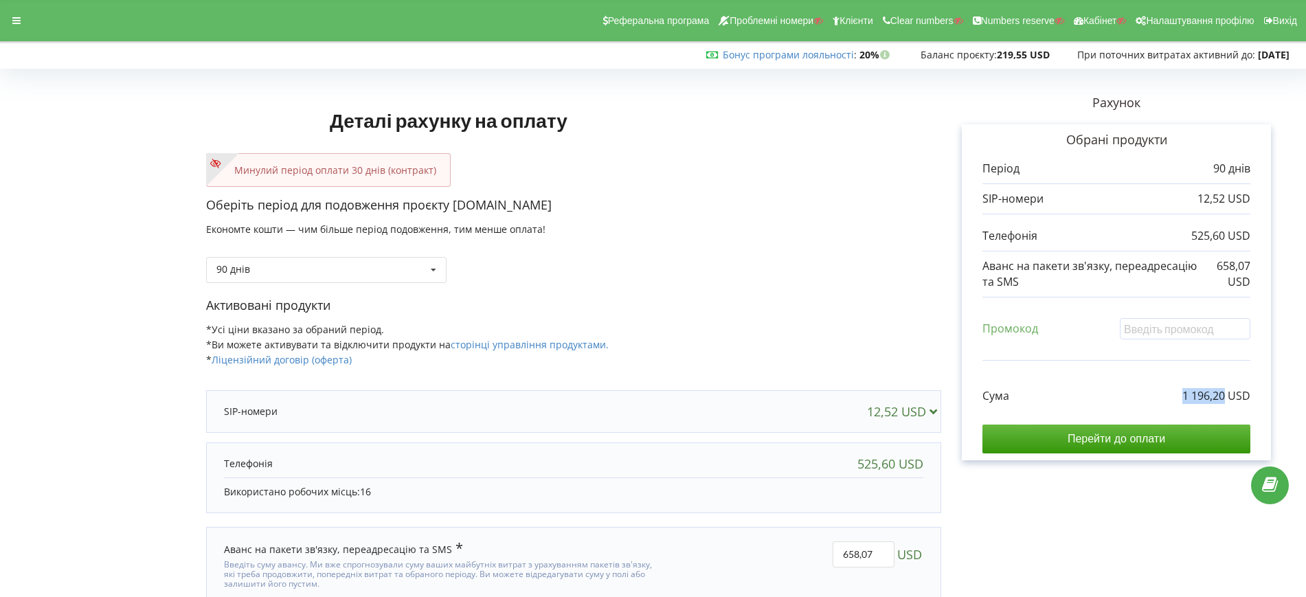
copy p "1 196,20"
click at [818, 286] on div "Оберіть період для подовження проєкту ecademy.com.ua Економте кошти — чим більш…" at bounding box center [573, 247] width 735 height 100
click at [335, 263] on div "90 днів Поповнити баланс без подовження 30 днів 20% / 30% 30% / 40%" at bounding box center [326, 270] width 241 height 26
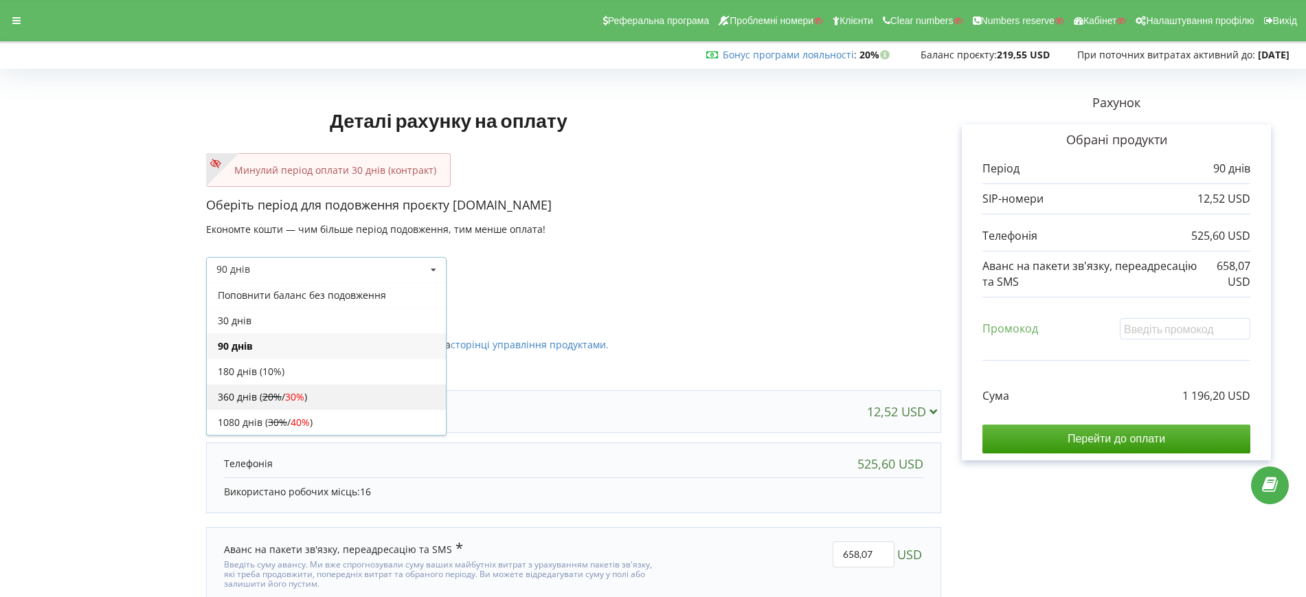
click at [260, 397] on div "360 днів ( 20% / 30% )" at bounding box center [326, 396] width 239 height 25
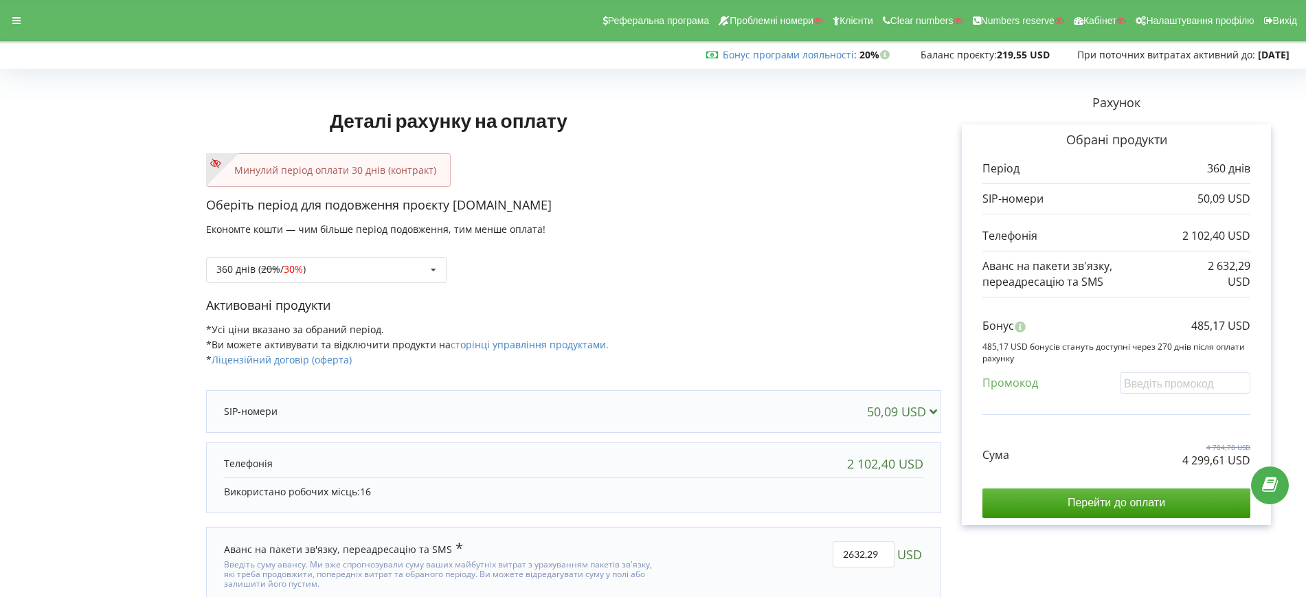
click at [762, 306] on p "Активовані продукти" at bounding box center [573, 306] width 735 height 18
drag, startPoint x: 1181, startPoint y: 459, endPoint x: 1257, endPoint y: 457, distance: 76.3
click at [1257, 457] on div "Обрані продукти Період 360 днів 50,09 USD 2 102,40 USD Бонус" at bounding box center [1116, 324] width 309 height 401
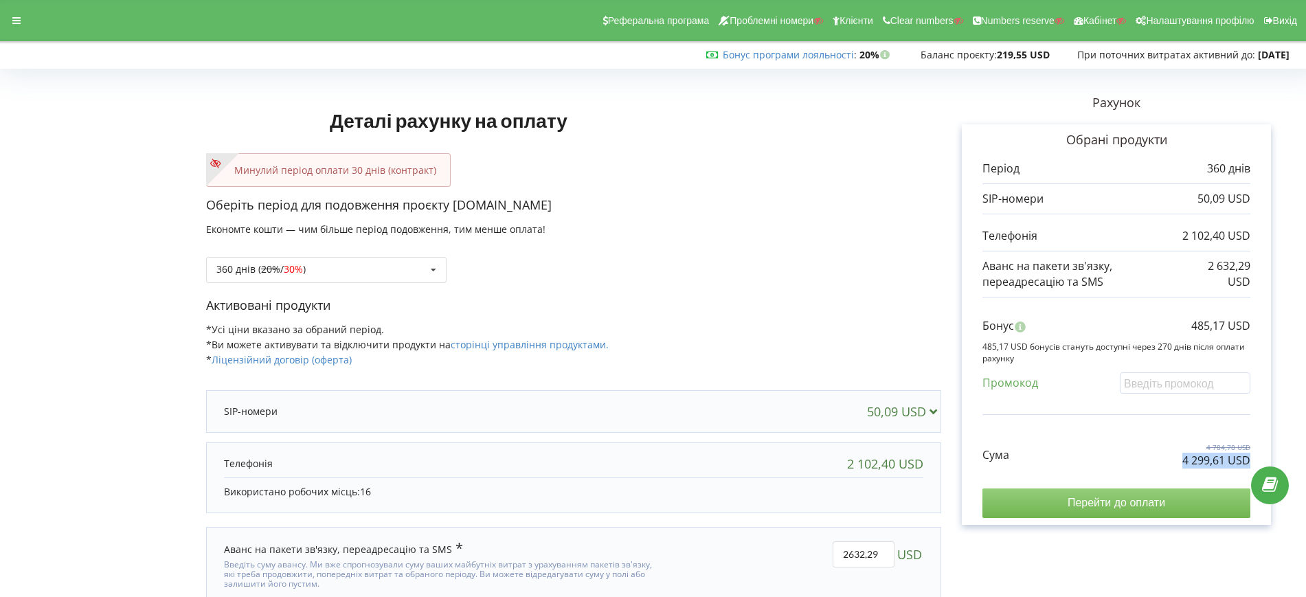
copy p "4 299,61 USD"
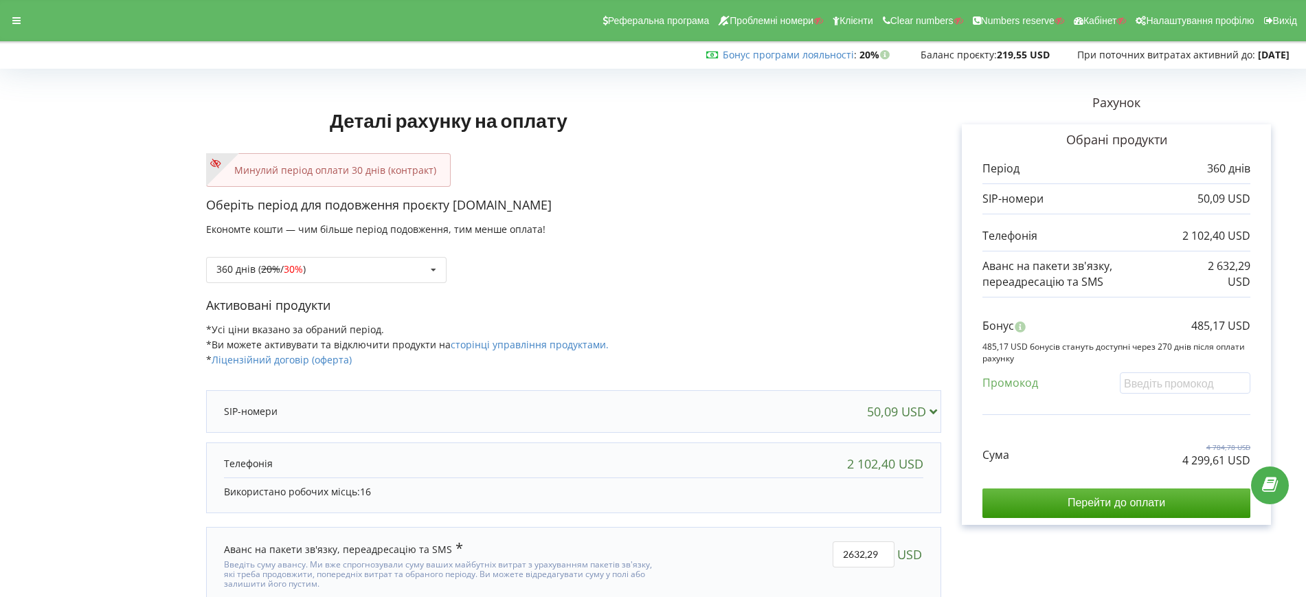
click at [838, 311] on p "Активовані продукти" at bounding box center [573, 306] width 735 height 18
drag, startPoint x: 1185, startPoint y: 459, endPoint x: 1223, endPoint y: 457, distance: 37.9
click at [1225, 456] on p "4 299,61 USD" at bounding box center [1217, 461] width 68 height 16
copy p "4 299,61"
drag, startPoint x: 1189, startPoint y: 327, endPoint x: 1225, endPoint y: 327, distance: 35.7
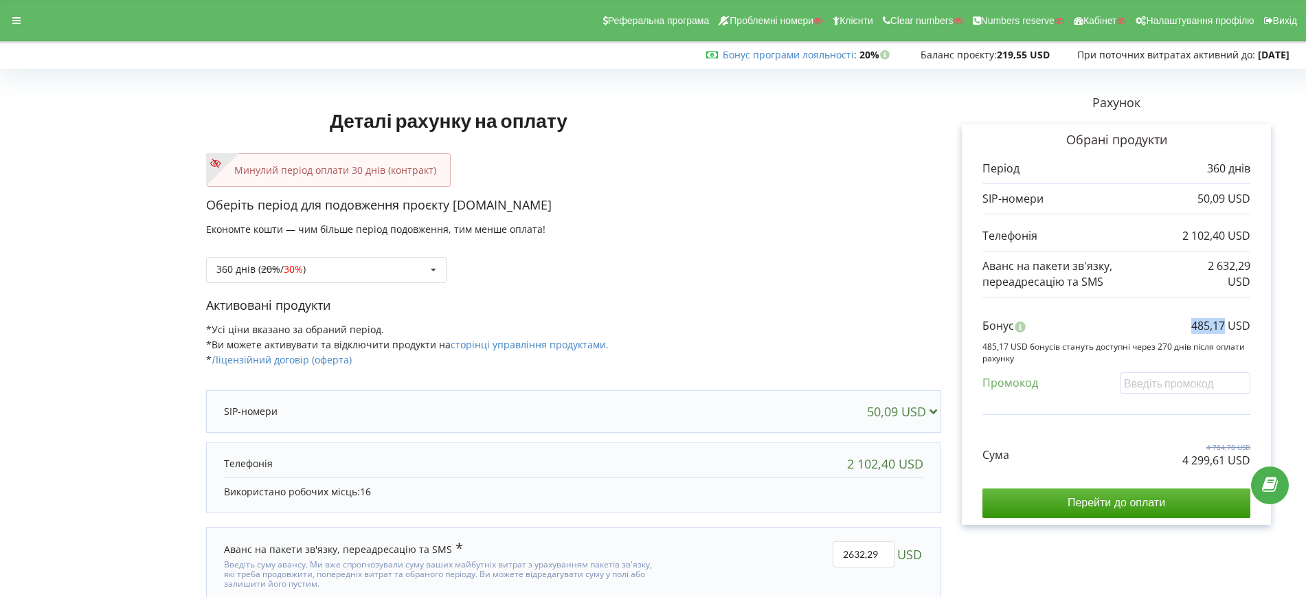
click at [1225, 327] on div "Бонус 485,17 USD" at bounding box center [1117, 329] width 268 height 23
copy p "485,17"
click at [827, 276] on div "360 днів ( 20% / 30% ) Поповнити баланс без подовження 20% / 30% 30% / 40%" at bounding box center [573, 259] width 735 height 47
drag, startPoint x: 1183, startPoint y: 326, endPoint x: 1259, endPoint y: 328, distance: 75.6
click at [1259, 328] on div "Обрані продукти Період 360 днів 50,09 USD 2 102,40 USD Бонус" at bounding box center [1116, 324] width 309 height 401
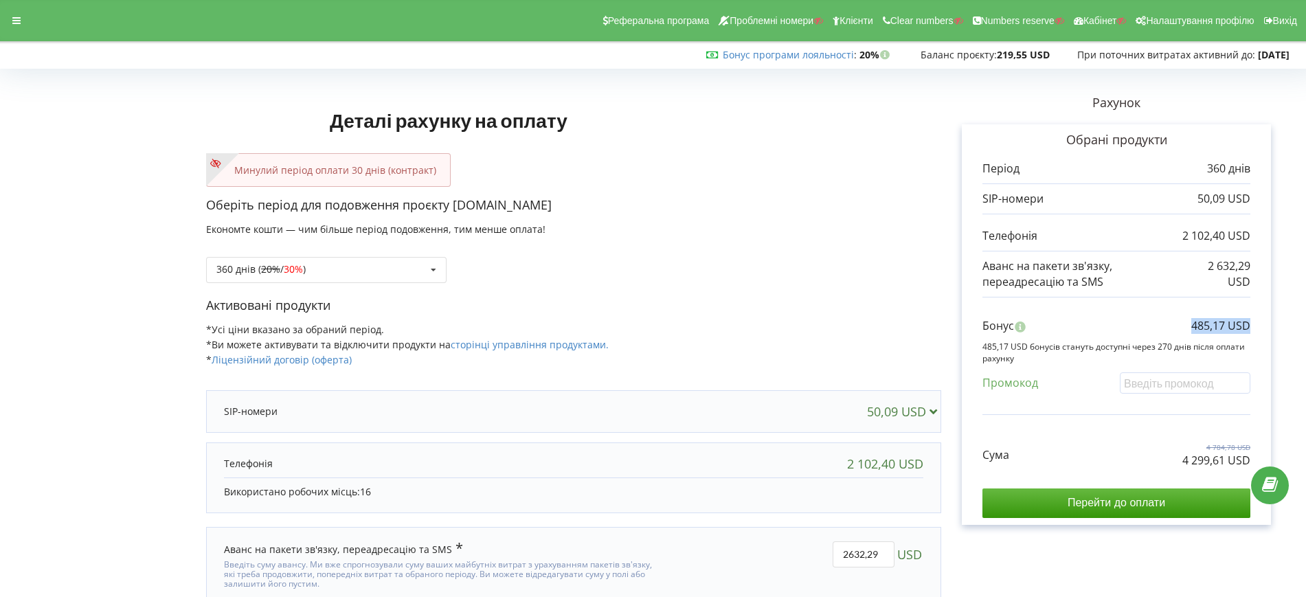
copy p "485,17 USD"
click at [798, 197] on p "Оберіть період для подовження проєкту [DOMAIN_NAME]" at bounding box center [573, 206] width 735 height 18
drag, startPoint x: 12, startPoint y: 20, endPoint x: 25, endPoint y: 36, distance: 20.1
click at [12, 19] on icon at bounding box center [16, 21] width 8 height 10
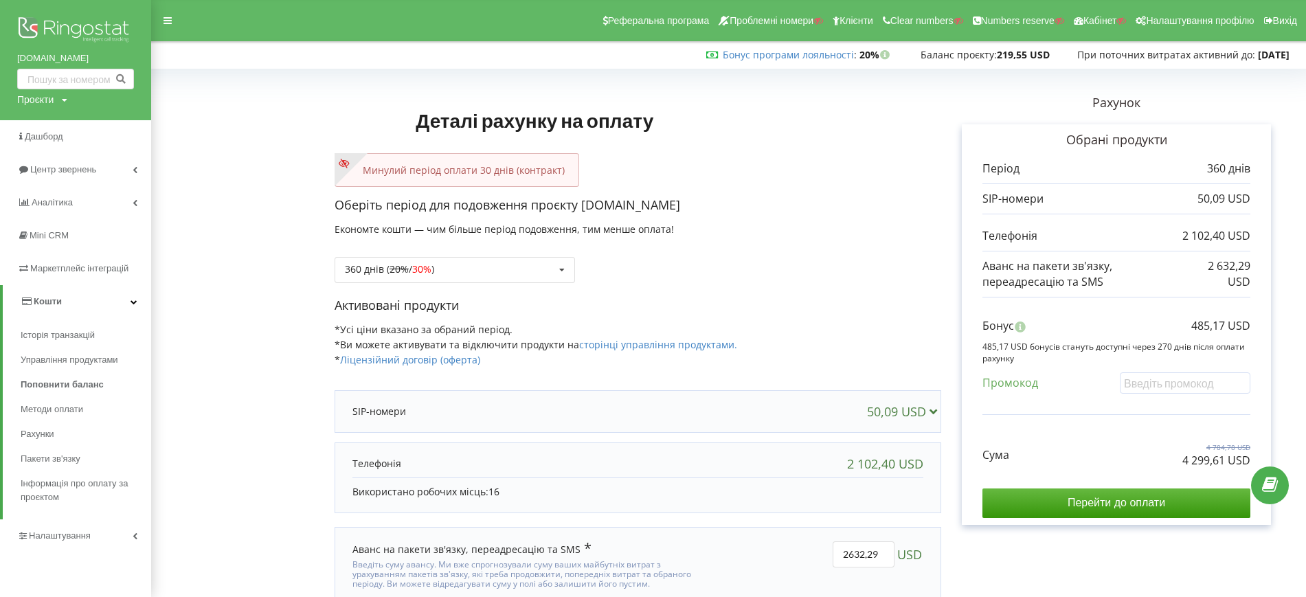
click at [61, 100] on div "Проєкти Пошук" at bounding box center [42, 100] width 50 height 14
click at [71, 121] on input "text" at bounding box center [59, 128] width 69 height 20
paste input "lift.kiev.ua"
type input "lift.kiev.ua"
drag, startPoint x: 106, startPoint y: 121, endPoint x: 118, endPoint y: 122, distance: 12.4
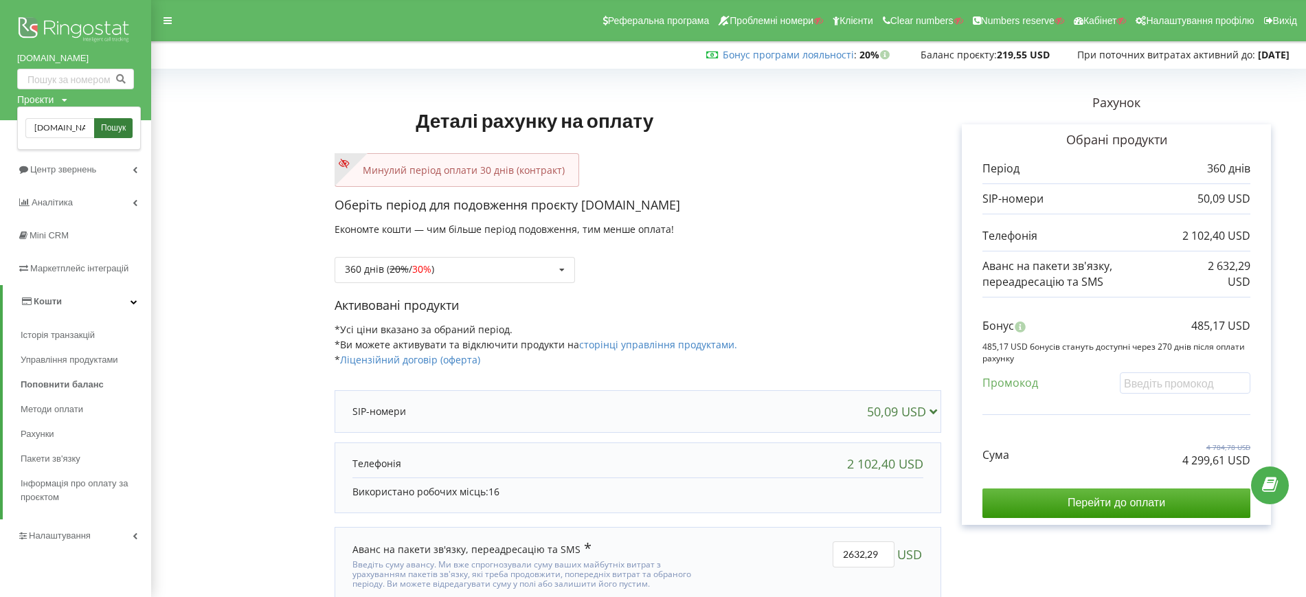
click at [106, 122] on span "Пошук" at bounding box center [113, 128] width 25 height 12
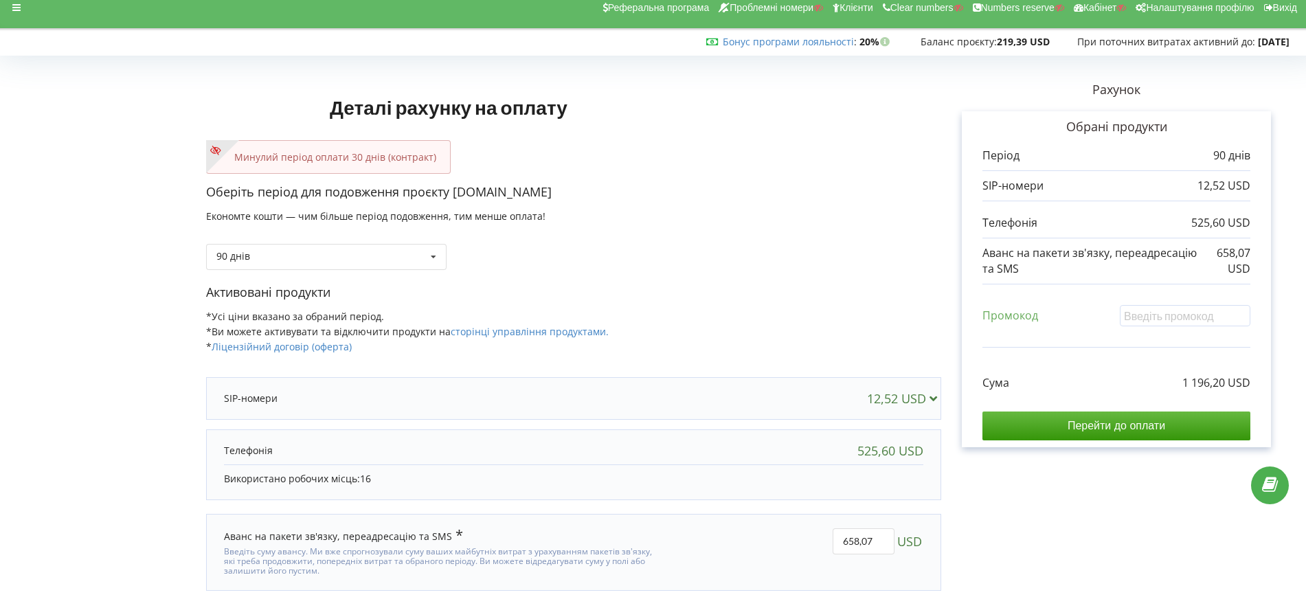
scroll to position [50, 0]
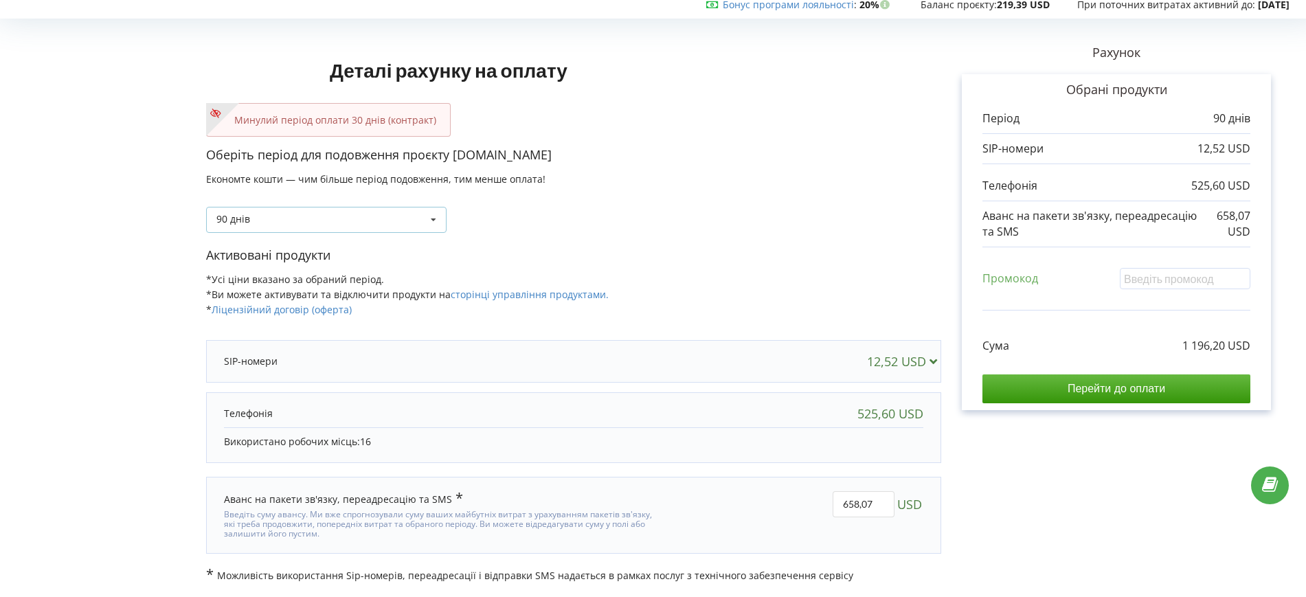
click at [347, 219] on div "90 днів Поповнити баланс без подовження 30 днів 20% / 30% 30% / 40%" at bounding box center [326, 220] width 241 height 26
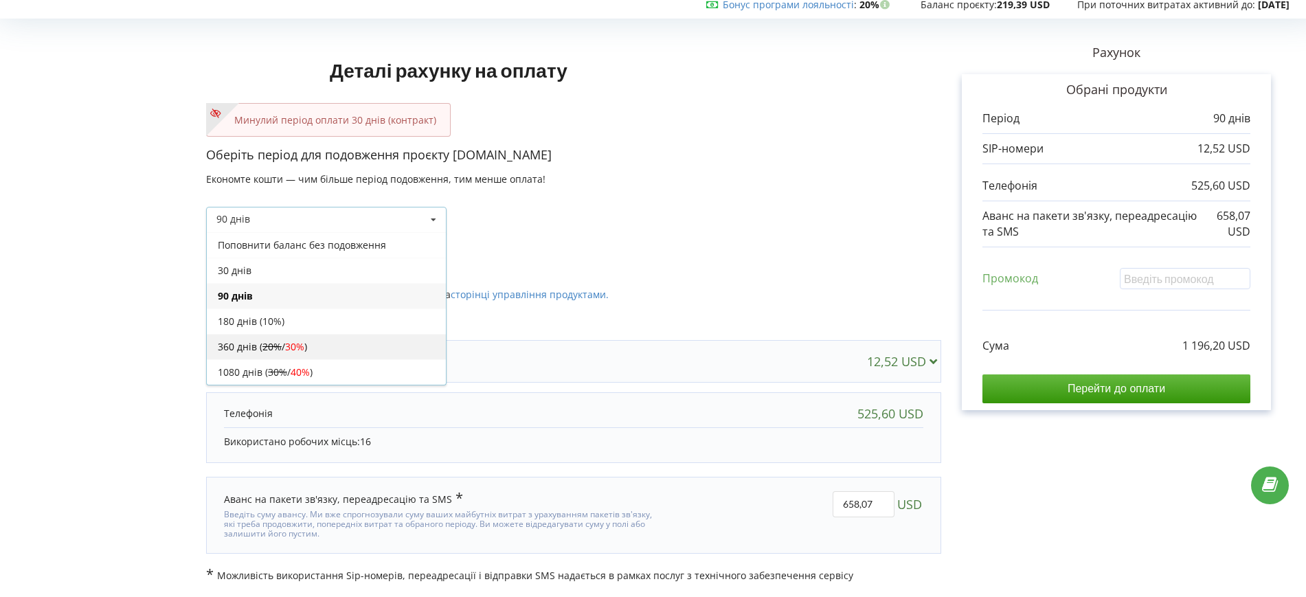
click at [303, 342] on span "30%" at bounding box center [294, 346] width 19 height 13
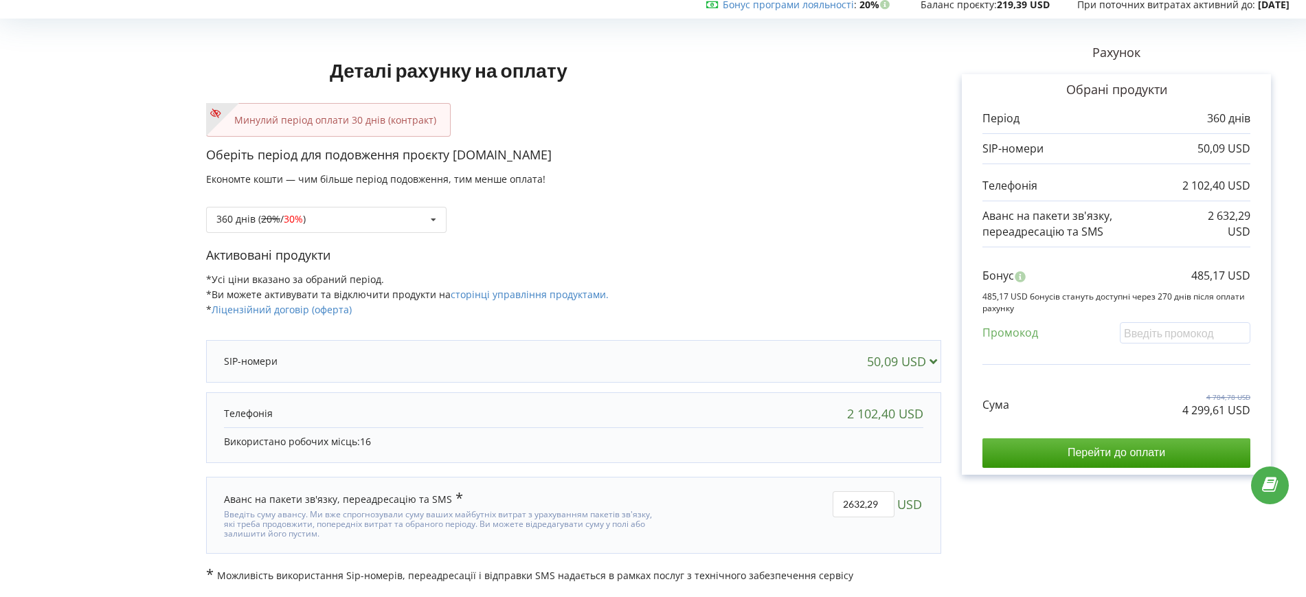
click at [746, 266] on div "Активовані продукти *Усі ціни вказано за обраний період. *Ви можете активувати …" at bounding box center [573, 289] width 735 height 84
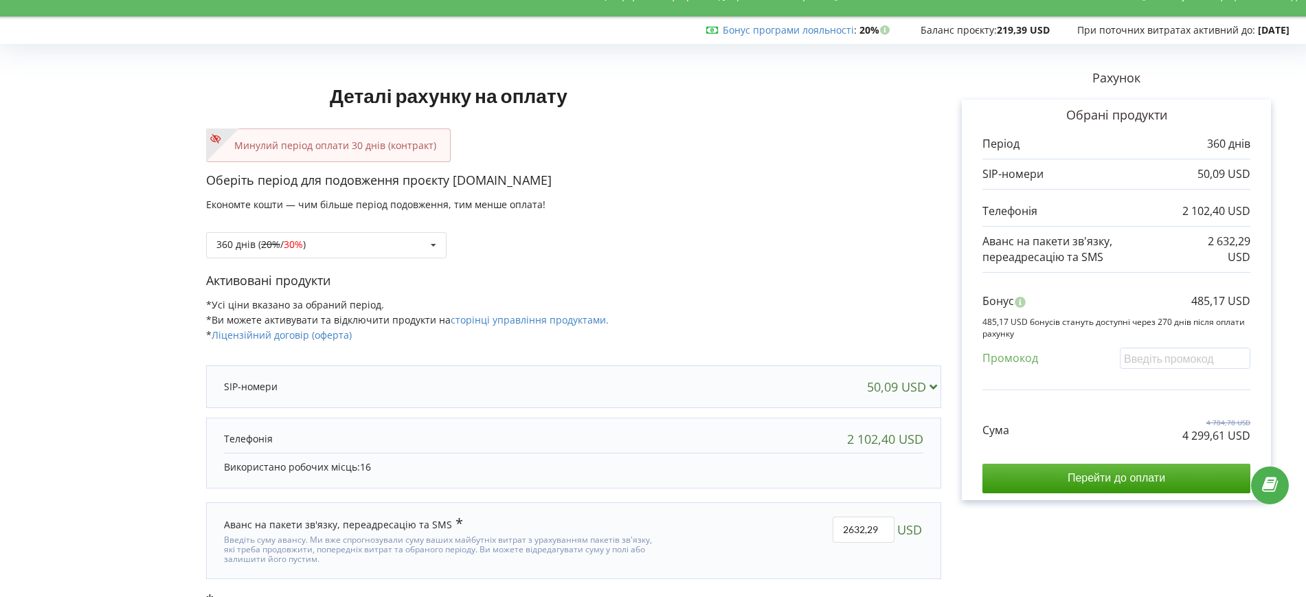
scroll to position [0, 0]
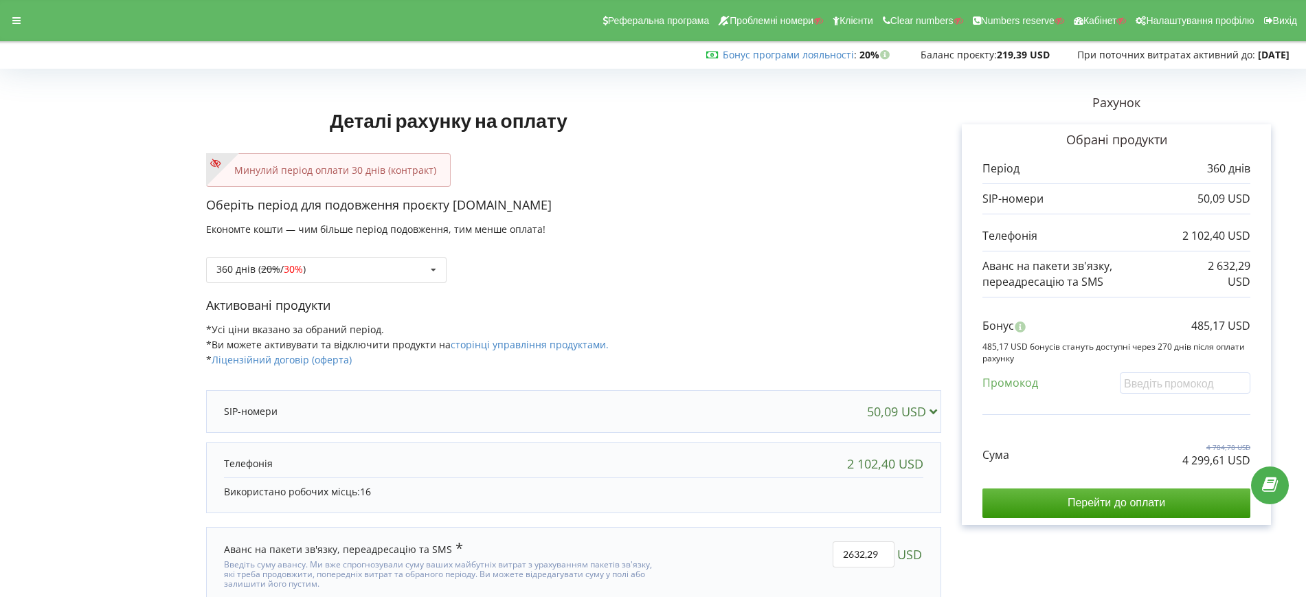
click at [827, 128] on div "Деталі рахунку на оплату Минулий період оплати 30 днів (контракт) Оберіть періо…" at bounding box center [573, 353] width 735 height 559
